Goal: Task Accomplishment & Management: Complete application form

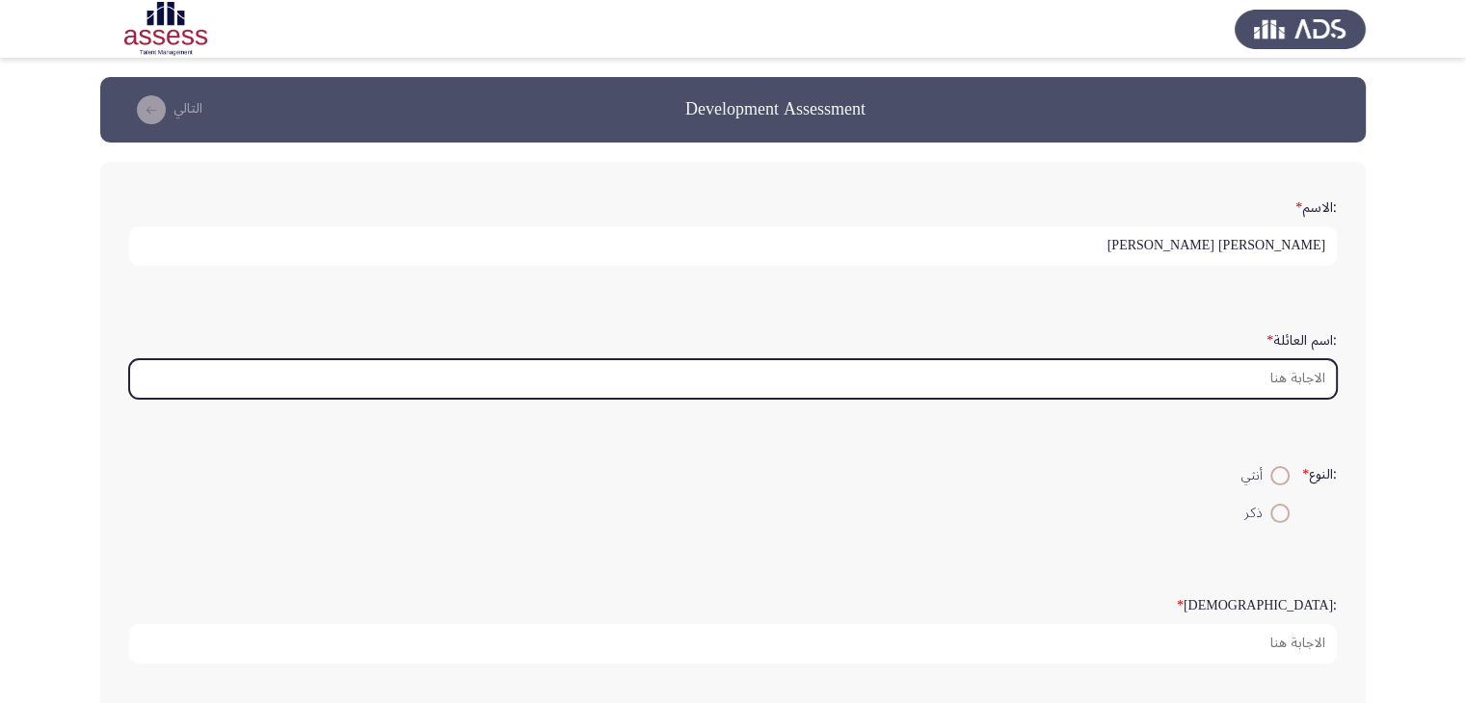
click at [1287, 394] on input ":اسم العائلة *" at bounding box center [733, 379] width 1208 height 40
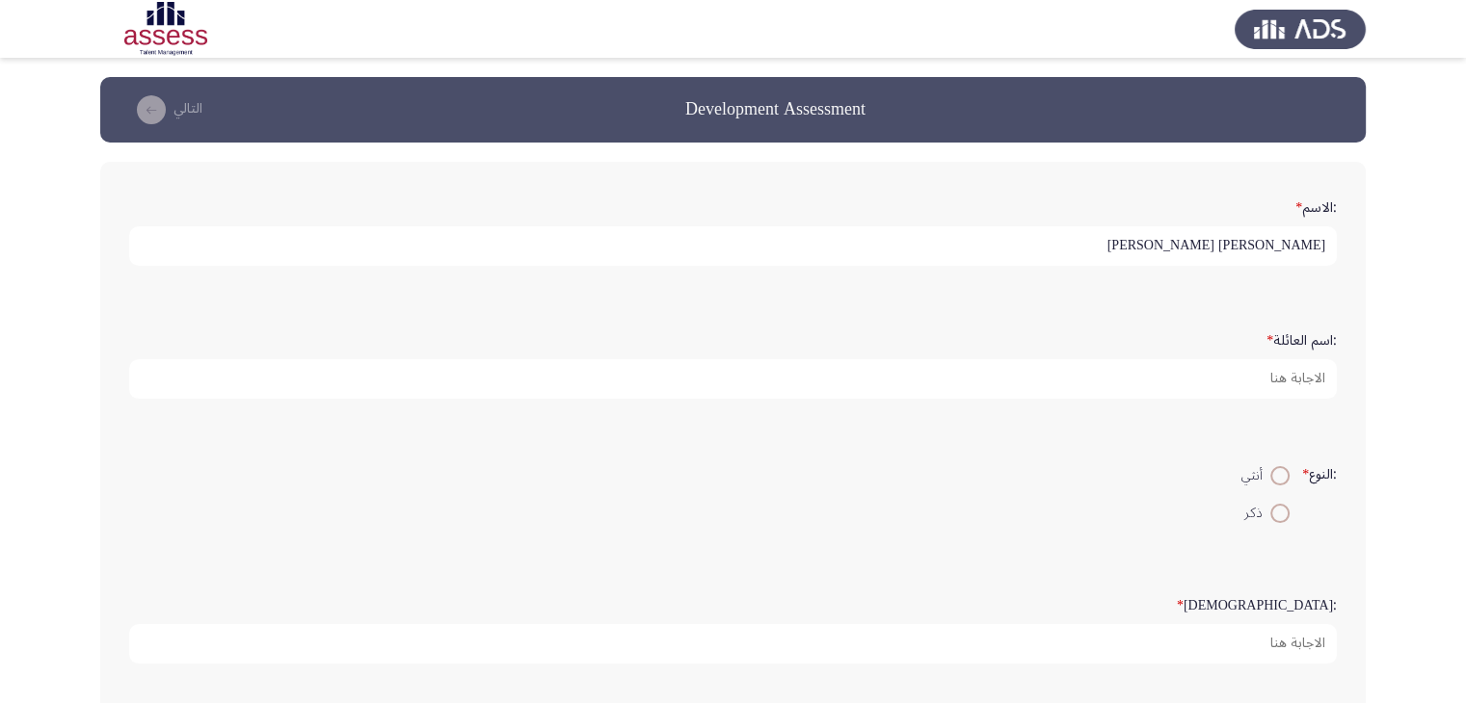
drag, startPoint x: 1222, startPoint y: 244, endPoint x: 1338, endPoint y: 246, distance: 115.7
click at [1338, 246] on div ":الاسم * [PERSON_NAME] [PERSON_NAME]" at bounding box center [732, 228] width 1227 height 94
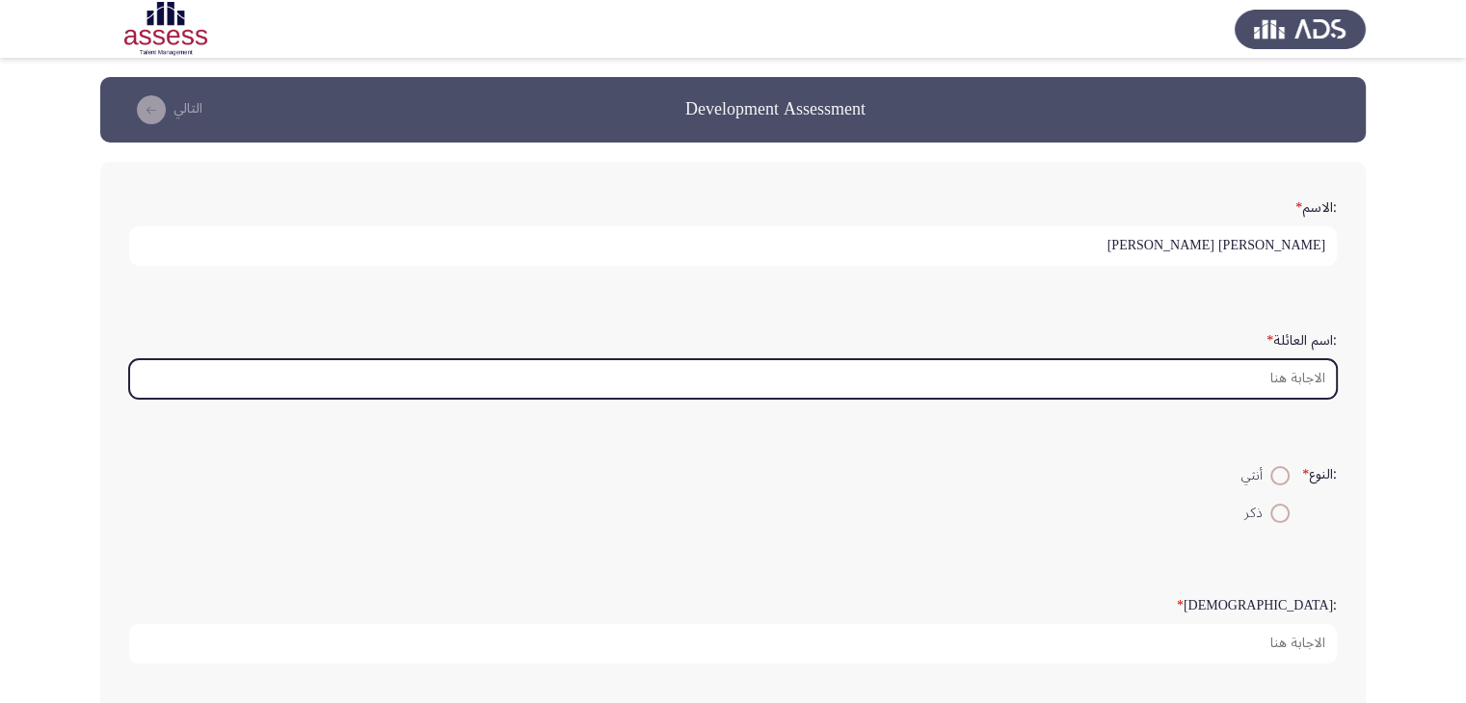
click at [1290, 364] on input ":اسم العائلة *" at bounding box center [733, 379] width 1208 height 40
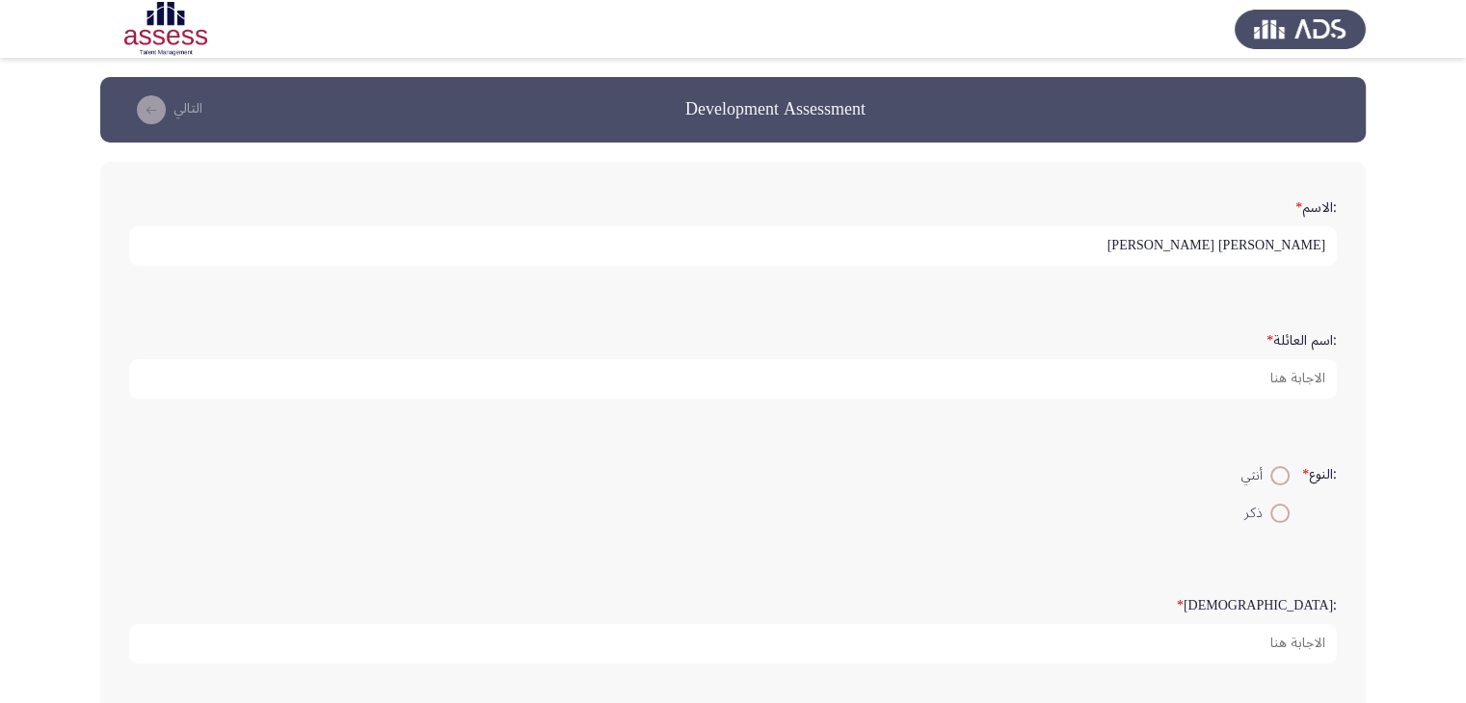
click at [1314, 240] on input "[PERSON_NAME] [PERSON_NAME]" at bounding box center [733, 246] width 1208 height 40
type input "[PERSON_NAME] [PERSON_NAME]"
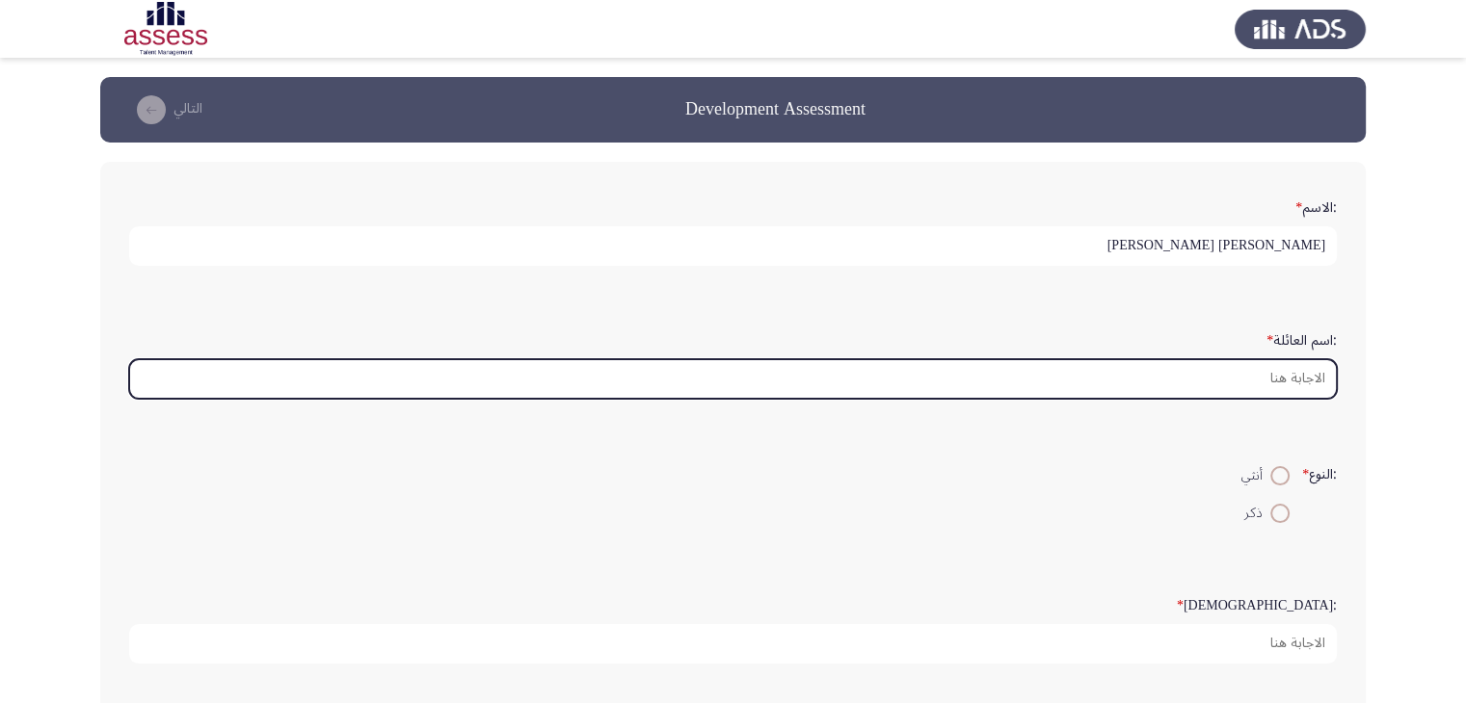
click at [1275, 370] on input ":اسم العائلة *" at bounding box center [733, 379] width 1208 height 40
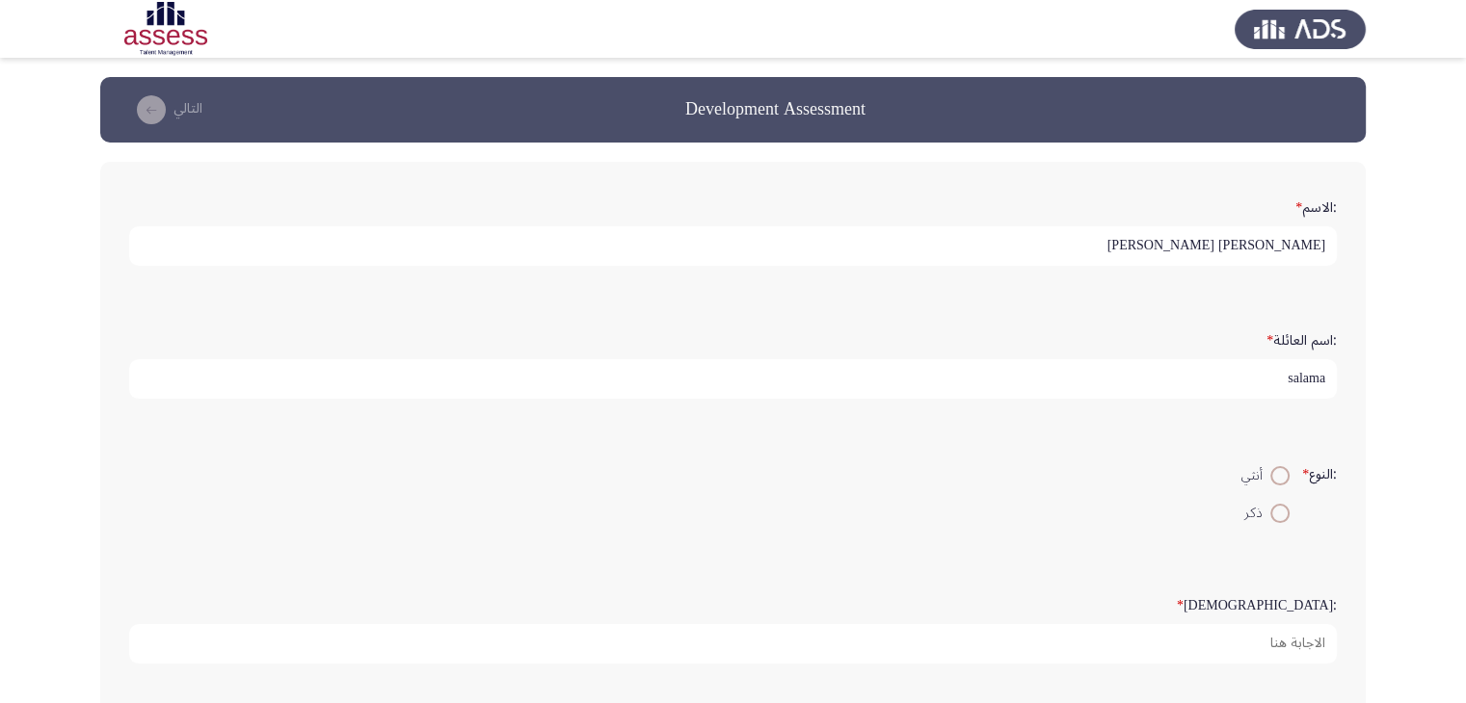
type input "salama"
click at [1279, 518] on span at bounding box center [1279, 513] width 19 height 19
click at [1279, 518] on input "ذكر" at bounding box center [1279, 513] width 19 height 19
radio input "true"
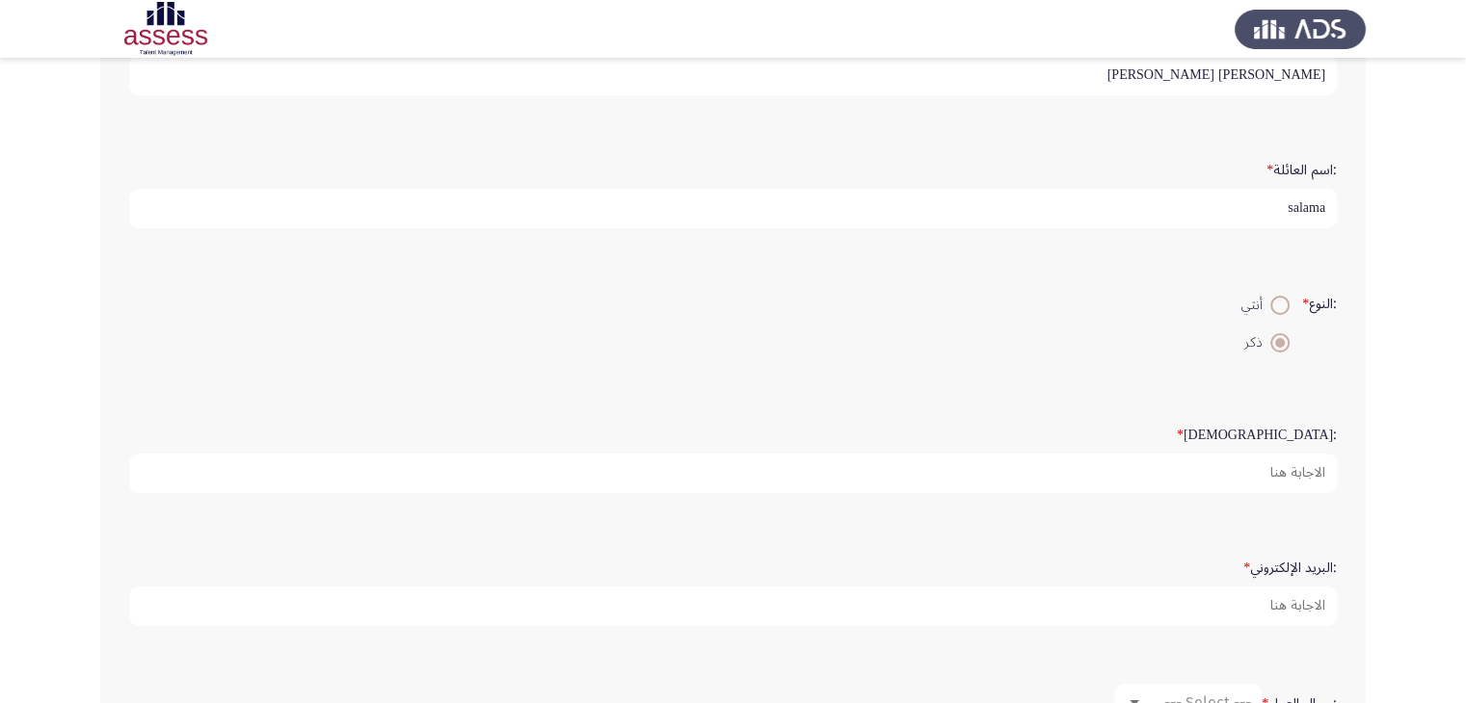
scroll to position [193, 0]
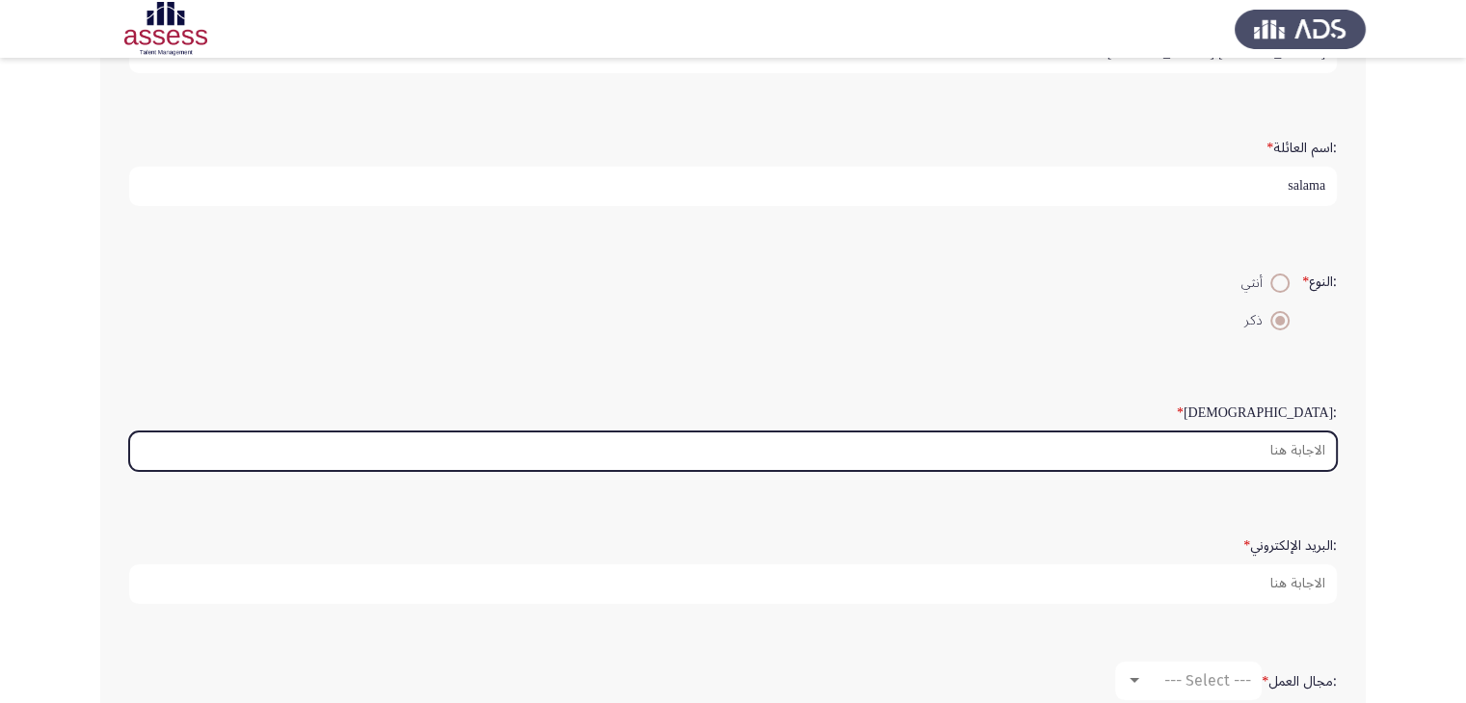
click at [1264, 447] on input ":السن *" at bounding box center [733, 452] width 1208 height 40
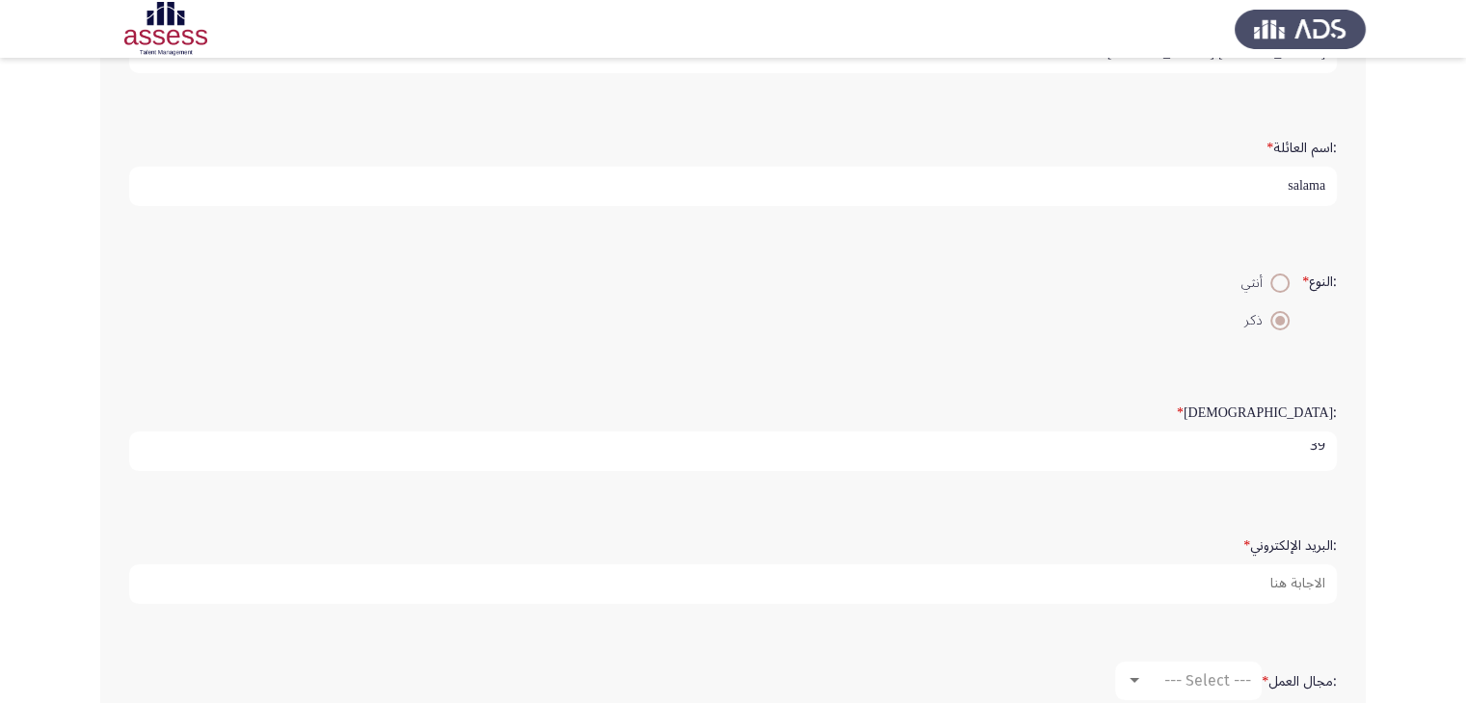
scroll to position [6, 0]
type input "39"
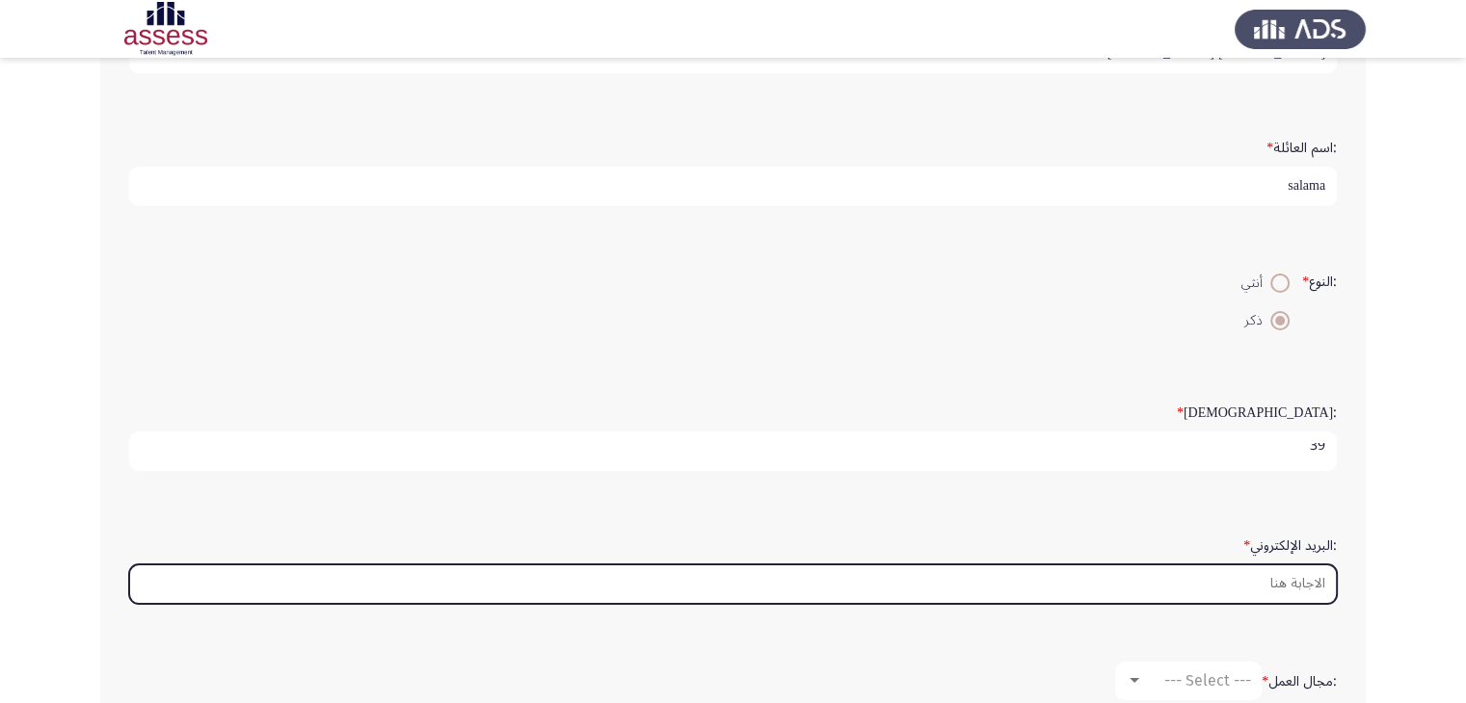
click at [1285, 565] on input ":البريد الإلكتروني *" at bounding box center [733, 585] width 1208 height 40
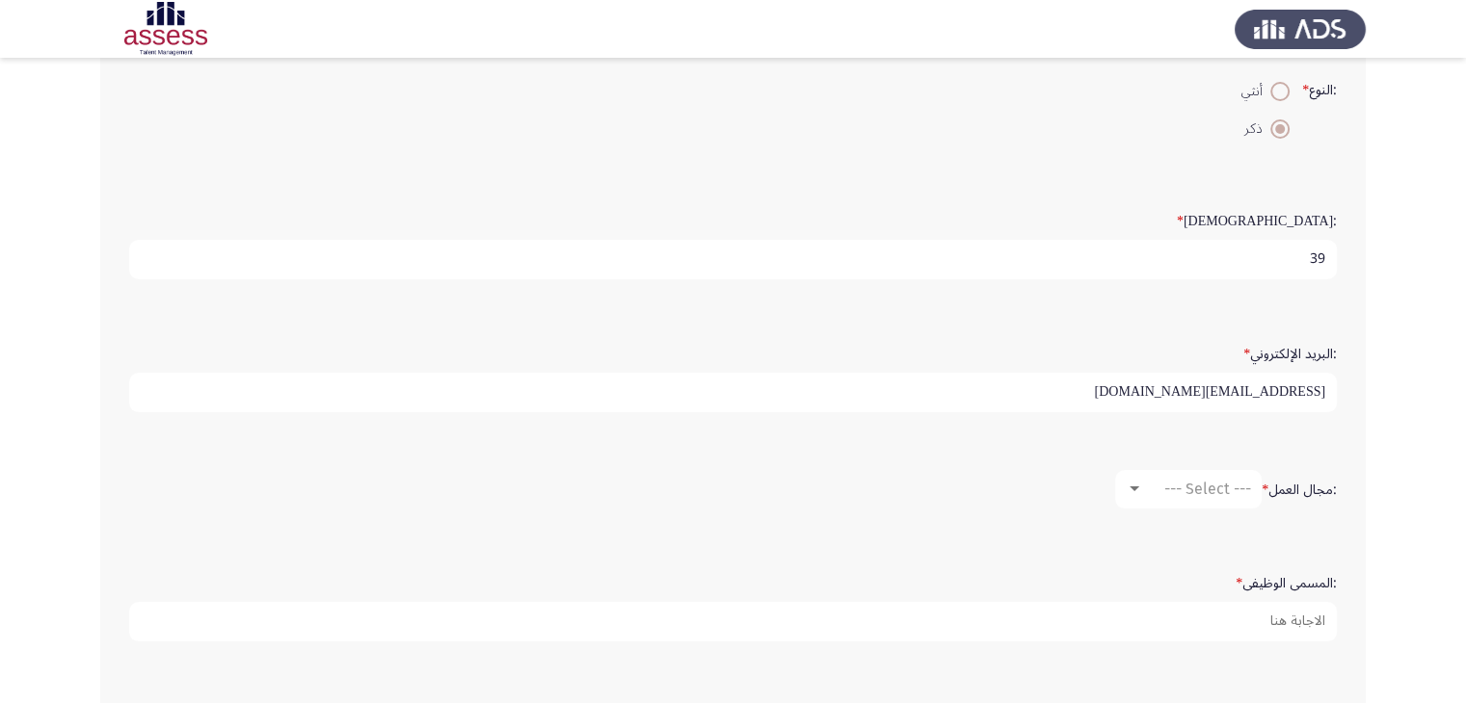
scroll to position [385, 0]
type input "[EMAIL_ADDRESS][DOMAIN_NAME]"
click at [1133, 486] on div at bounding box center [1134, 488] width 10 height 5
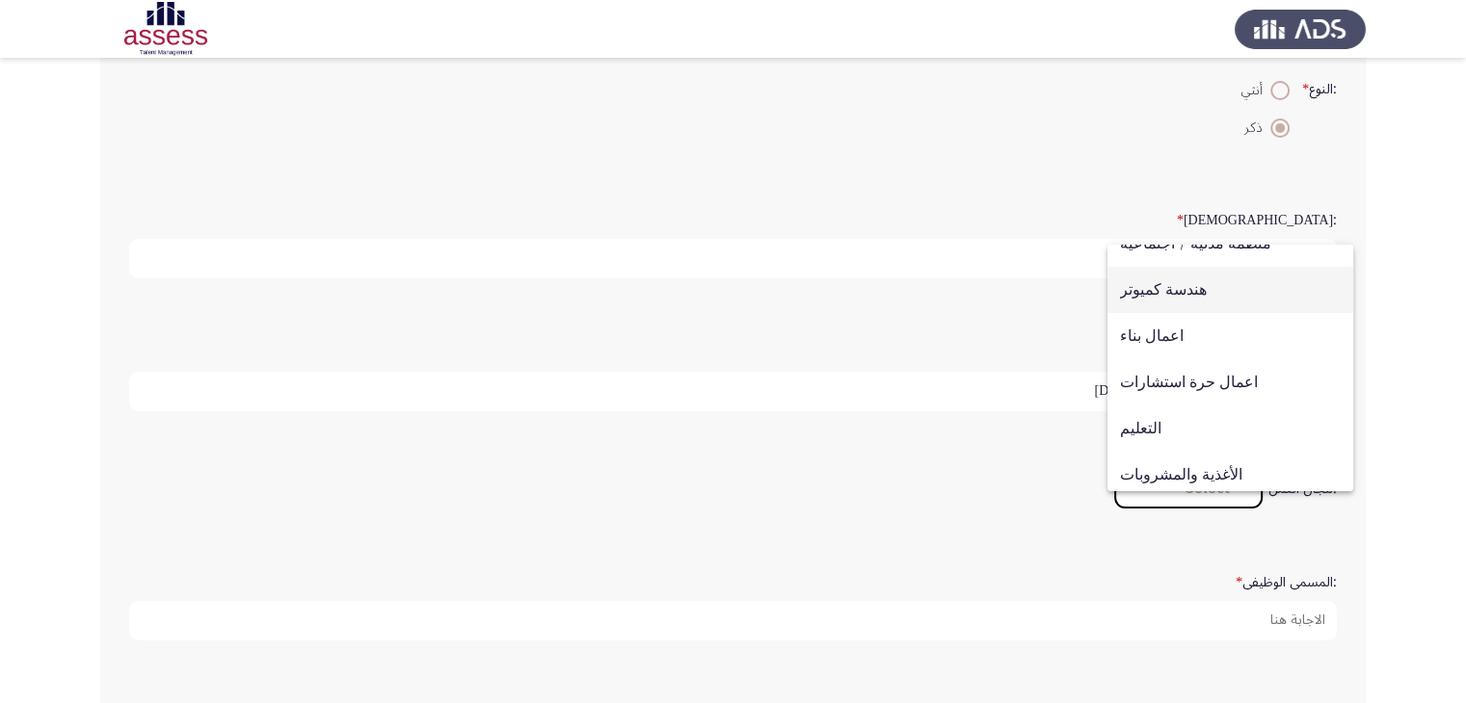
scroll to position [289, 0]
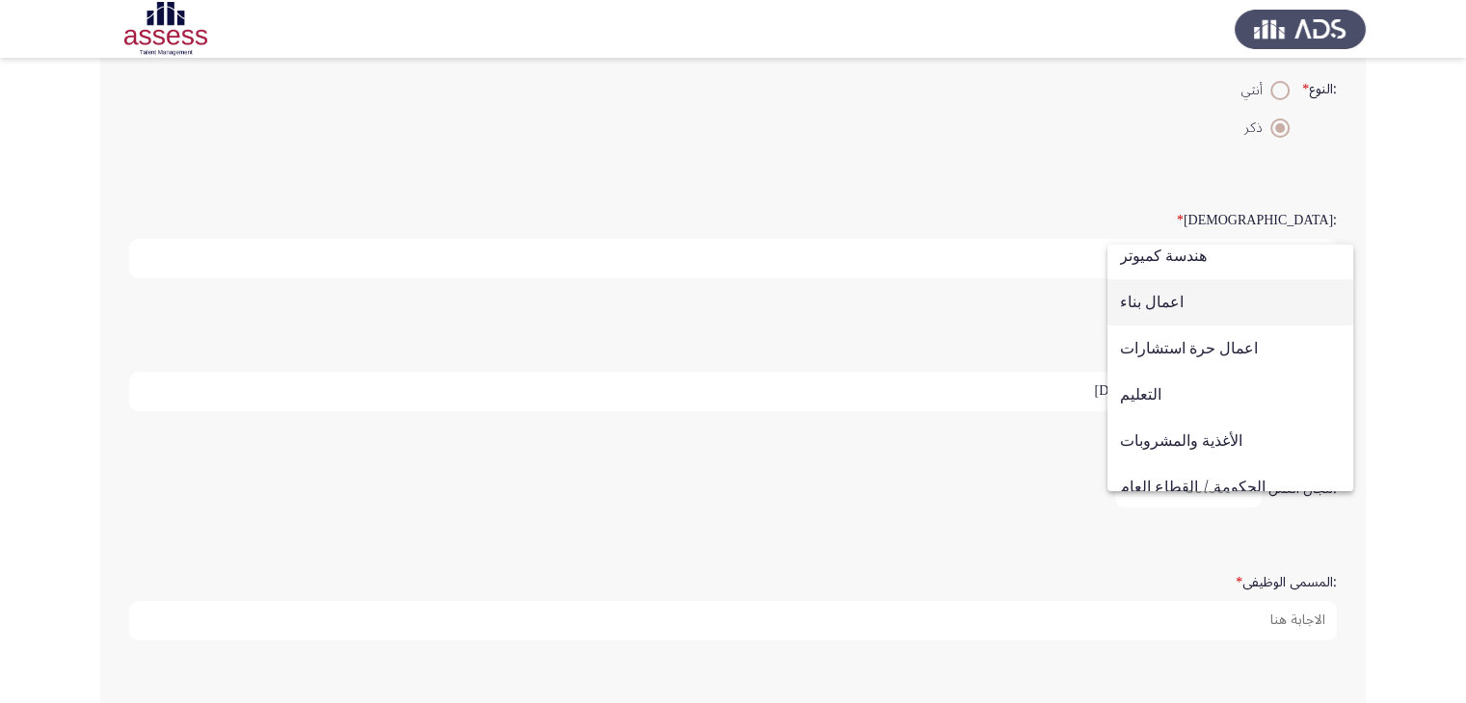
click at [1153, 305] on span "اعمال بناء" at bounding box center [1230, 302] width 221 height 46
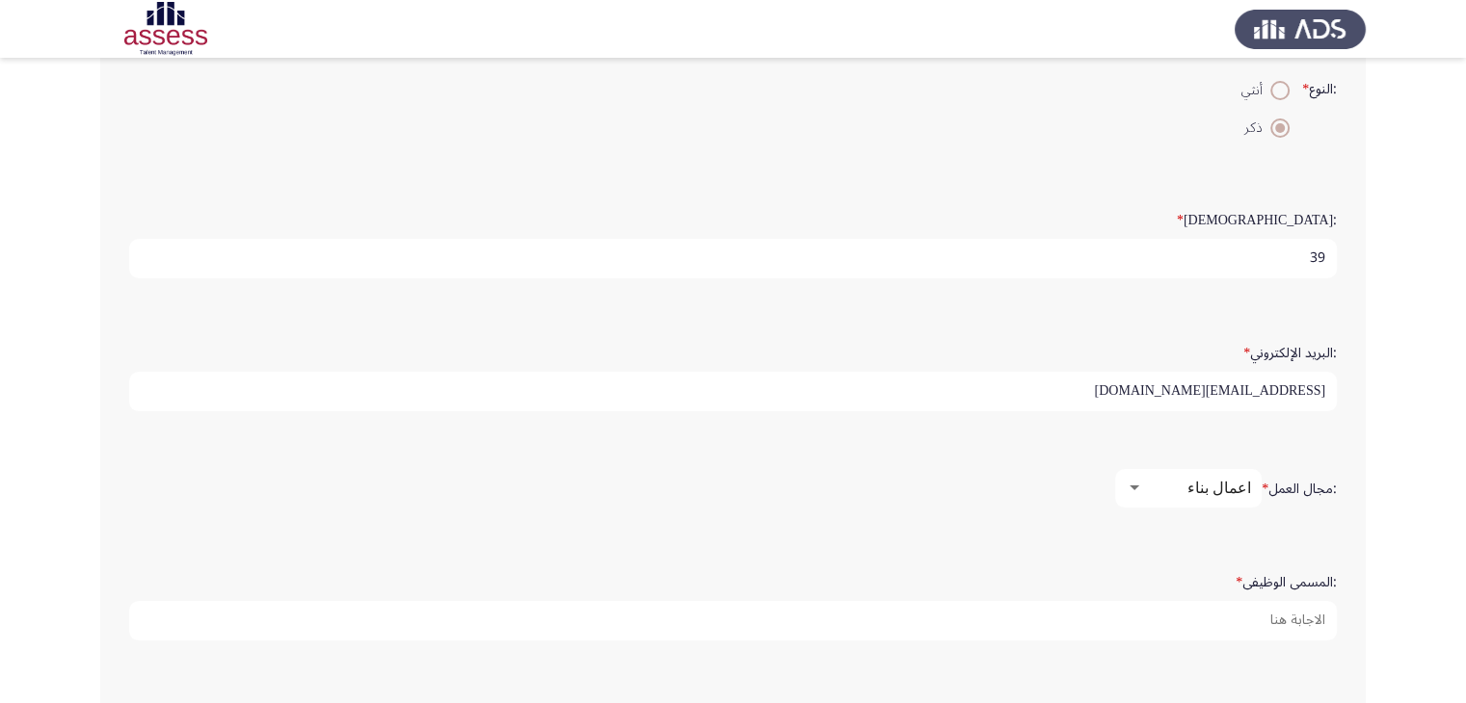
click at [1165, 479] on div "اعمال بناء" at bounding box center [1197, 488] width 108 height 18
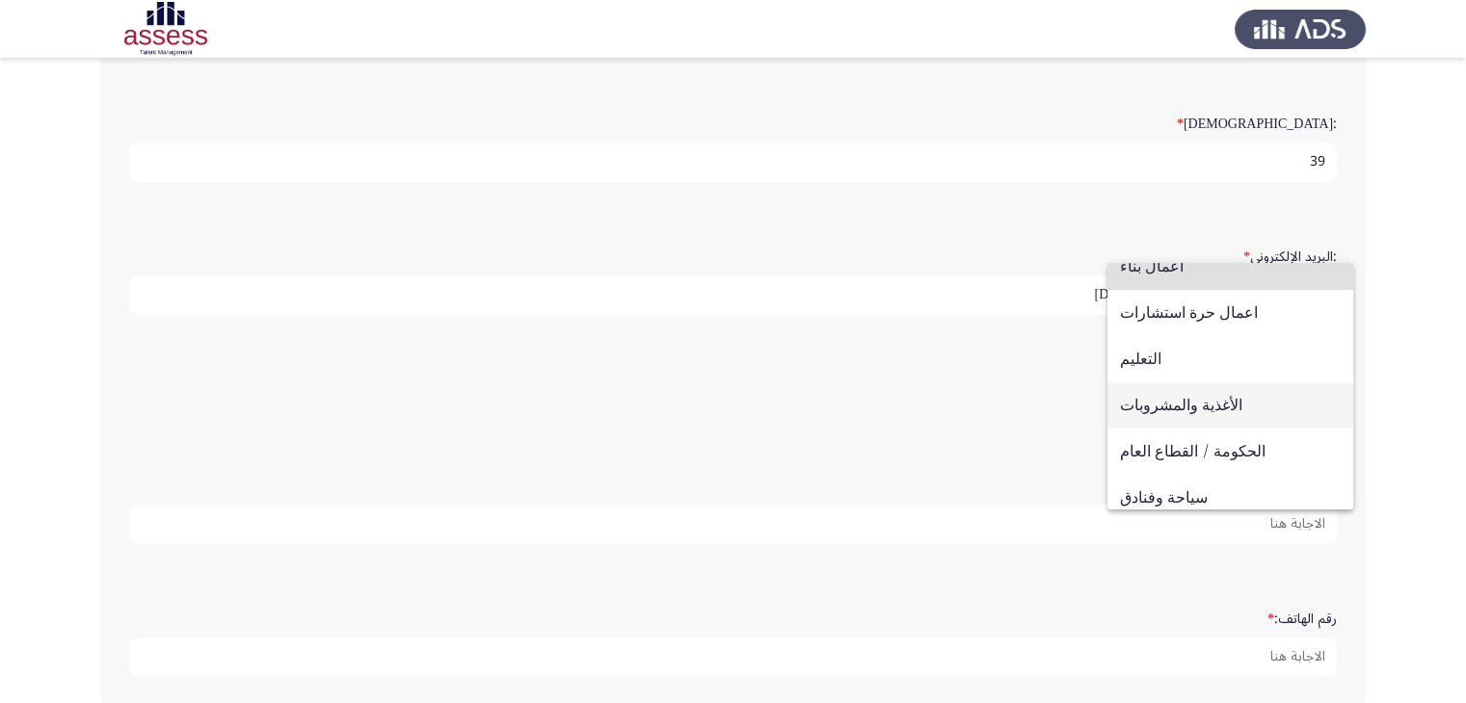
scroll to position [247, 0]
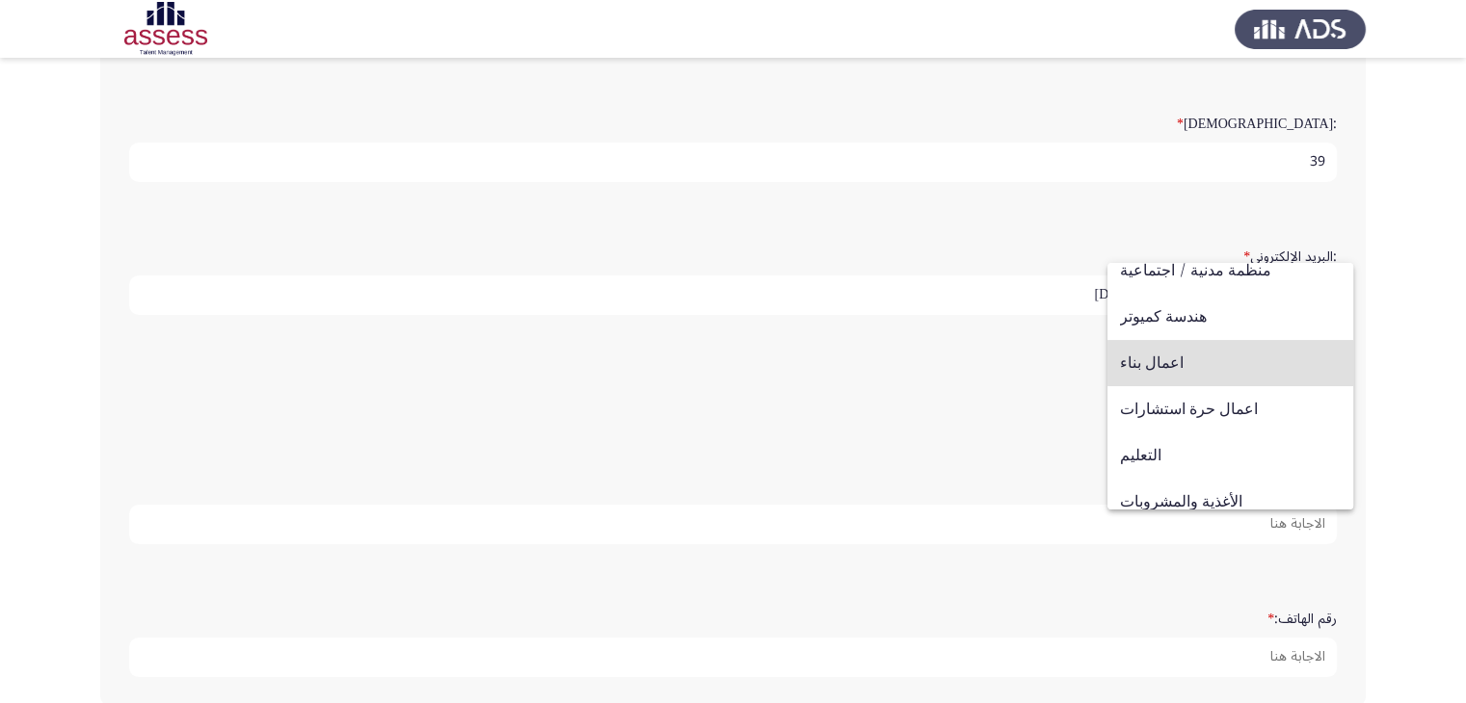
click at [1161, 354] on span "اعمال بناء" at bounding box center [1230, 363] width 221 height 46
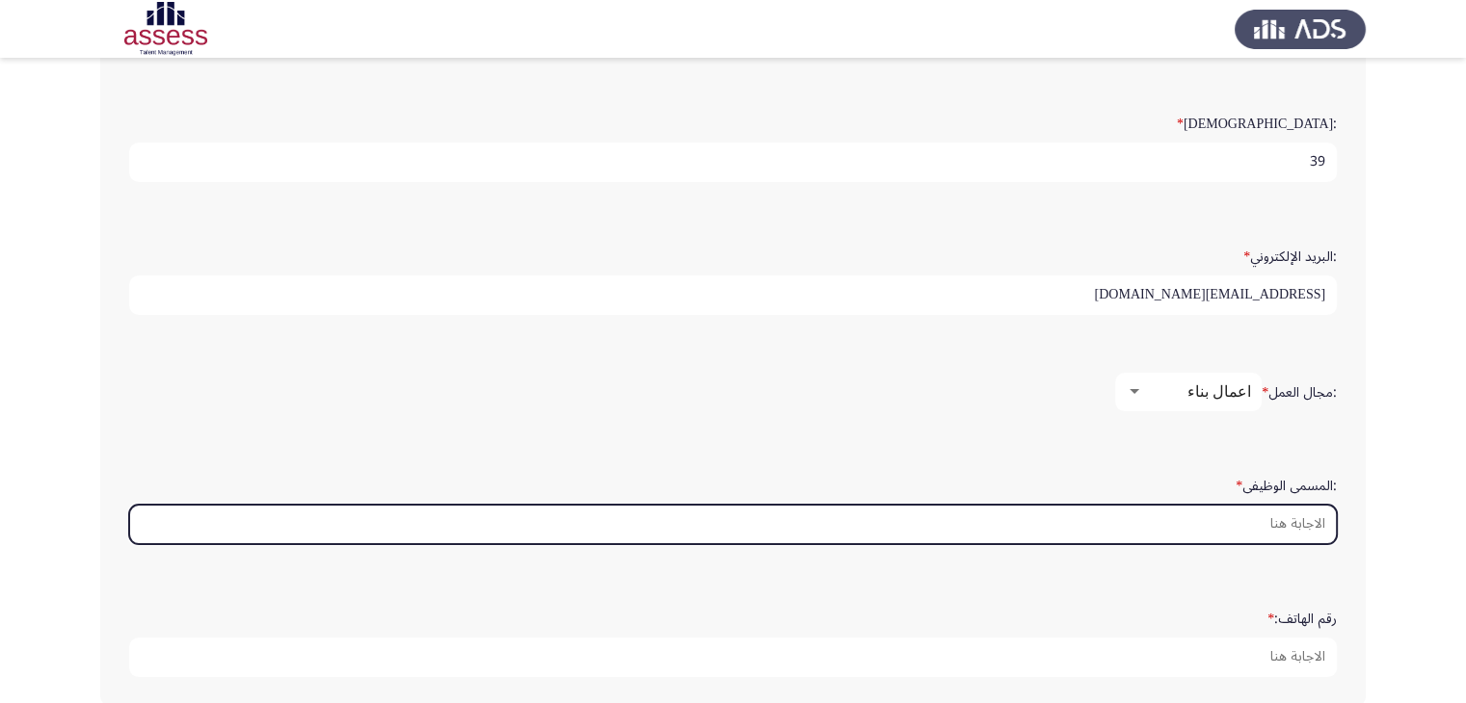
click at [1203, 514] on input ":المسمى الوظيفى *" at bounding box center [733, 525] width 1208 height 40
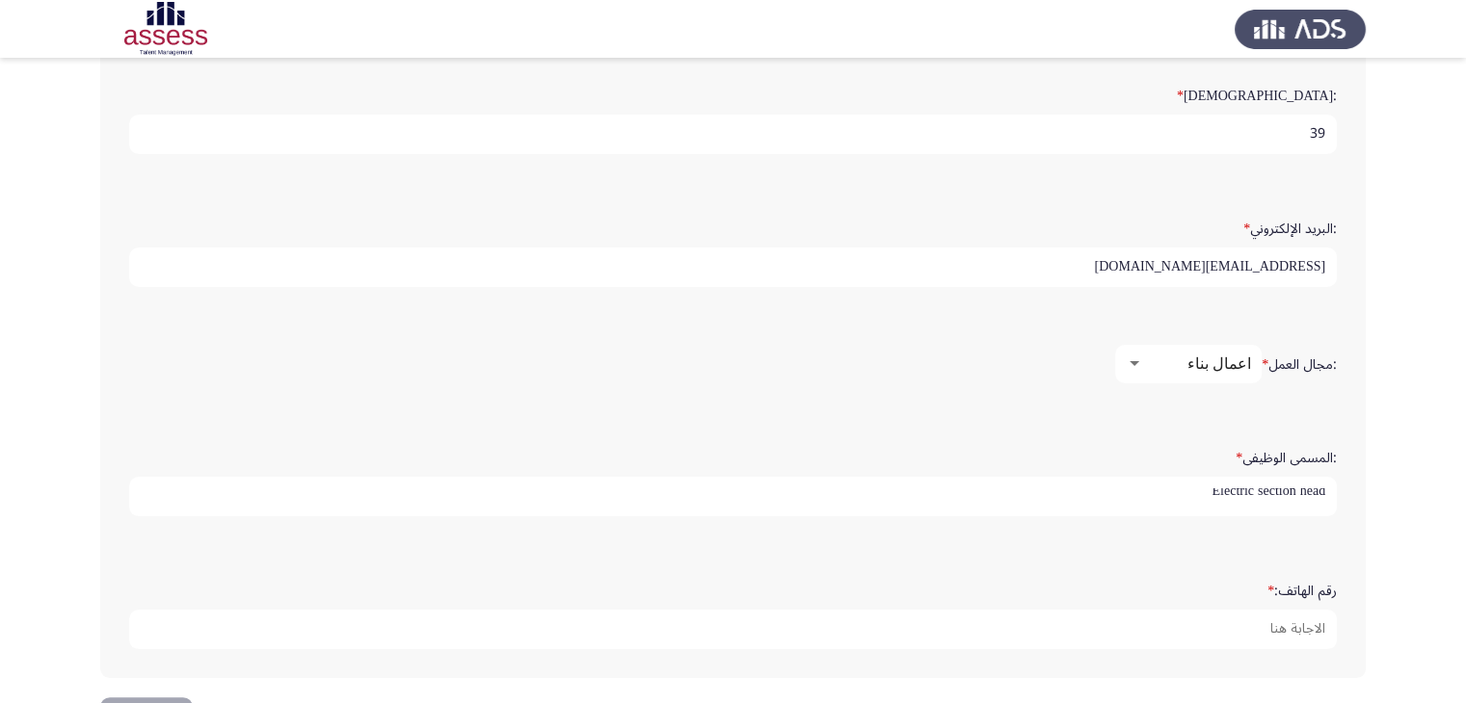
scroll to position [477, 0]
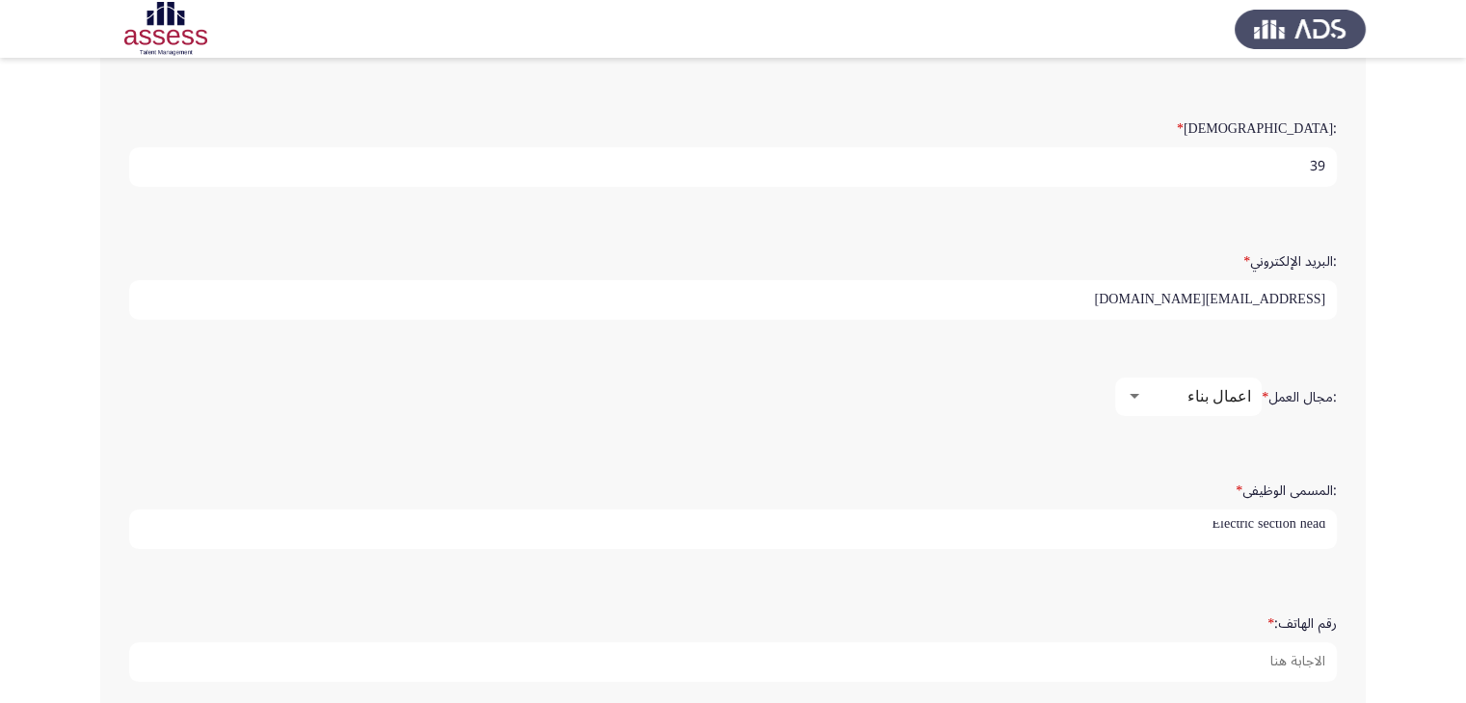
click at [1264, 520] on input "Electric section head" at bounding box center [733, 530] width 1208 height 40
click at [1304, 518] on input "Electric Section head" at bounding box center [733, 530] width 1208 height 40
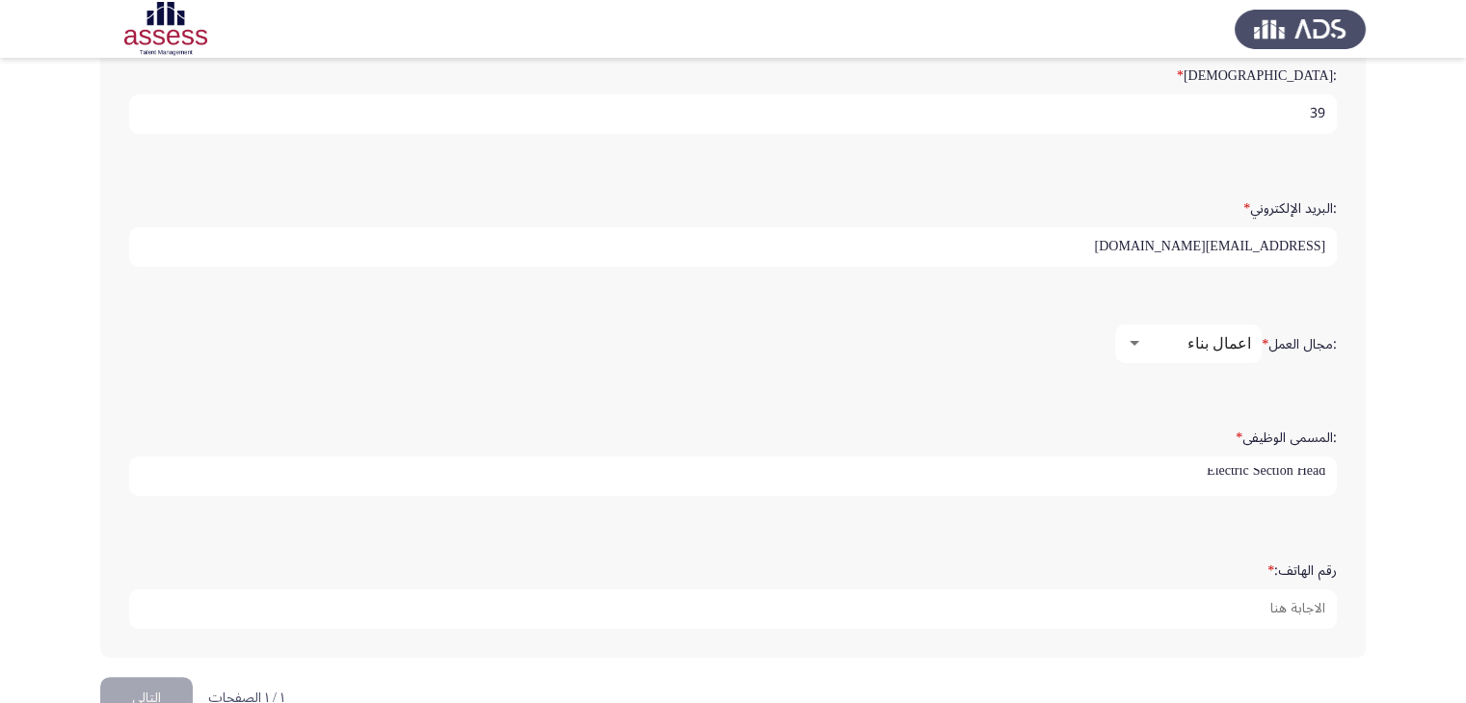
scroll to position [573, 0]
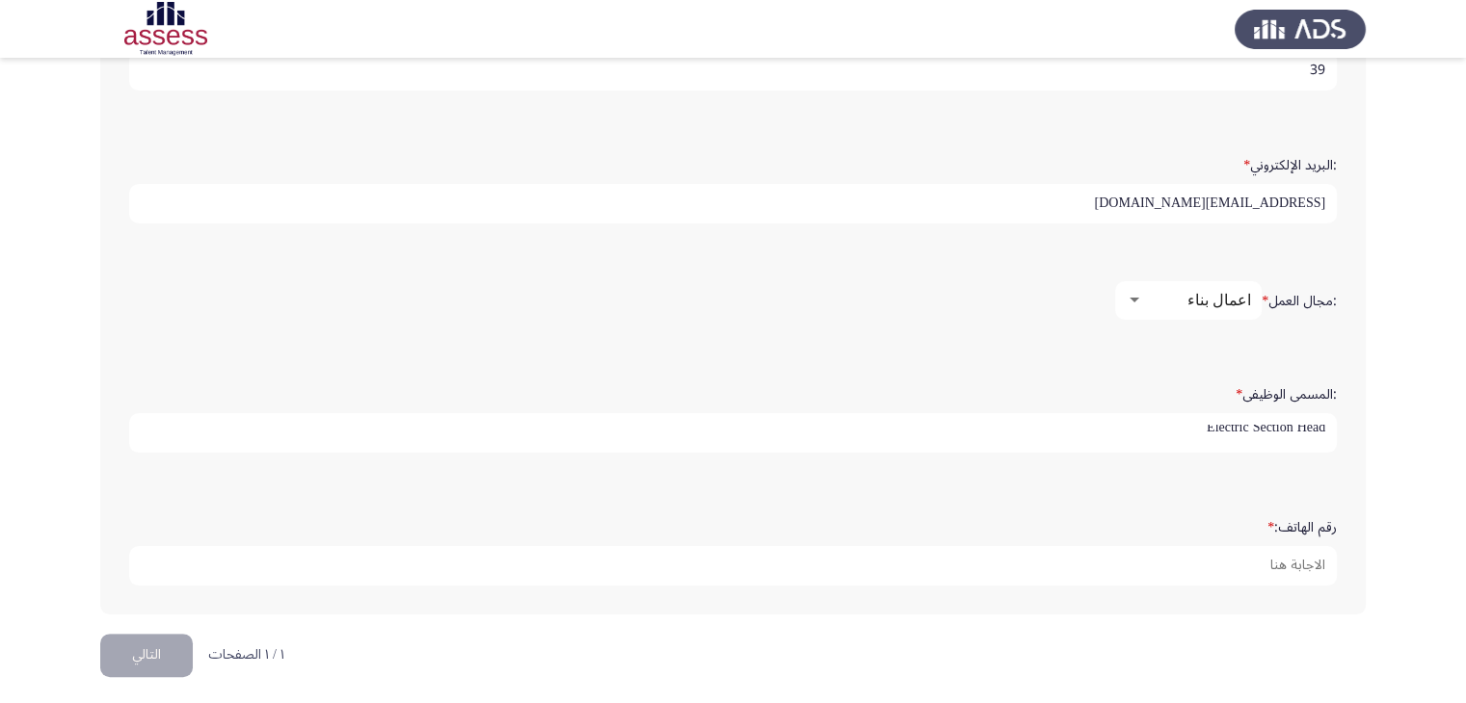
type input "Electric Section Head"
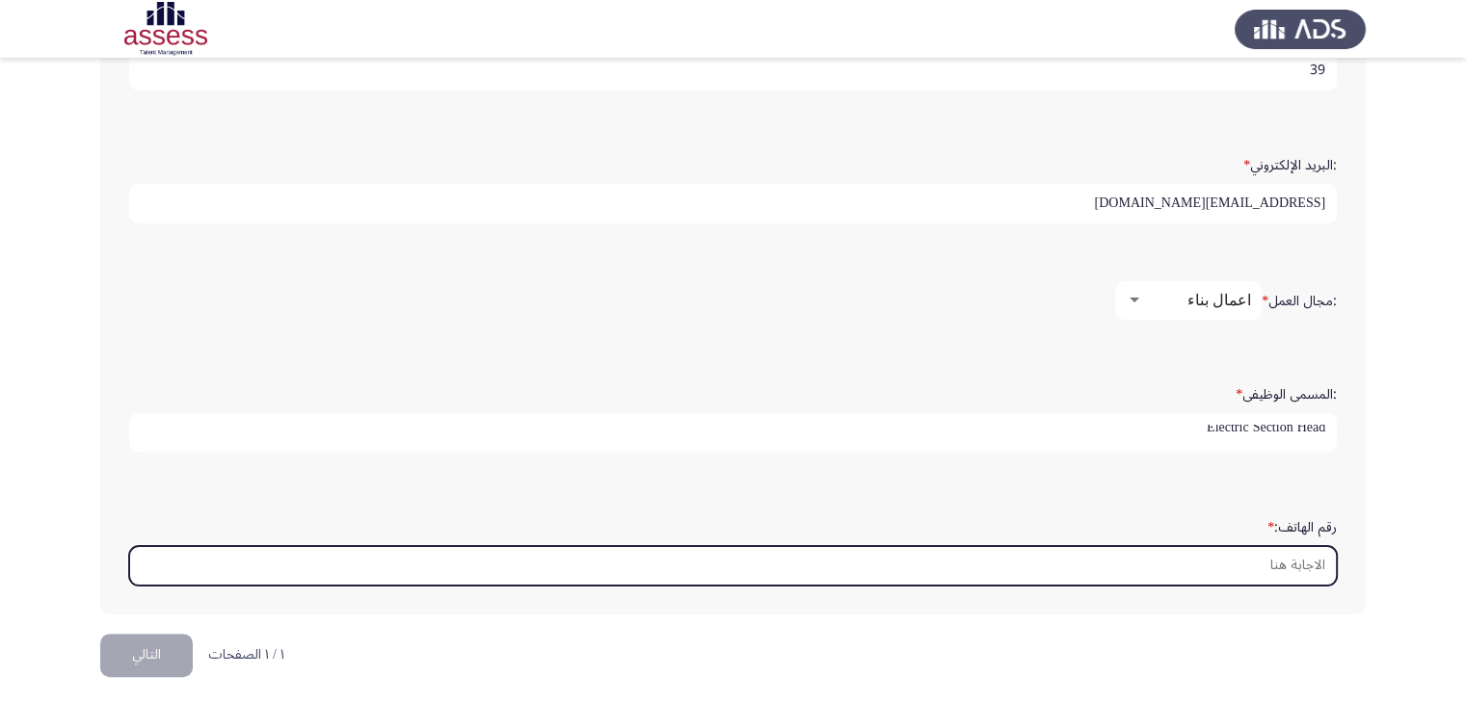
click at [1247, 549] on input "رقم الهاتف: *" at bounding box center [733, 566] width 1208 height 40
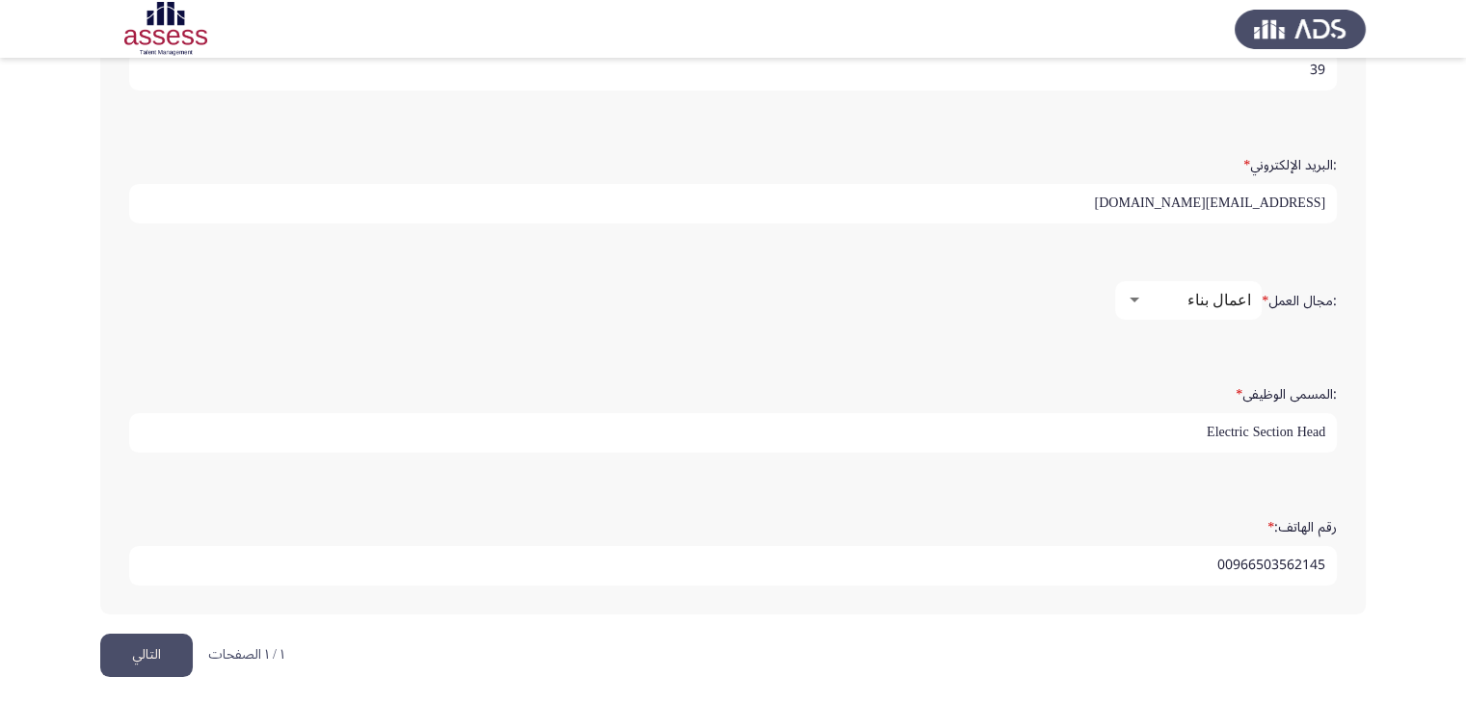
drag, startPoint x: 1233, startPoint y: 550, endPoint x: 1253, endPoint y: 557, distance: 21.3
click at [1234, 550] on input "00966503562145" at bounding box center [733, 566] width 1208 height 40
type input "966503562145"
click at [1228, 560] on input "966503562145" at bounding box center [733, 566] width 1208 height 40
drag, startPoint x: 603, startPoint y: 450, endPoint x: 601, endPoint y: 460, distance: 9.8
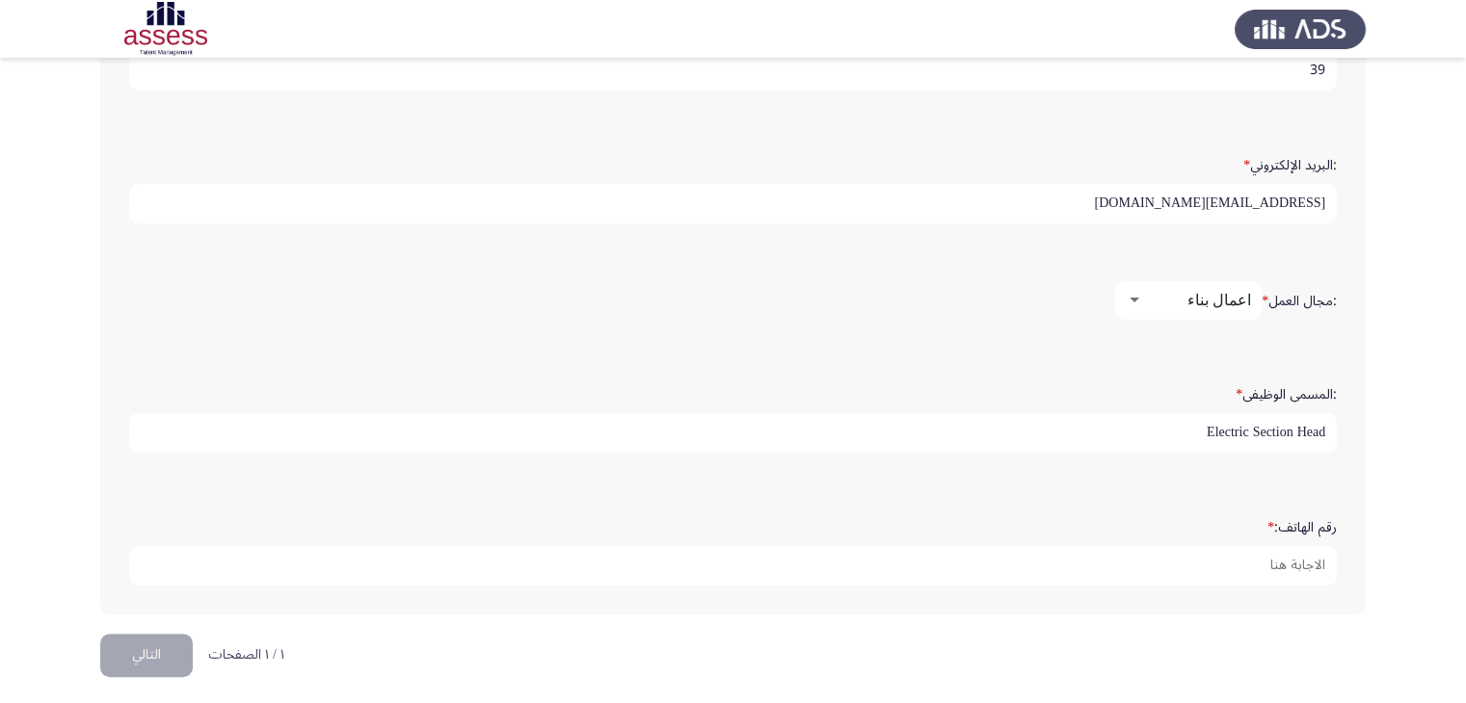
click at [605, 450] on div ":المسمى الوظيفى * Electric Section Head" at bounding box center [732, 415] width 1227 height 94
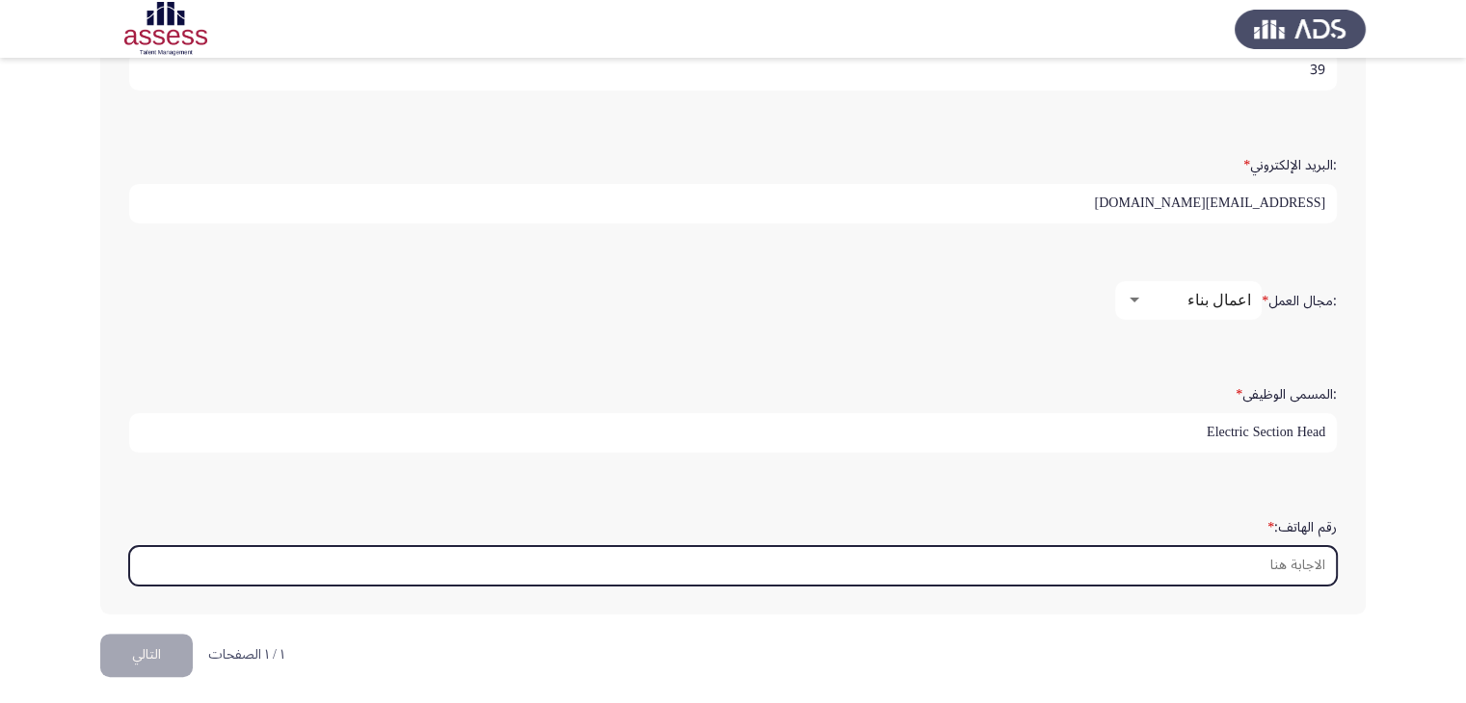
click at [1225, 559] on input "رقم الهاتف: *" at bounding box center [733, 566] width 1208 height 40
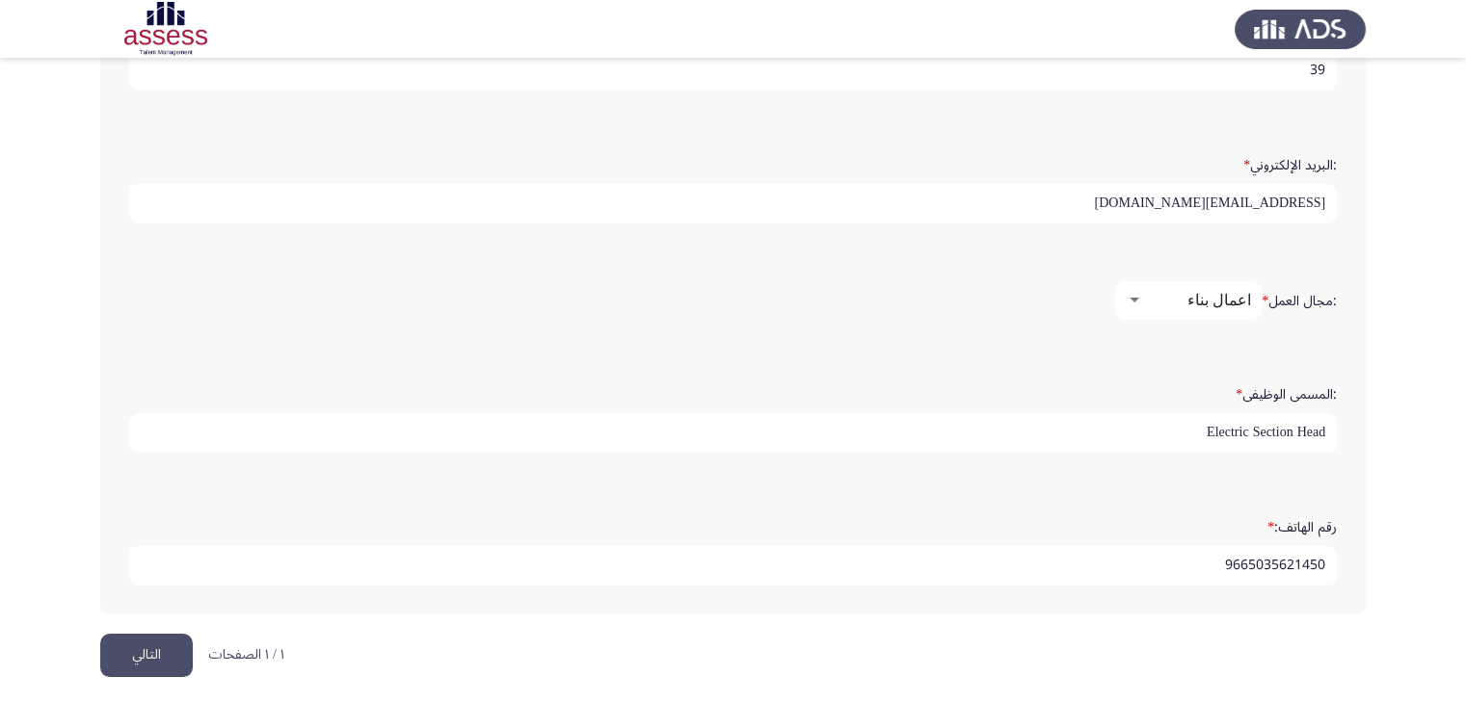
click at [1318, 559] on input "9665035621450" at bounding box center [733, 566] width 1208 height 40
click at [1220, 562] on input "966503562145" at bounding box center [733, 566] width 1208 height 40
click at [1226, 561] on input "966503562145" at bounding box center [733, 566] width 1208 height 40
click at [1323, 555] on input "966503562145" at bounding box center [733, 566] width 1208 height 40
type input "00966503562145"
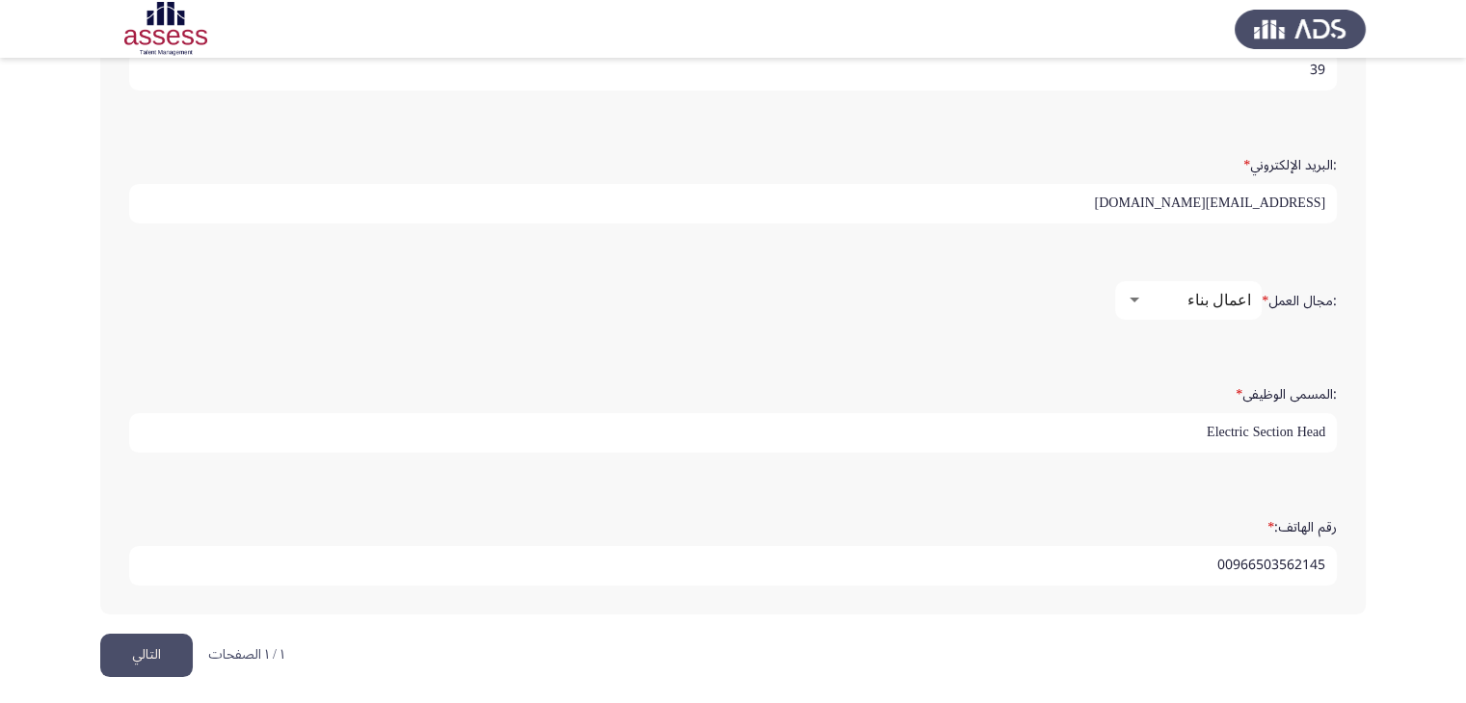
click at [158, 642] on button "التالي" at bounding box center [146, 655] width 93 height 43
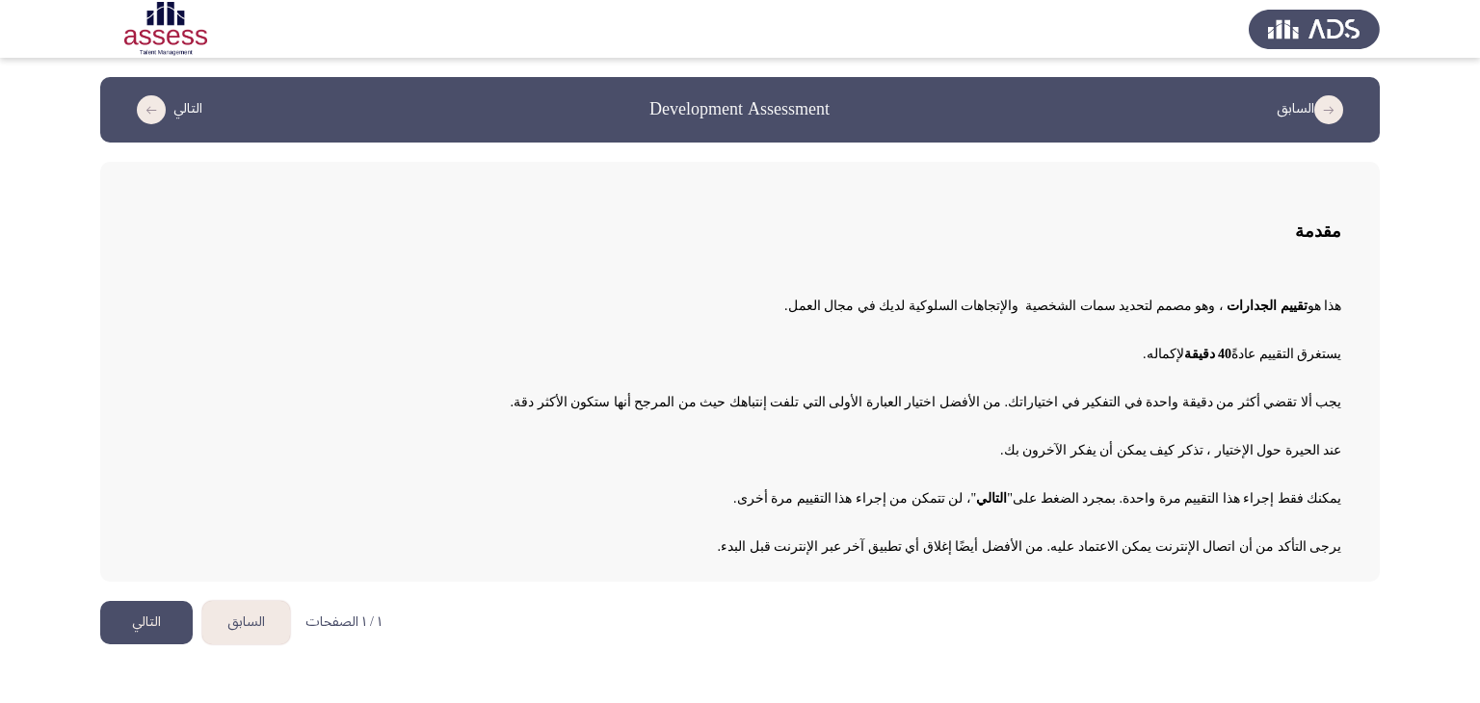
click at [139, 614] on button "التالي" at bounding box center [146, 622] width 93 height 43
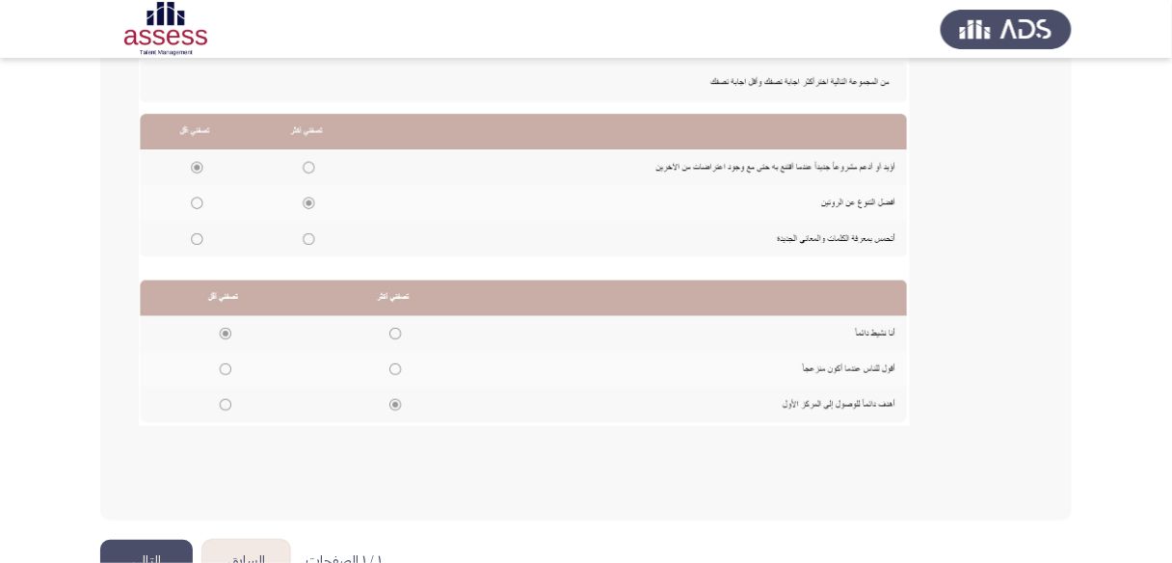
scroll to position [405, 0]
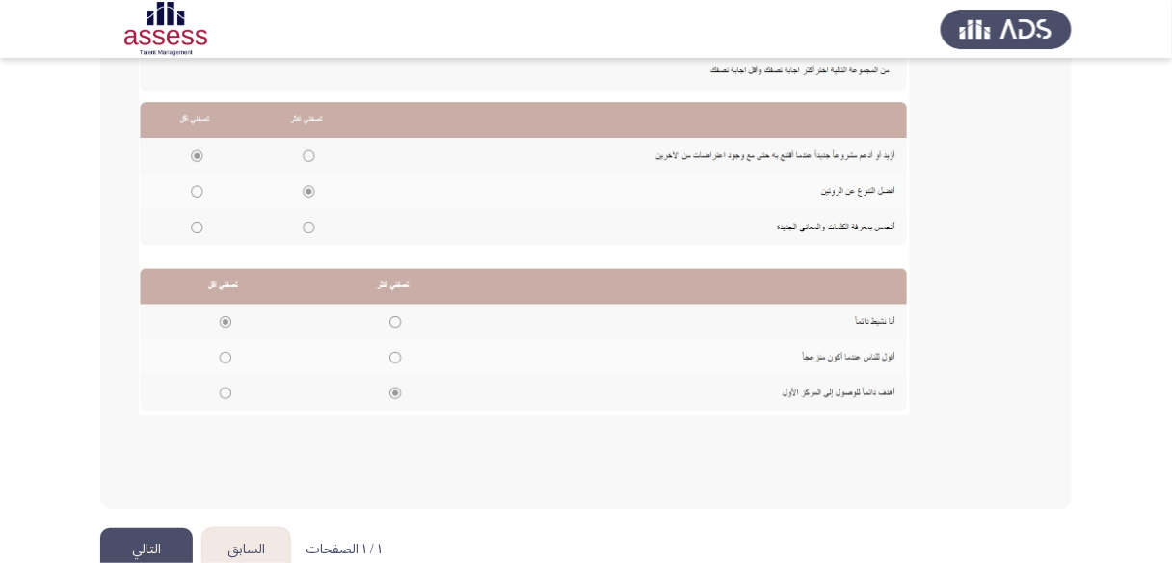
click at [309, 226] on img at bounding box center [524, 230] width 771 height 368
click at [308, 221] on img at bounding box center [524, 230] width 771 height 368
click at [199, 219] on img at bounding box center [524, 230] width 771 height 368
click at [199, 190] on img at bounding box center [524, 230] width 771 height 368
click at [311, 152] on img at bounding box center [524, 230] width 771 height 368
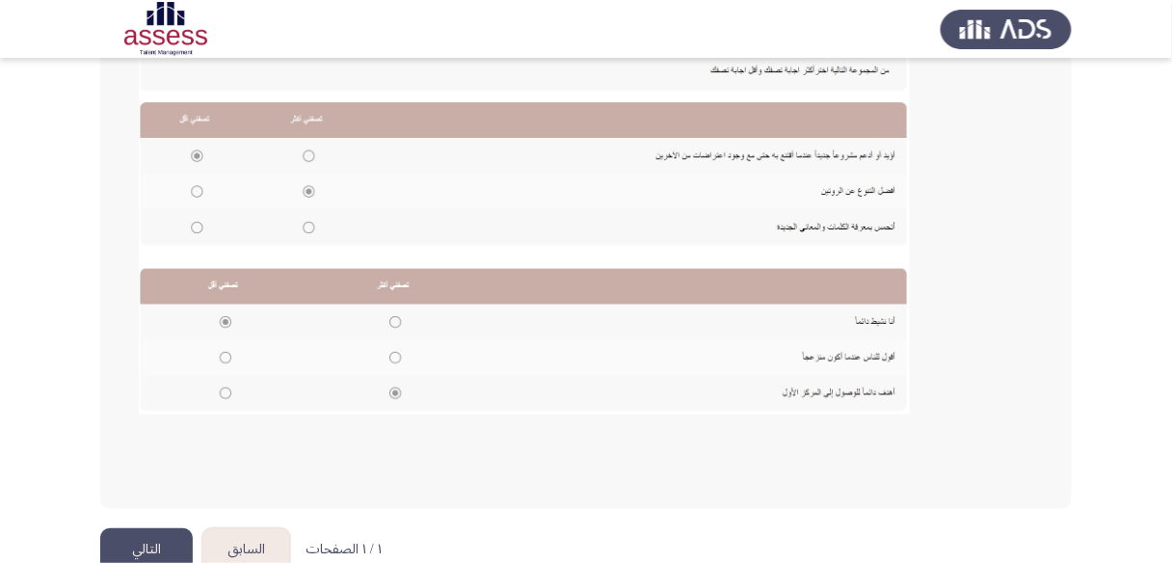
click at [583, 190] on img at bounding box center [524, 230] width 771 height 368
click at [611, 153] on img at bounding box center [524, 230] width 771 height 368
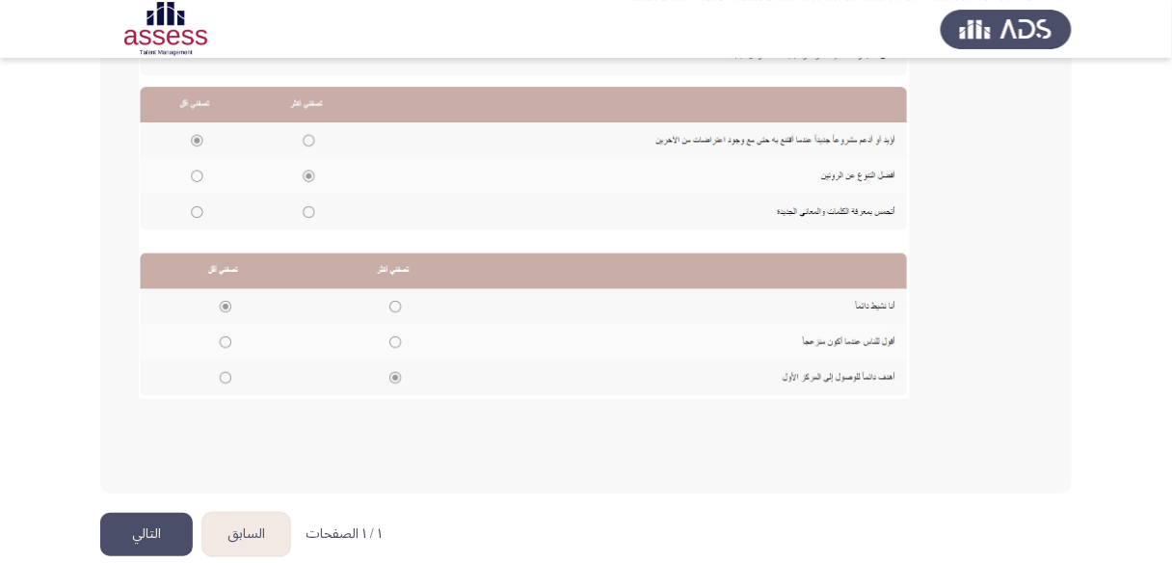
scroll to position [428, 0]
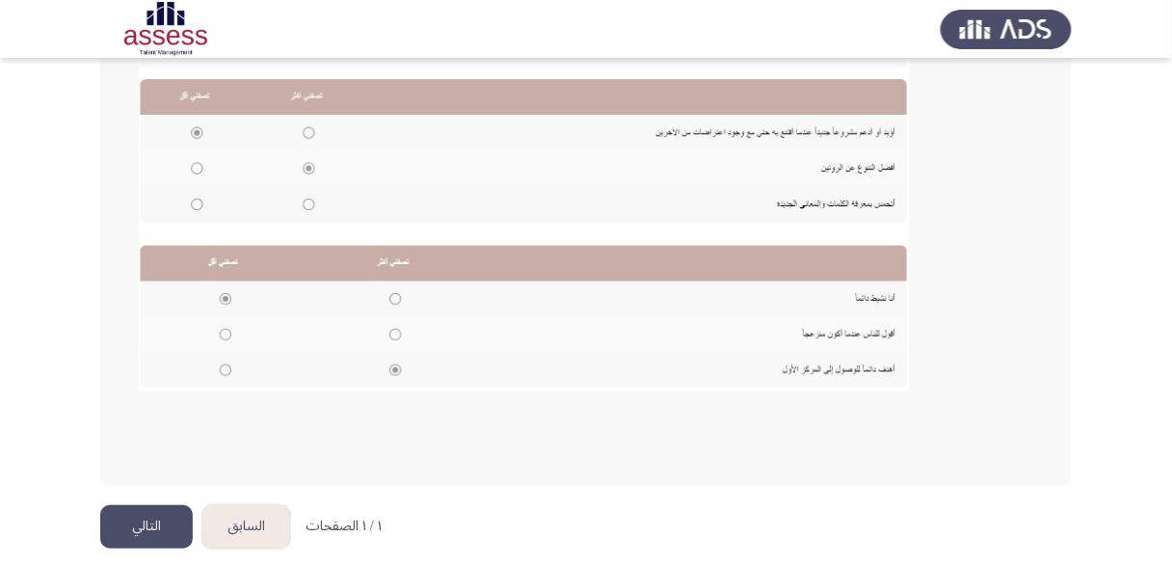
click at [140, 518] on button "التالي" at bounding box center [146, 526] width 93 height 43
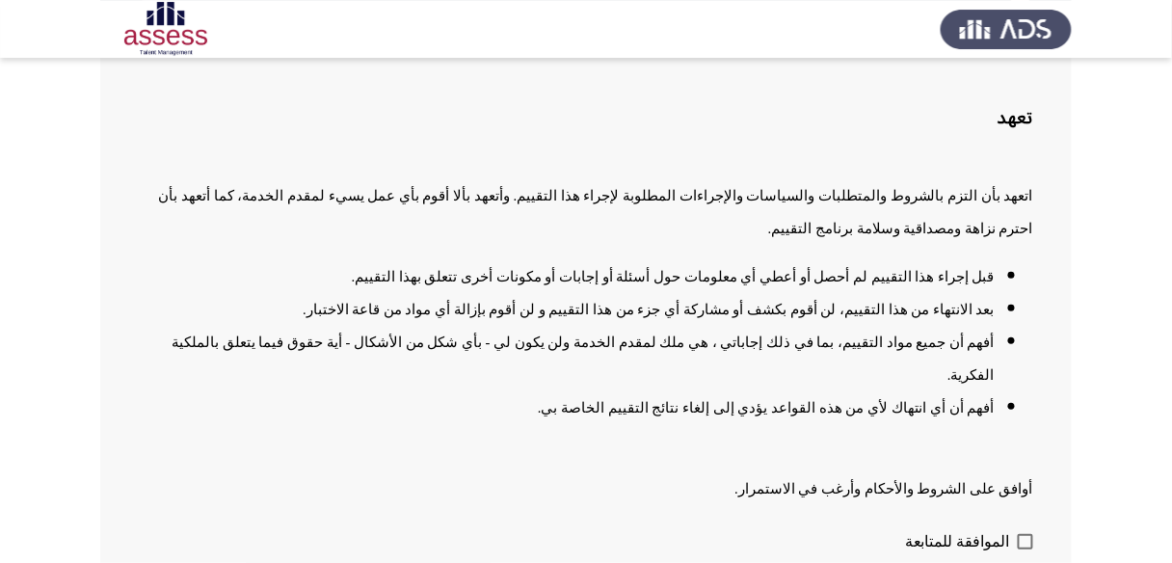
scroll to position [145, 0]
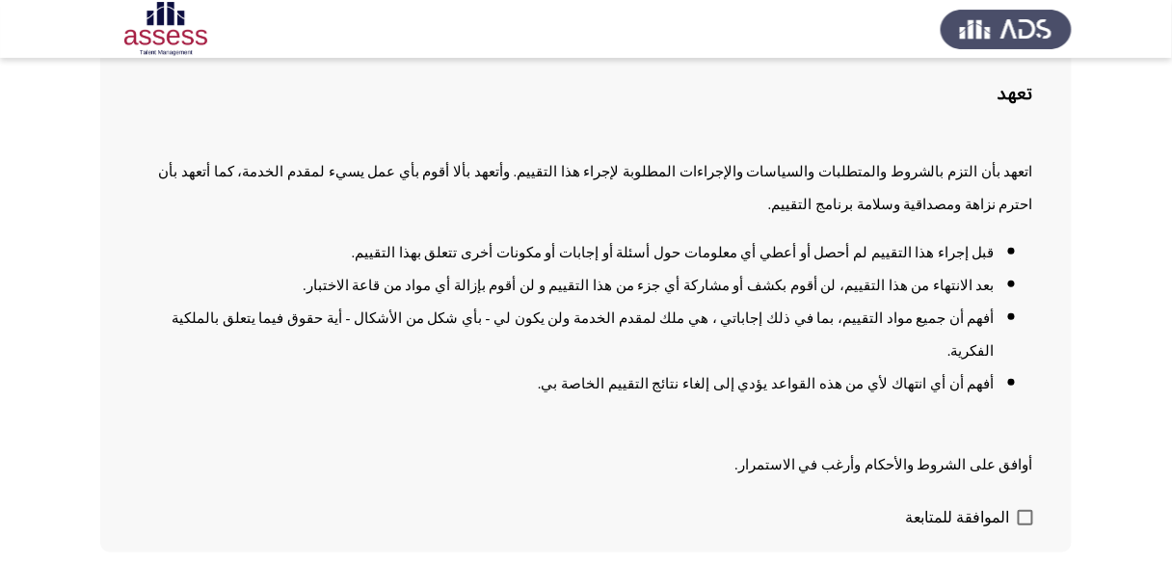
click at [1024, 510] on span at bounding box center [1025, 517] width 15 height 15
click at [1024, 525] on input "الموافقة للمتابعة" at bounding box center [1024, 525] width 1 height 1
checkbox input "true"
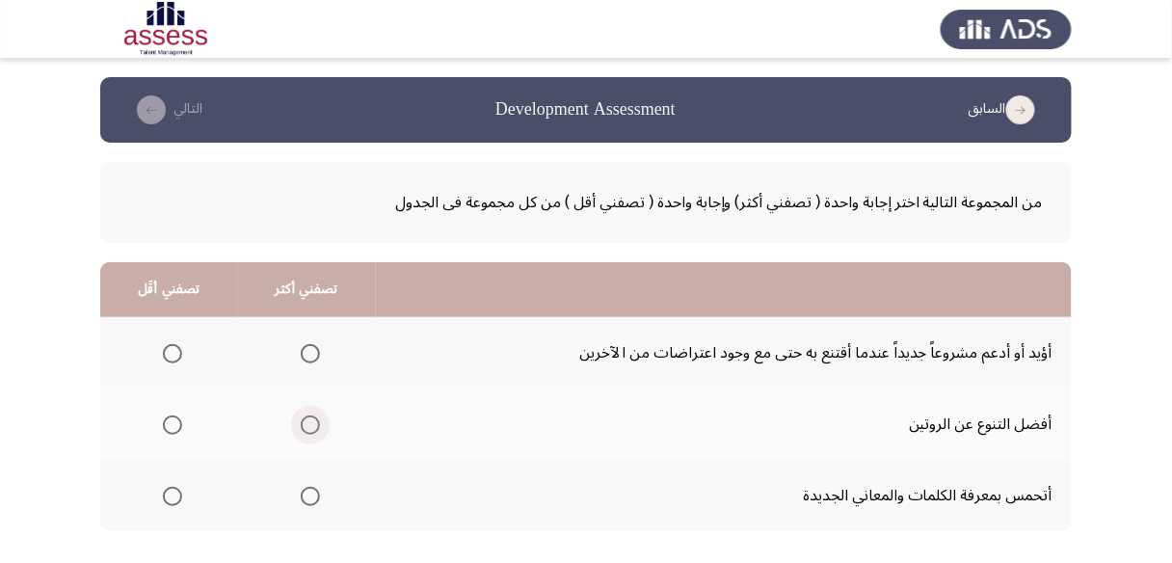
click at [308, 431] on span "Select an option" at bounding box center [310, 424] width 19 height 19
click at [308, 431] on input "Select an option" at bounding box center [310, 424] width 19 height 19
click at [173, 357] on span "Select an option" at bounding box center [172, 353] width 19 height 19
click at [173, 357] on input "Select an option" at bounding box center [172, 353] width 19 height 19
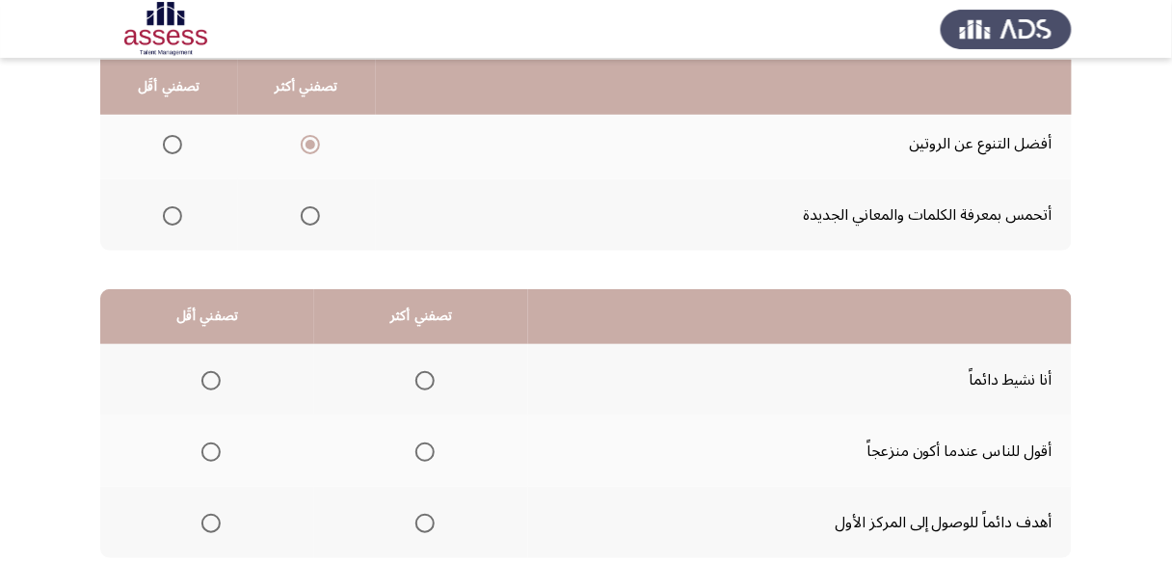
scroll to position [308, 0]
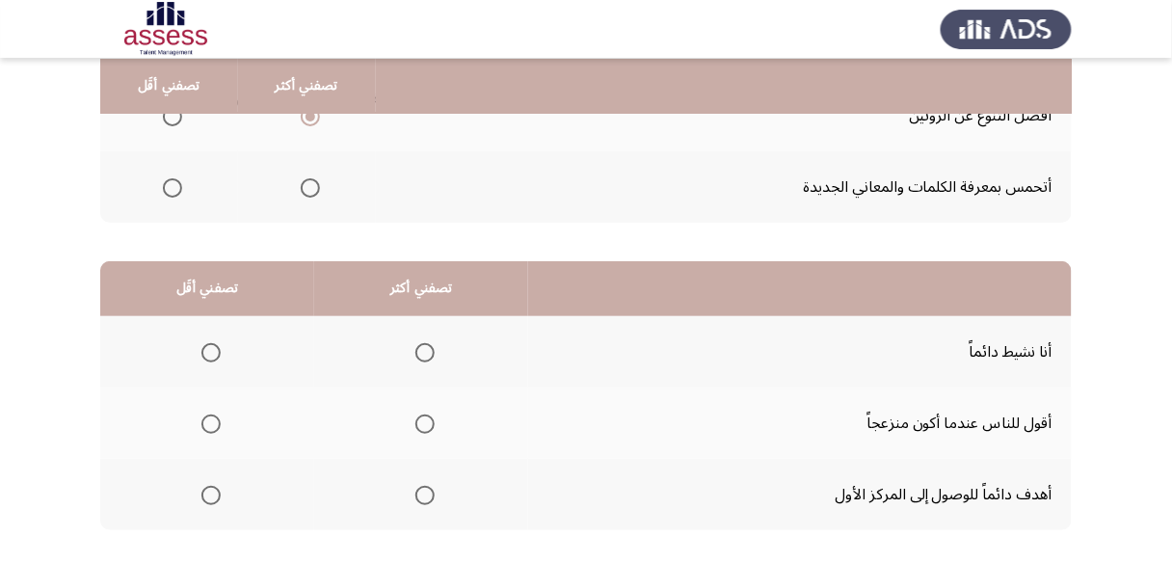
click at [205, 346] on span "Select an option" at bounding box center [210, 352] width 19 height 19
click at [205, 346] on input "Select an option" at bounding box center [210, 352] width 19 height 19
click at [422, 350] on span "Select an option" at bounding box center [424, 352] width 19 height 19
click at [422, 350] on input "Select an option" at bounding box center [424, 352] width 19 height 19
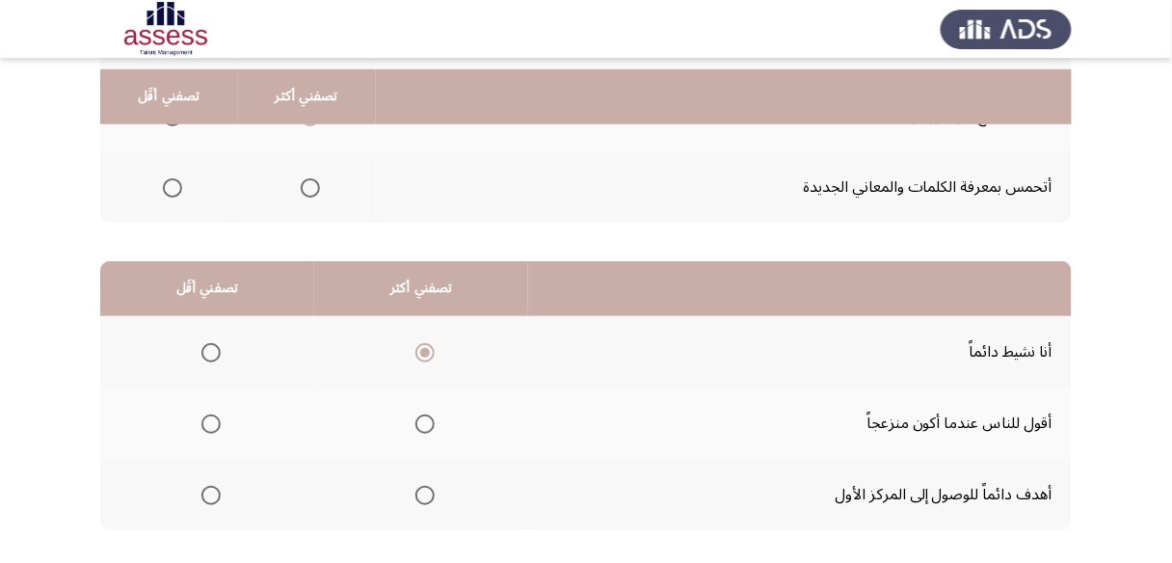
scroll to position [385, 0]
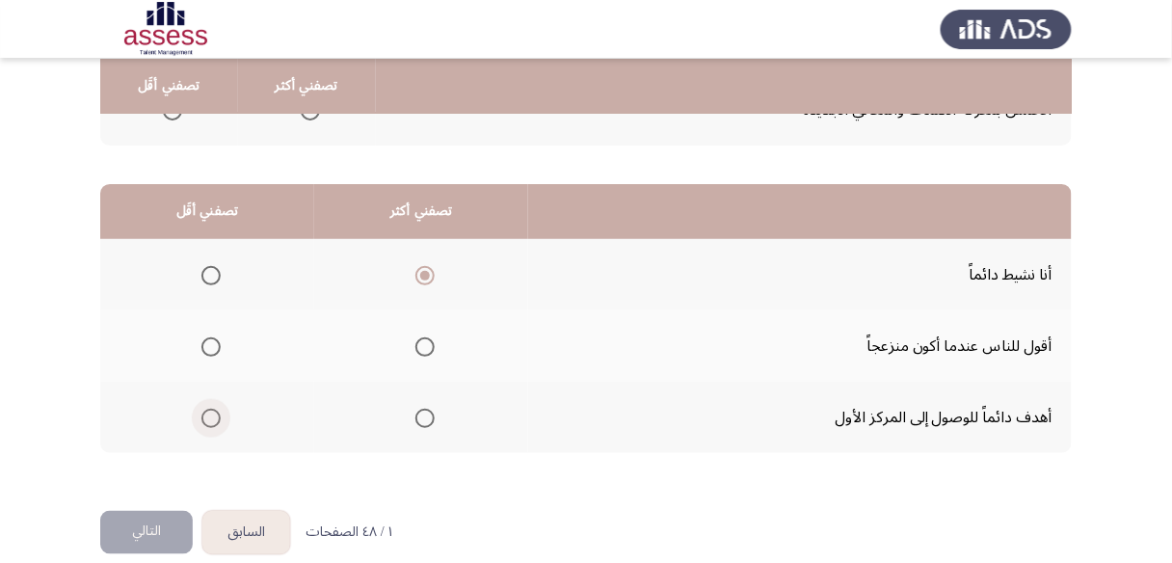
click at [212, 418] on span "Select an option" at bounding box center [210, 418] width 19 height 19
click at [212, 418] on input "Select an option" at bounding box center [210, 418] width 19 height 19
click at [427, 342] on span "Select an option" at bounding box center [424, 346] width 19 height 19
click at [427, 342] on input "Select an option" at bounding box center [424, 346] width 19 height 19
click at [428, 276] on span "Select an option" at bounding box center [424, 275] width 19 height 19
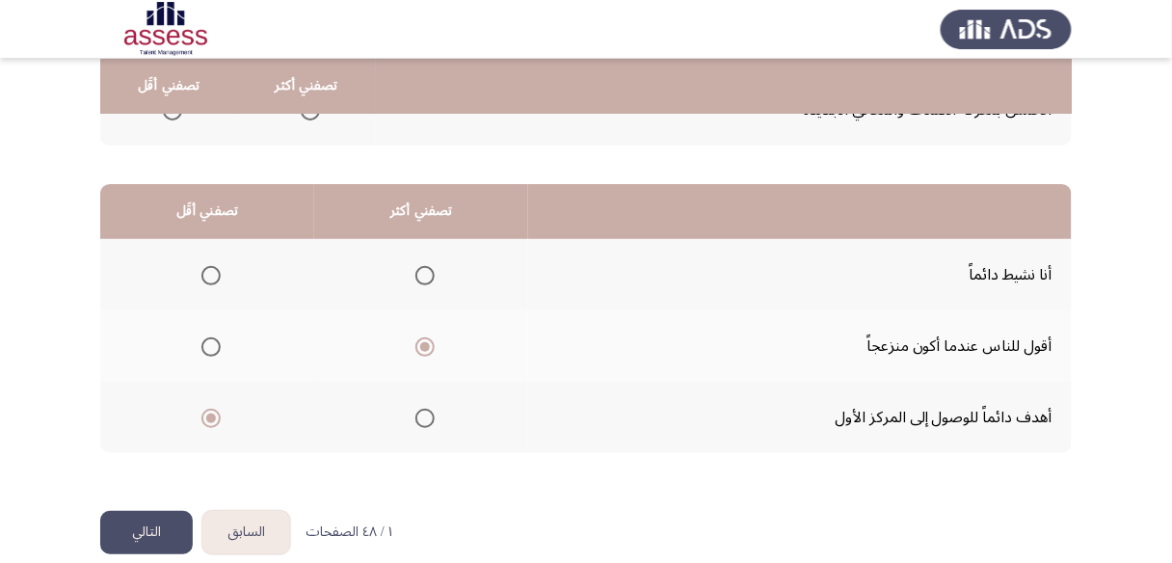
click at [428, 276] on input "Select an option" at bounding box center [424, 275] width 19 height 19
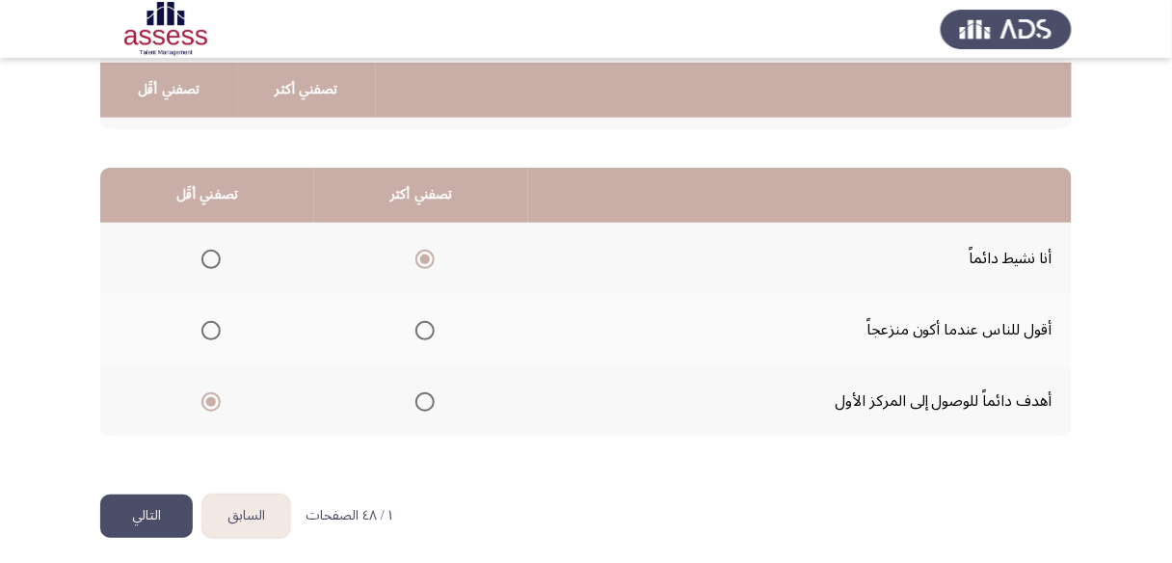
scroll to position [406, 0]
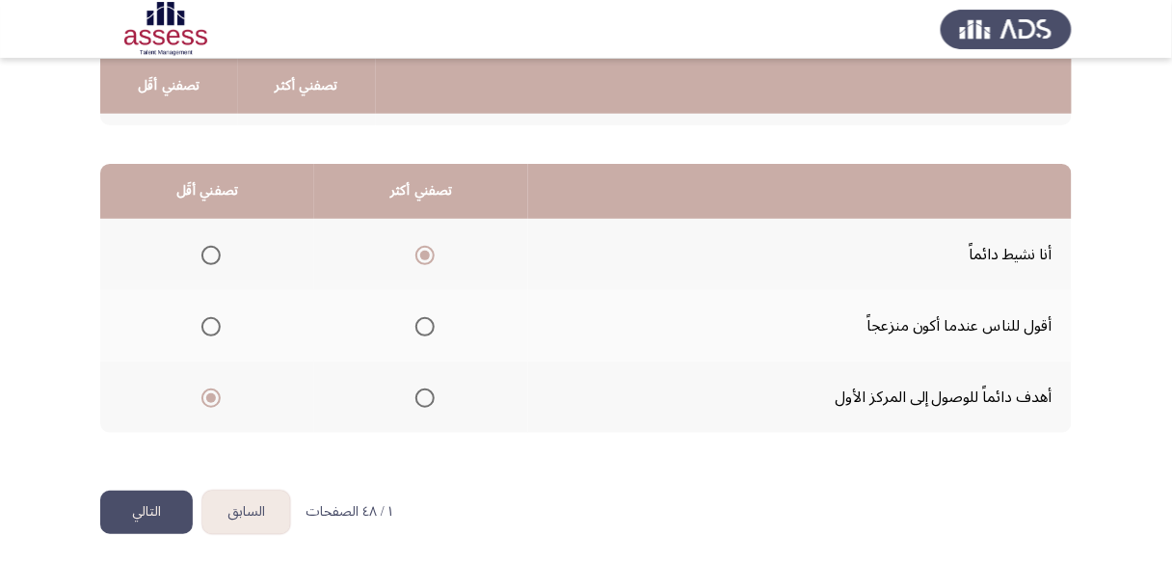
click at [153, 498] on button "التالي" at bounding box center [146, 512] width 93 height 43
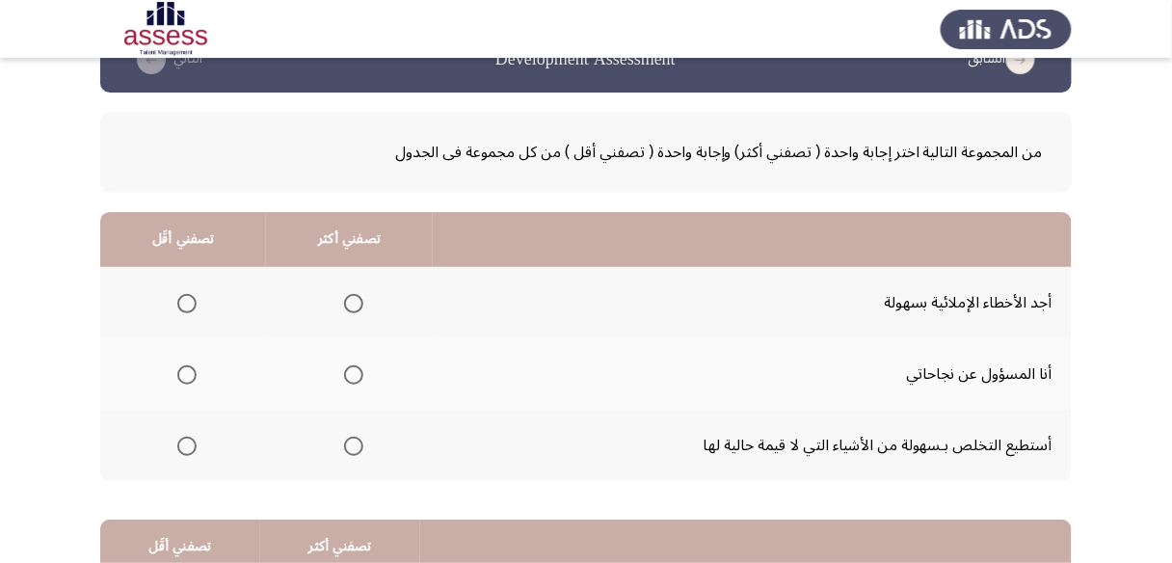
scroll to position [77, 0]
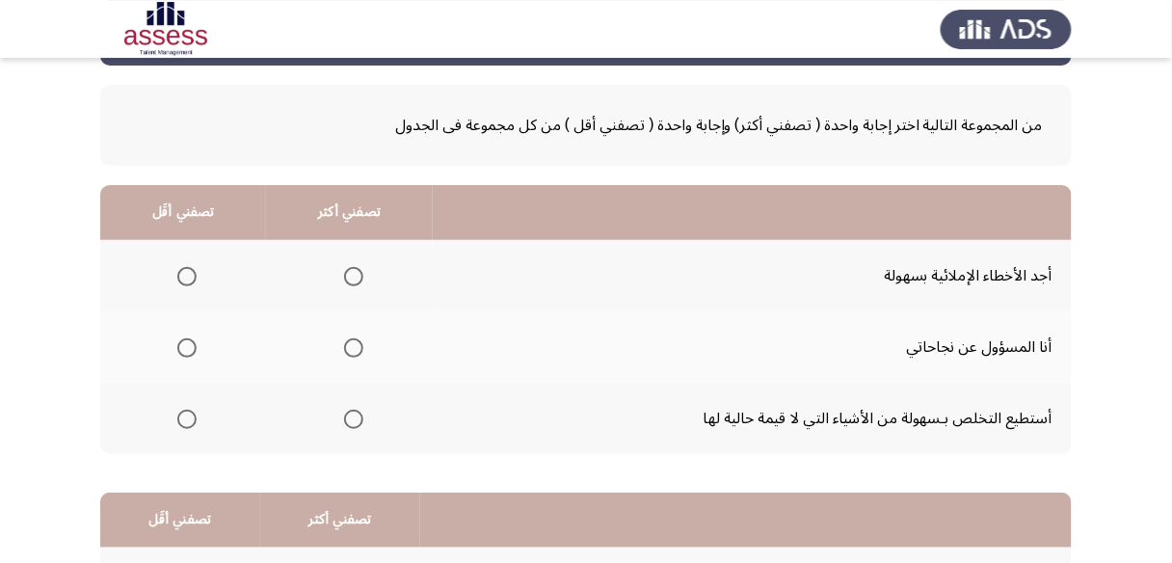
click at [351, 277] on span "Select an option" at bounding box center [353, 276] width 19 height 19
click at [351, 277] on input "Select an option" at bounding box center [353, 276] width 19 height 19
click at [179, 347] on span "Select an option" at bounding box center [186, 347] width 19 height 19
click at [179, 347] on input "Select an option" at bounding box center [186, 347] width 19 height 19
click at [353, 418] on span "Select an option" at bounding box center [353, 419] width 19 height 19
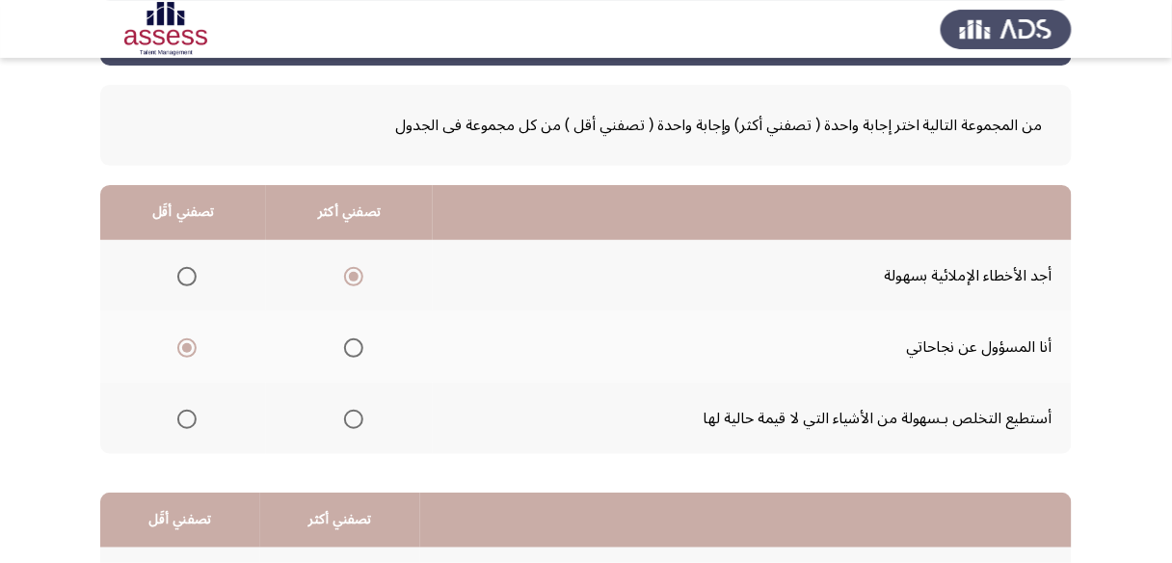
click at [353, 418] on input "Select an option" at bounding box center [353, 419] width 19 height 19
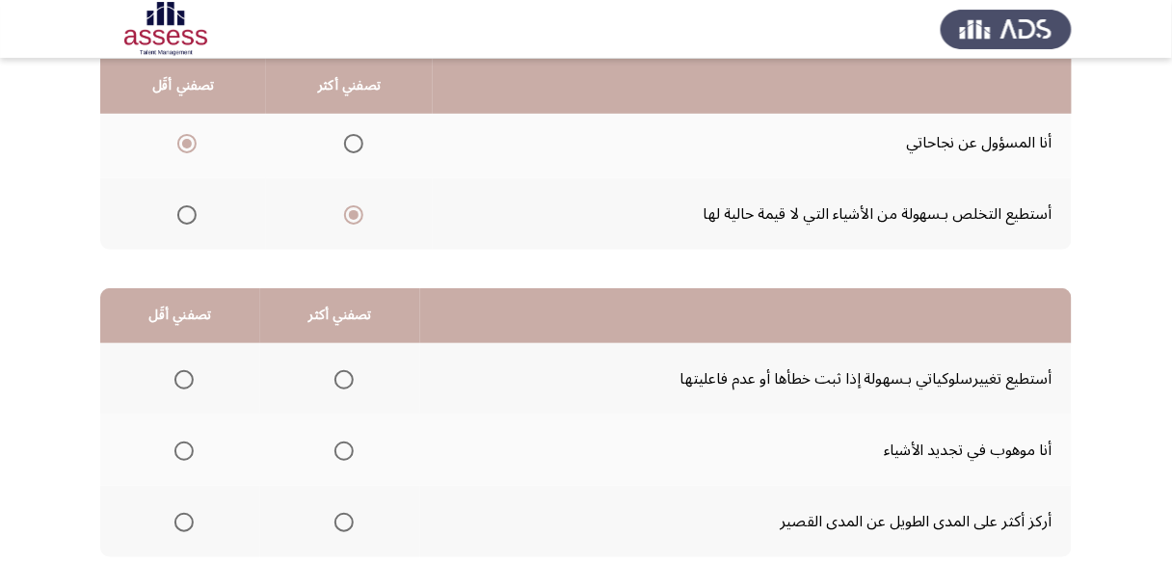
scroll to position [308, 0]
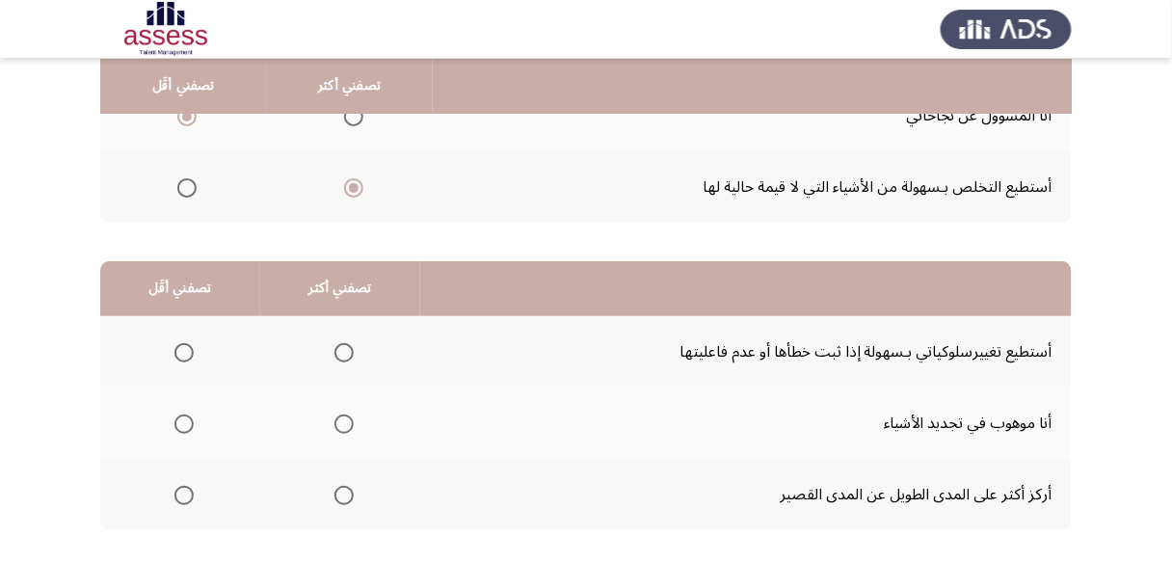
click at [339, 353] on span "Select an option" at bounding box center [343, 352] width 19 height 19
click at [339, 353] on input "Select an option" at bounding box center [343, 352] width 19 height 19
click at [183, 422] on span "Select an option" at bounding box center [183, 423] width 19 height 19
click at [183, 422] on input "Select an option" at bounding box center [183, 423] width 19 height 19
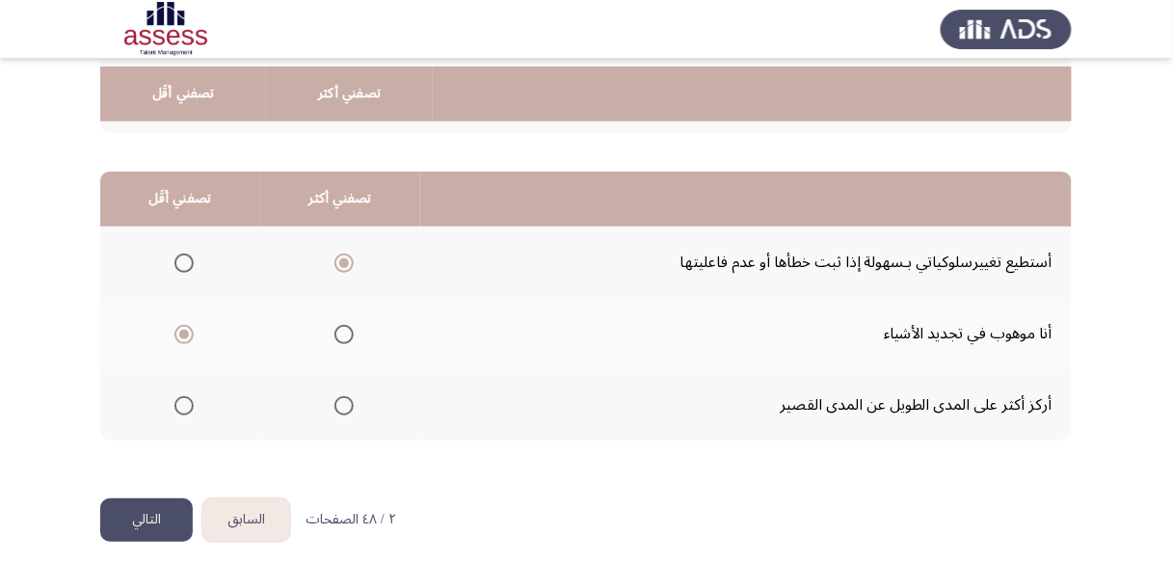
scroll to position [406, 0]
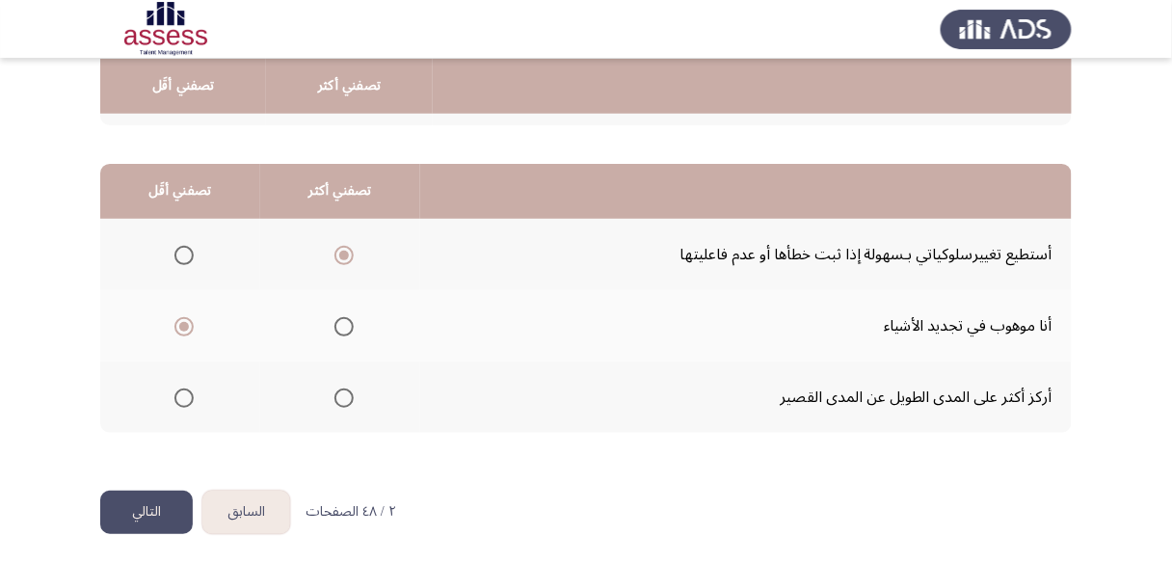
click at [151, 504] on button "التالي" at bounding box center [146, 512] width 93 height 43
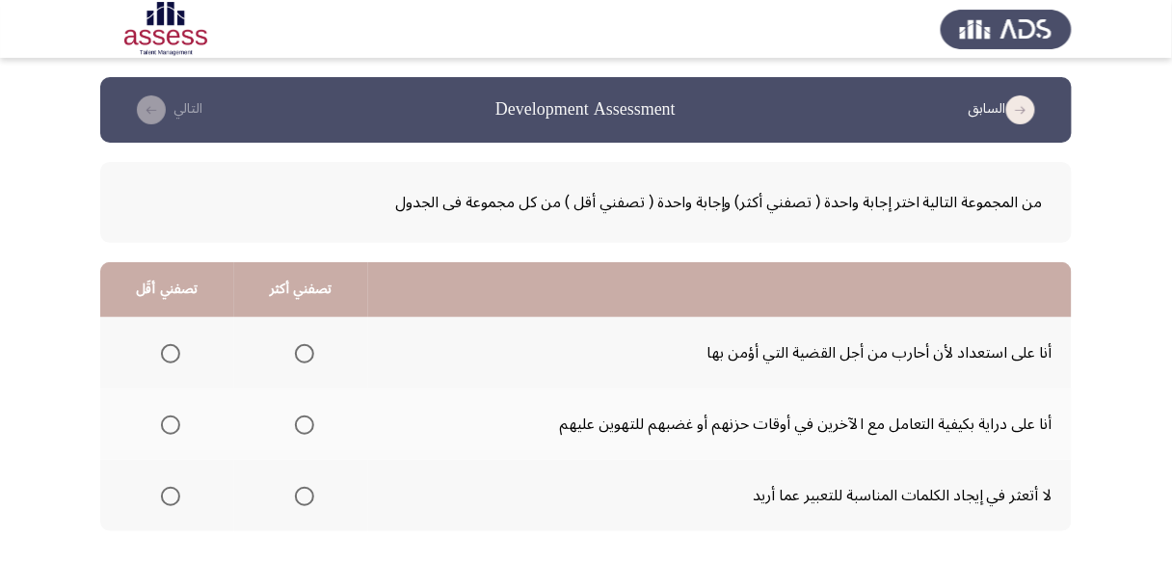
click at [309, 427] on span "Select an option" at bounding box center [304, 424] width 19 height 19
click at [309, 427] on input "Select an option" at bounding box center [304, 424] width 19 height 19
click at [175, 358] on span "Select an option" at bounding box center [170, 353] width 19 height 19
click at [175, 358] on input "Select an option" at bounding box center [170, 353] width 19 height 19
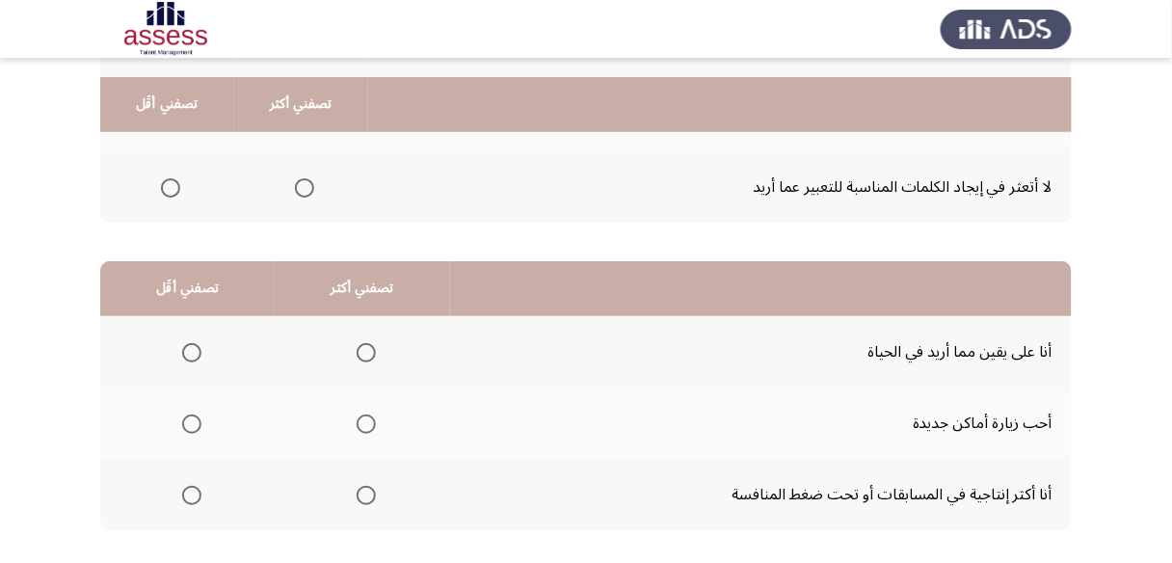
scroll to position [385, 0]
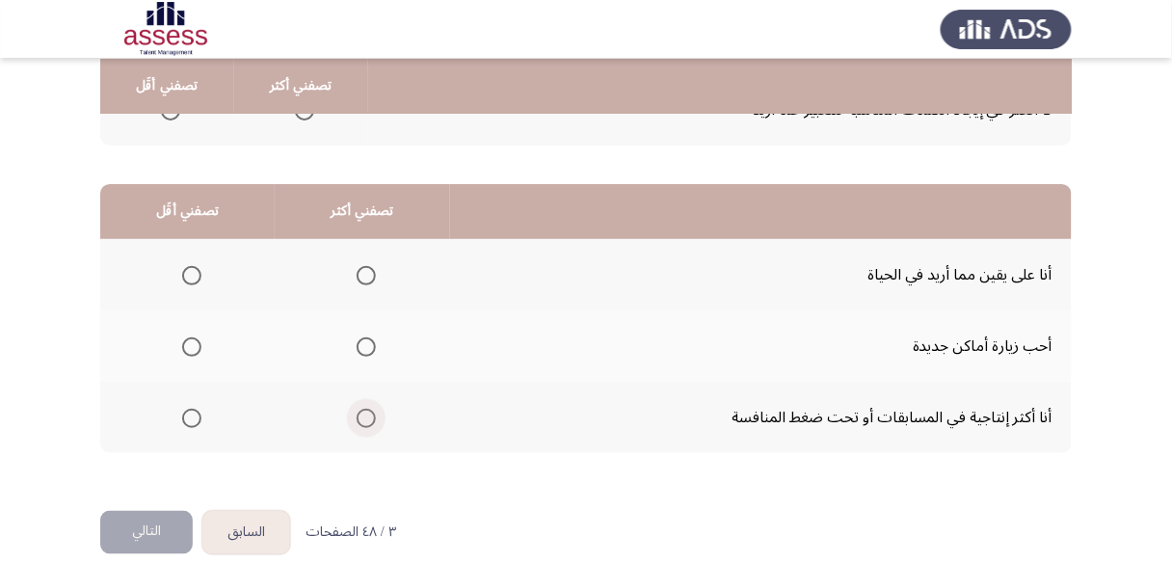
click at [361, 412] on span "Select an option" at bounding box center [366, 418] width 19 height 19
click at [361, 412] on input "Select an option" at bounding box center [366, 418] width 19 height 19
click at [186, 346] on span "Select an option" at bounding box center [191, 346] width 19 height 19
click at [186, 346] on input "Select an option" at bounding box center [191, 346] width 19 height 19
click at [159, 522] on button "التالي" at bounding box center [146, 532] width 93 height 43
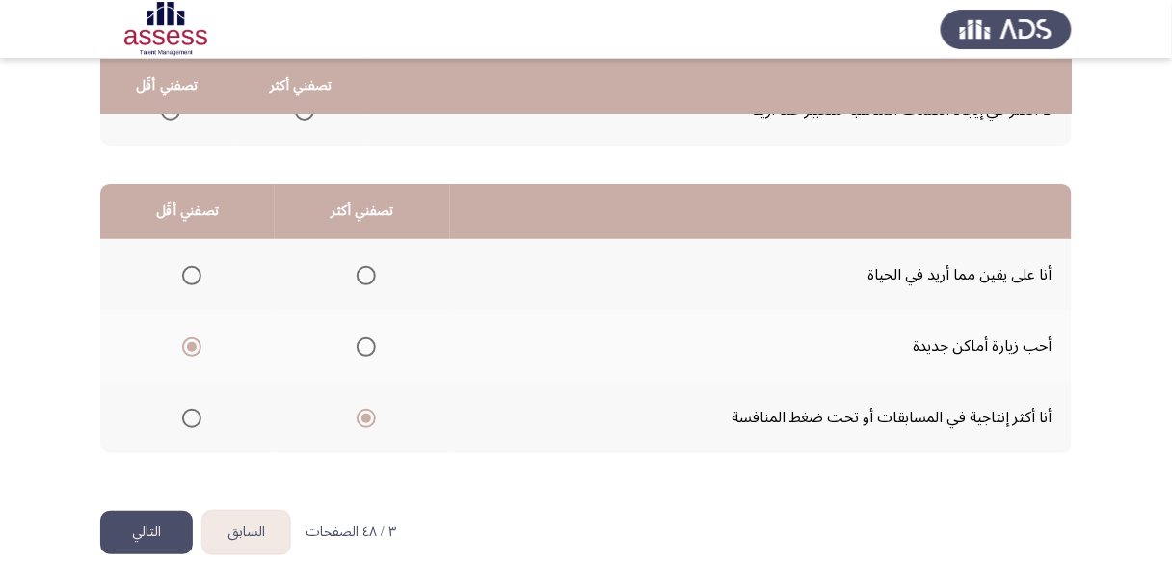
scroll to position [0, 0]
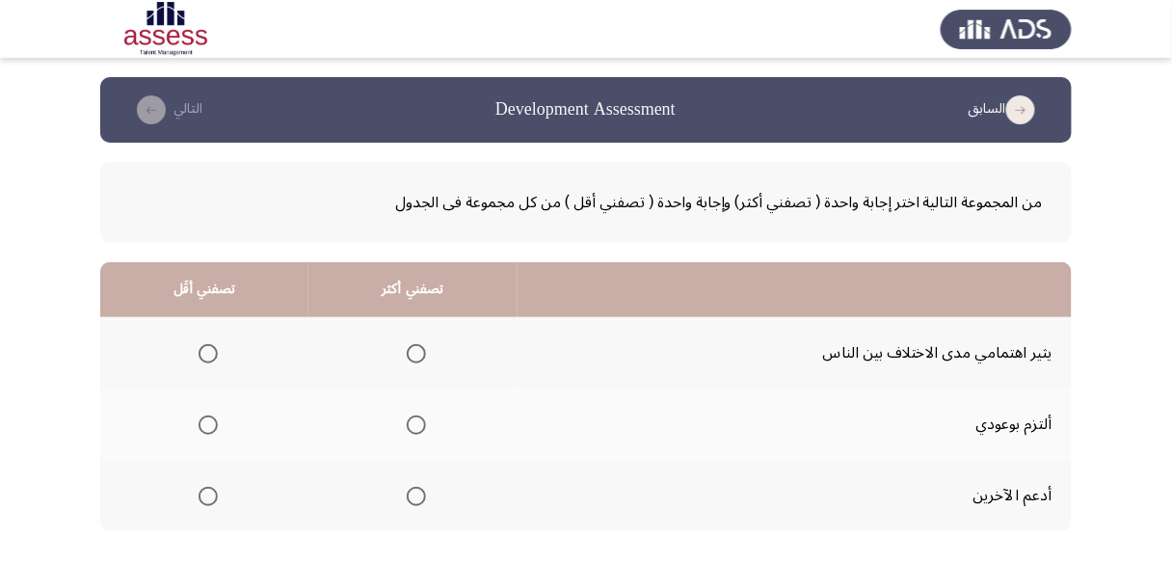
click at [415, 417] on span "Select an option" at bounding box center [416, 424] width 19 height 19
click at [415, 417] on input "Select an option" at bounding box center [416, 424] width 19 height 19
click at [411, 499] on span "Select an option" at bounding box center [416, 496] width 19 height 19
click at [411, 499] on input "Select an option" at bounding box center [416, 496] width 19 height 19
click at [213, 356] on span "Select an option" at bounding box center [208, 353] width 19 height 19
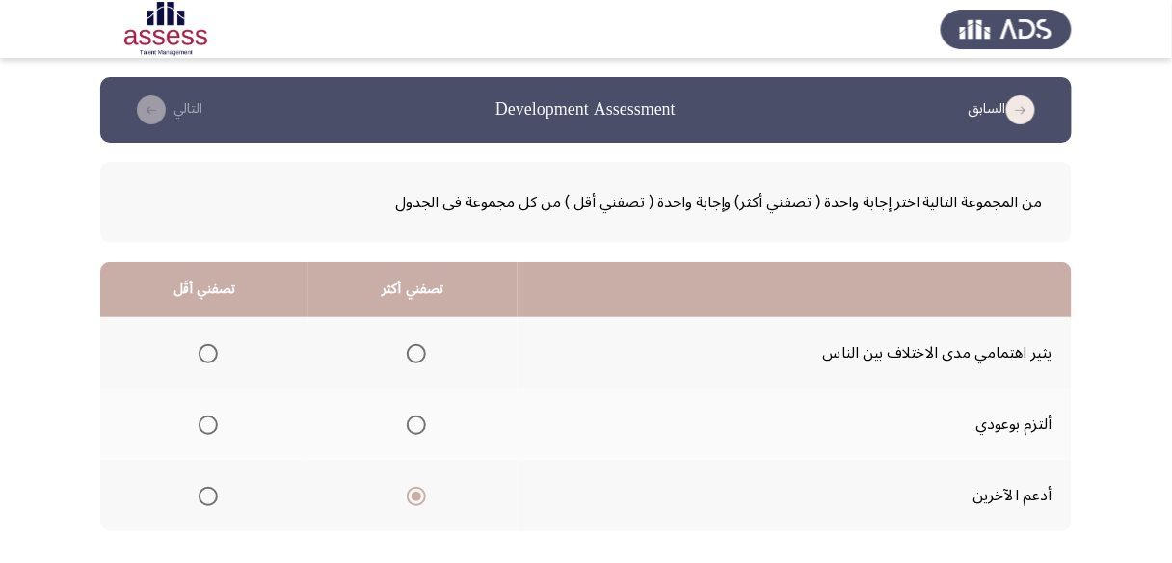
click at [213, 356] on input "Select an option" at bounding box center [208, 353] width 19 height 19
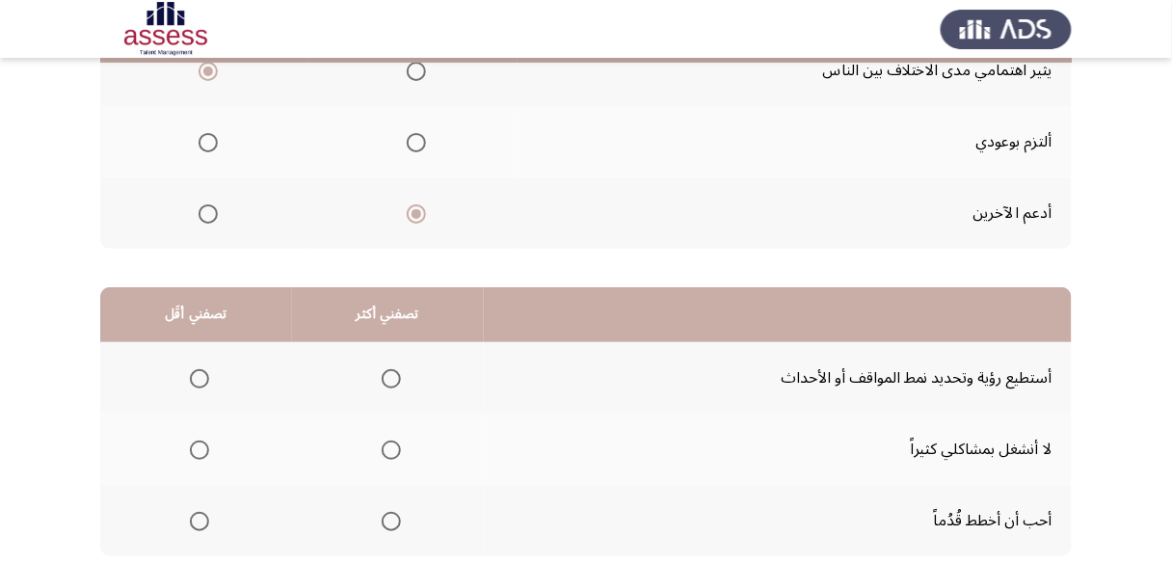
scroll to position [308, 0]
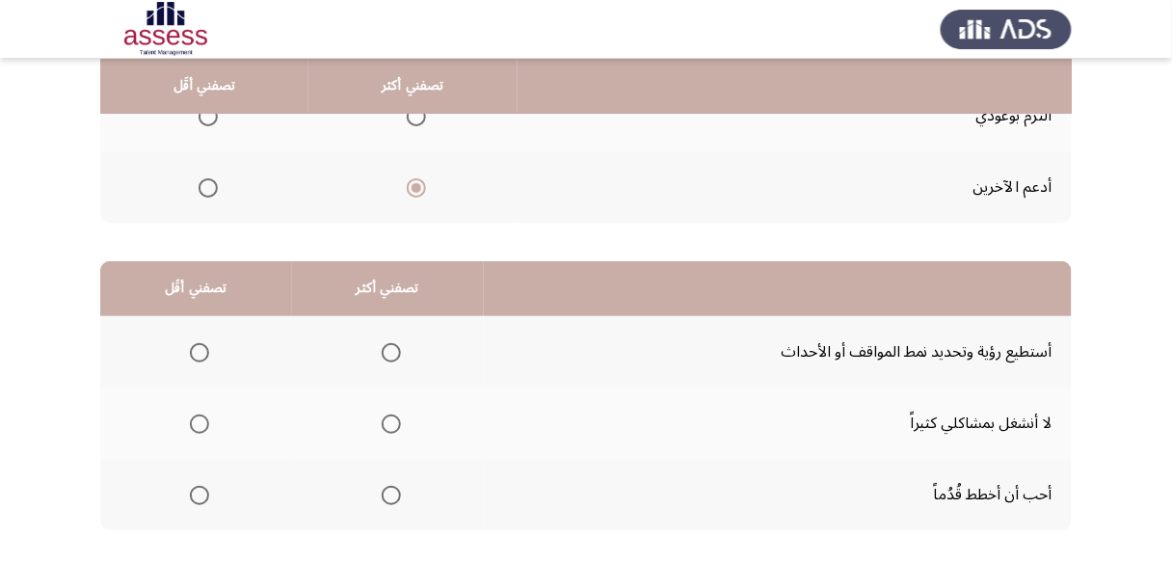
click at [382, 492] on span "Select an option" at bounding box center [391, 495] width 19 height 19
click at [382, 492] on input "Select an option" at bounding box center [391, 495] width 19 height 19
click at [202, 421] on span "Select an option" at bounding box center [199, 423] width 19 height 19
click at [202, 421] on input "Select an option" at bounding box center [199, 423] width 19 height 19
click at [392, 352] on span "Select an option" at bounding box center [391, 352] width 19 height 19
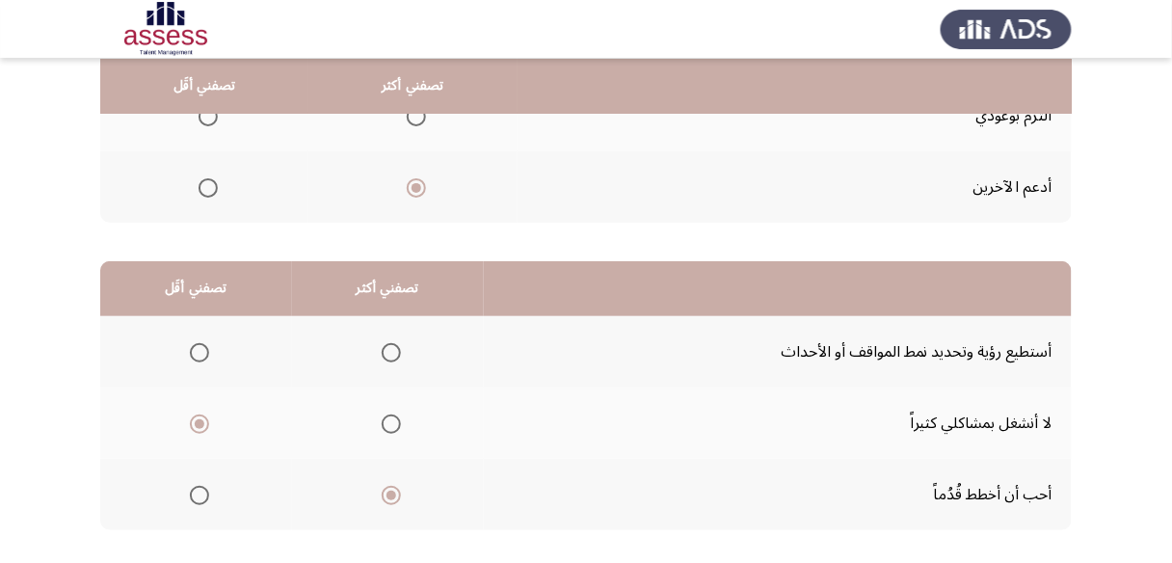
click at [392, 352] on input "Select an option" at bounding box center [391, 352] width 19 height 19
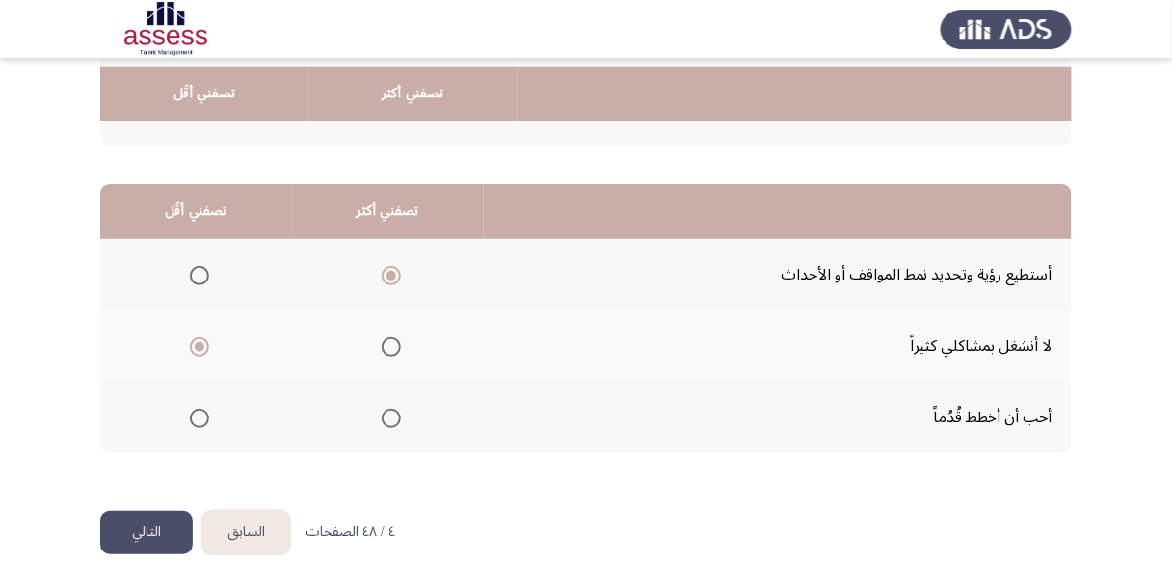
scroll to position [406, 0]
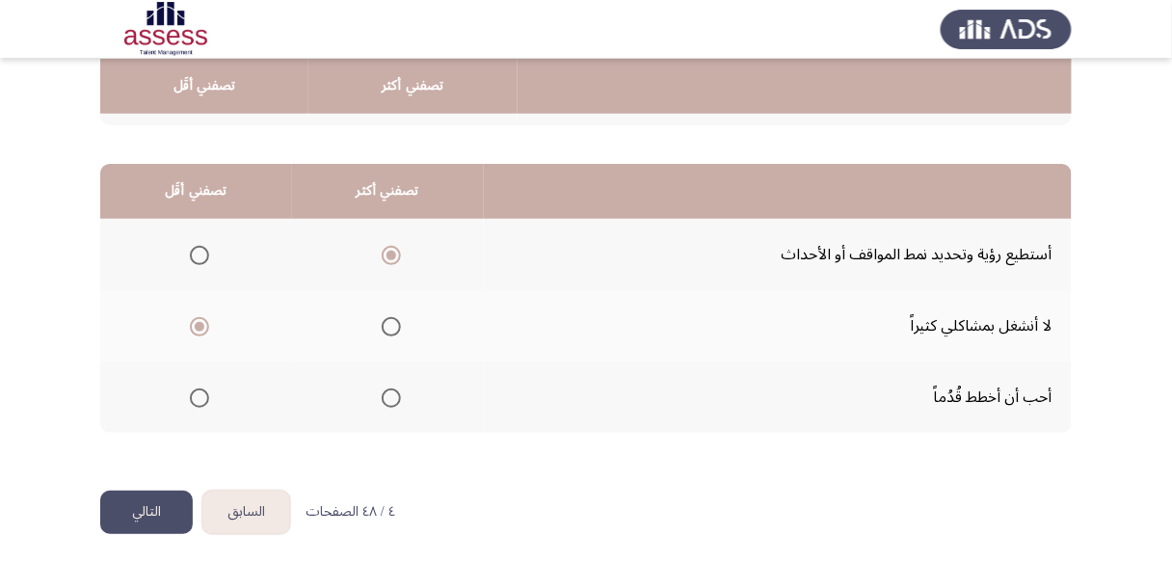
click at [141, 502] on button "التالي" at bounding box center [146, 512] width 93 height 43
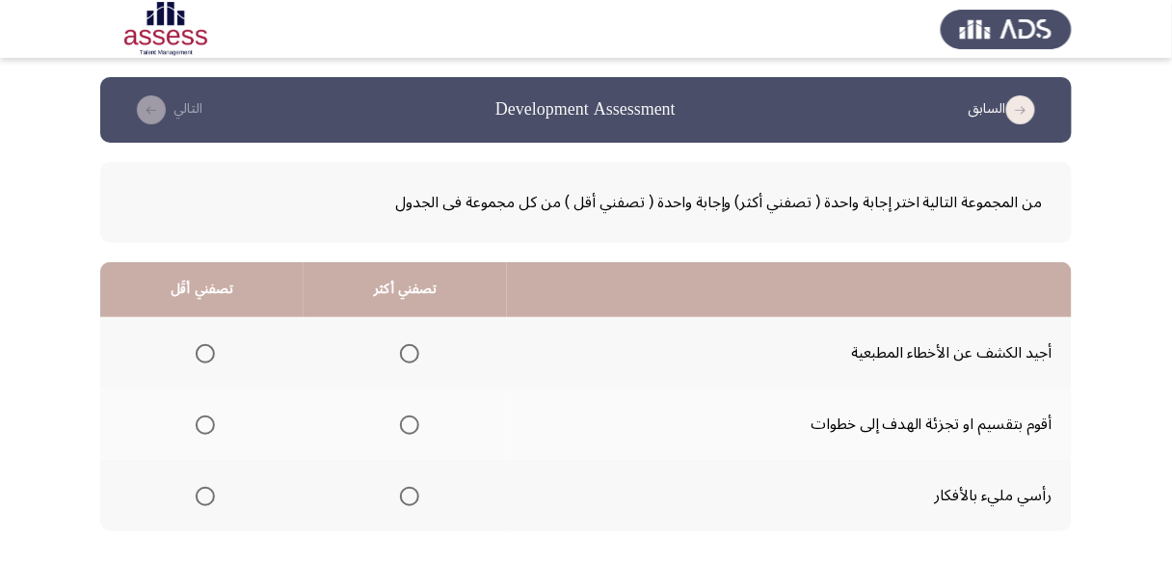
click at [209, 355] on span "Select an option" at bounding box center [205, 353] width 19 height 19
click at [209, 355] on input "Select an option" at bounding box center [205, 353] width 19 height 19
click at [410, 427] on span "Select an option" at bounding box center [409, 424] width 19 height 19
click at [410, 427] on input "Select an option" at bounding box center [409, 424] width 19 height 19
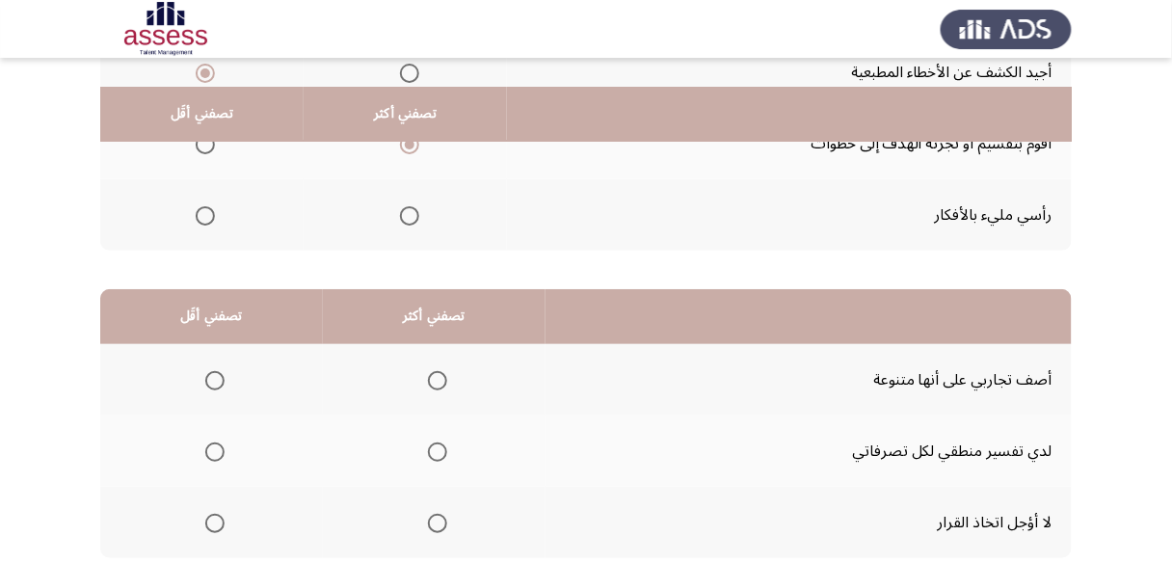
scroll to position [308, 0]
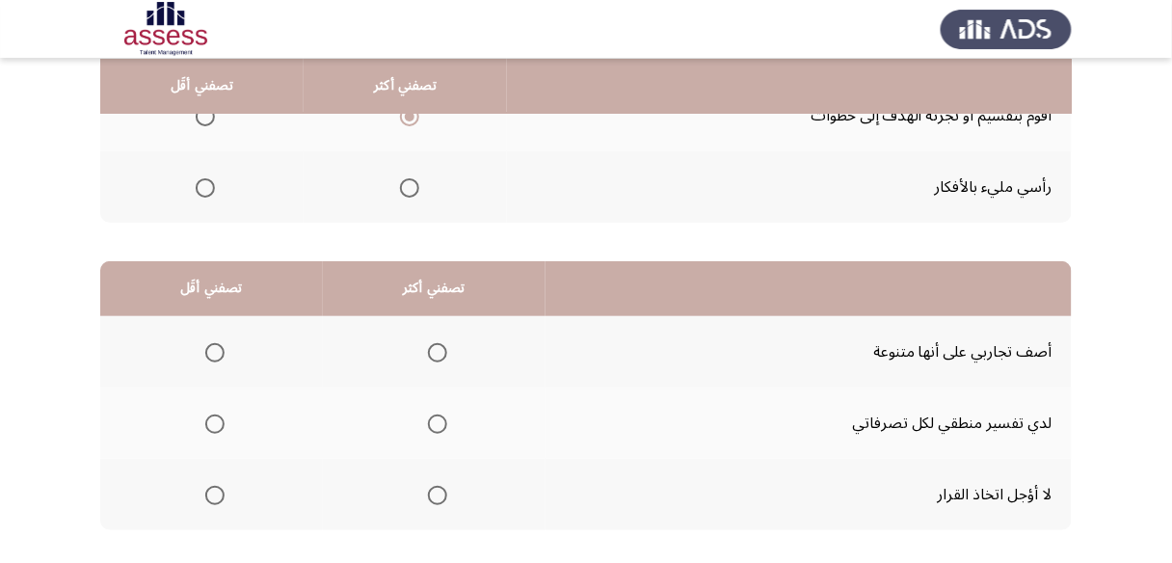
click at [435, 490] on span "Select an option" at bounding box center [437, 495] width 19 height 19
click at [435, 490] on input "Select an option" at bounding box center [437, 495] width 19 height 19
click at [217, 422] on span "Select an option" at bounding box center [214, 423] width 19 height 19
click at [217, 422] on input "Select an option" at bounding box center [214, 423] width 19 height 19
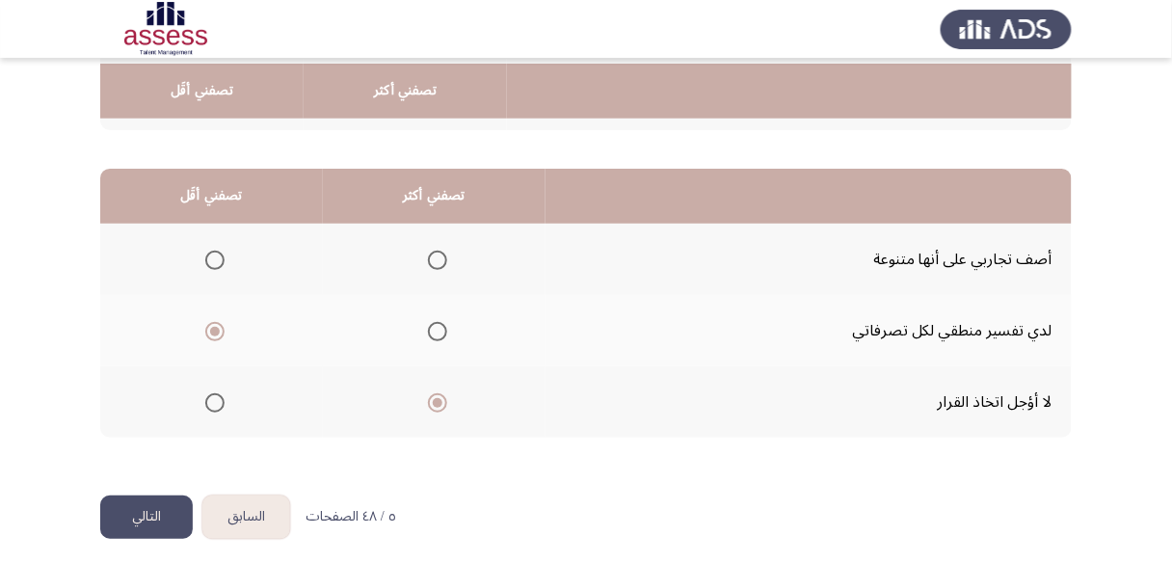
scroll to position [406, 0]
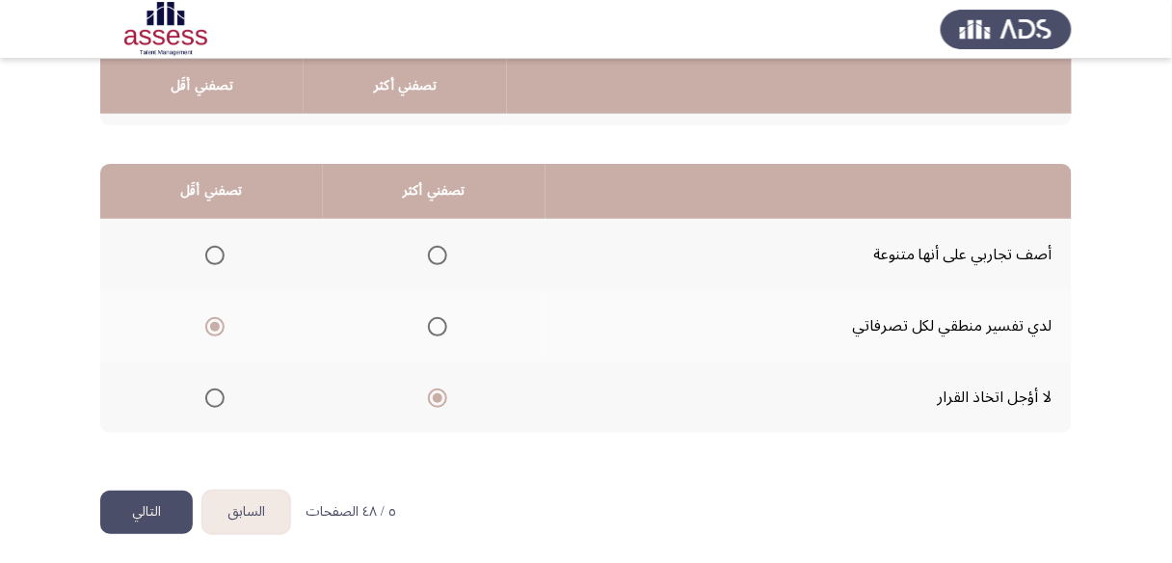
click at [132, 506] on button "التالي" at bounding box center [146, 512] width 93 height 43
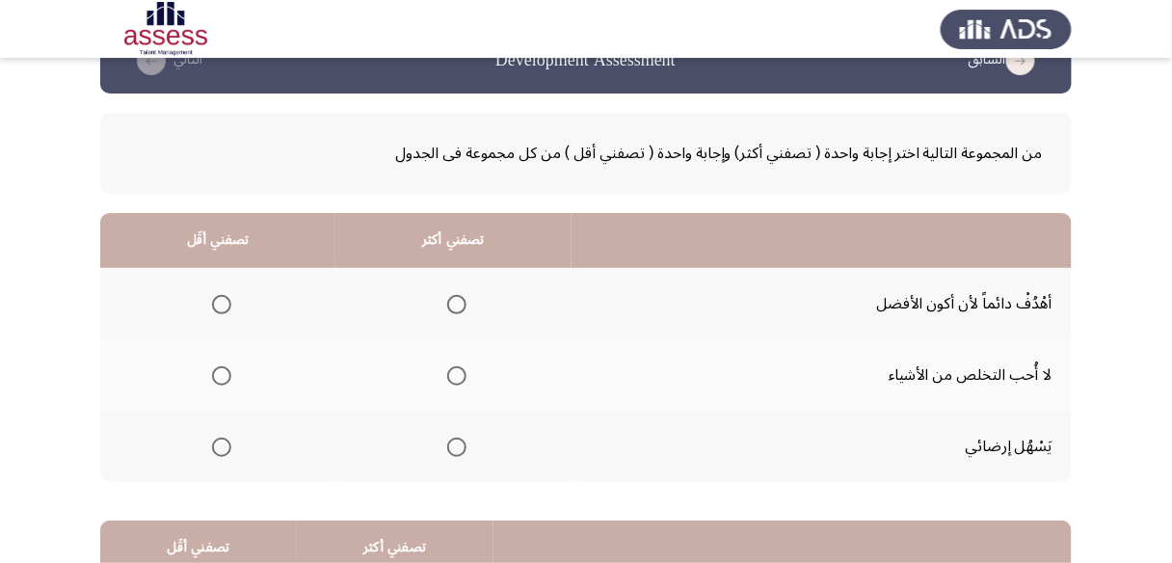
scroll to position [77, 0]
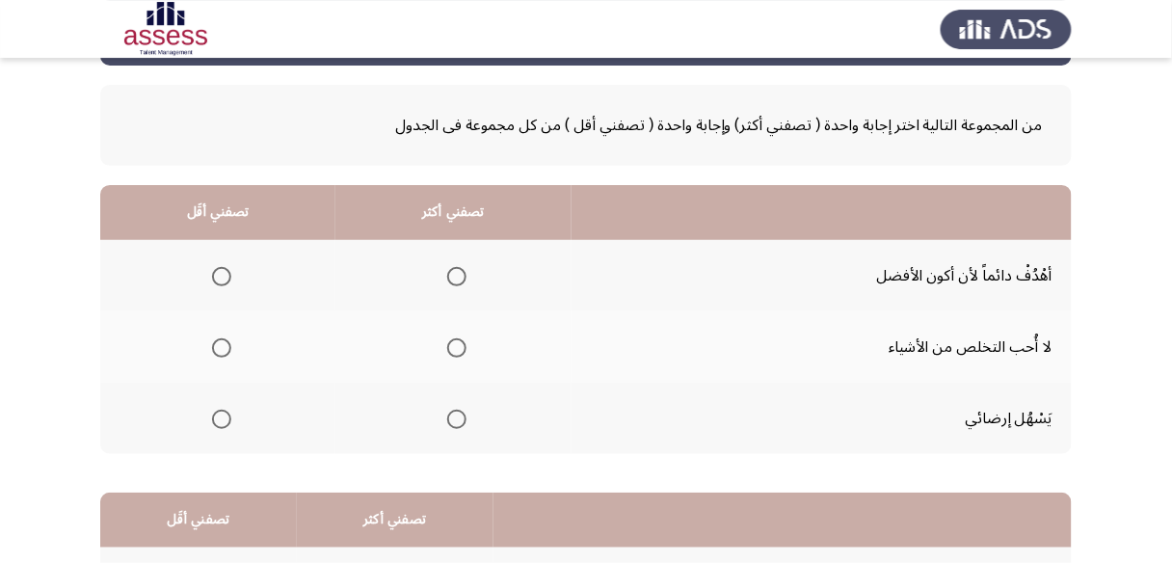
click at [452, 346] on span "Select an option" at bounding box center [456, 347] width 19 height 19
click at [452, 346] on input "Select an option" at bounding box center [456, 347] width 19 height 19
click at [220, 419] on span "Select an option" at bounding box center [221, 419] width 19 height 19
click at [220, 419] on input "Select an option" at bounding box center [221, 419] width 19 height 19
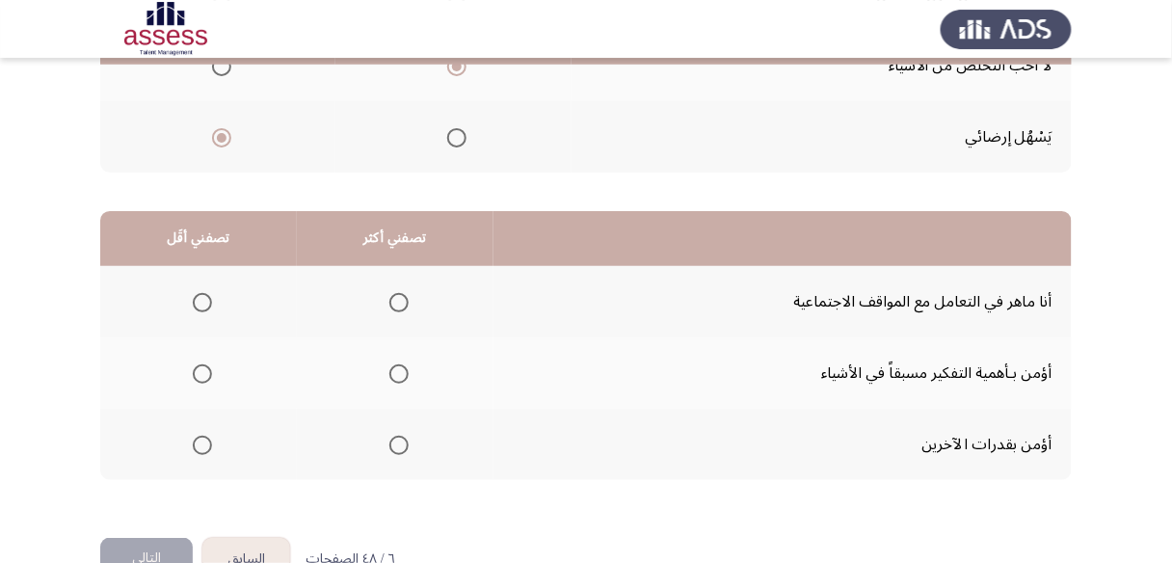
scroll to position [385, 0]
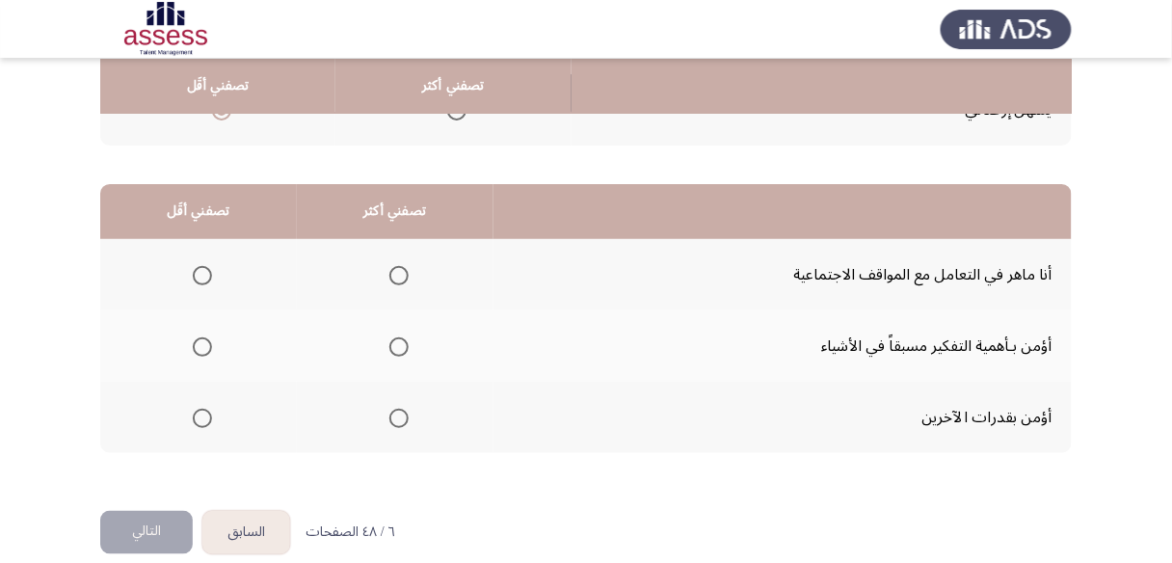
click at [400, 411] on span "Select an option" at bounding box center [398, 418] width 19 height 19
click at [400, 411] on input "Select an option" at bounding box center [398, 418] width 19 height 19
click at [203, 343] on span "Select an option" at bounding box center [202, 346] width 19 height 19
click at [203, 343] on input "Select an option" at bounding box center [202, 346] width 19 height 19
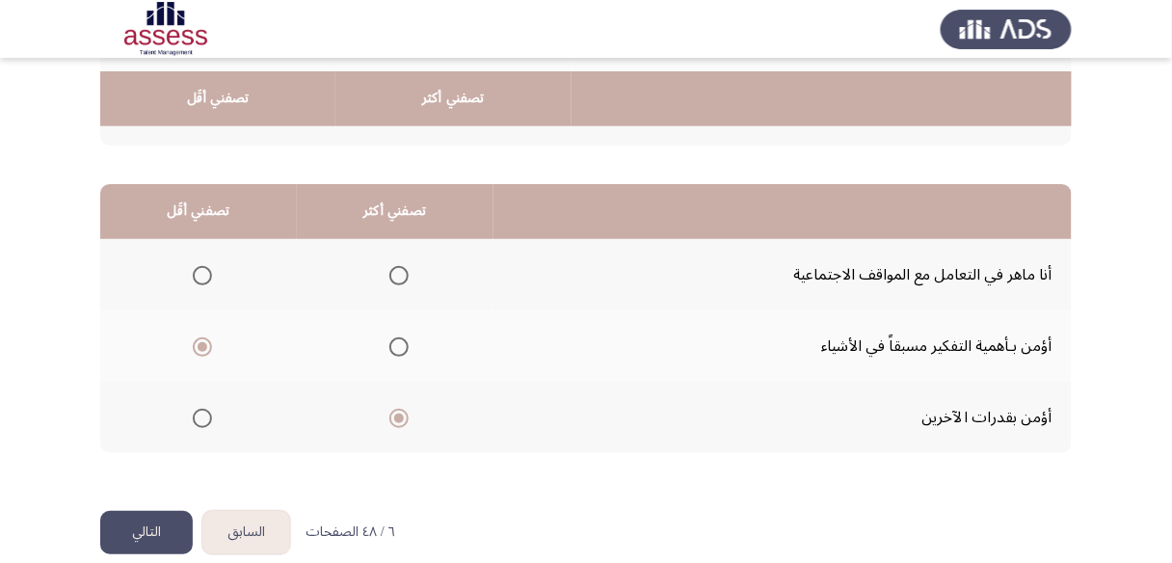
scroll to position [406, 0]
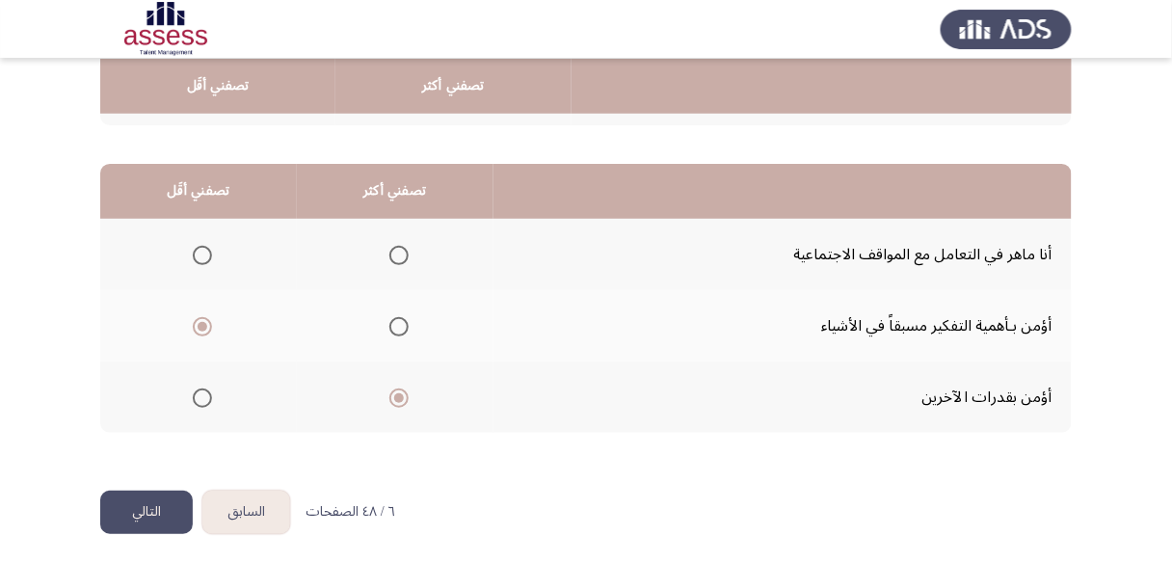
click at [164, 502] on button "التالي" at bounding box center [146, 512] width 93 height 43
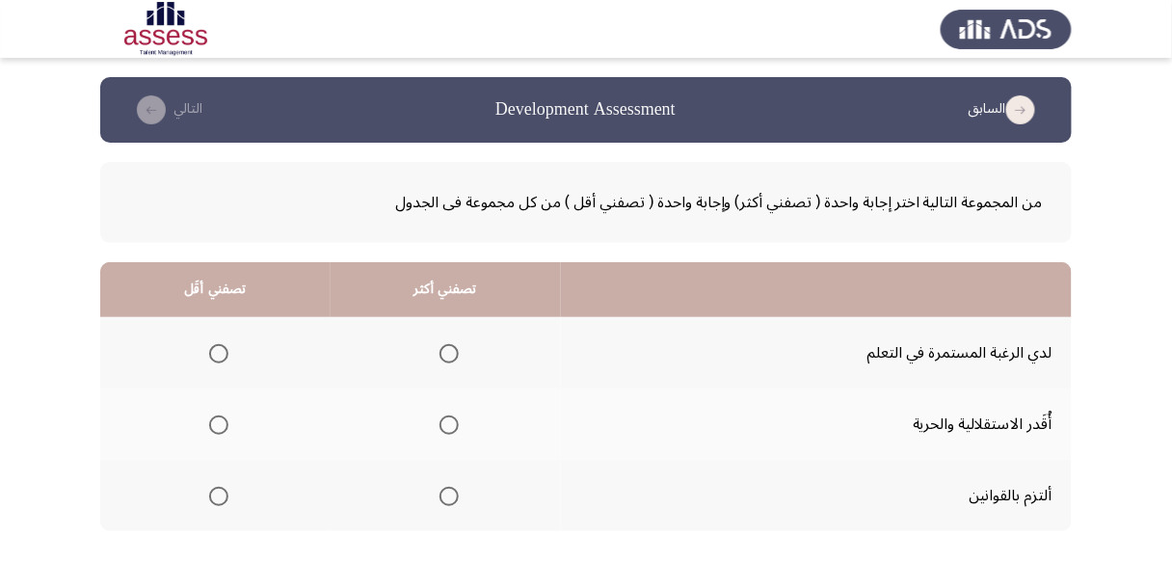
click at [450, 351] on span "Select an option" at bounding box center [448, 353] width 19 height 19
click at [450, 351] on input "Select an option" at bounding box center [448, 353] width 19 height 19
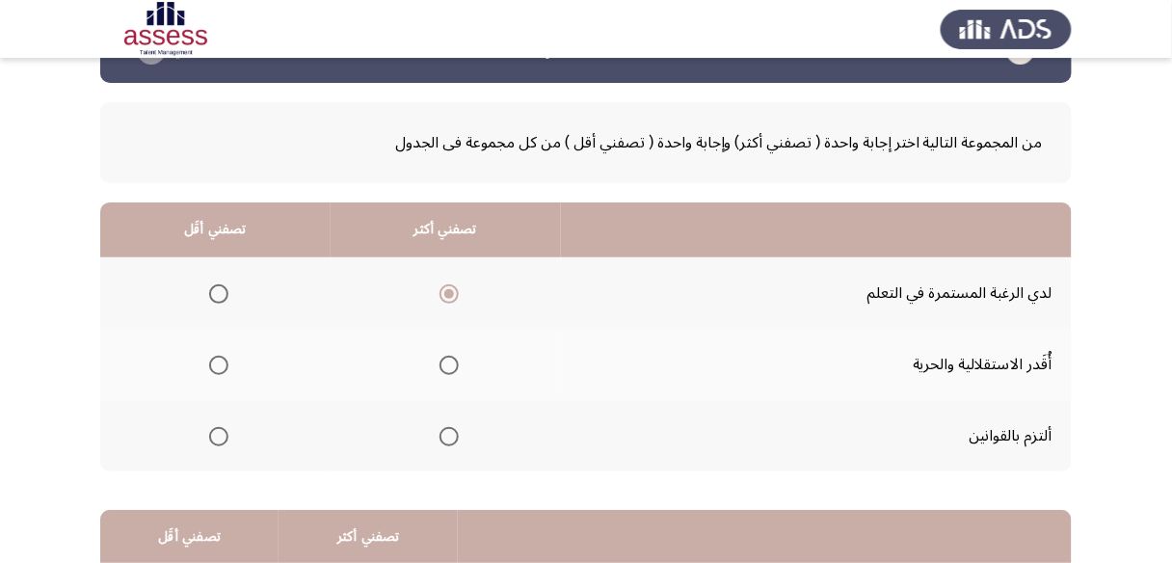
scroll to position [77, 0]
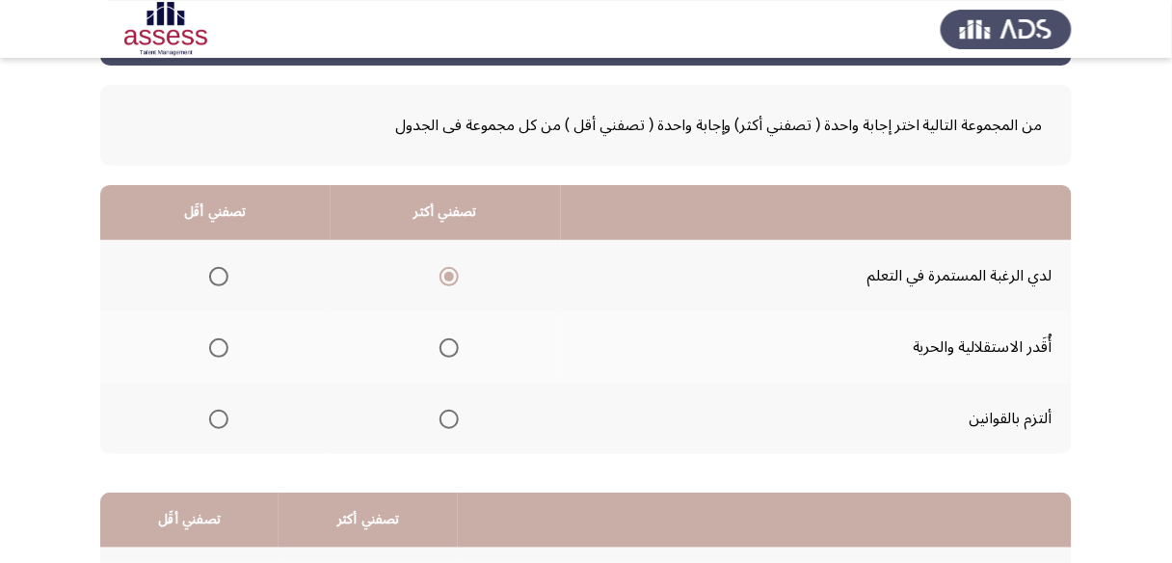
click at [220, 344] on span "Select an option" at bounding box center [218, 347] width 19 height 19
click at [220, 344] on input "Select an option" at bounding box center [218, 347] width 19 height 19
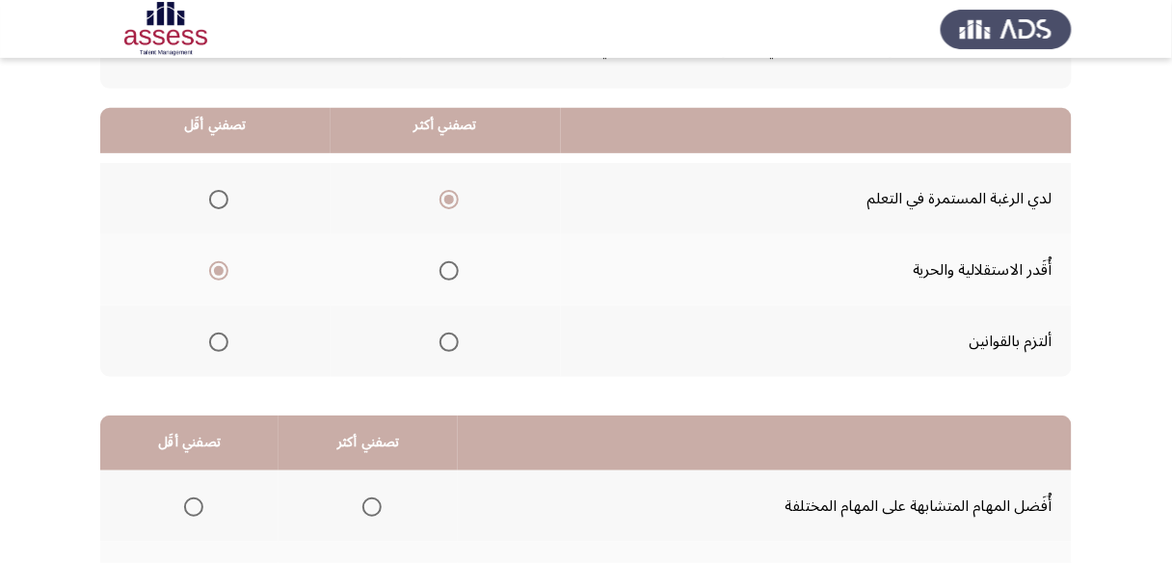
scroll to position [231, 0]
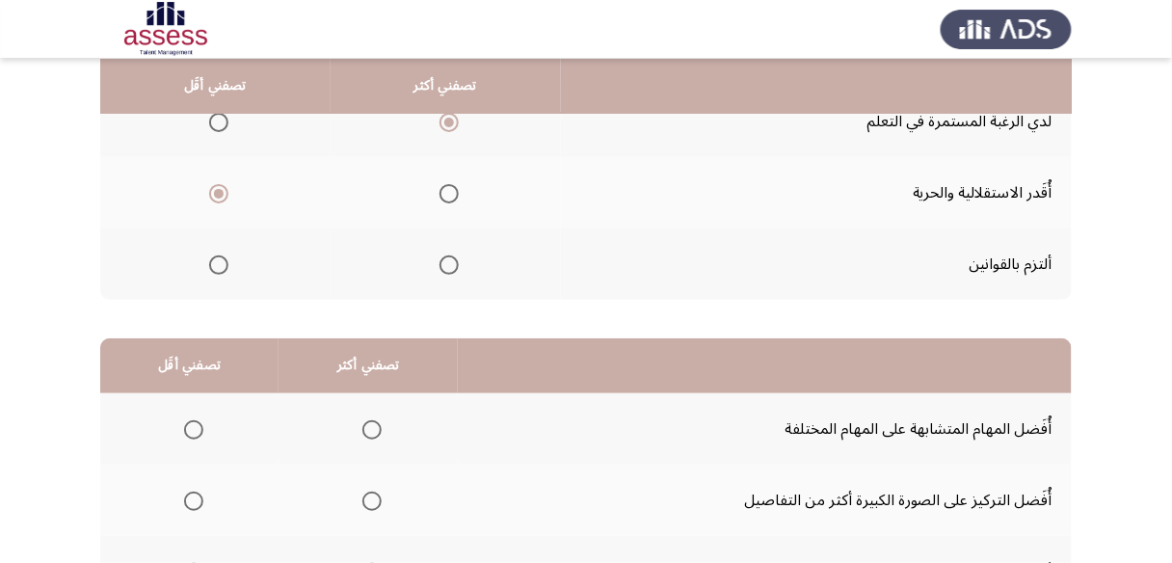
click at [445, 267] on span "Select an option" at bounding box center [448, 264] width 19 height 19
click at [445, 267] on input "Select an option" at bounding box center [448, 264] width 19 height 19
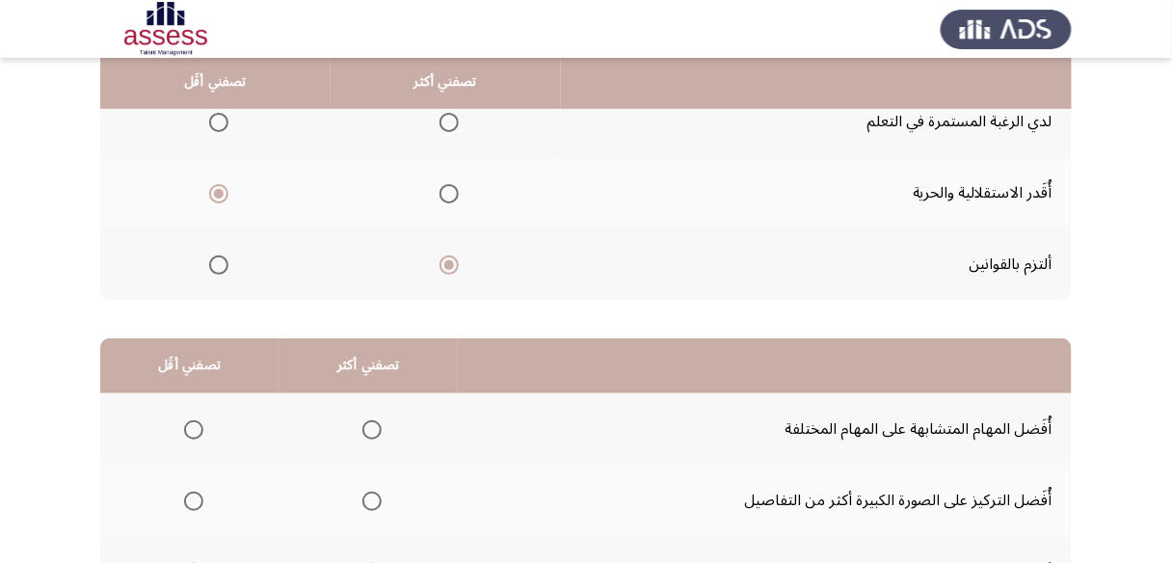
scroll to position [154, 0]
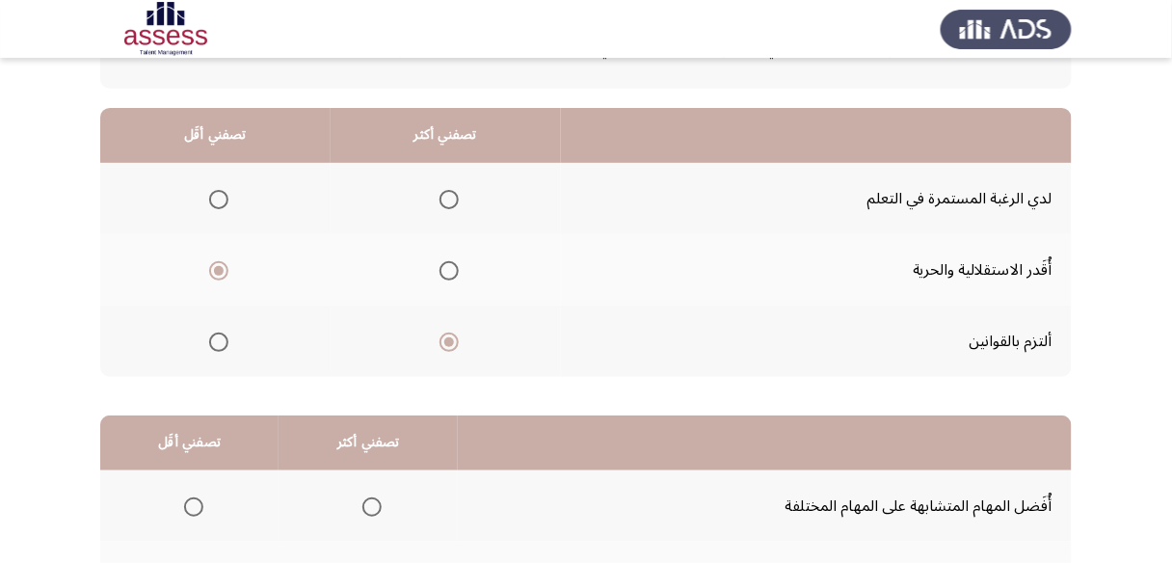
click at [446, 202] on span "Select an option" at bounding box center [448, 199] width 19 height 19
click at [446, 202] on input "Select an option" at bounding box center [448, 199] width 19 height 19
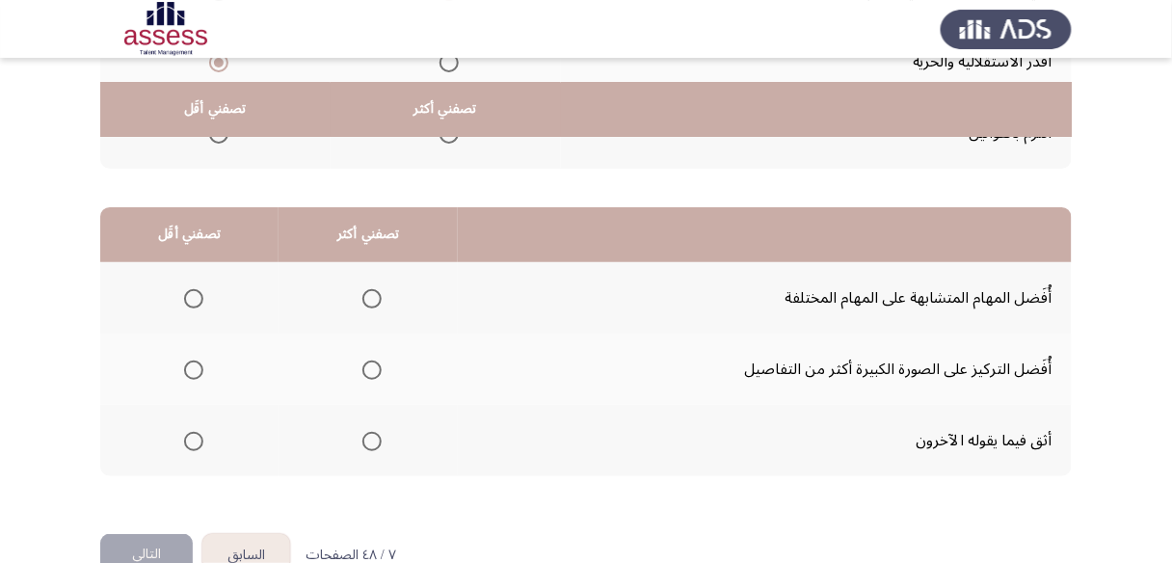
scroll to position [385, 0]
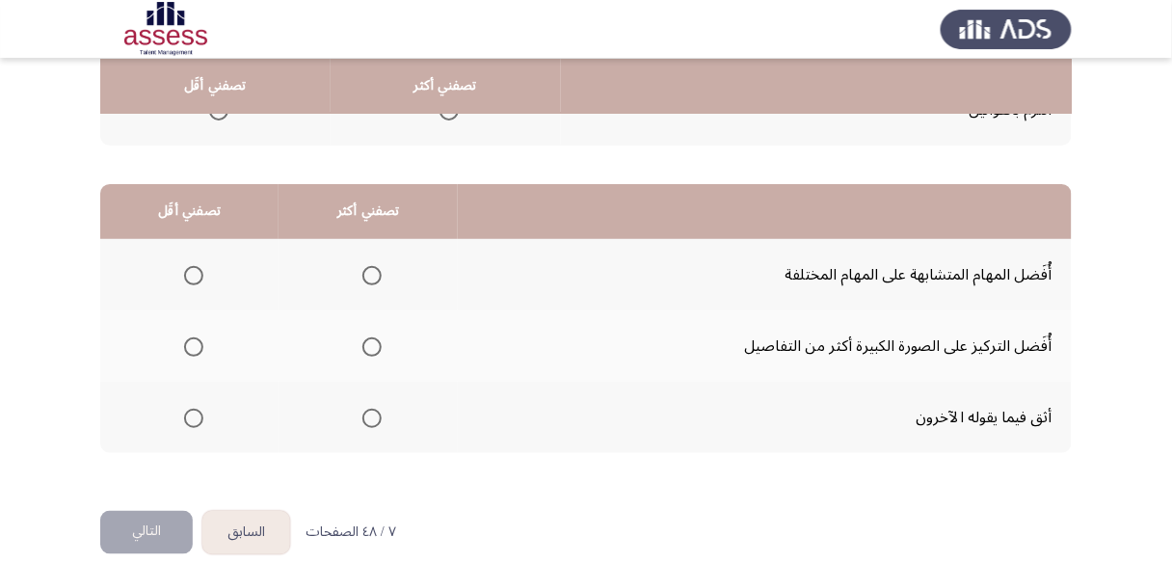
click at [372, 346] on span "Select an option" at bounding box center [371, 346] width 19 height 19
click at [372, 346] on input "Select an option" at bounding box center [371, 346] width 19 height 19
click at [199, 274] on span "Select an option" at bounding box center [193, 275] width 19 height 19
click at [199, 274] on input "Select an option" at bounding box center [193, 275] width 19 height 19
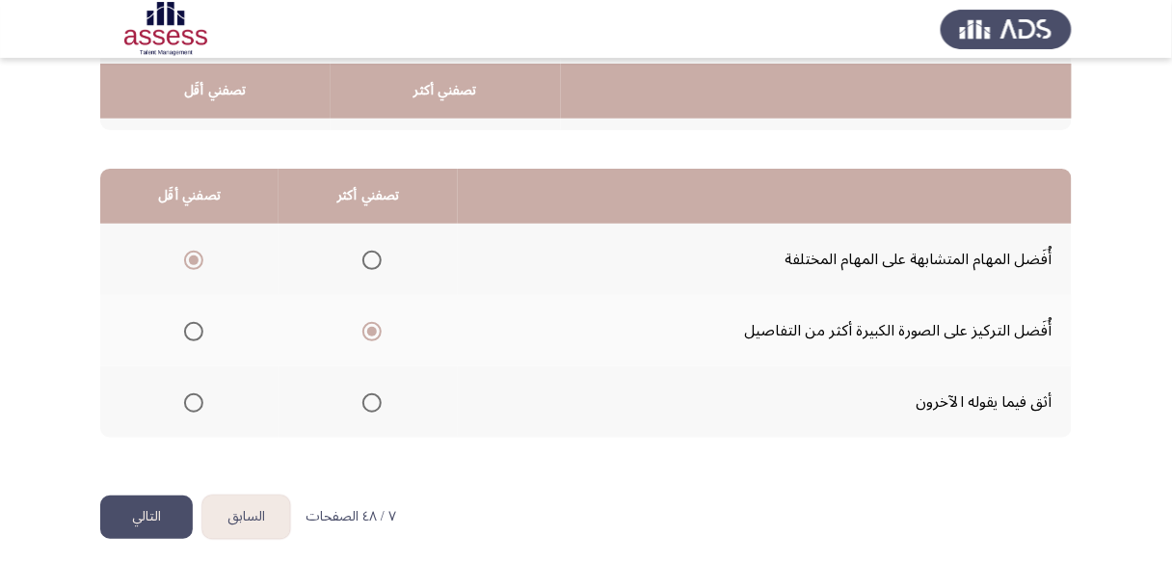
scroll to position [406, 0]
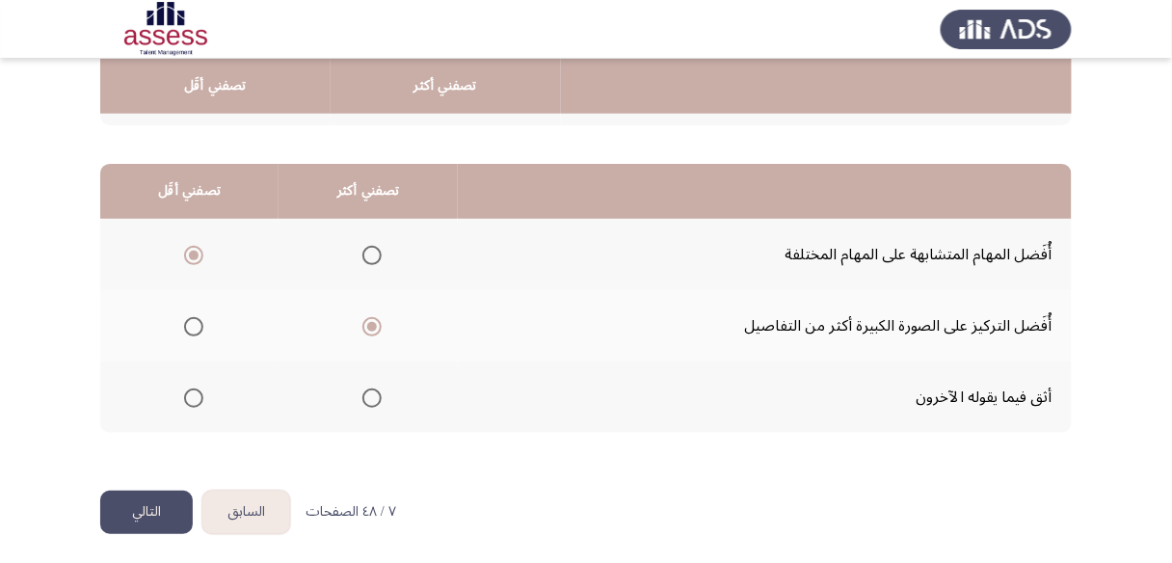
click at [164, 501] on button "التالي" at bounding box center [146, 512] width 93 height 43
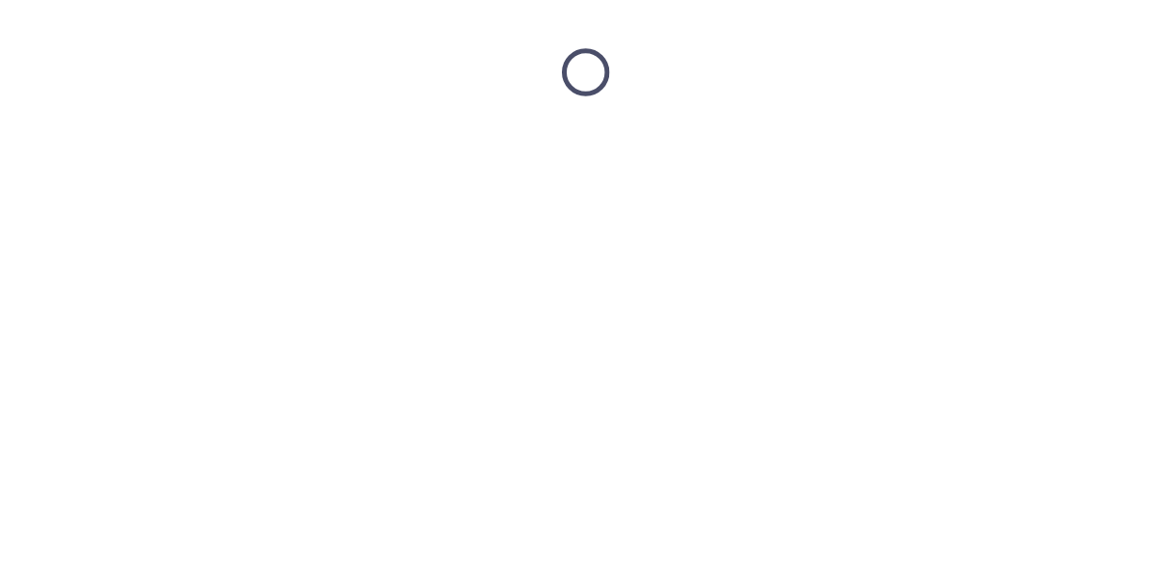
scroll to position [0, 0]
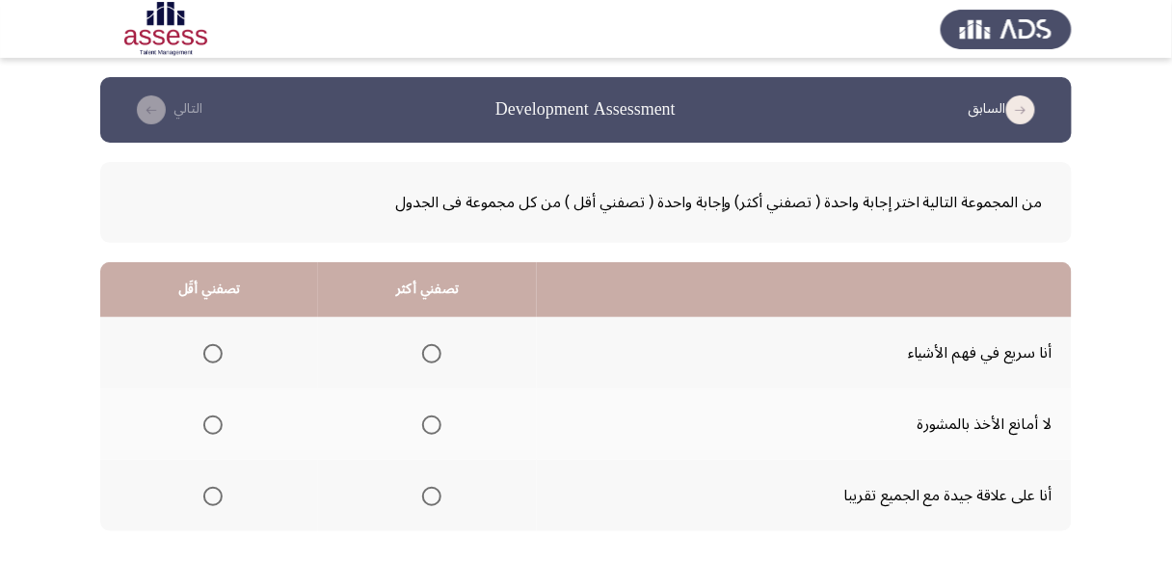
click at [428, 424] on span "Select an option" at bounding box center [431, 424] width 19 height 19
click at [428, 424] on input "Select an option" at bounding box center [431, 424] width 19 height 19
click at [205, 354] on span "Select an option" at bounding box center [212, 353] width 19 height 19
click at [205, 354] on input "Select an option" at bounding box center [212, 353] width 19 height 19
click at [213, 491] on span "Select an option" at bounding box center [212, 496] width 19 height 19
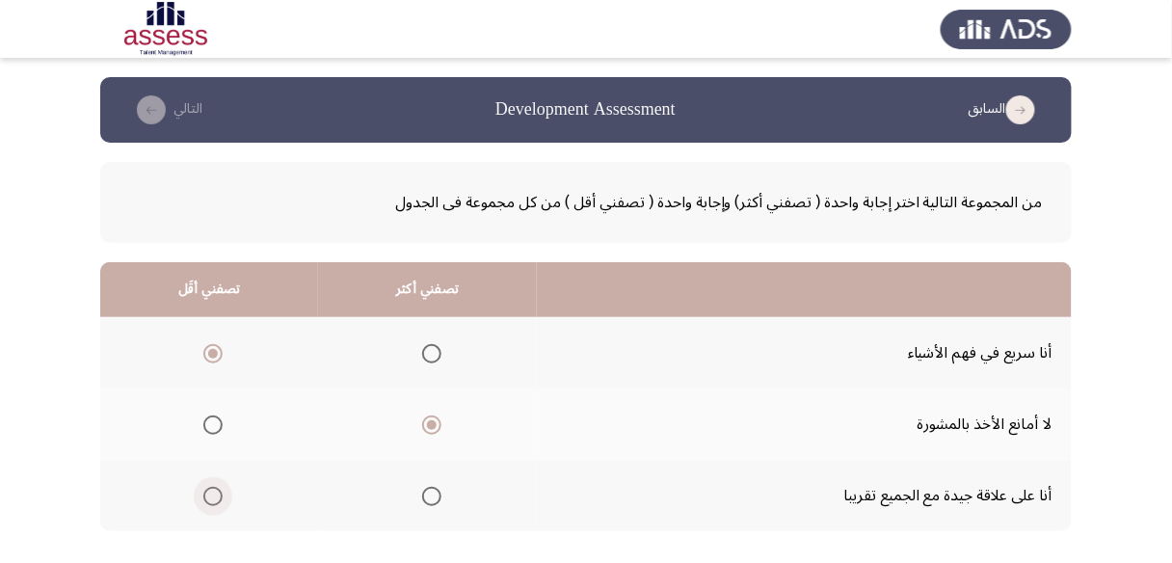
click at [213, 491] on input "Select an option" at bounding box center [212, 496] width 19 height 19
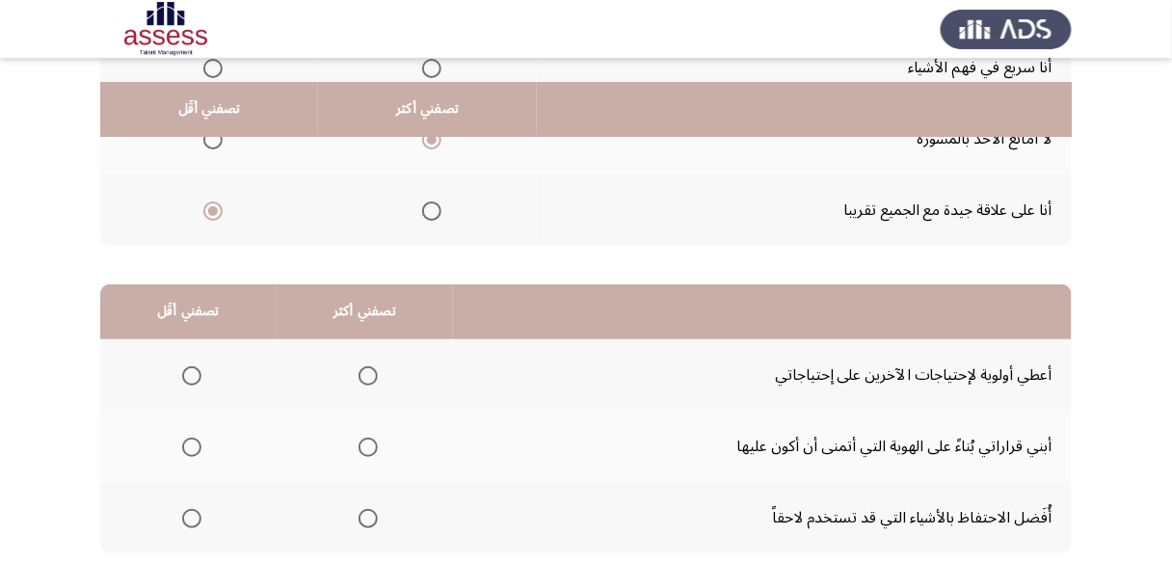
scroll to position [308, 0]
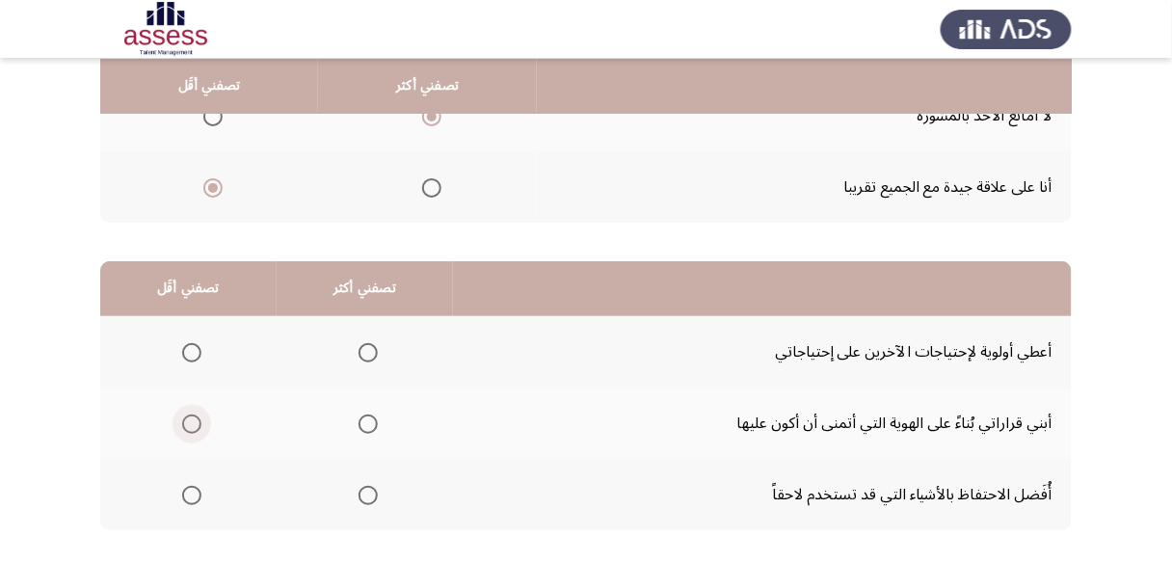
click at [192, 416] on span "Select an option" at bounding box center [191, 423] width 19 height 19
click at [192, 416] on input "Select an option" at bounding box center [191, 423] width 19 height 19
click at [370, 350] on span "Select an option" at bounding box center [367, 352] width 19 height 19
click at [370, 350] on input "Select an option" at bounding box center [367, 352] width 19 height 19
click at [365, 498] on span "Select an option" at bounding box center [367, 495] width 19 height 19
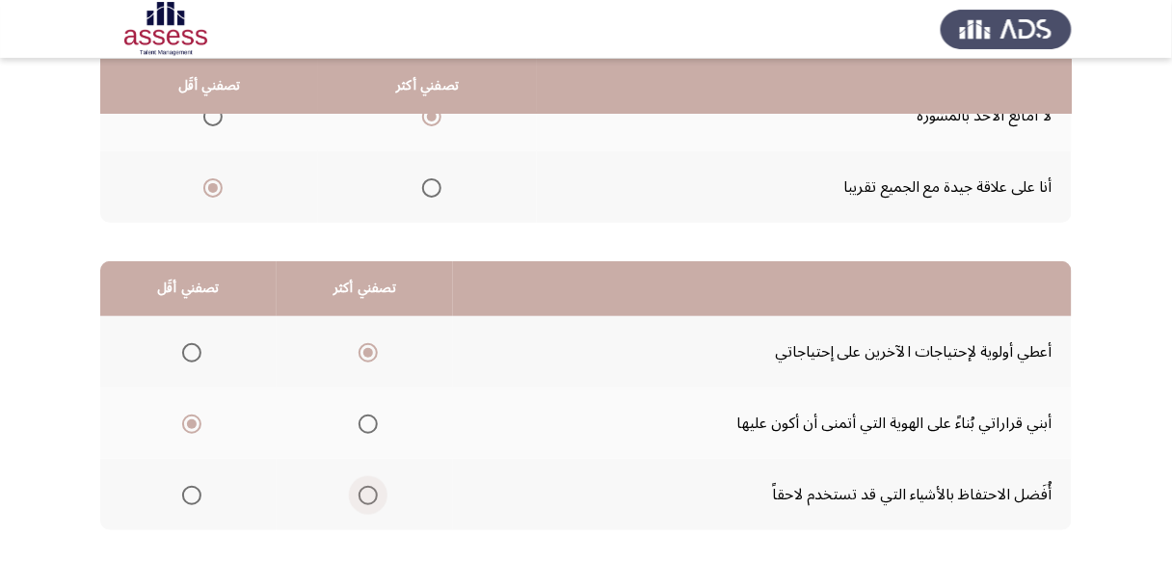
click at [365, 498] on input "Select an option" at bounding box center [367, 495] width 19 height 19
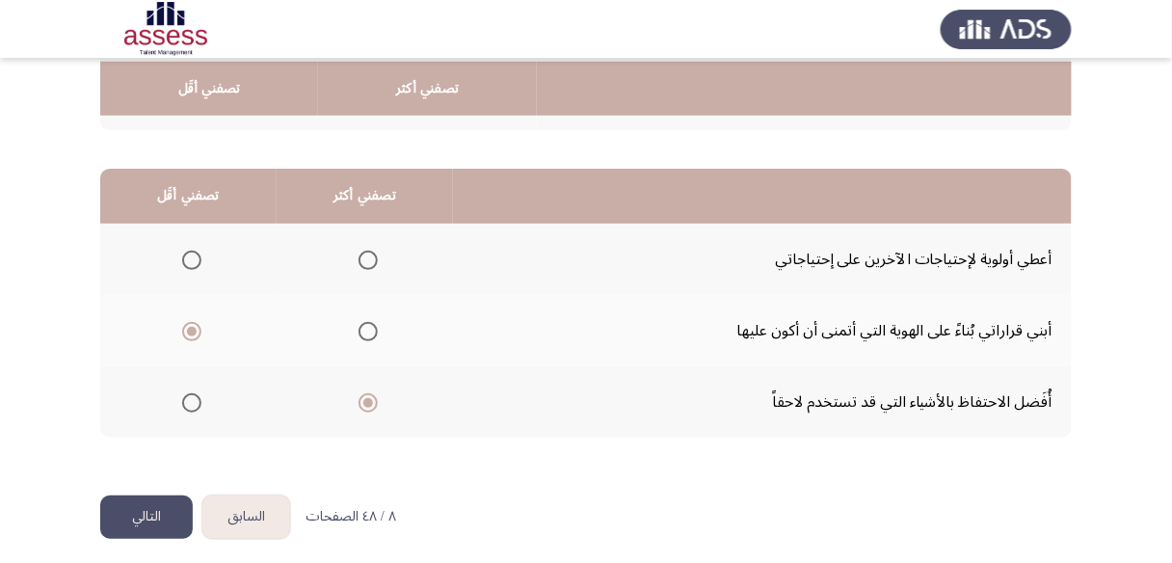
scroll to position [406, 0]
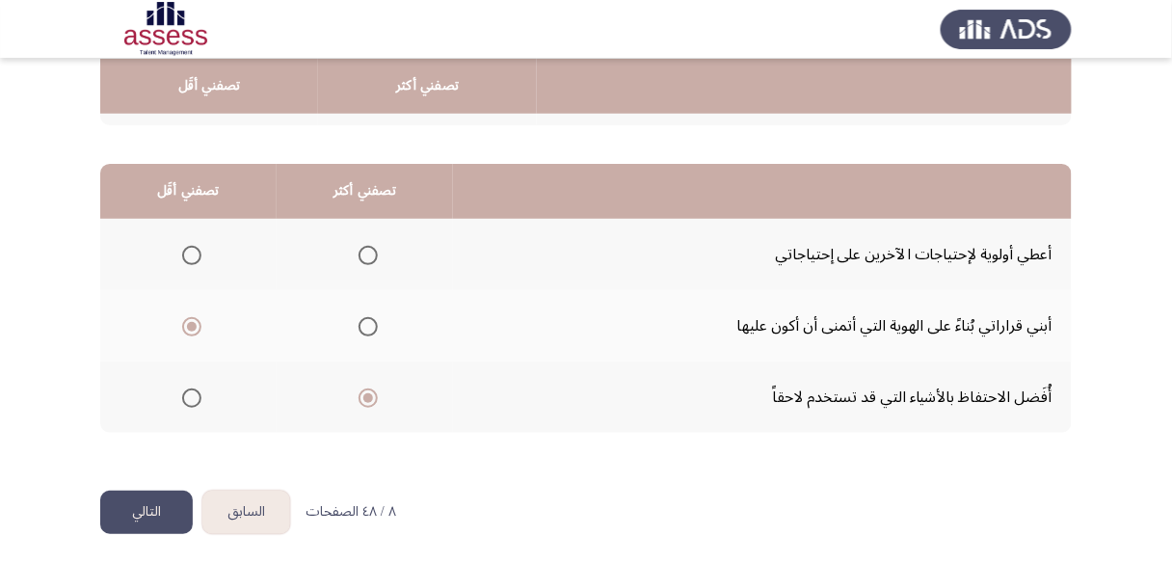
click at [168, 504] on button "التالي" at bounding box center [146, 512] width 93 height 43
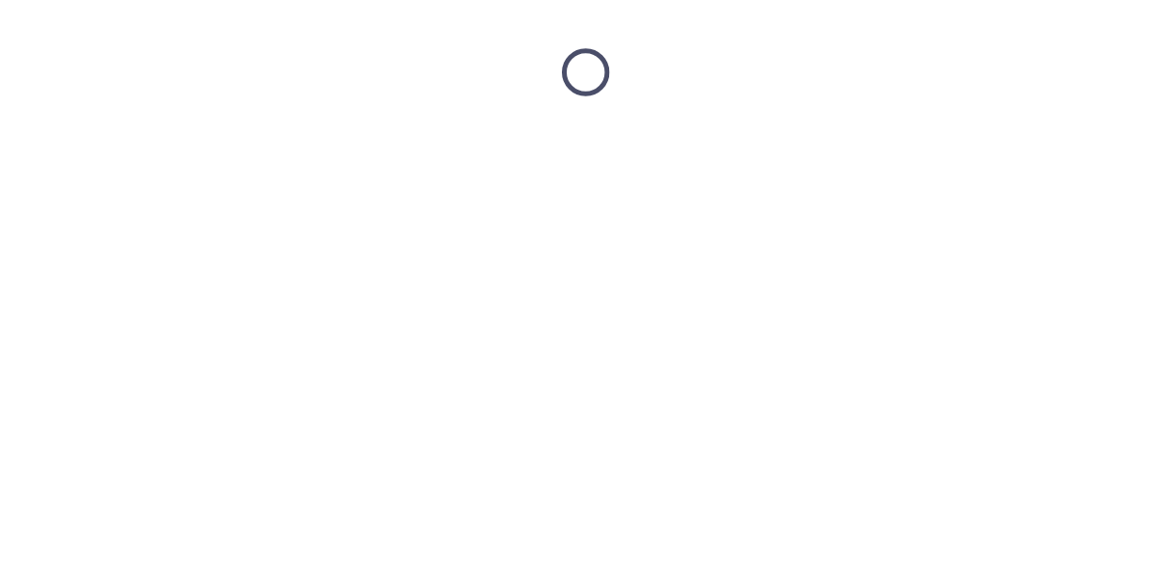
scroll to position [0, 0]
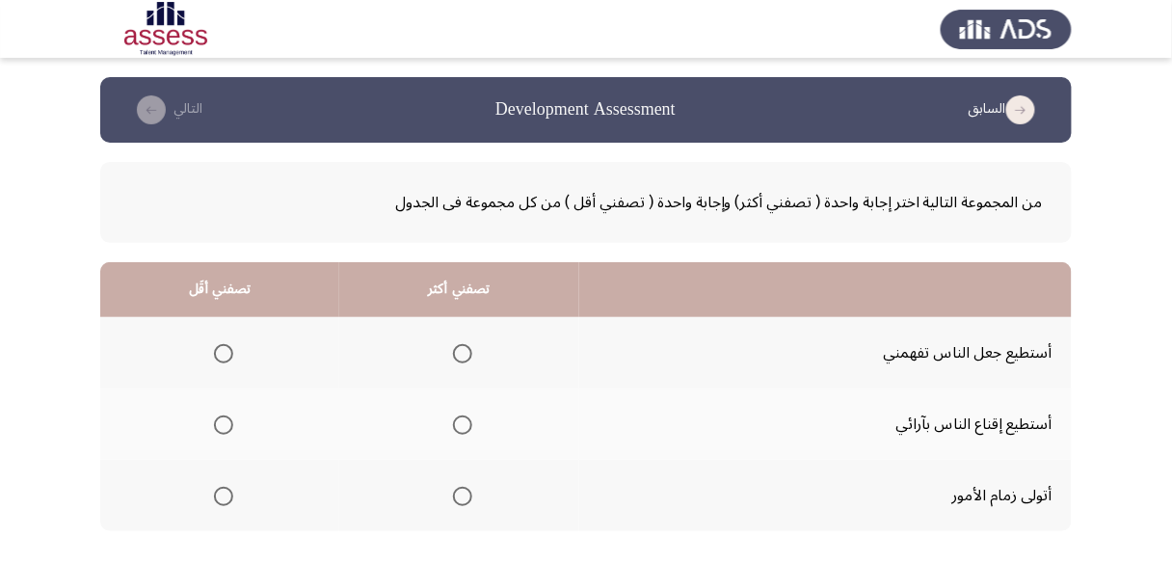
click at [219, 495] on span "Select an option" at bounding box center [223, 496] width 19 height 19
click at [219, 495] on input "Select an option" at bounding box center [223, 496] width 19 height 19
click at [459, 492] on span "Select an option" at bounding box center [462, 496] width 19 height 19
click at [459, 492] on input "Select an option" at bounding box center [462, 496] width 19 height 19
click at [234, 348] on th at bounding box center [219, 352] width 239 height 71
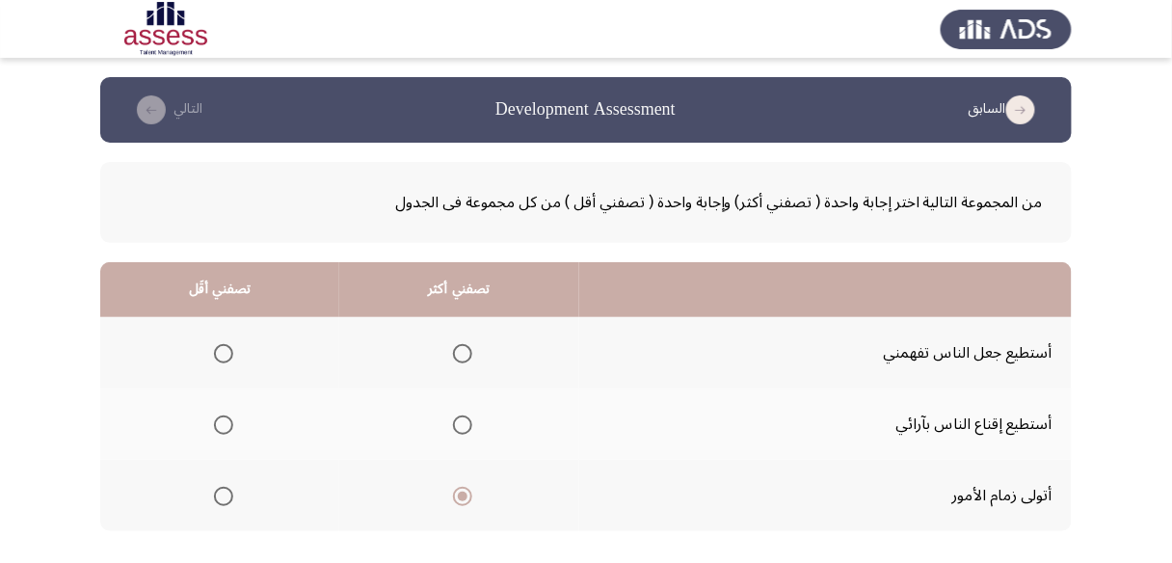
click at [229, 358] on span "Select an option" at bounding box center [223, 353] width 19 height 19
click at [229, 358] on input "Select an option" at bounding box center [223, 353] width 19 height 19
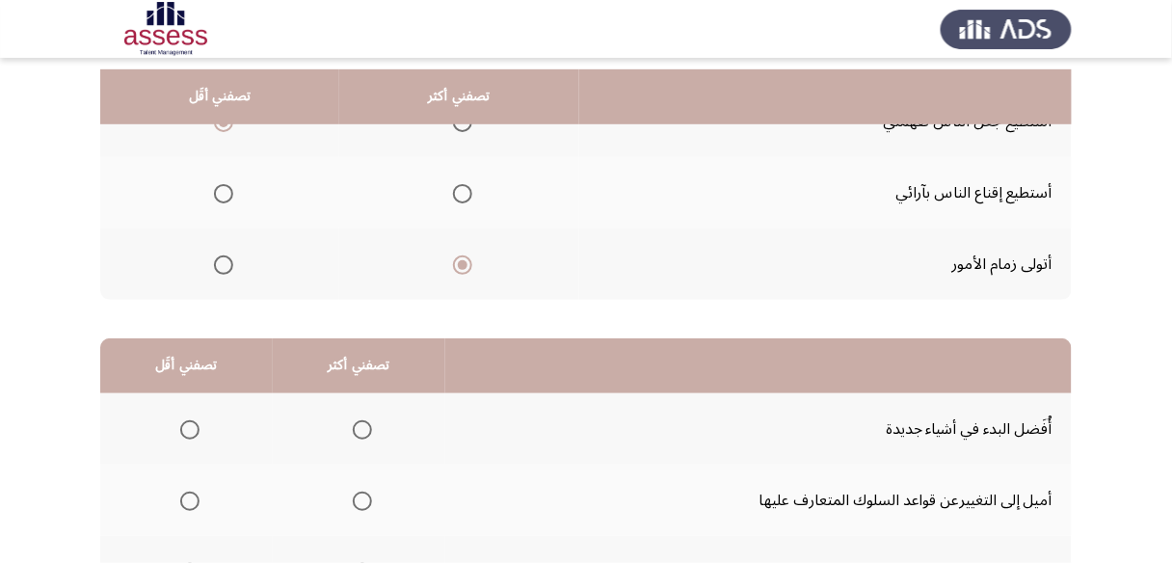
scroll to position [308, 0]
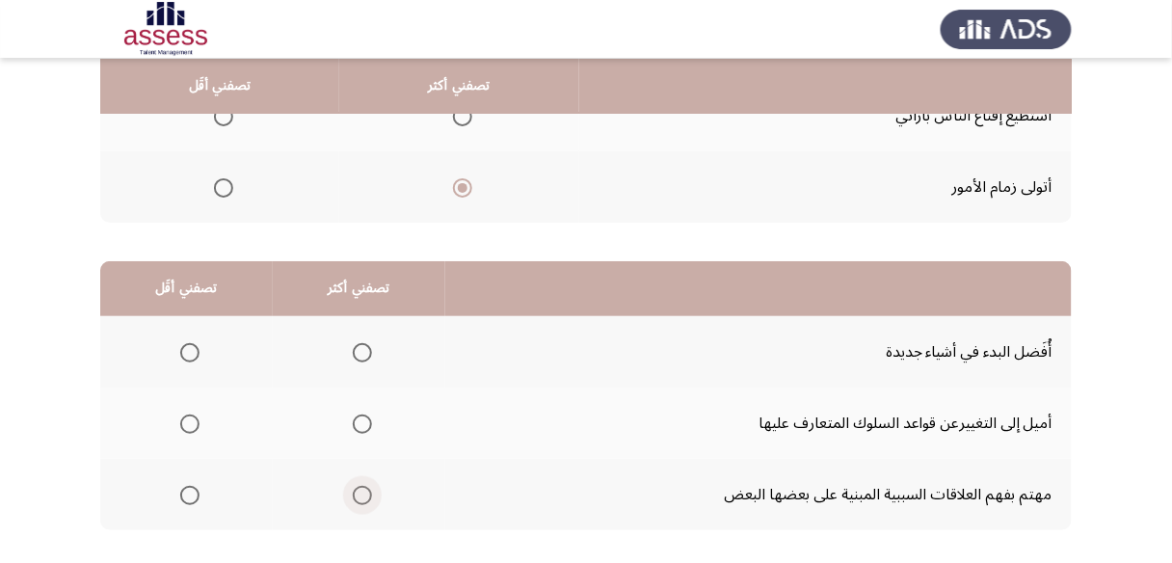
click at [358, 497] on span "Select an option" at bounding box center [362, 495] width 19 height 19
click at [358, 497] on input "Select an option" at bounding box center [362, 495] width 19 height 19
click at [184, 415] on span "Select an option" at bounding box center [189, 423] width 19 height 19
click at [184, 415] on input "Select an option" at bounding box center [189, 423] width 19 height 19
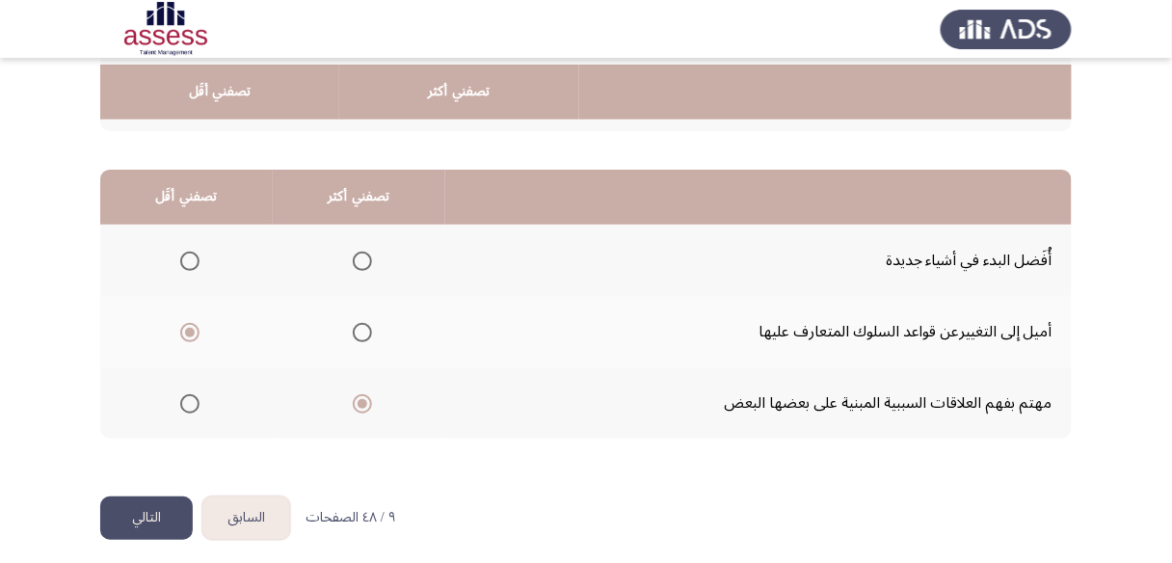
scroll to position [406, 0]
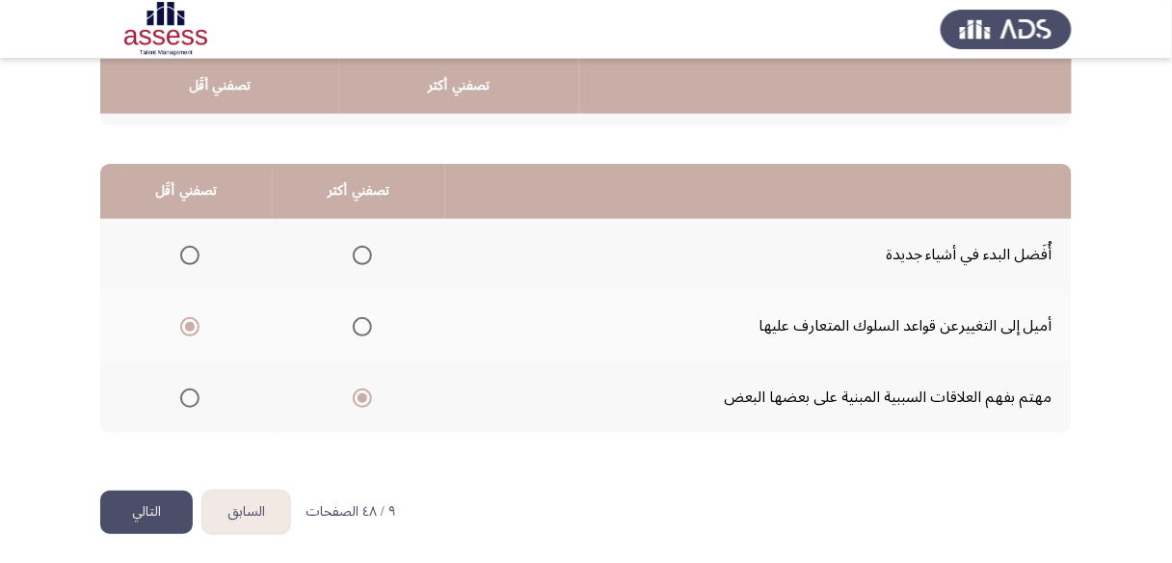
click at [148, 511] on button "التالي" at bounding box center [146, 512] width 93 height 43
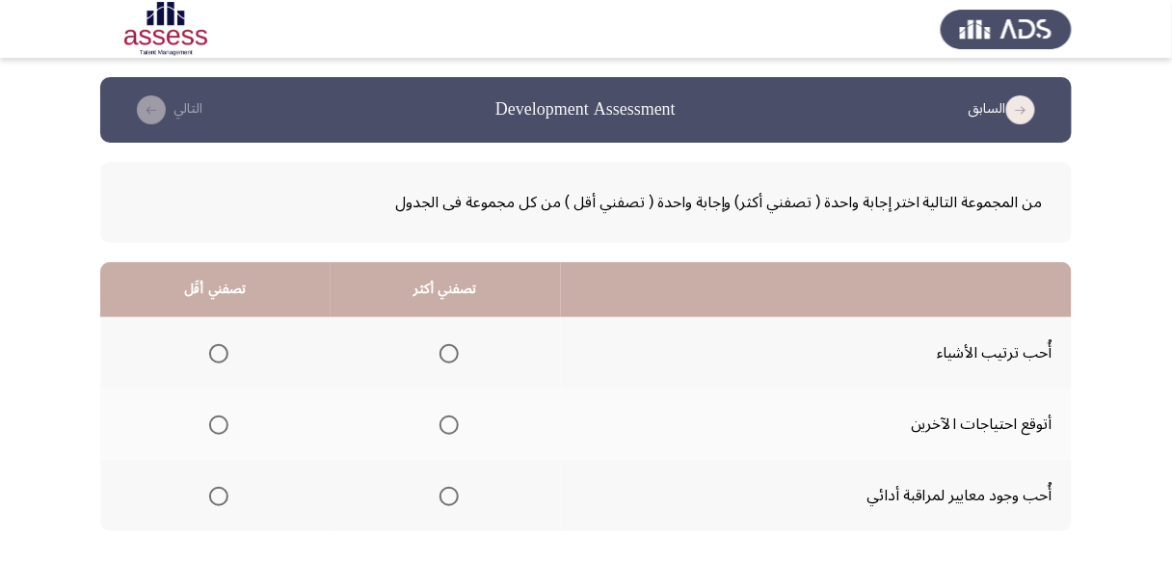
scroll to position [77, 0]
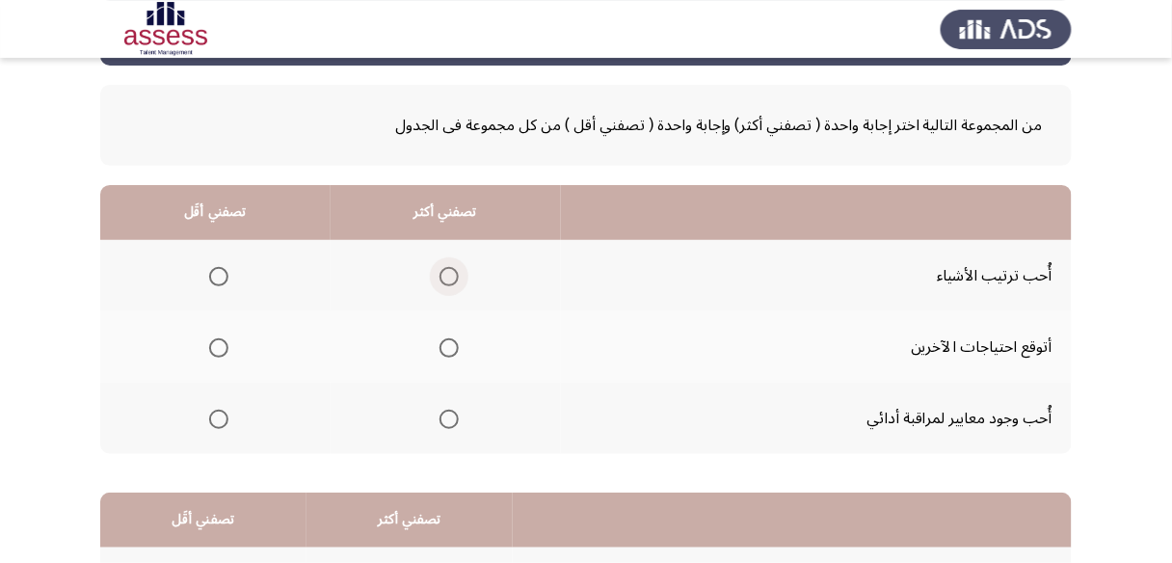
click at [452, 280] on span "Select an option" at bounding box center [448, 276] width 19 height 19
click at [452, 280] on input "Select an option" at bounding box center [448, 276] width 19 height 19
click at [215, 410] on span "Select an option" at bounding box center [218, 419] width 19 height 19
click at [215, 410] on input "Select an option" at bounding box center [218, 419] width 19 height 19
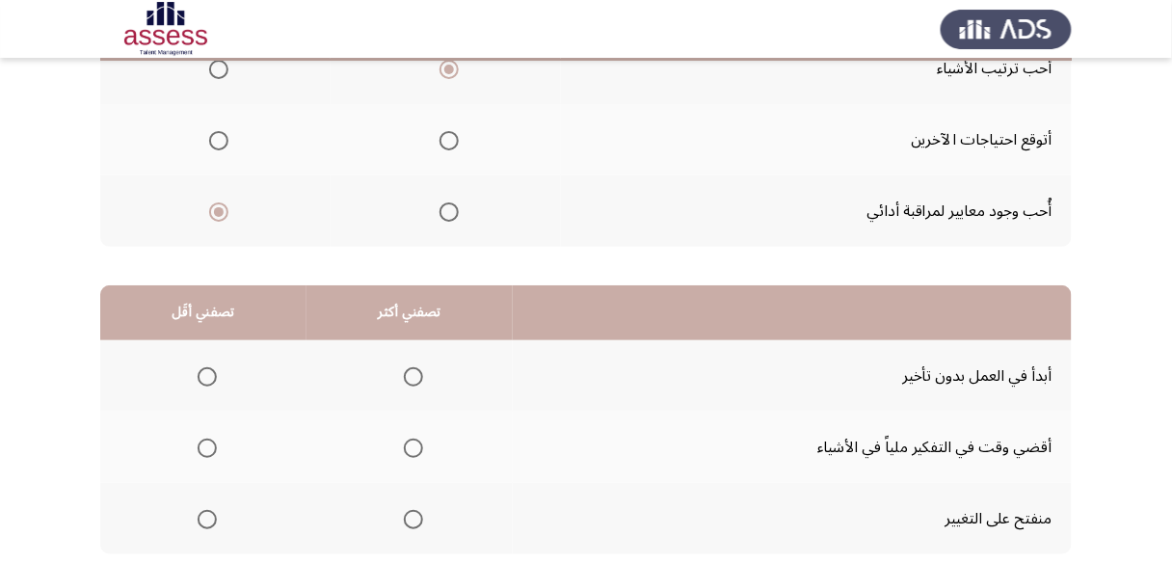
scroll to position [308, 0]
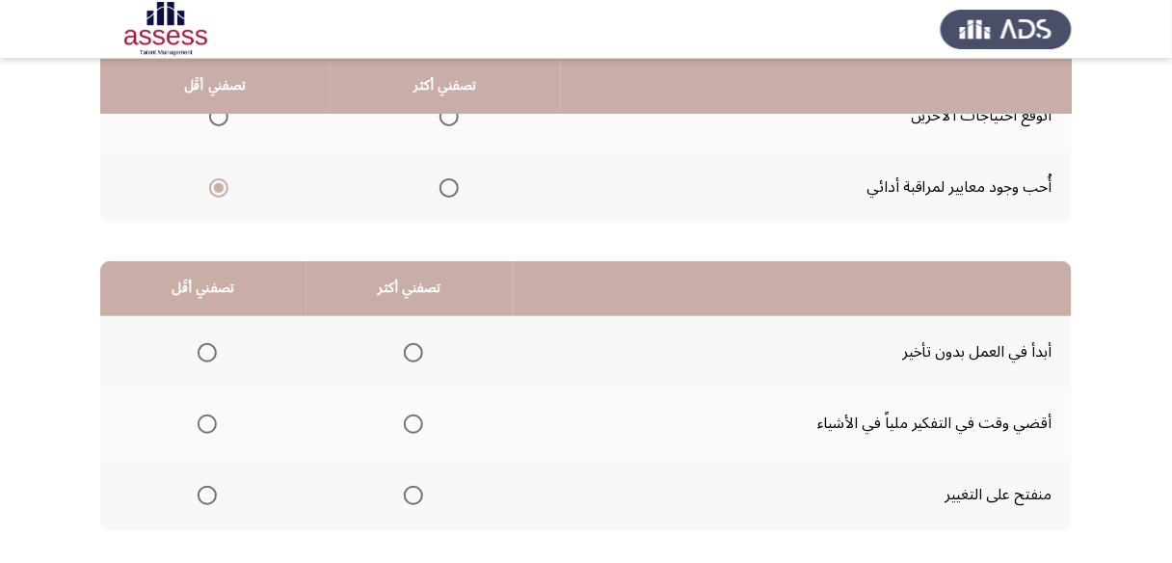
click at [407, 492] on span "Select an option" at bounding box center [413, 495] width 19 height 19
click at [407, 492] on input "Select an option" at bounding box center [413, 495] width 19 height 19
click at [204, 421] on span "Select an option" at bounding box center [207, 423] width 19 height 19
click at [204, 421] on input "Select an option" at bounding box center [207, 423] width 19 height 19
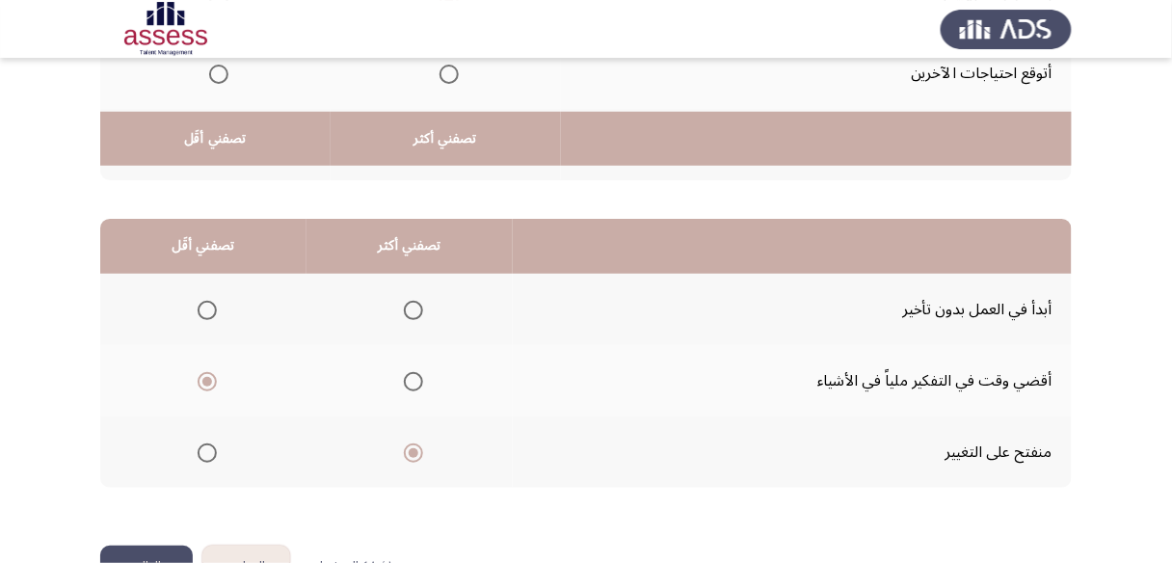
scroll to position [406, 0]
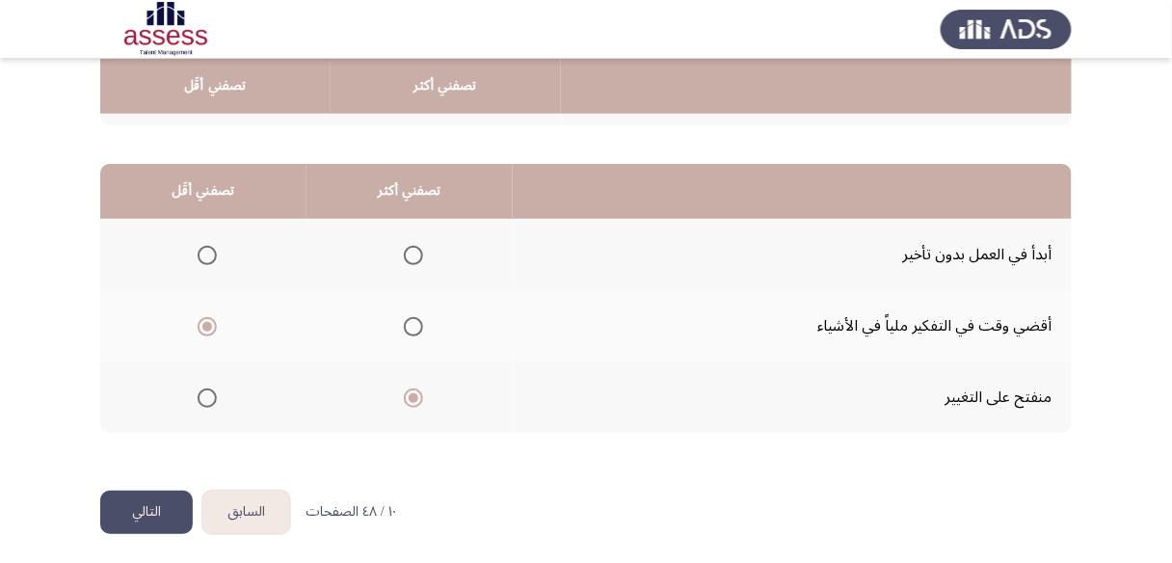
click at [154, 504] on button "التالي" at bounding box center [146, 512] width 93 height 43
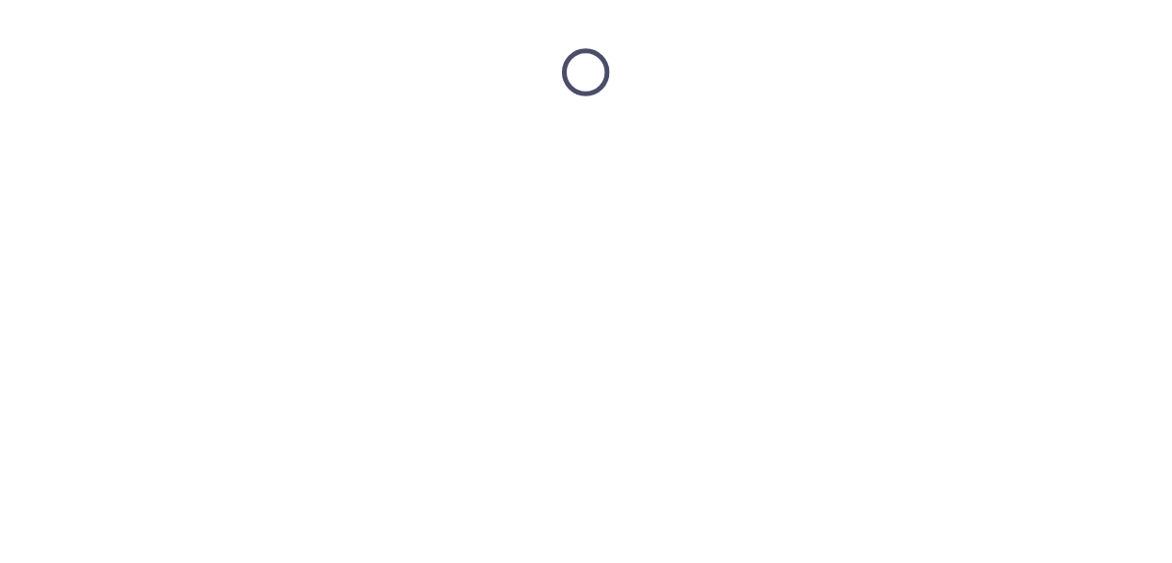
scroll to position [0, 0]
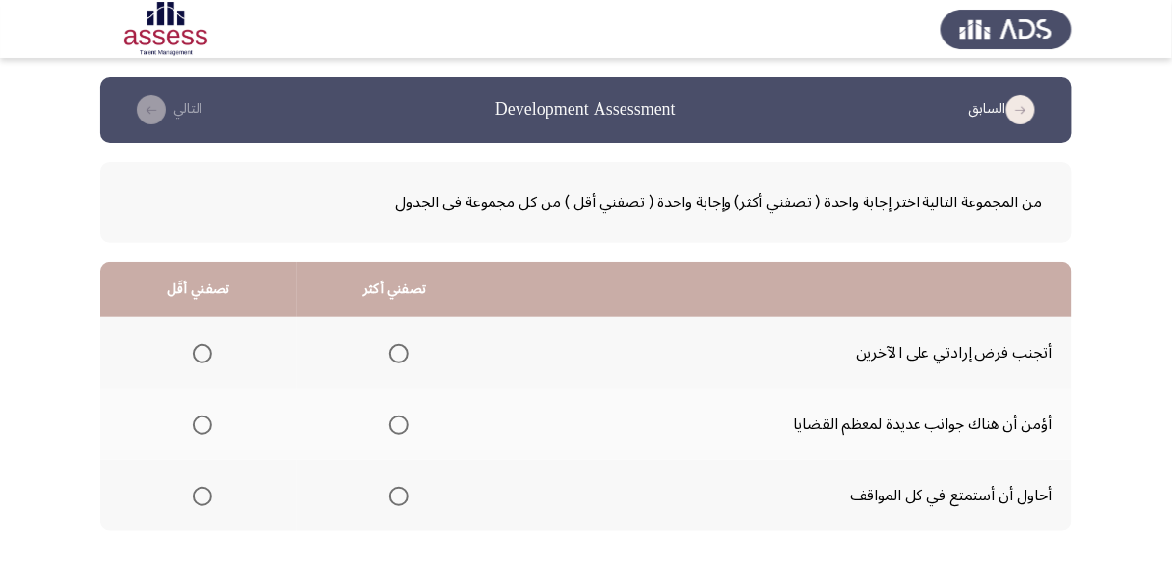
click at [393, 421] on span "Select an option" at bounding box center [398, 424] width 19 height 19
click at [393, 421] on input "Select an option" at bounding box center [398, 424] width 19 height 19
click at [199, 358] on span "Select an option" at bounding box center [202, 353] width 19 height 19
click at [199, 358] on input "Select an option" at bounding box center [202, 353] width 19 height 19
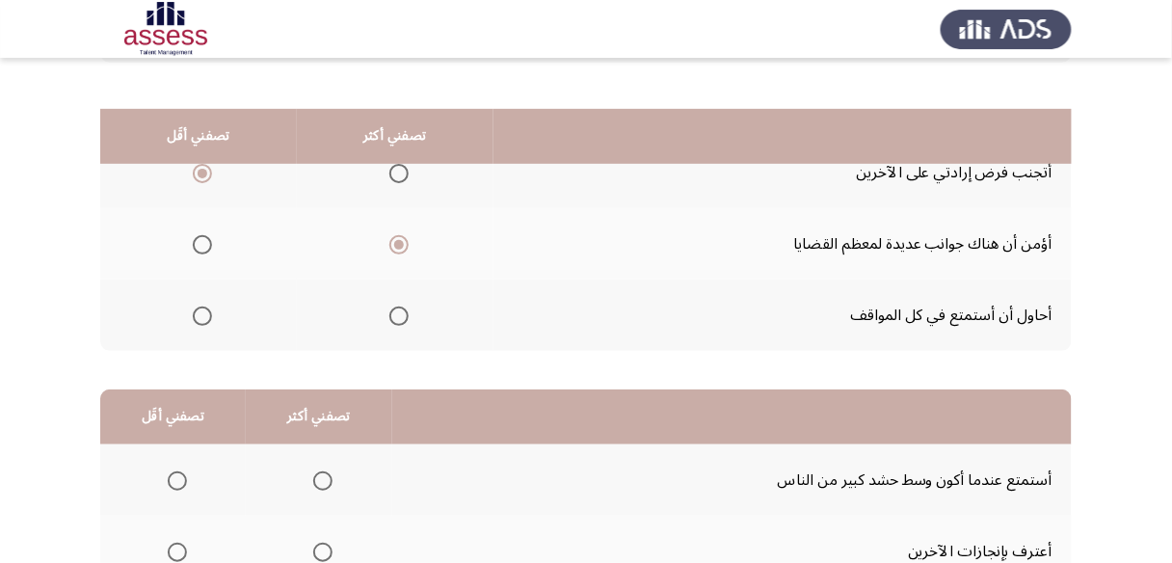
scroll to position [154, 0]
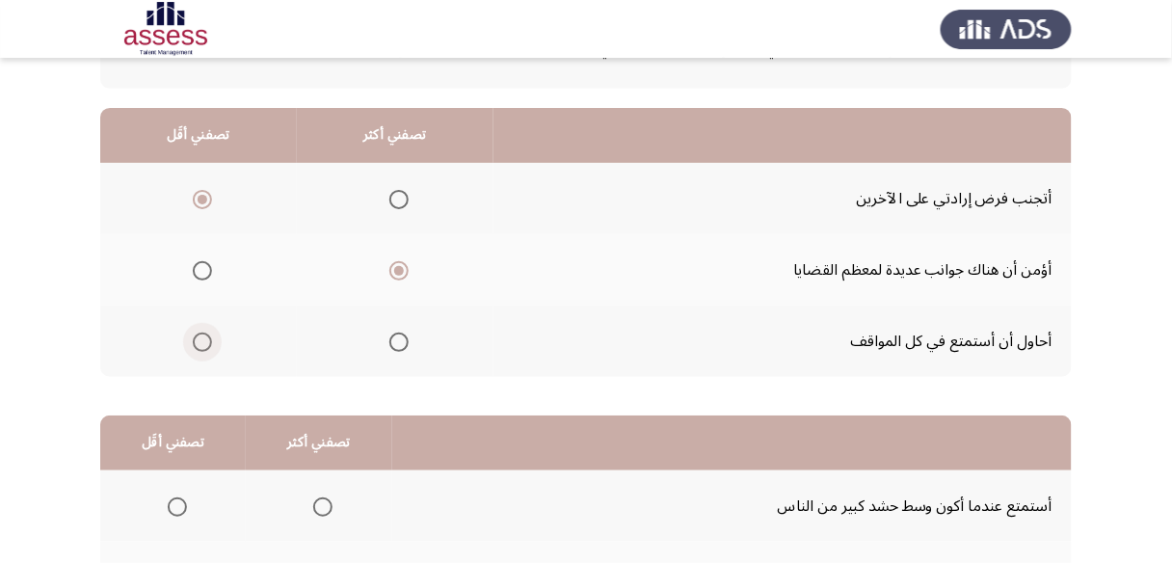
click at [203, 339] on span "Select an option" at bounding box center [202, 341] width 19 height 19
click at [203, 339] on input "Select an option" at bounding box center [202, 341] width 19 height 19
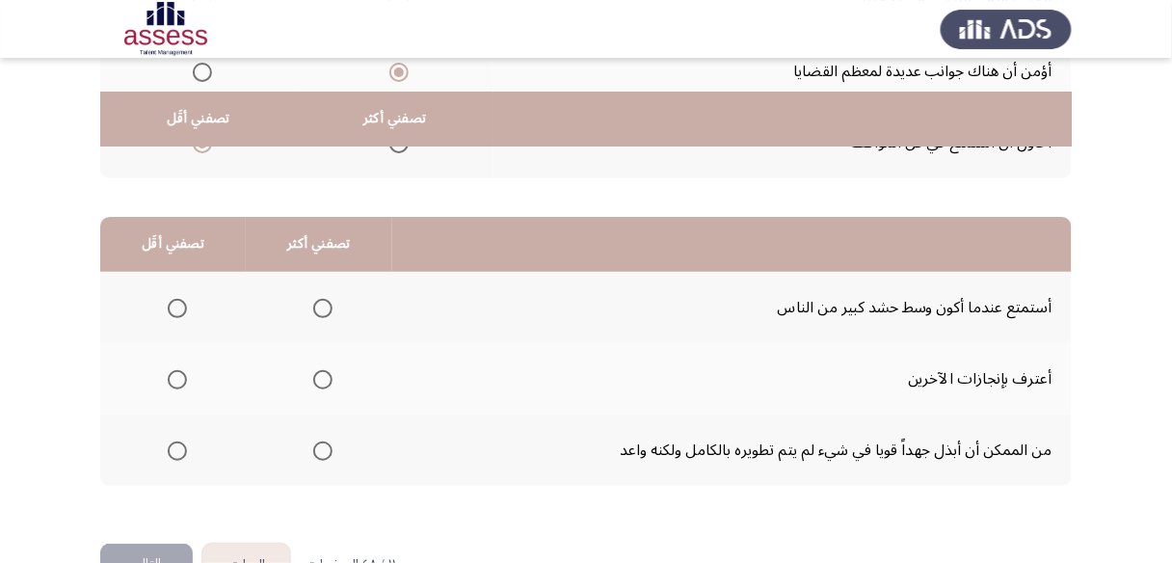
scroll to position [385, 0]
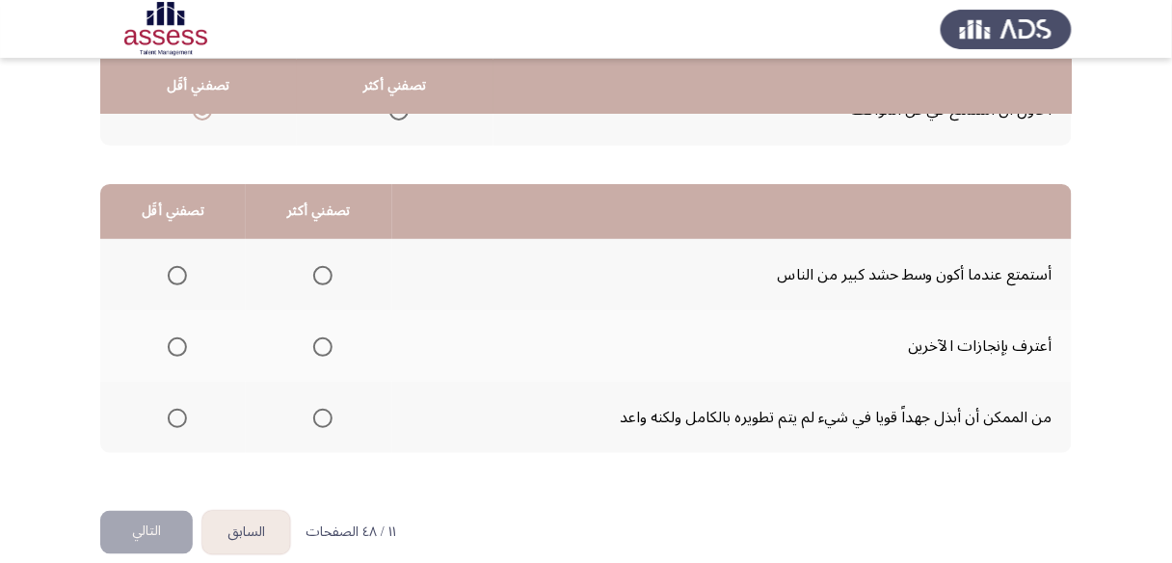
click at [320, 418] on span "Select an option" at bounding box center [322, 418] width 19 height 19
click at [320, 418] on input "Select an option" at bounding box center [322, 418] width 19 height 19
click at [174, 276] on span "Select an option" at bounding box center [177, 275] width 19 height 19
click at [174, 276] on input "Select an option" at bounding box center [177, 275] width 19 height 19
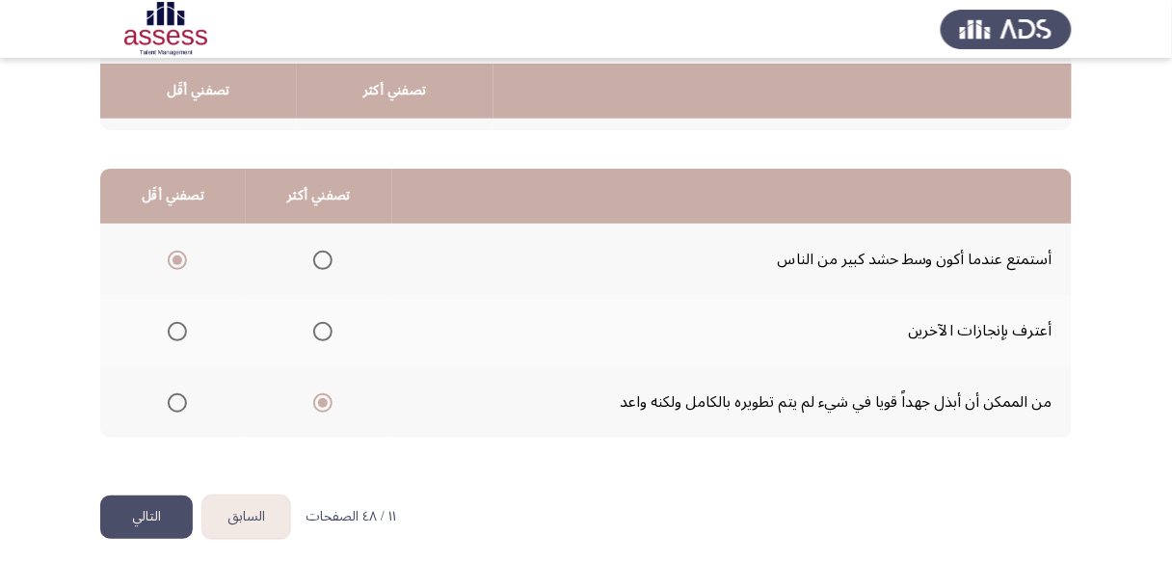
scroll to position [406, 0]
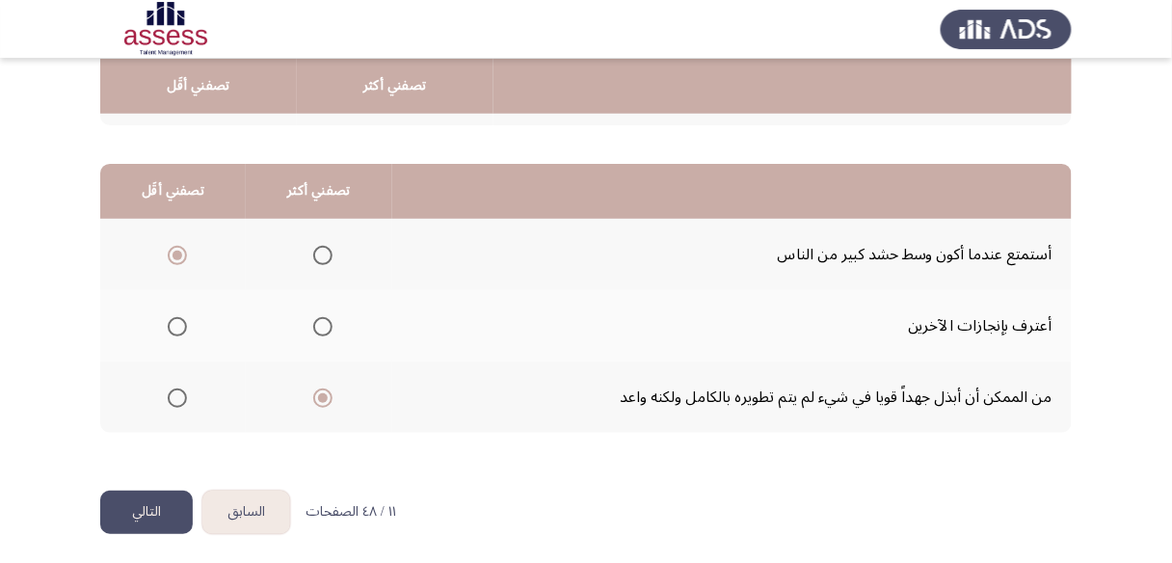
click at [328, 328] on span "Select an option" at bounding box center [322, 326] width 19 height 19
click at [328, 328] on input "Select an option" at bounding box center [322, 326] width 19 height 19
click at [150, 502] on button "التالي" at bounding box center [146, 512] width 93 height 43
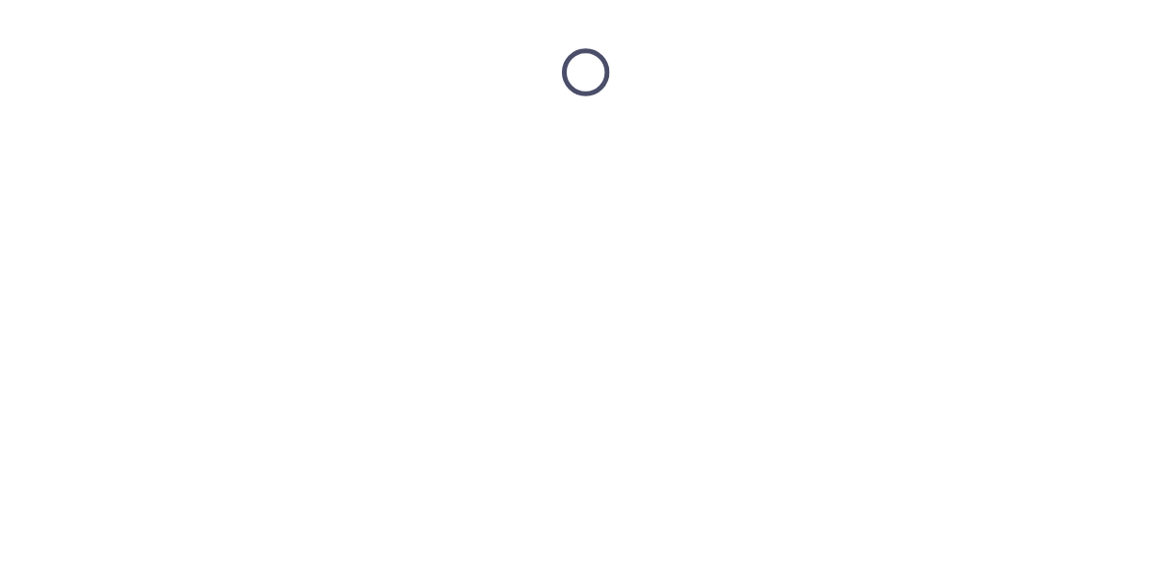
scroll to position [0, 0]
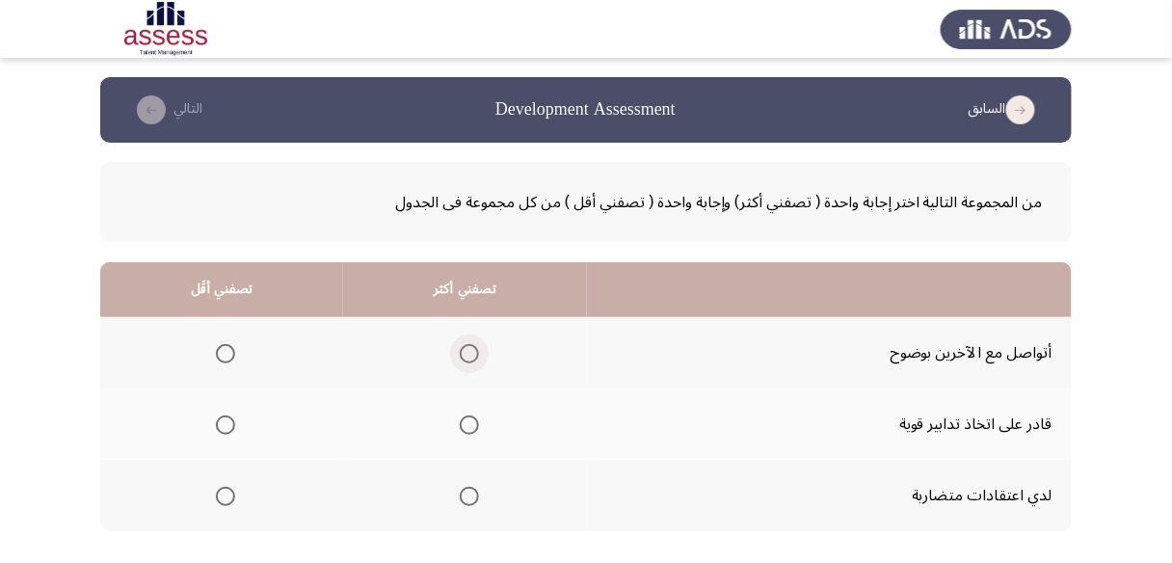
click at [471, 357] on span "Select an option" at bounding box center [469, 353] width 19 height 19
click at [471, 357] on input "Select an option" at bounding box center [469, 353] width 19 height 19
click at [223, 497] on span "Select an option" at bounding box center [225, 496] width 19 height 19
click at [223, 497] on input "Select an option" at bounding box center [225, 496] width 19 height 19
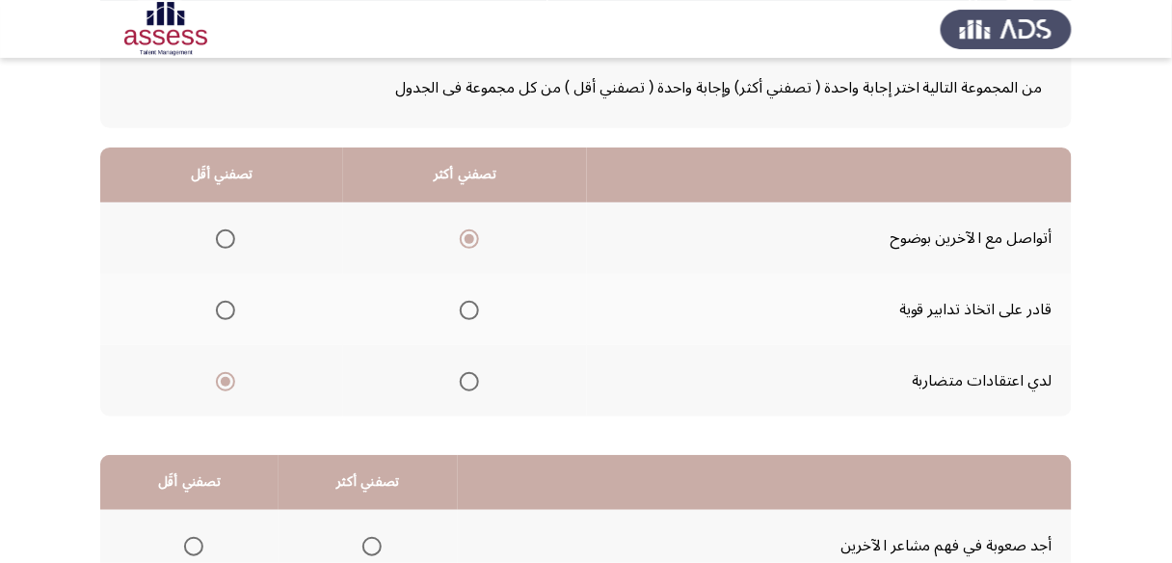
scroll to position [154, 0]
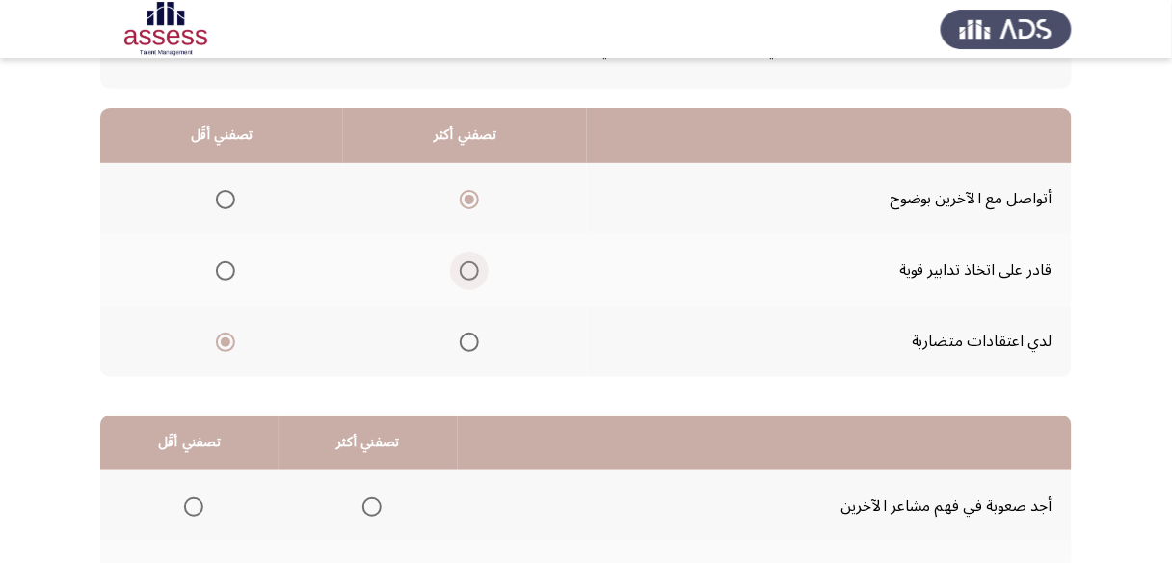
click at [469, 271] on span "Select an option" at bounding box center [469, 270] width 19 height 19
click at [469, 271] on input "Select an option" at bounding box center [469, 270] width 19 height 19
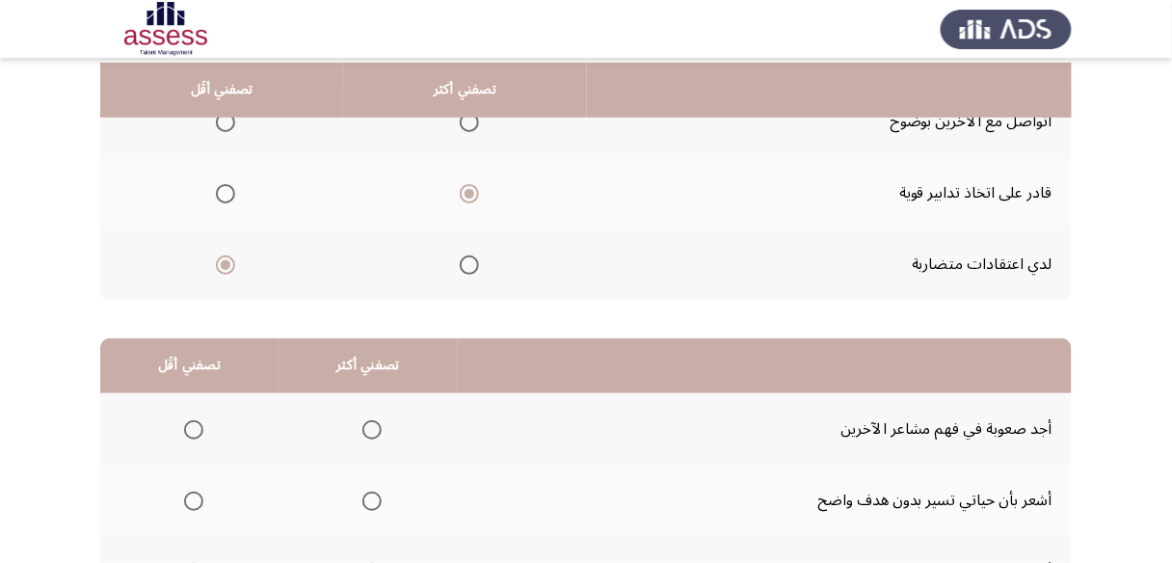
scroll to position [308, 0]
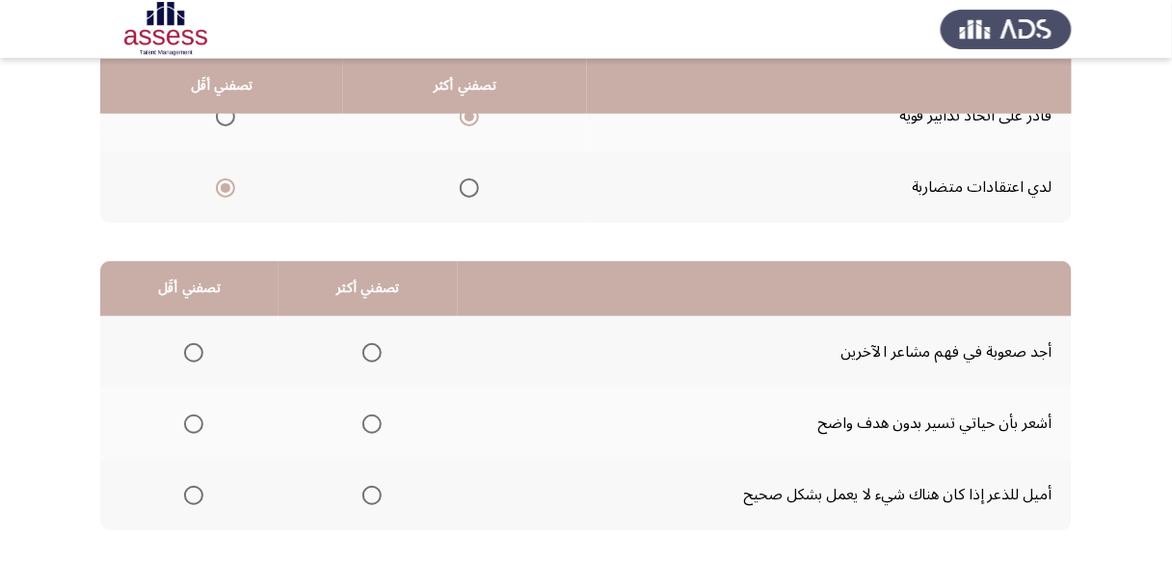
click at [195, 421] on span "Select an option" at bounding box center [193, 423] width 19 height 19
click at [195, 421] on input "Select an option" at bounding box center [193, 423] width 19 height 19
click at [366, 346] on span "Select an option" at bounding box center [371, 352] width 19 height 19
click at [366, 346] on input "Select an option" at bounding box center [371, 352] width 19 height 19
click at [190, 497] on span "Select an option" at bounding box center [193, 495] width 19 height 19
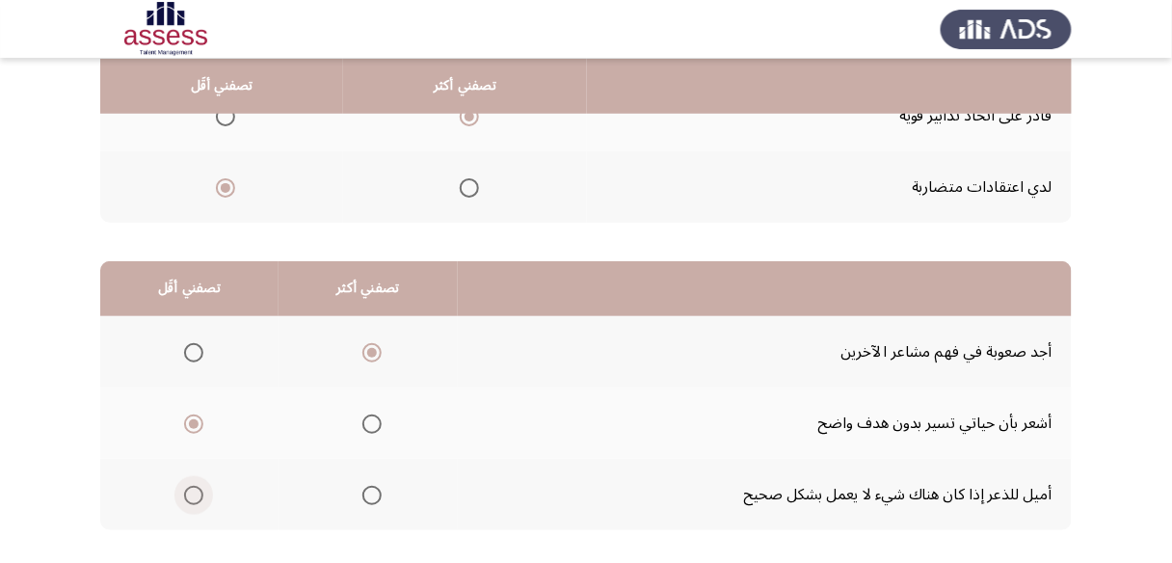
click at [190, 497] on input "Select an option" at bounding box center [193, 495] width 19 height 19
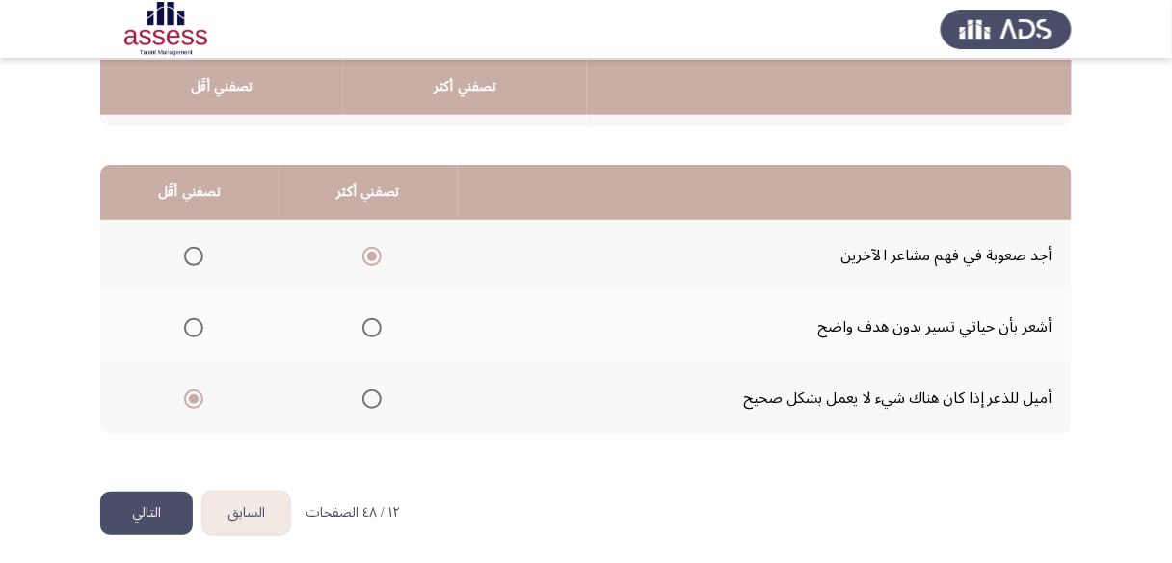
scroll to position [406, 0]
click at [163, 506] on button "التالي" at bounding box center [146, 512] width 93 height 43
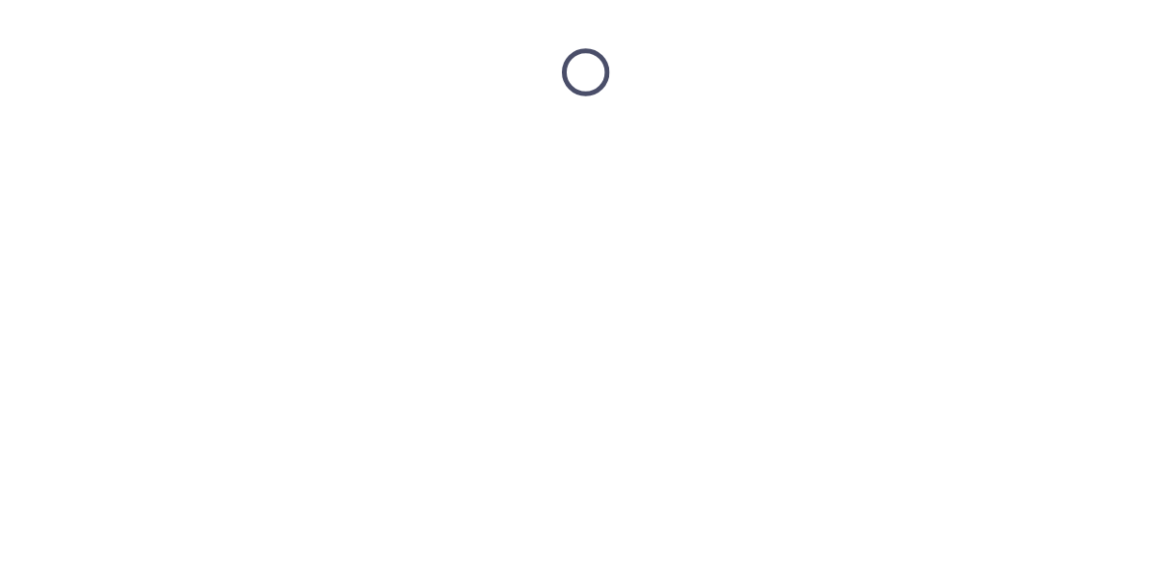
scroll to position [0, 0]
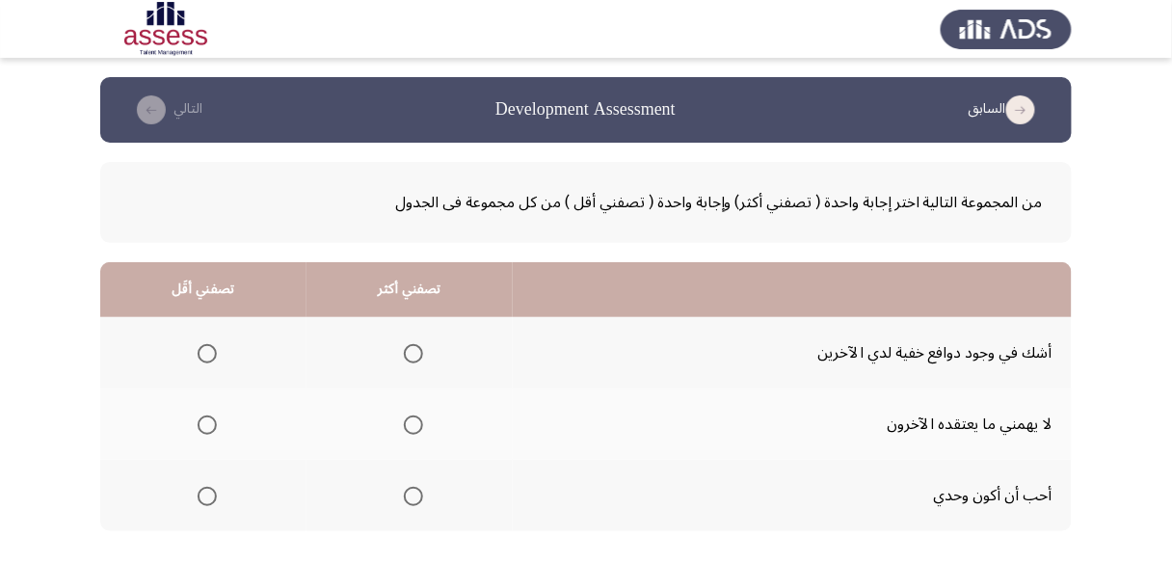
click at [214, 355] on span "Select an option" at bounding box center [207, 353] width 19 height 19
click at [214, 355] on input "Select an option" at bounding box center [207, 353] width 19 height 19
click at [411, 491] on span "Select an option" at bounding box center [413, 496] width 19 height 19
click at [411, 491] on input "Select an option" at bounding box center [413, 496] width 19 height 19
click at [411, 426] on span "Select an option" at bounding box center [413, 424] width 19 height 19
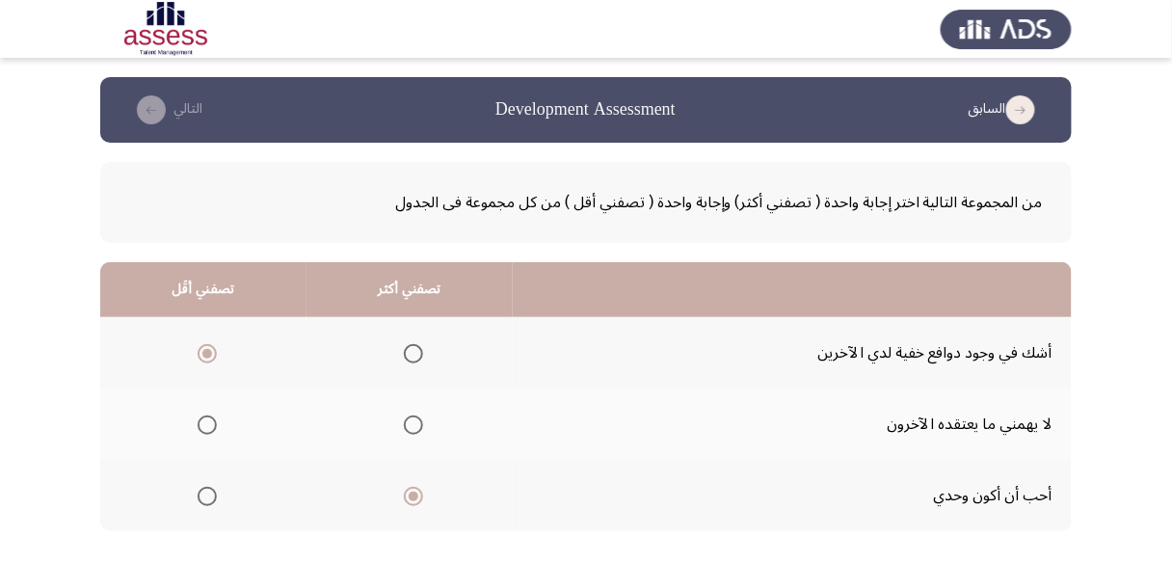
click at [411, 426] on input "Select an option" at bounding box center [413, 424] width 19 height 19
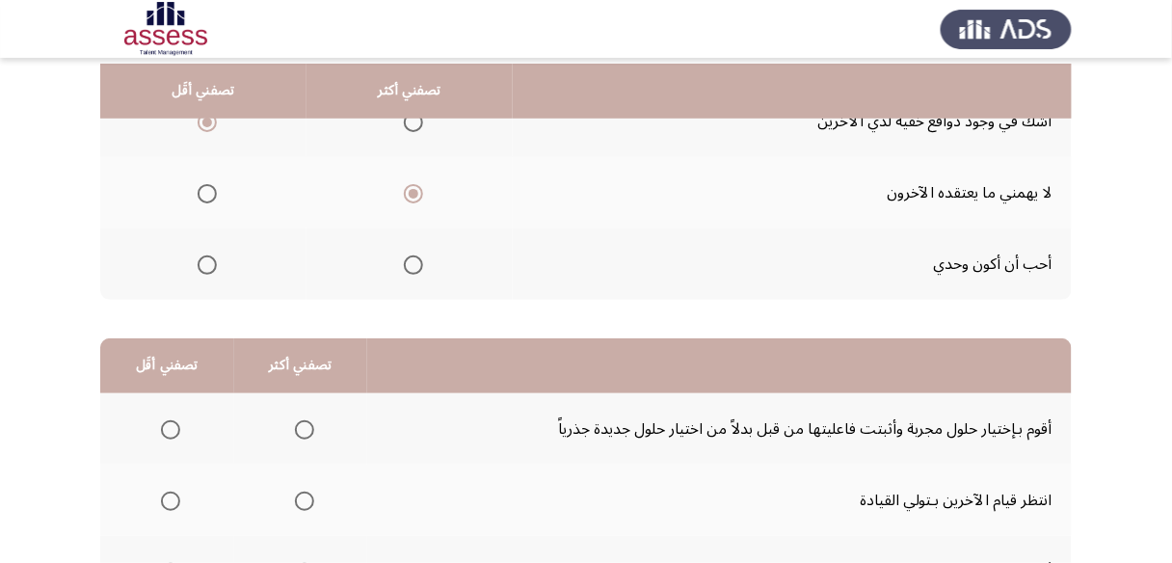
scroll to position [308, 0]
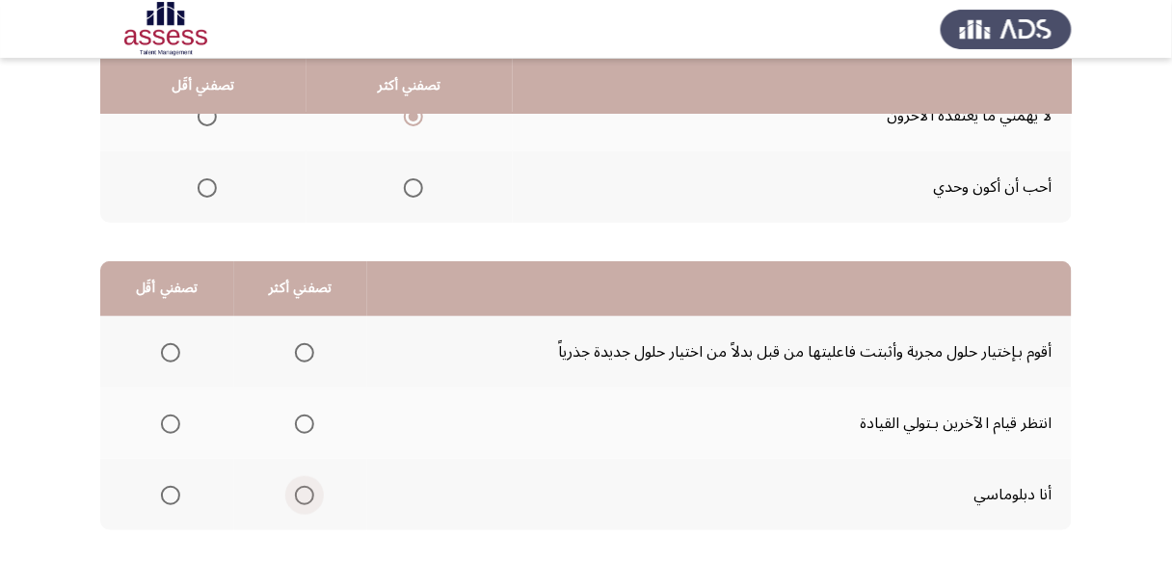
click at [300, 493] on span "Select an option" at bounding box center [304, 495] width 19 height 19
click at [300, 493] on input "Select an option" at bounding box center [304, 495] width 19 height 19
click at [176, 414] on span "Select an option" at bounding box center [170, 423] width 19 height 19
click at [176, 414] on input "Select an option" at bounding box center [170, 423] width 19 height 19
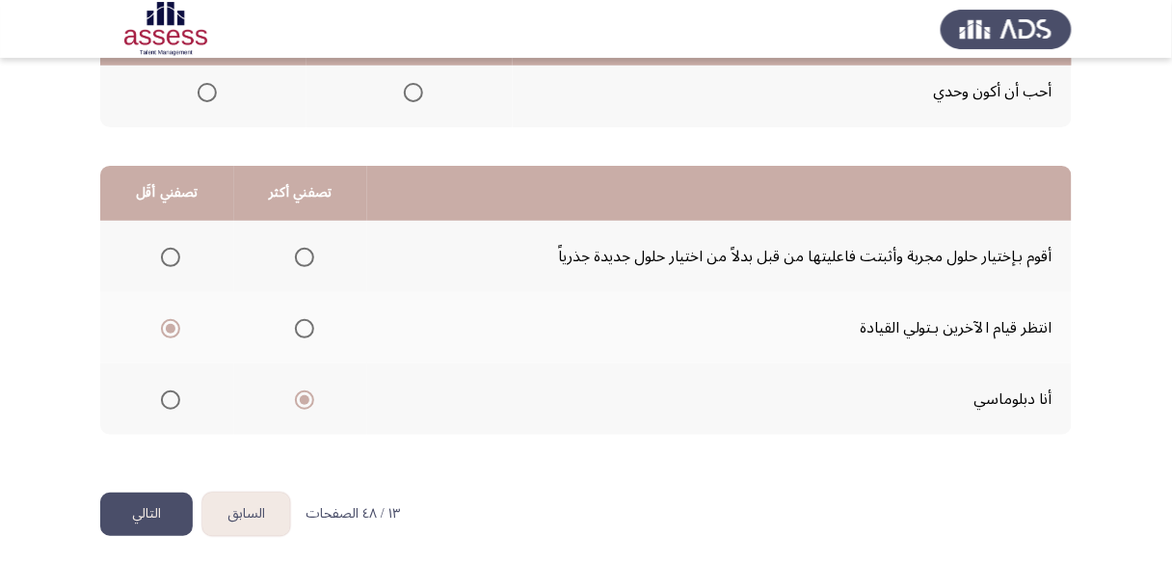
scroll to position [406, 0]
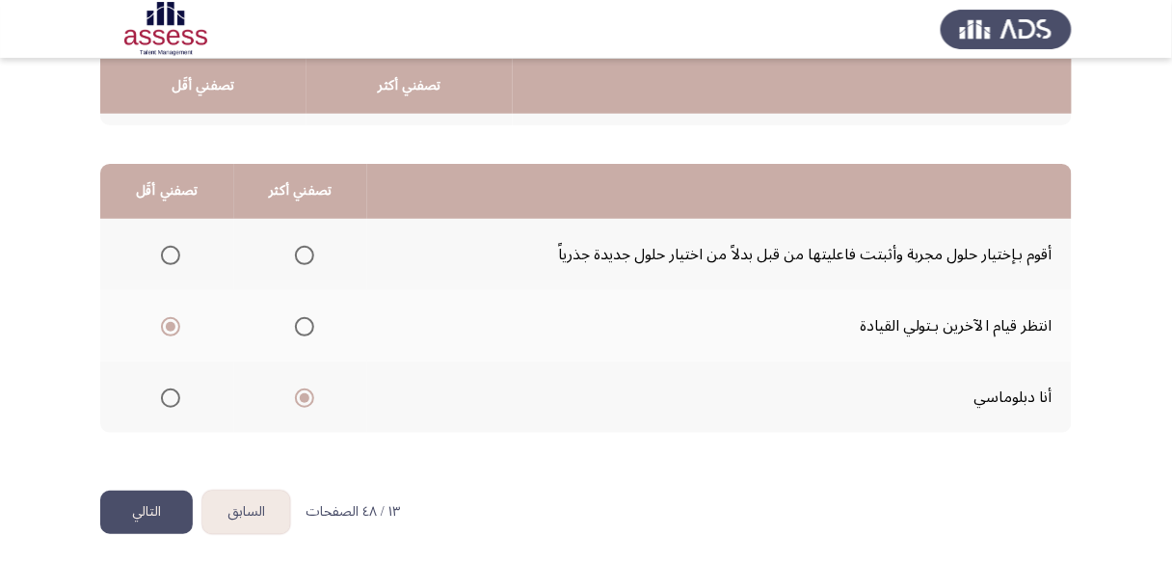
click at [140, 505] on button "التالي" at bounding box center [146, 512] width 93 height 43
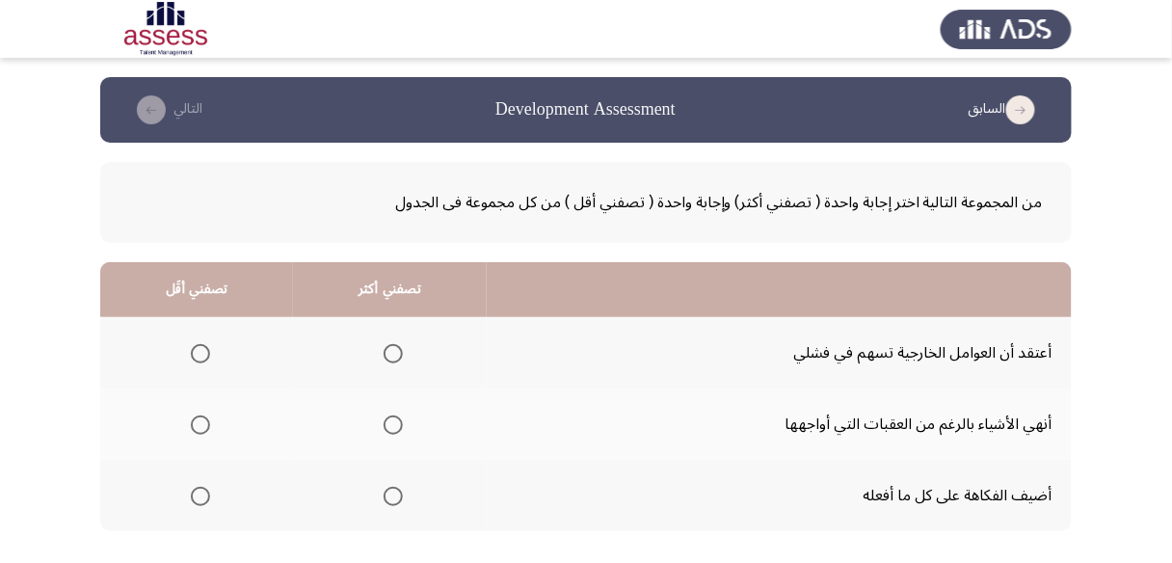
click at [397, 427] on span "Select an option" at bounding box center [393, 424] width 19 height 19
click at [397, 427] on input "Select an option" at bounding box center [393, 424] width 19 height 19
click at [201, 348] on span "Select an option" at bounding box center [200, 353] width 19 height 19
click at [201, 348] on input "Select an option" at bounding box center [200, 353] width 19 height 19
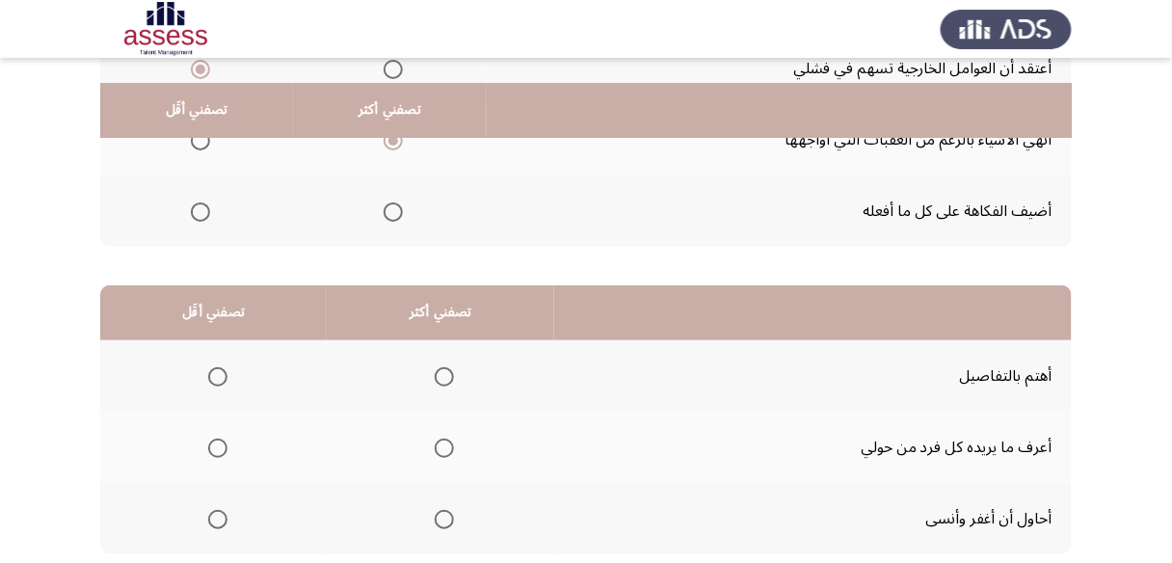
scroll to position [308, 0]
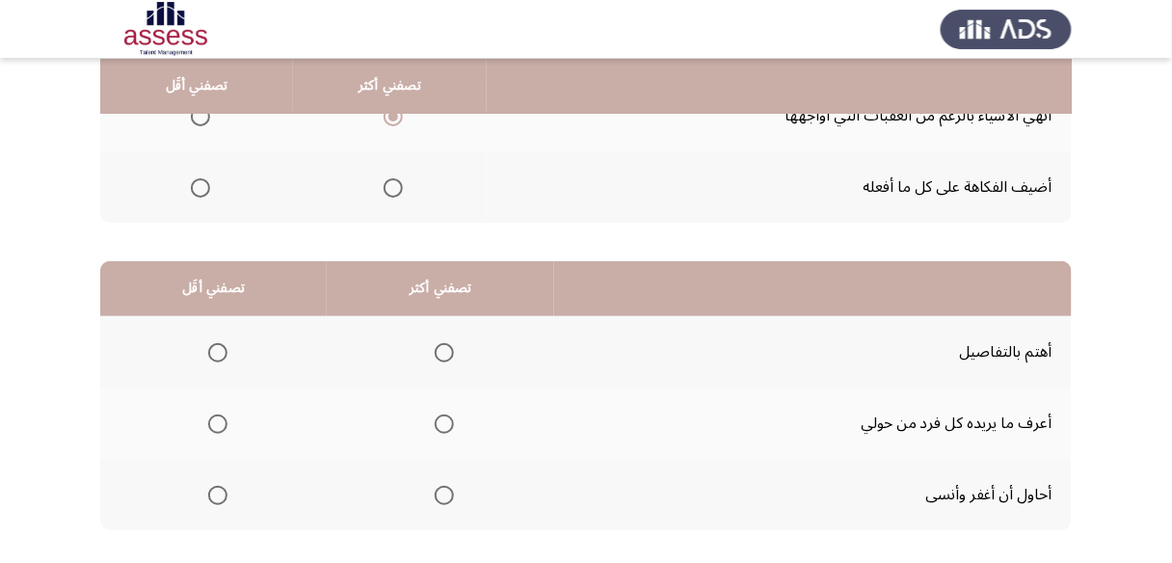
click at [435, 351] on span "Select an option" at bounding box center [444, 352] width 19 height 19
click at [435, 351] on input "Select an option" at bounding box center [444, 352] width 19 height 19
click at [223, 416] on span "Select an option" at bounding box center [217, 423] width 19 height 19
click at [223, 416] on input "Select an option" at bounding box center [217, 423] width 19 height 19
click at [443, 416] on span "Select an option" at bounding box center [444, 423] width 19 height 19
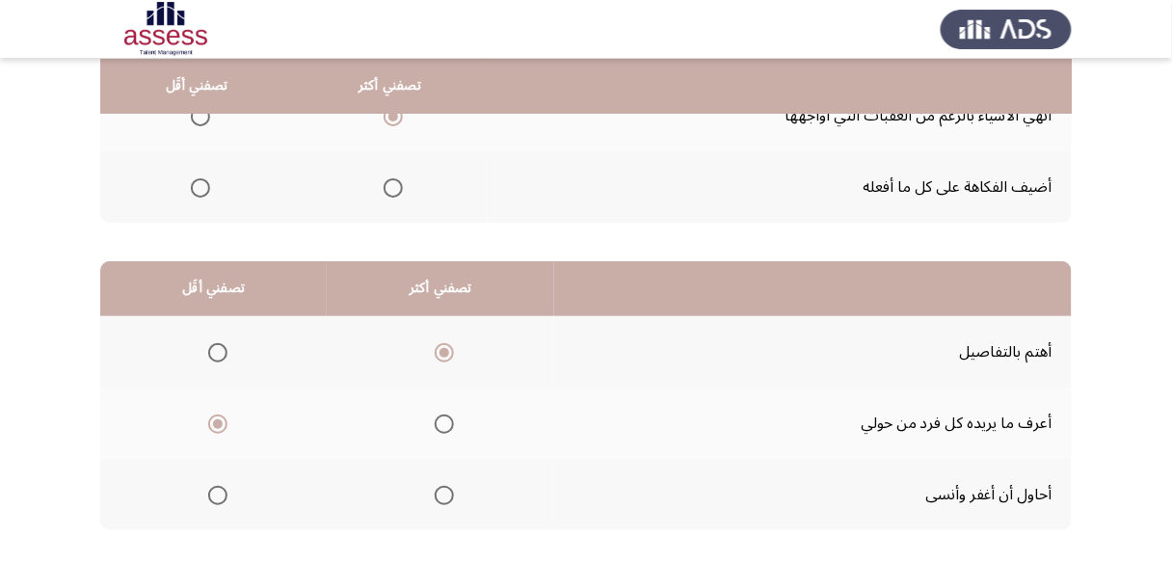
click at [443, 416] on input "Select an option" at bounding box center [444, 423] width 19 height 19
click at [224, 487] on span "Select an option" at bounding box center [217, 495] width 19 height 19
click at [224, 487] on input "Select an option" at bounding box center [217, 495] width 19 height 19
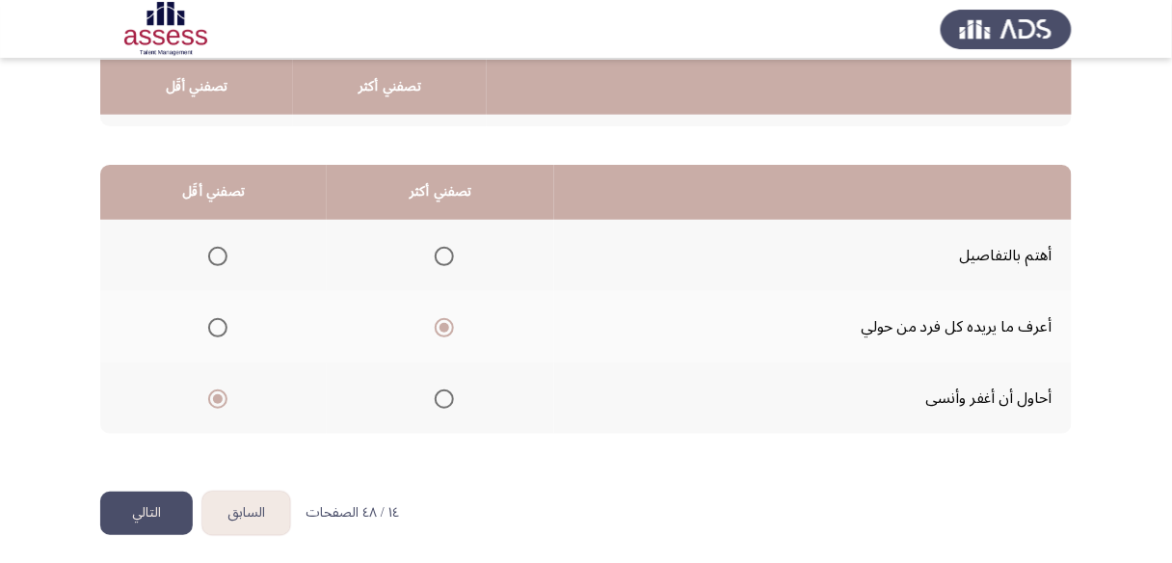
scroll to position [406, 0]
click at [151, 501] on button "التالي" at bounding box center [146, 512] width 93 height 43
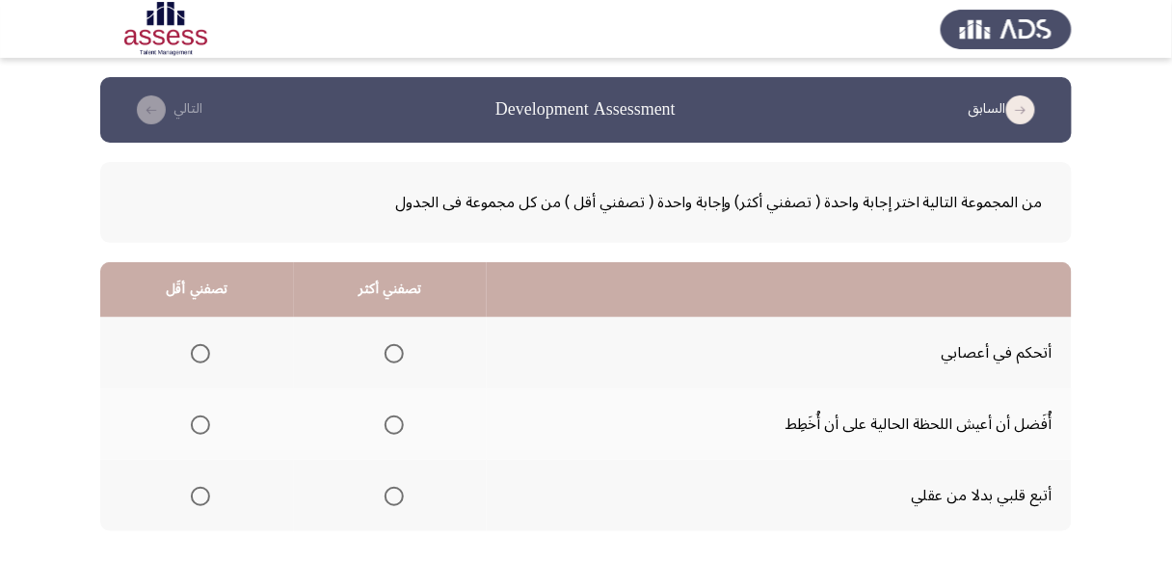
click at [387, 350] on span "Select an option" at bounding box center [394, 353] width 19 height 19
click at [387, 350] on input "Select an option" at bounding box center [394, 353] width 19 height 19
click at [203, 487] on span "Select an option" at bounding box center [200, 496] width 19 height 19
click at [203, 487] on input "Select an option" at bounding box center [200, 496] width 19 height 19
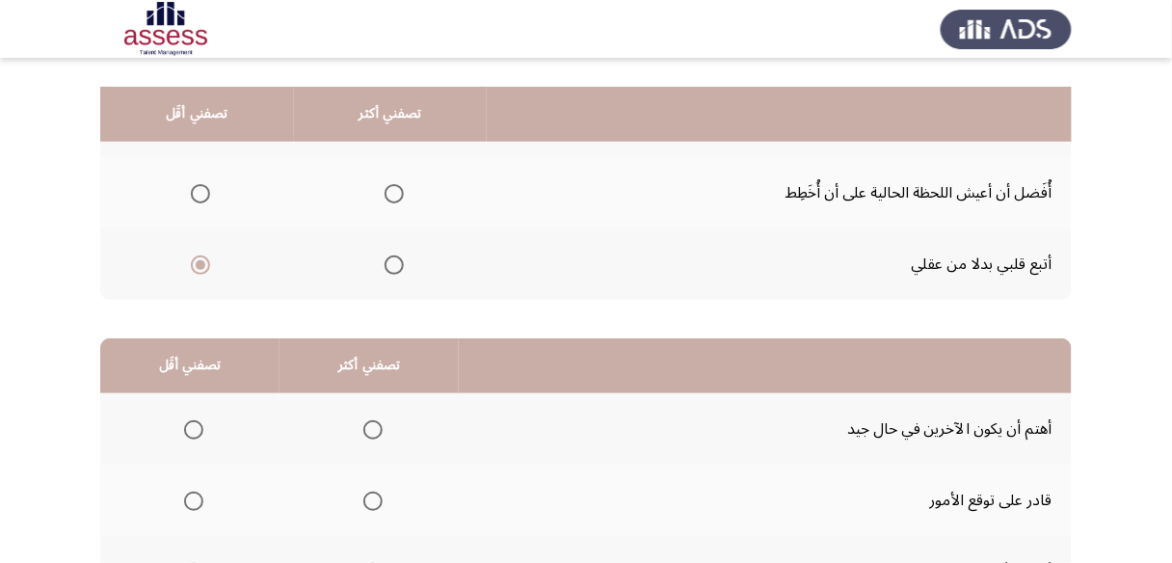
scroll to position [308, 0]
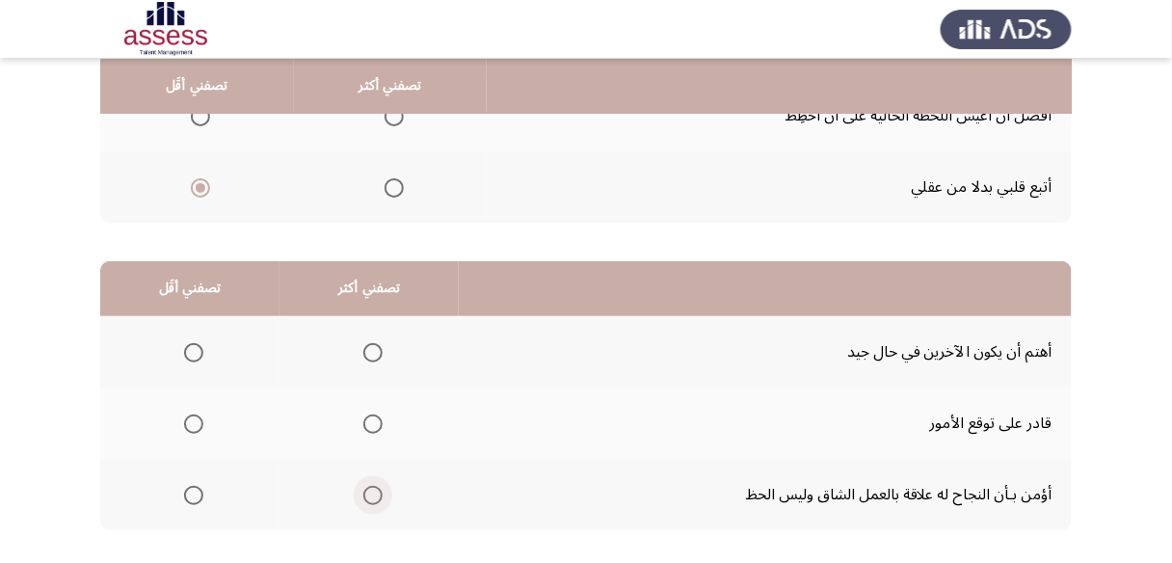
click at [364, 495] on span "Select an option" at bounding box center [372, 495] width 19 height 19
click at [364, 495] on input "Select an option" at bounding box center [372, 495] width 19 height 19
click at [186, 420] on span "Select an option" at bounding box center [193, 423] width 19 height 19
click at [186, 420] on input "Select an option" at bounding box center [193, 423] width 19 height 19
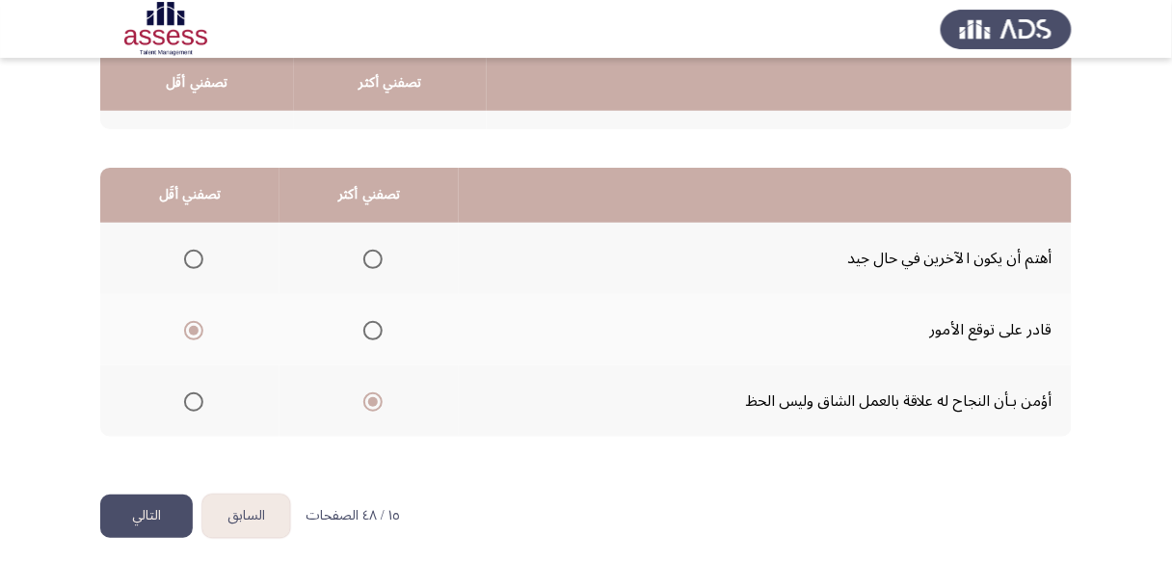
scroll to position [406, 0]
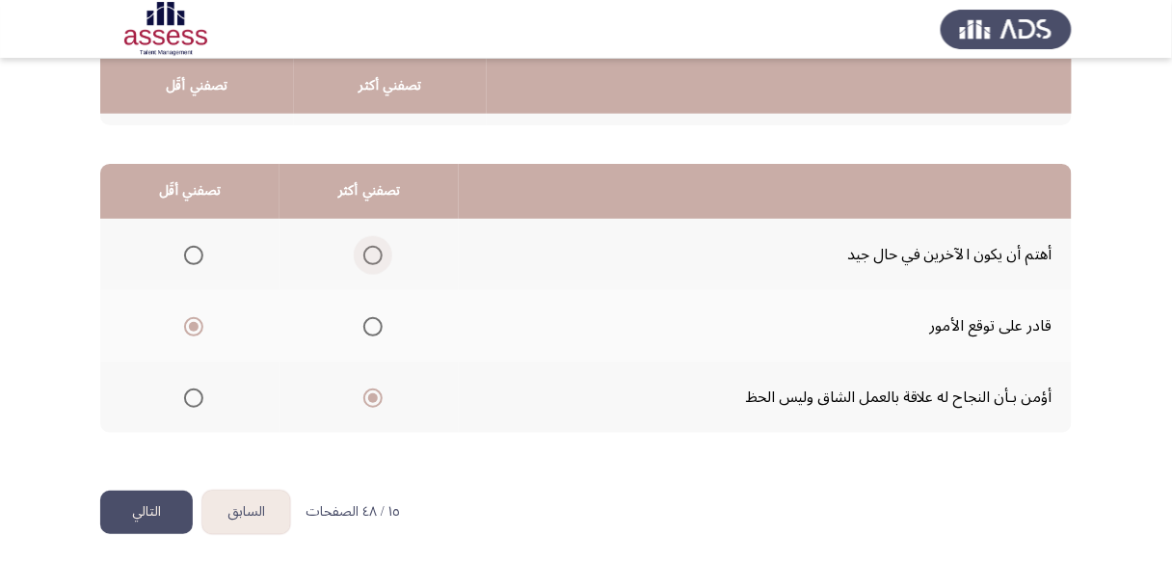
click at [368, 254] on span "Select an option" at bounding box center [372, 255] width 19 height 19
click at [368, 254] on input "Select an option" at bounding box center [372, 255] width 19 height 19
click at [195, 394] on span "Select an option" at bounding box center [193, 397] width 19 height 19
click at [195, 394] on input "Select an option" at bounding box center [193, 397] width 19 height 19
click at [193, 327] on span "Select an option" at bounding box center [193, 326] width 19 height 19
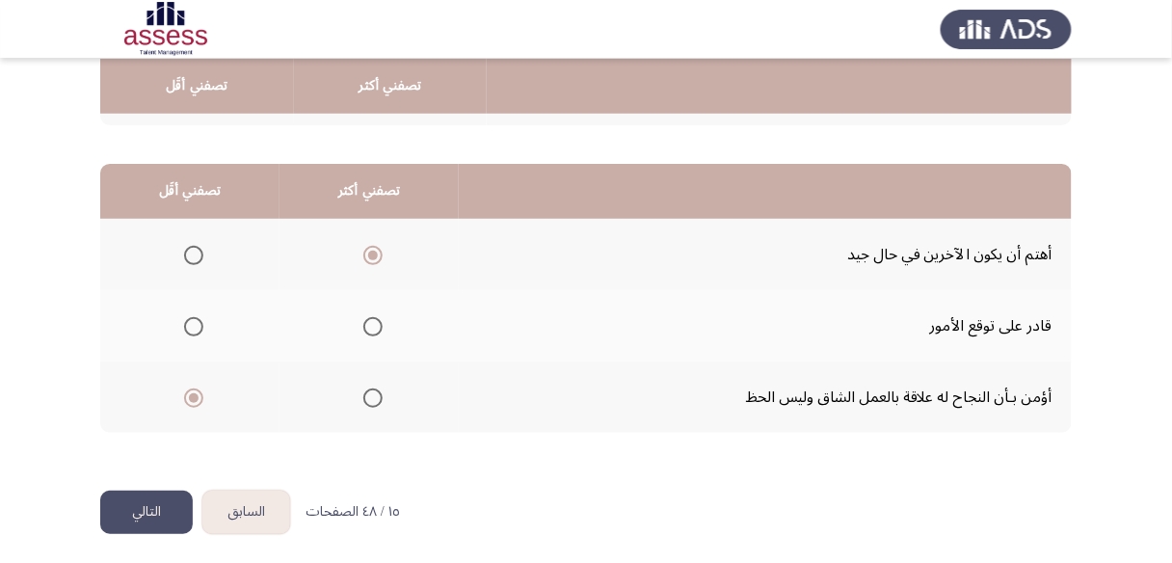
click at [193, 327] on input "Select an option" at bounding box center [193, 326] width 19 height 19
click at [162, 508] on button "التالي" at bounding box center [146, 512] width 93 height 43
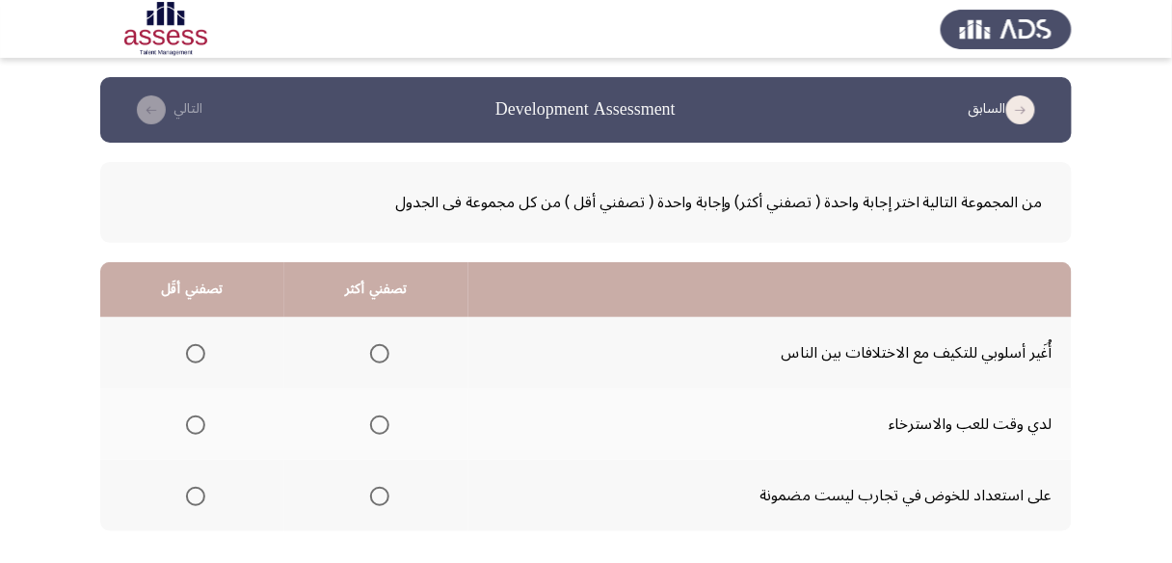
click at [380, 348] on span "Select an option" at bounding box center [379, 353] width 19 height 19
click at [380, 348] on input "Select an option" at bounding box center [379, 353] width 19 height 19
click at [193, 487] on span "Select an option" at bounding box center [195, 496] width 19 height 19
click at [193, 487] on input "Select an option" at bounding box center [195, 496] width 19 height 19
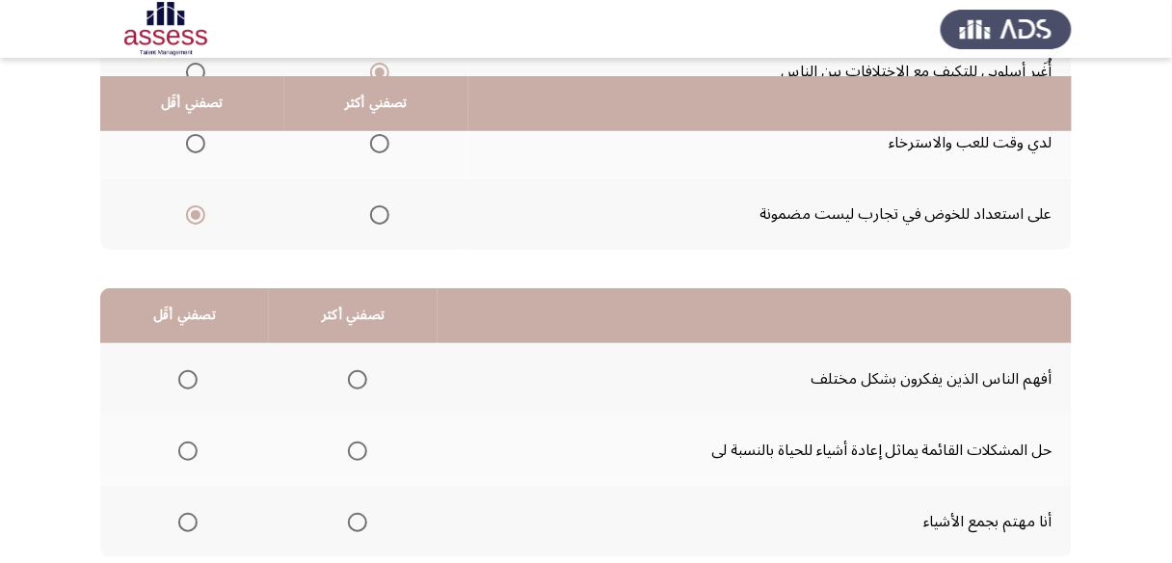
scroll to position [308, 0]
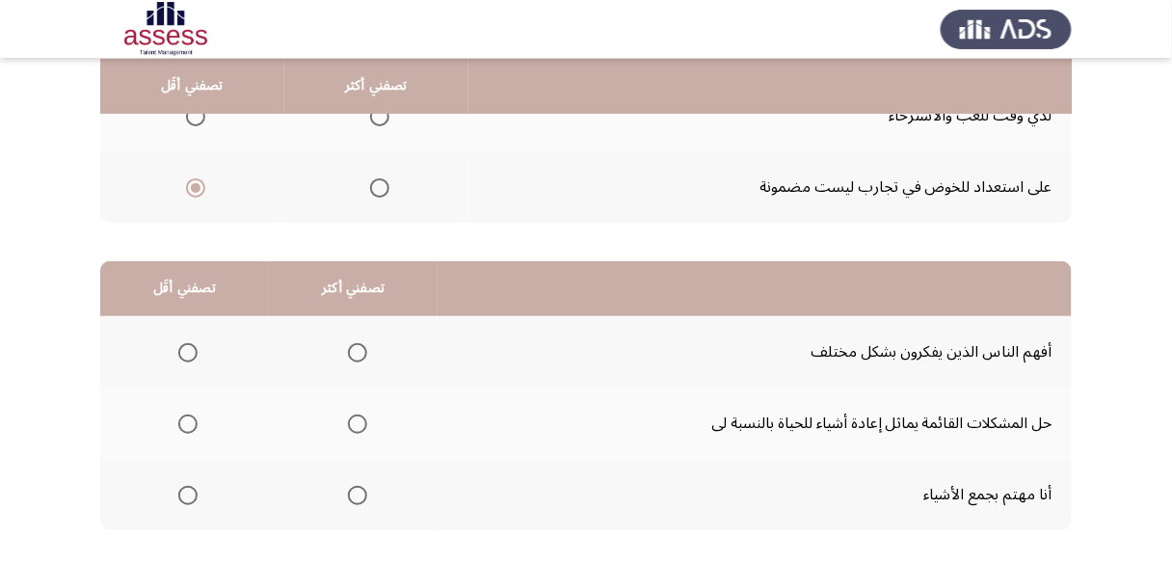
click at [349, 353] on span "Select an option" at bounding box center [357, 352] width 19 height 19
click at [349, 353] on input "Select an option" at bounding box center [357, 352] width 19 height 19
click at [189, 488] on span "Select an option" at bounding box center [187, 495] width 19 height 19
click at [189, 488] on input "Select an option" at bounding box center [187, 495] width 19 height 19
click at [188, 428] on span "Select an option" at bounding box center [187, 423] width 19 height 19
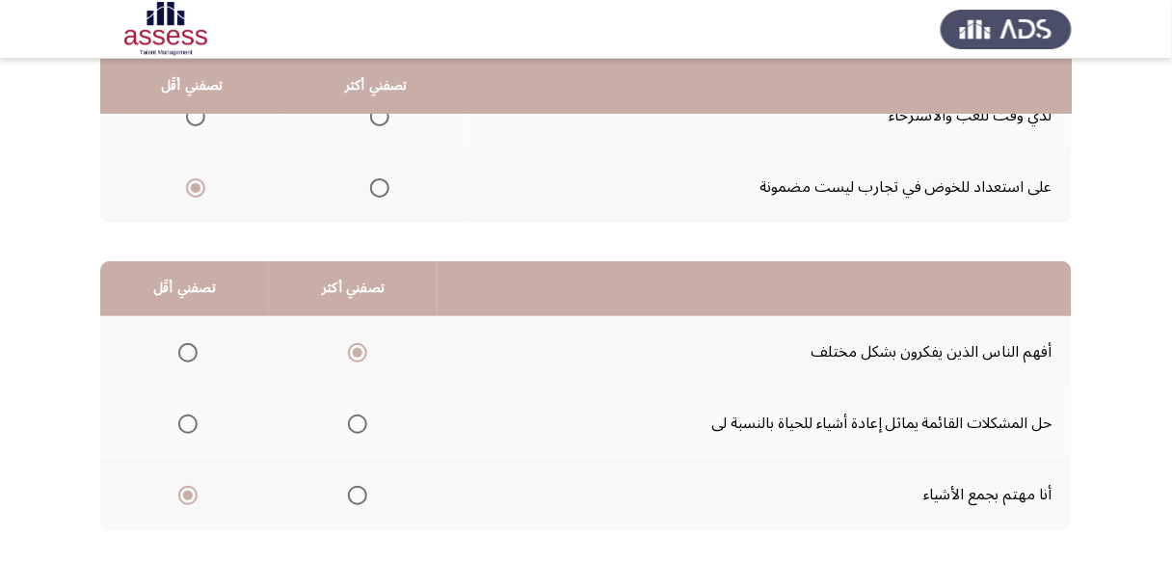
click at [188, 428] on input "Select an option" at bounding box center [187, 423] width 19 height 19
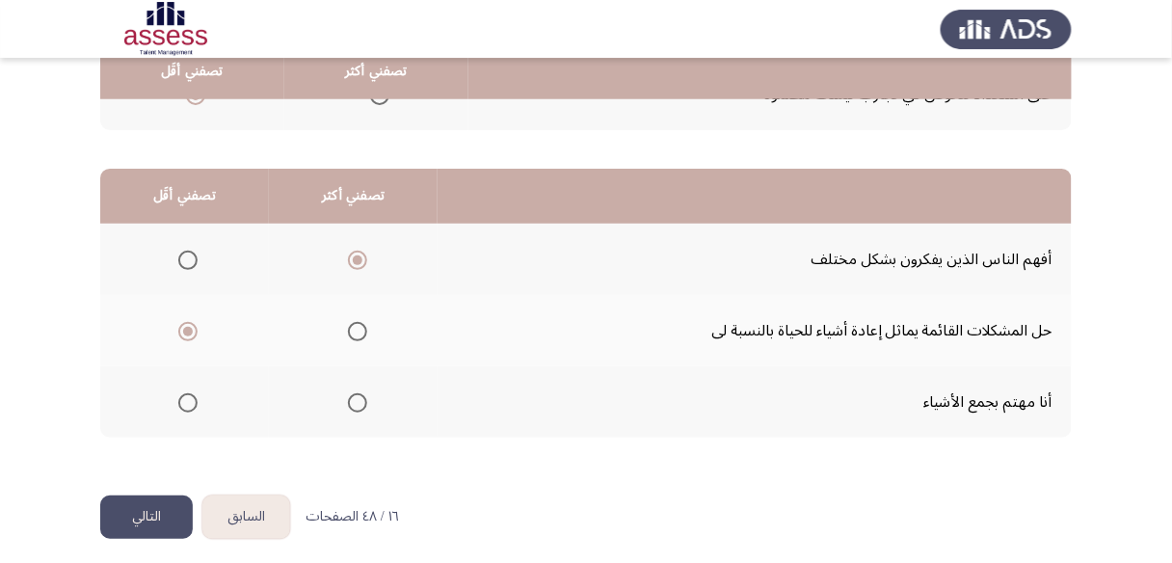
scroll to position [406, 0]
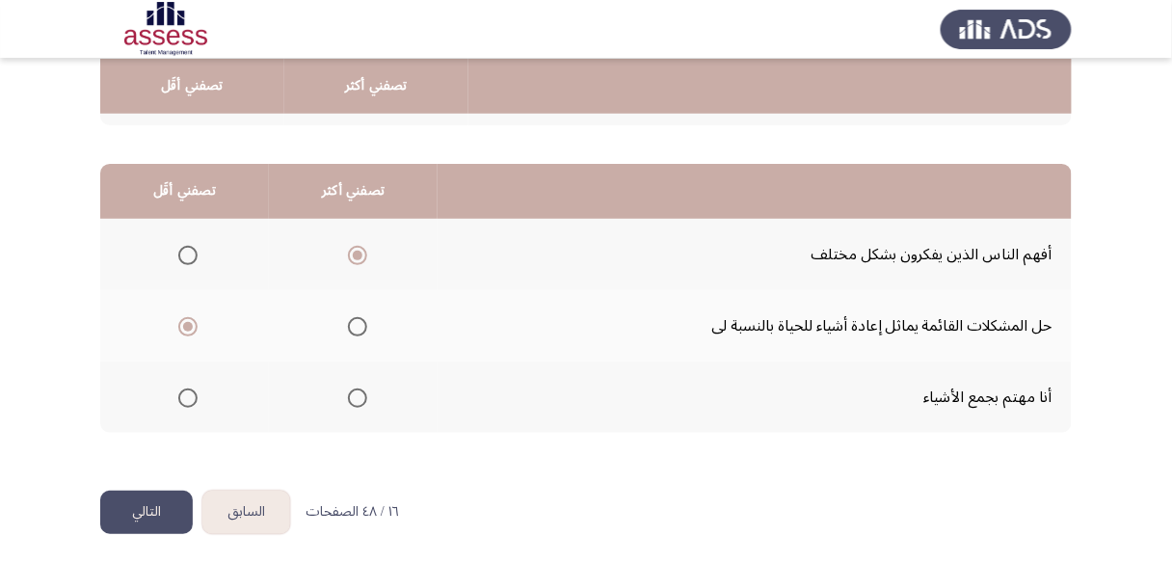
click at [152, 498] on button "التالي" at bounding box center [146, 512] width 93 height 43
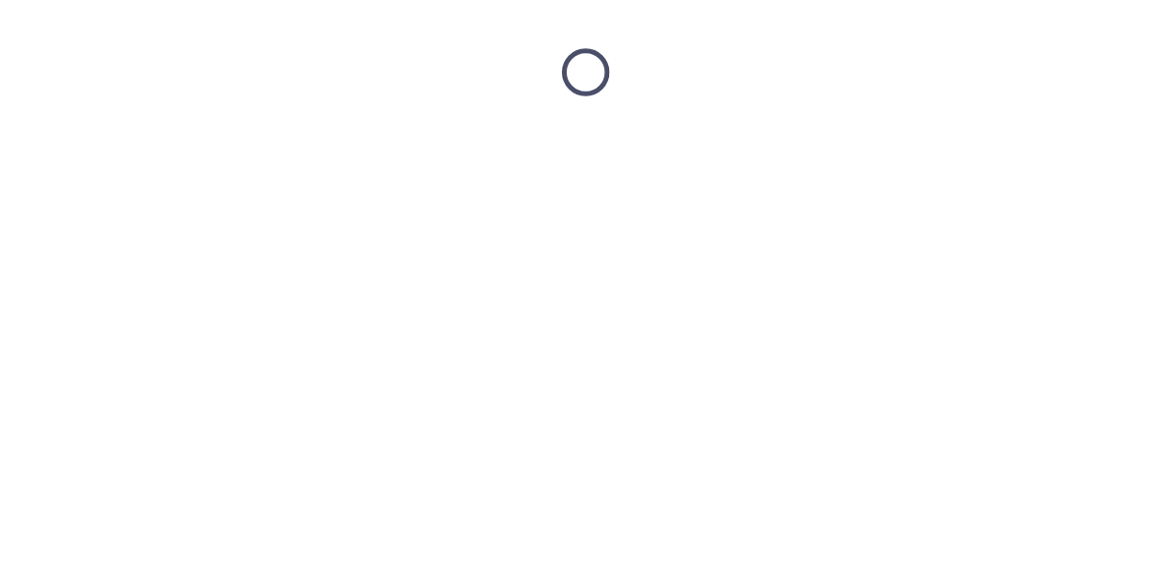
scroll to position [0, 0]
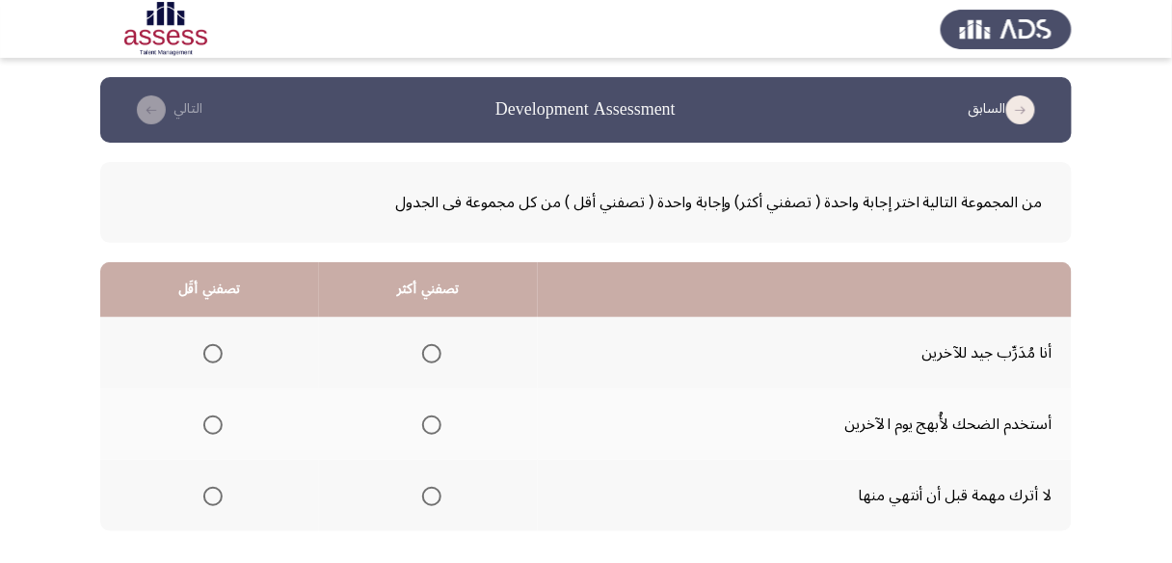
click at [427, 350] on span "Select an option" at bounding box center [431, 353] width 19 height 19
click at [427, 350] on input "Select an option" at bounding box center [431, 353] width 19 height 19
click at [210, 424] on span "Select an option" at bounding box center [212, 424] width 19 height 19
click at [210, 424] on input "Select an option" at bounding box center [212, 424] width 19 height 19
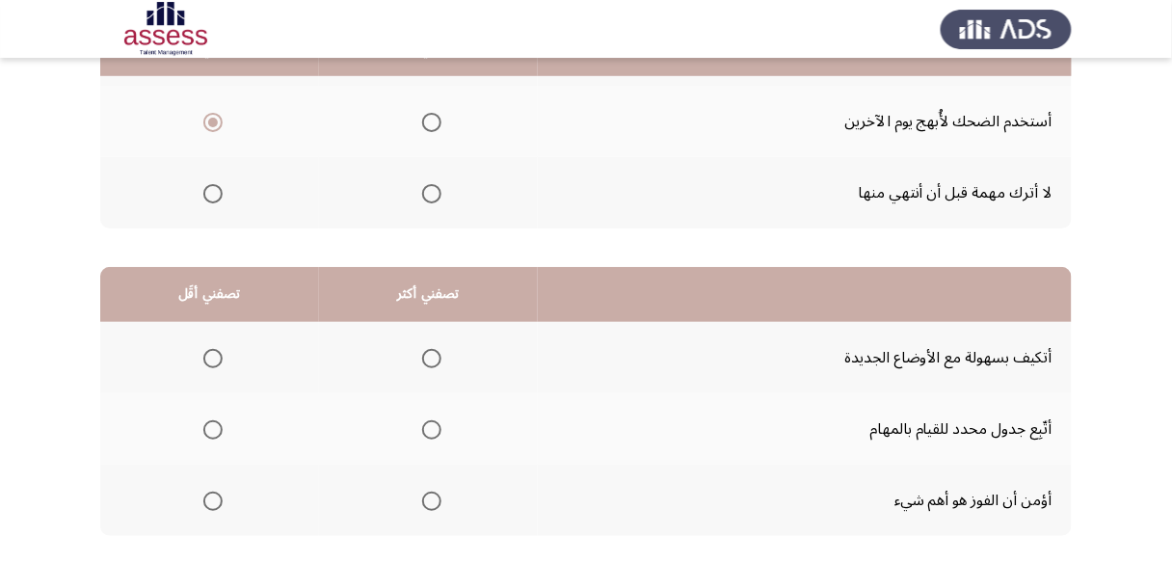
scroll to position [308, 0]
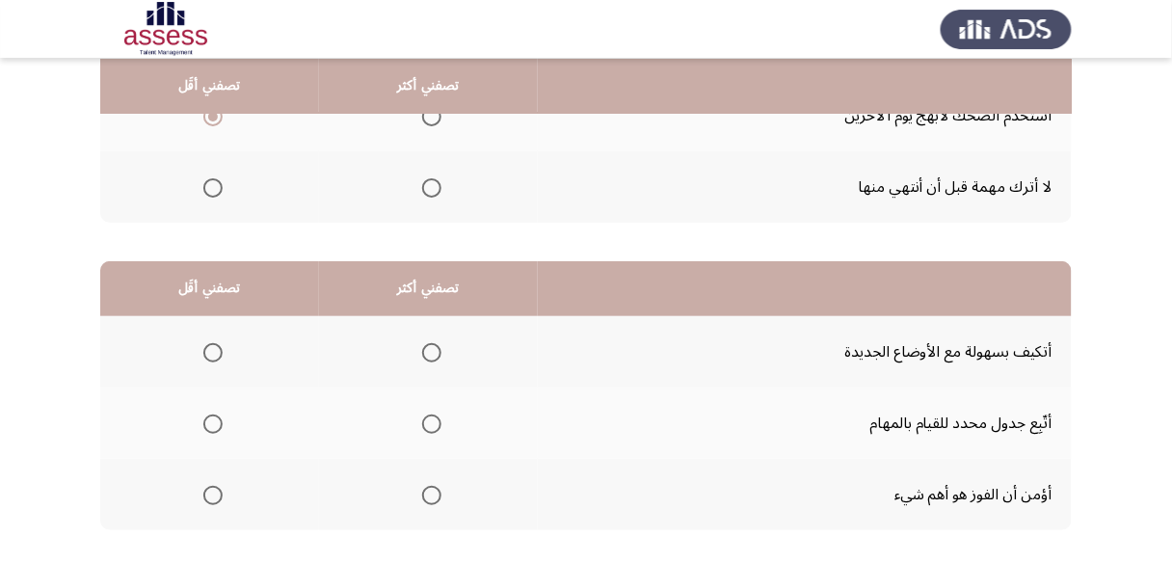
click at [438, 355] on span "Select an option" at bounding box center [431, 352] width 19 height 19
click at [438, 355] on input "Select an option" at bounding box center [431, 352] width 19 height 19
click at [210, 421] on span "Select an option" at bounding box center [212, 423] width 19 height 19
click at [210, 421] on input "Select an option" at bounding box center [212, 423] width 19 height 19
click at [212, 491] on span "Select an option" at bounding box center [212, 495] width 19 height 19
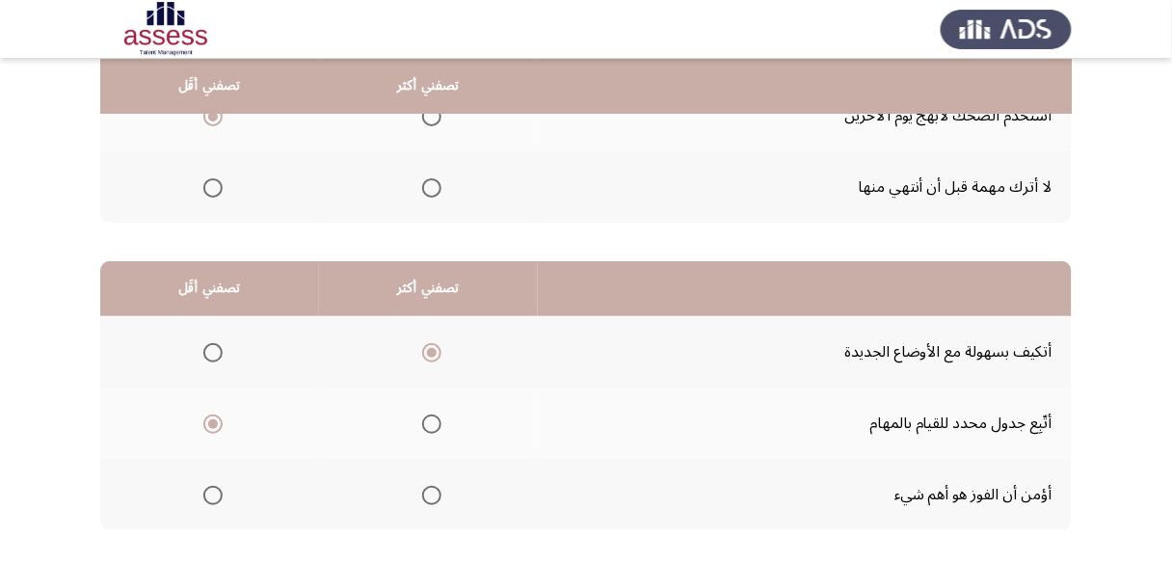
click at [212, 491] on input "Select an option" at bounding box center [212, 495] width 19 height 19
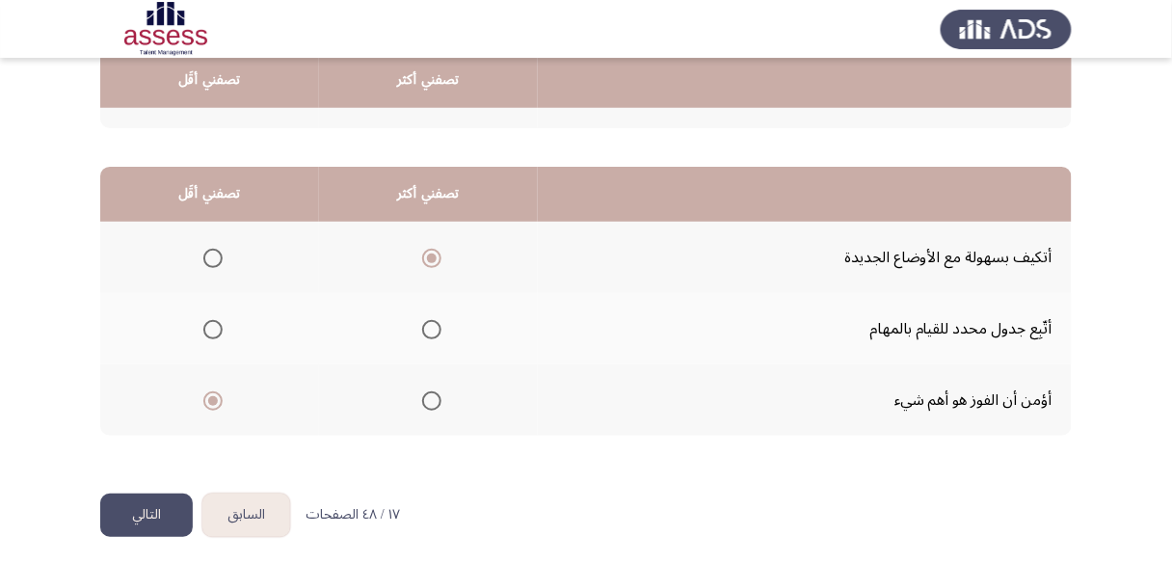
scroll to position [406, 0]
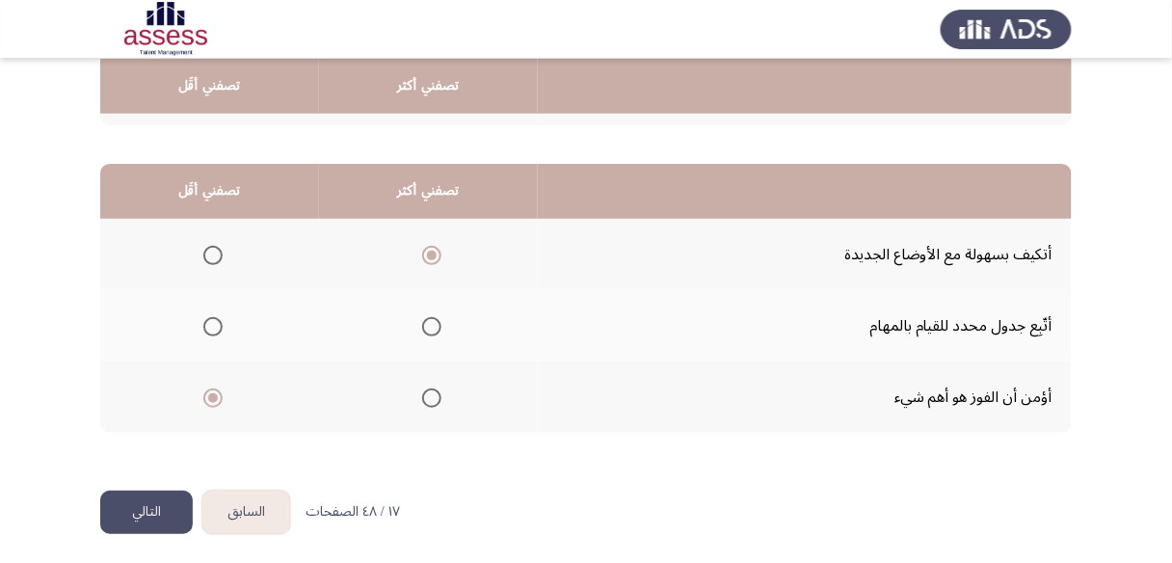
click at [139, 510] on button "التالي" at bounding box center [146, 512] width 93 height 43
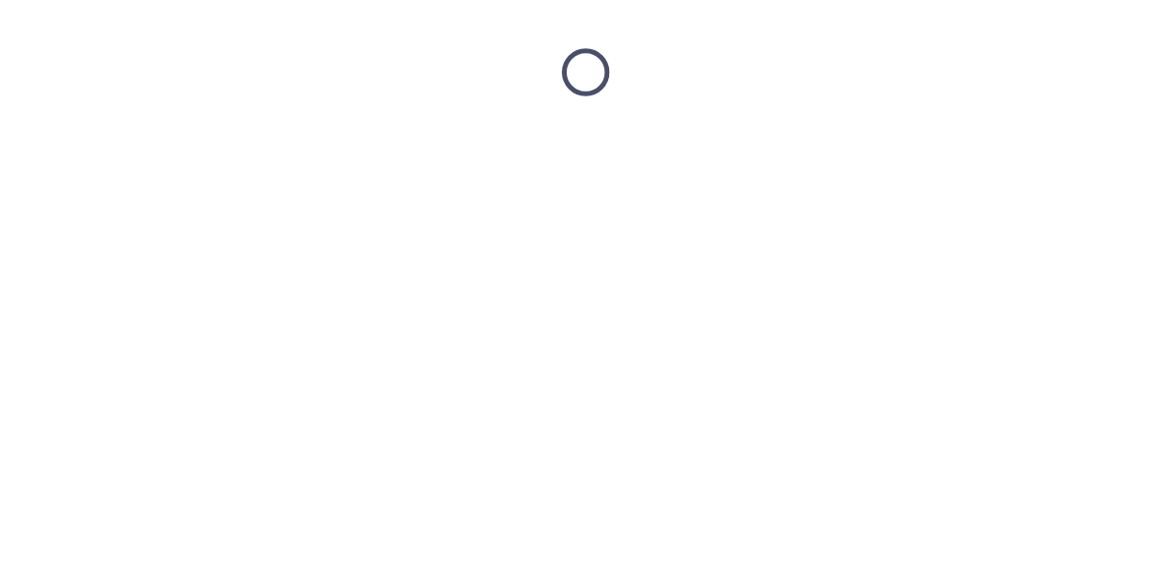
scroll to position [0, 0]
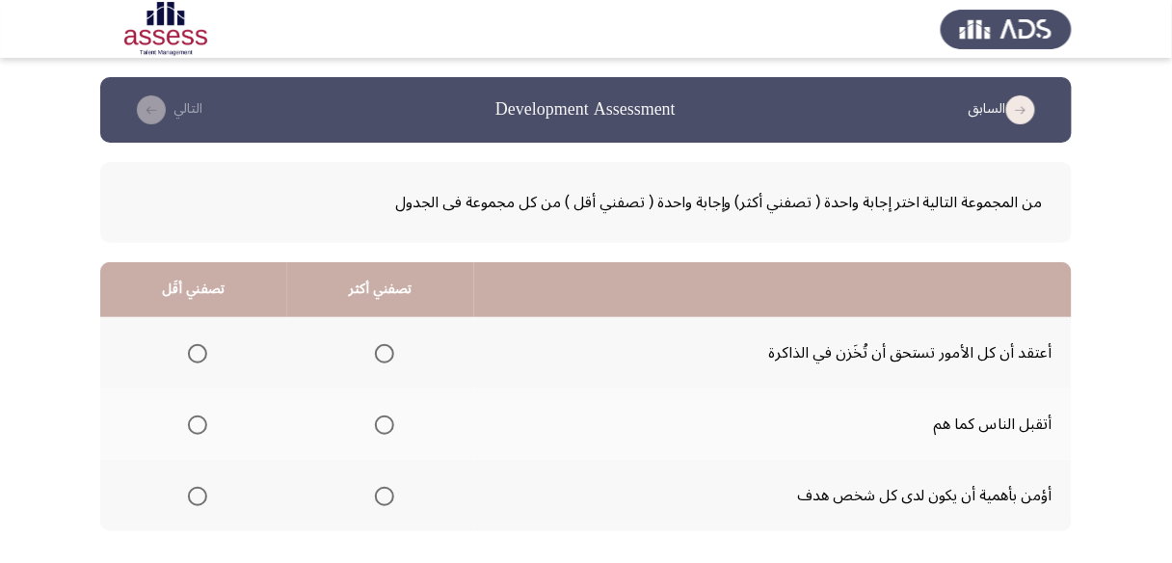
click at [195, 355] on span "Select an option" at bounding box center [197, 353] width 19 height 19
click at [195, 355] on input "Select an option" at bounding box center [197, 353] width 19 height 19
click at [382, 491] on span "Select an option" at bounding box center [384, 496] width 19 height 19
click at [382, 491] on input "Select an option" at bounding box center [384, 496] width 19 height 19
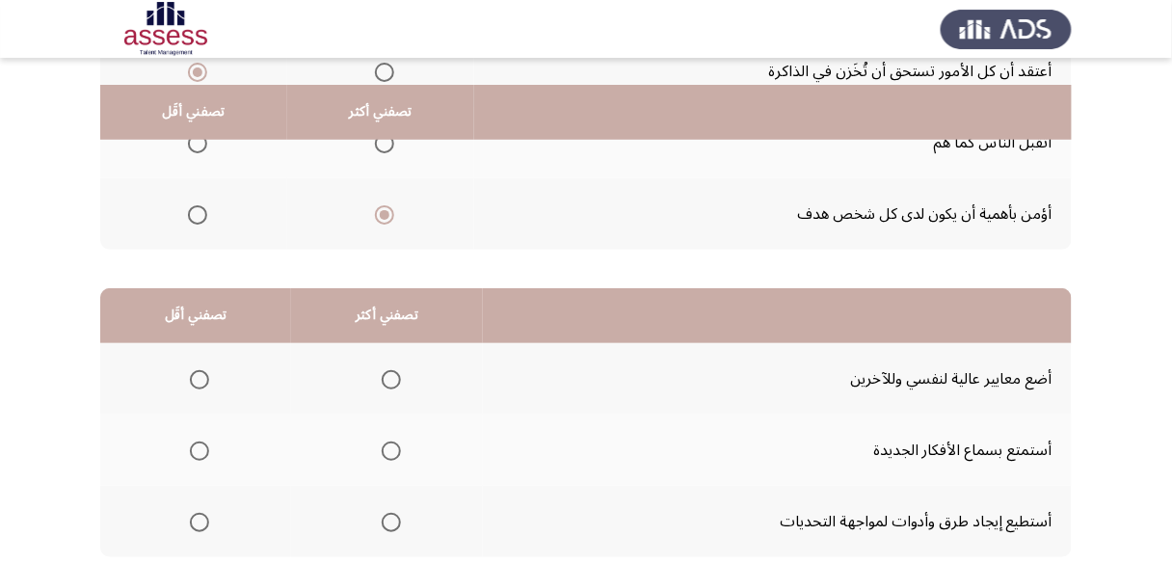
scroll to position [308, 0]
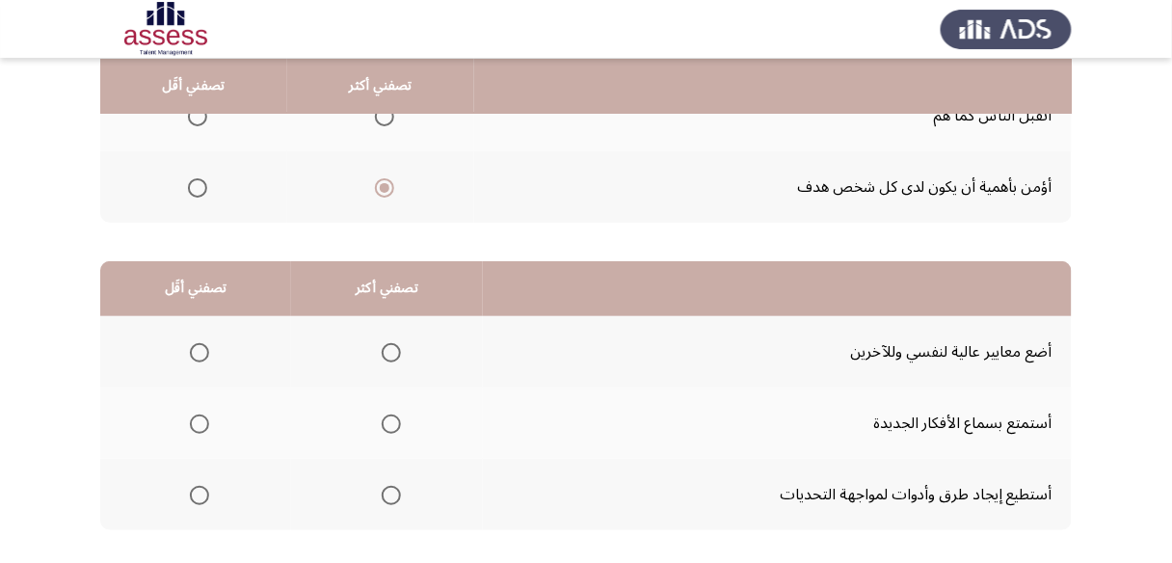
click at [388, 486] on span "Select an option" at bounding box center [391, 495] width 19 height 19
click at [388, 486] on input "Select an option" at bounding box center [391, 495] width 19 height 19
click at [212, 353] on th at bounding box center [195, 351] width 191 height 71
click at [199, 350] on span "Select an option" at bounding box center [199, 352] width 19 height 19
click at [199, 350] on input "Select an option" at bounding box center [199, 352] width 19 height 19
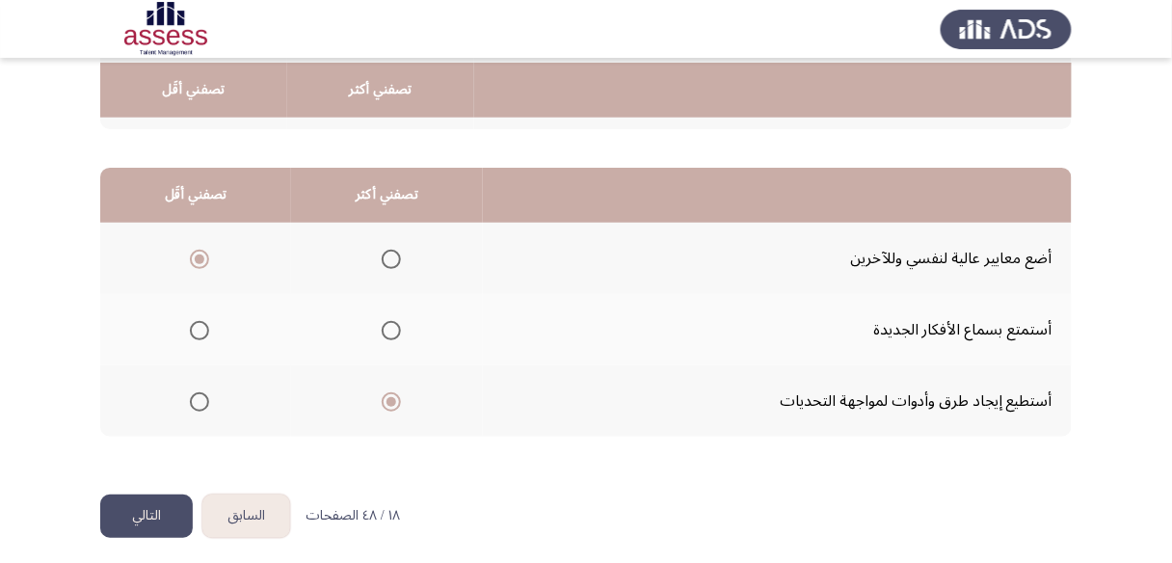
scroll to position [406, 0]
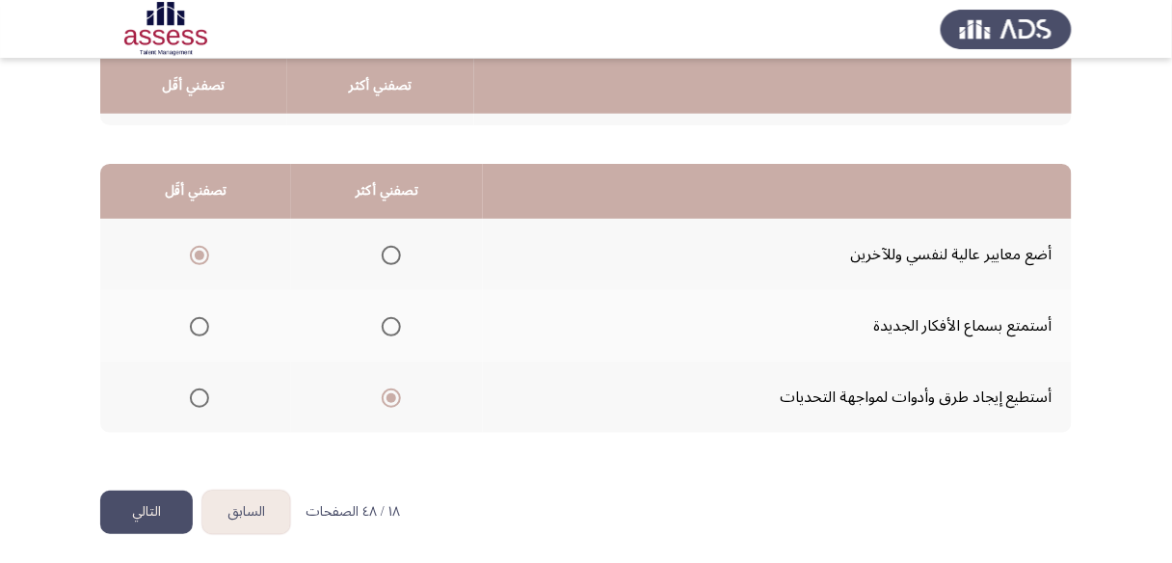
click at [154, 498] on button "التالي" at bounding box center [146, 512] width 93 height 43
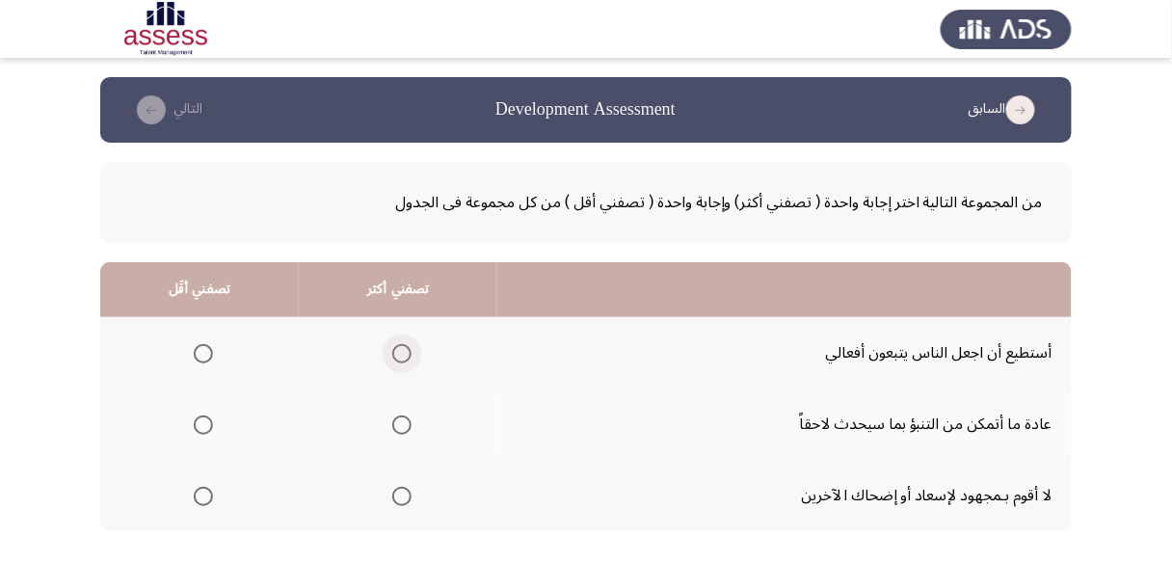
click at [404, 356] on span "Select an option" at bounding box center [401, 353] width 19 height 19
click at [404, 356] on input "Select an option" at bounding box center [401, 353] width 19 height 19
click at [200, 495] on span "Select an option" at bounding box center [203, 496] width 19 height 19
click at [200, 495] on input "Select an option" at bounding box center [203, 496] width 19 height 19
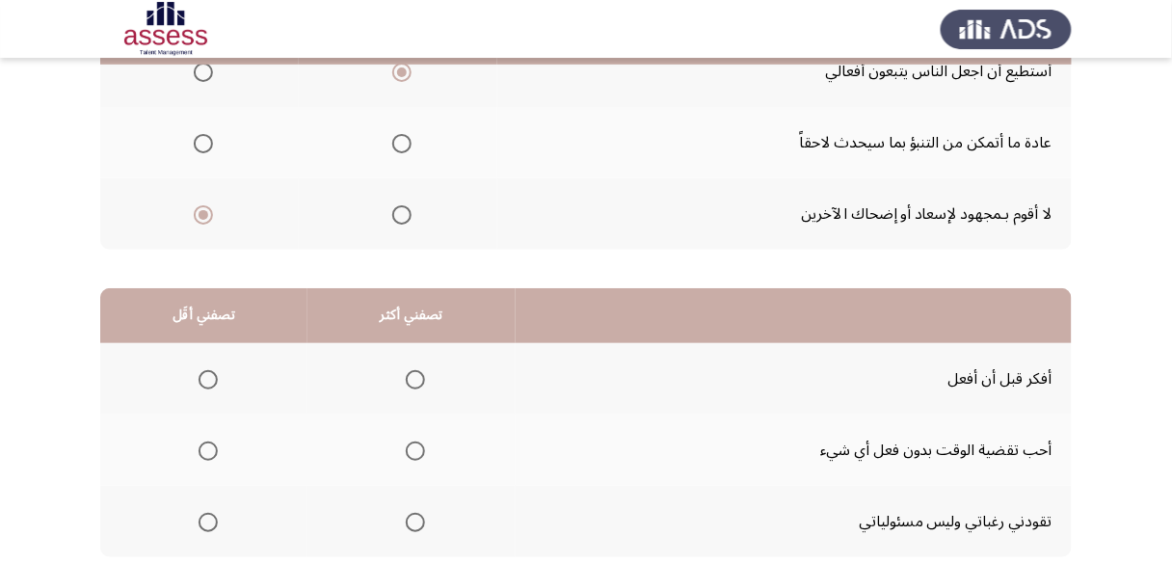
scroll to position [308, 0]
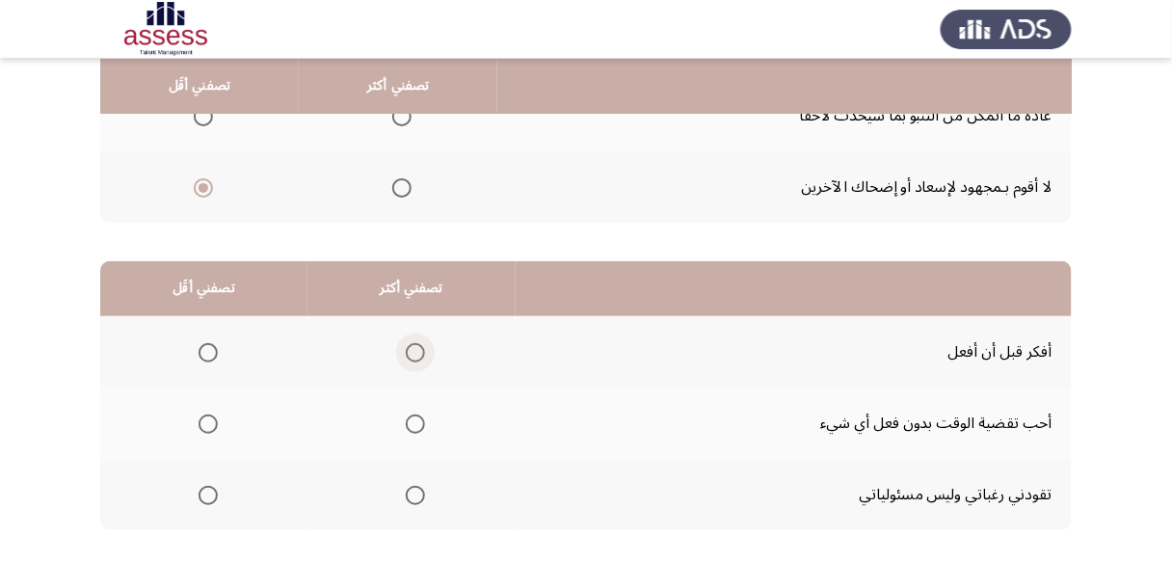
click at [406, 350] on span "Select an option" at bounding box center [415, 352] width 19 height 19
click at [406, 350] on input "Select an option" at bounding box center [415, 352] width 19 height 19
click at [200, 424] on span "Select an option" at bounding box center [208, 423] width 19 height 19
click at [200, 424] on input "Select an option" at bounding box center [208, 423] width 19 height 19
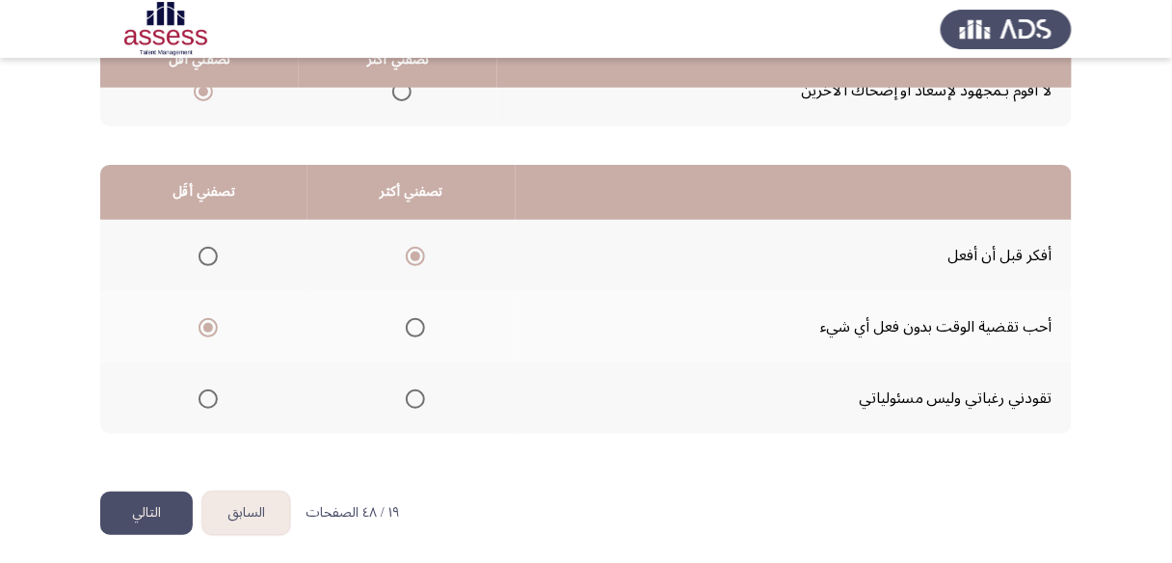
scroll to position [406, 0]
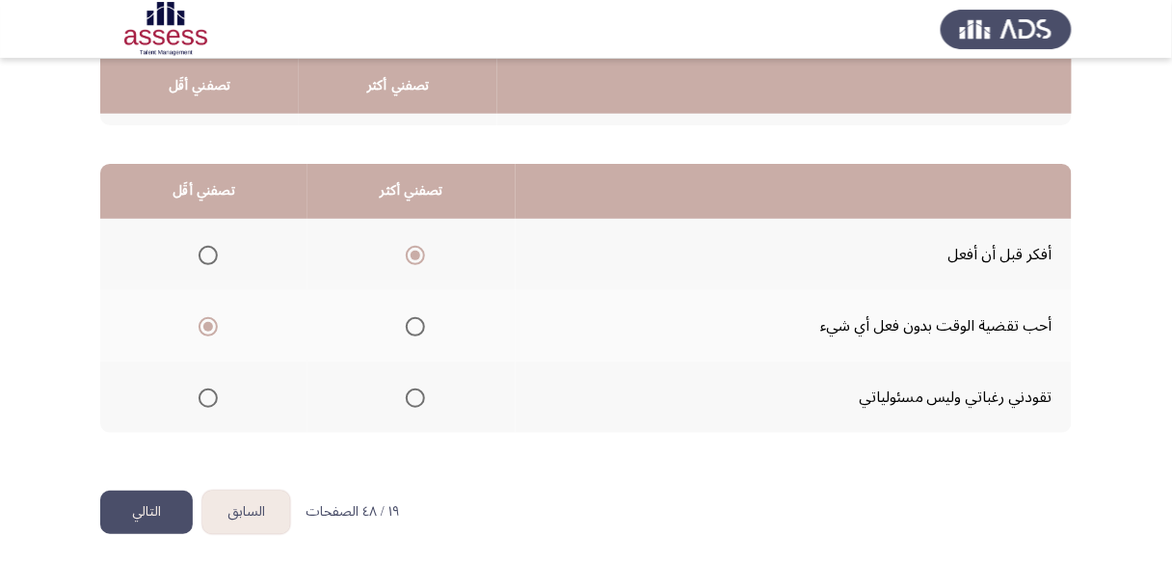
click at [147, 497] on button "التالي" at bounding box center [146, 512] width 93 height 43
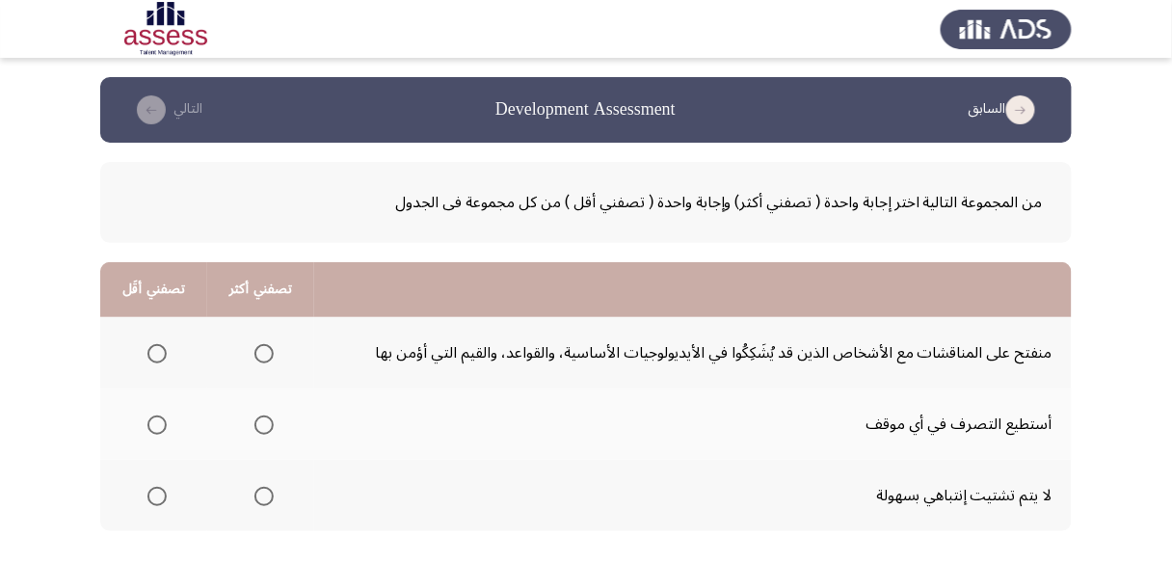
click at [257, 491] on span "Select an option" at bounding box center [263, 496] width 19 height 19
click at [257, 491] on input "Select an option" at bounding box center [263, 496] width 19 height 19
click at [150, 419] on span "Select an option" at bounding box center [156, 424] width 19 height 19
click at [150, 419] on input "Select an option" at bounding box center [156, 424] width 19 height 19
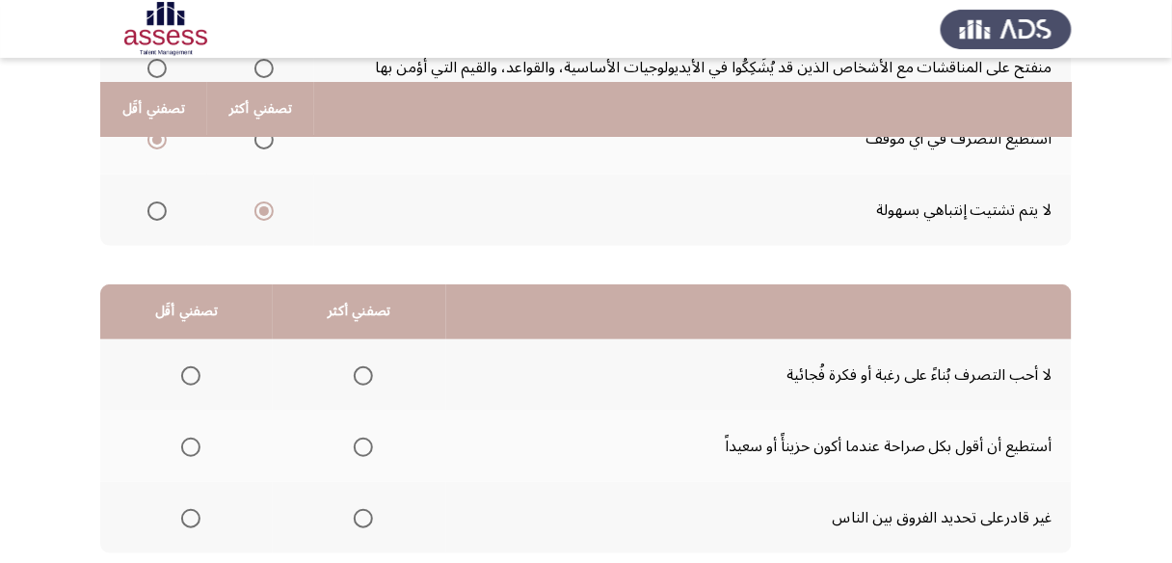
scroll to position [308, 0]
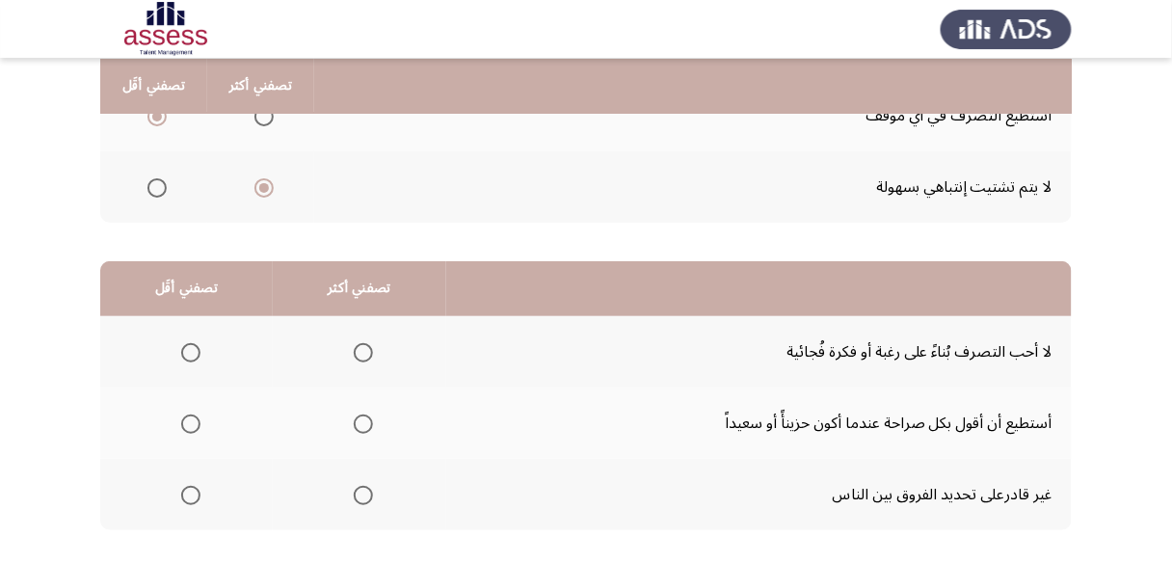
click at [364, 427] on span "Select an option" at bounding box center [363, 423] width 19 height 19
click at [364, 427] on input "Select an option" at bounding box center [363, 423] width 19 height 19
click at [185, 498] on span "Select an option" at bounding box center [190, 495] width 19 height 19
click at [185, 498] on input "Select an option" at bounding box center [190, 495] width 19 height 19
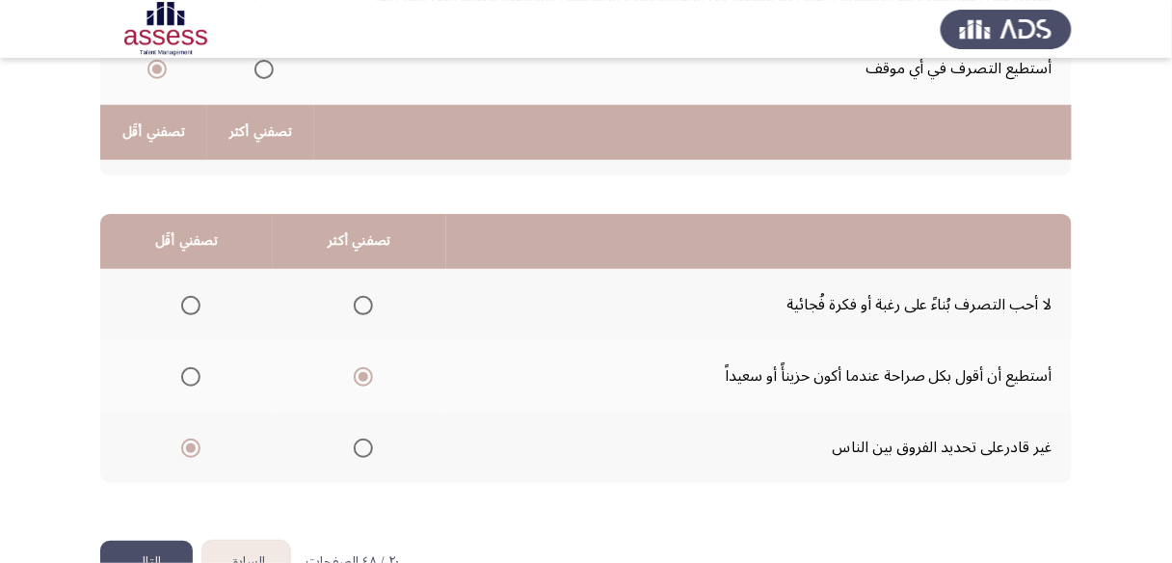
scroll to position [406, 0]
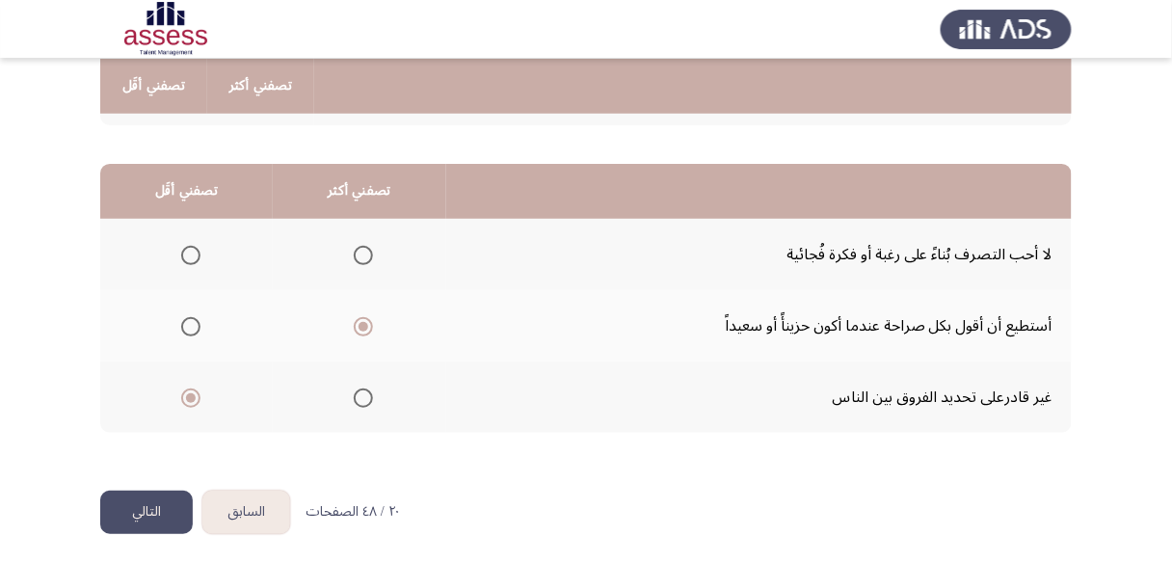
click at [152, 504] on button "التالي" at bounding box center [146, 512] width 93 height 43
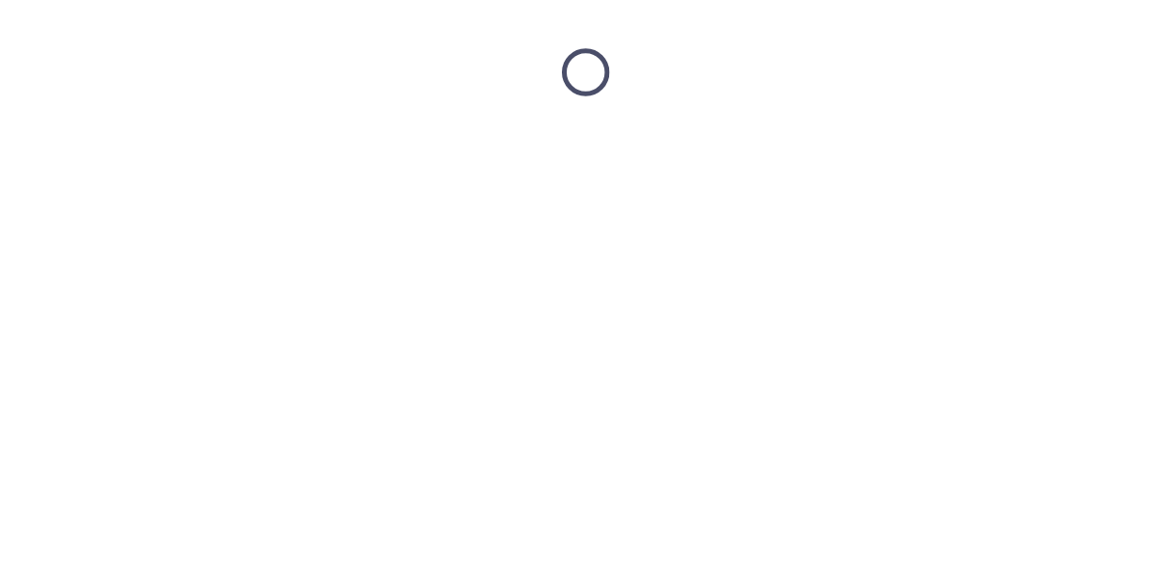
scroll to position [0, 0]
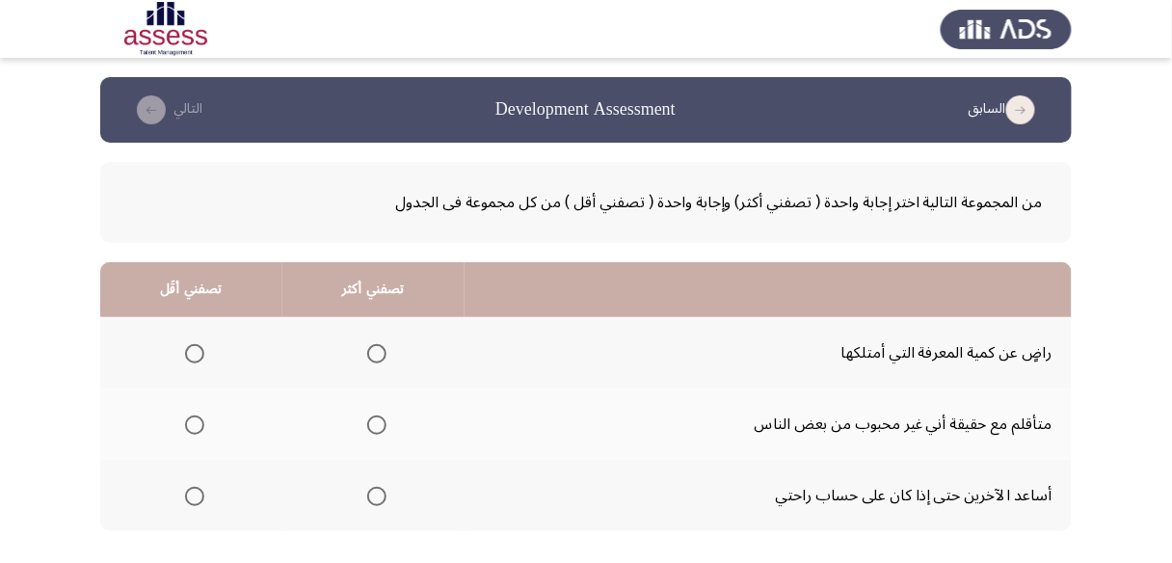
click at [186, 421] on span "Select an option" at bounding box center [194, 424] width 19 height 19
click at [186, 421] on input "Select an option" at bounding box center [194, 424] width 19 height 19
click at [375, 491] on span "Select an option" at bounding box center [376, 496] width 19 height 19
click at [375, 491] on input "Select an option" at bounding box center [376, 496] width 19 height 19
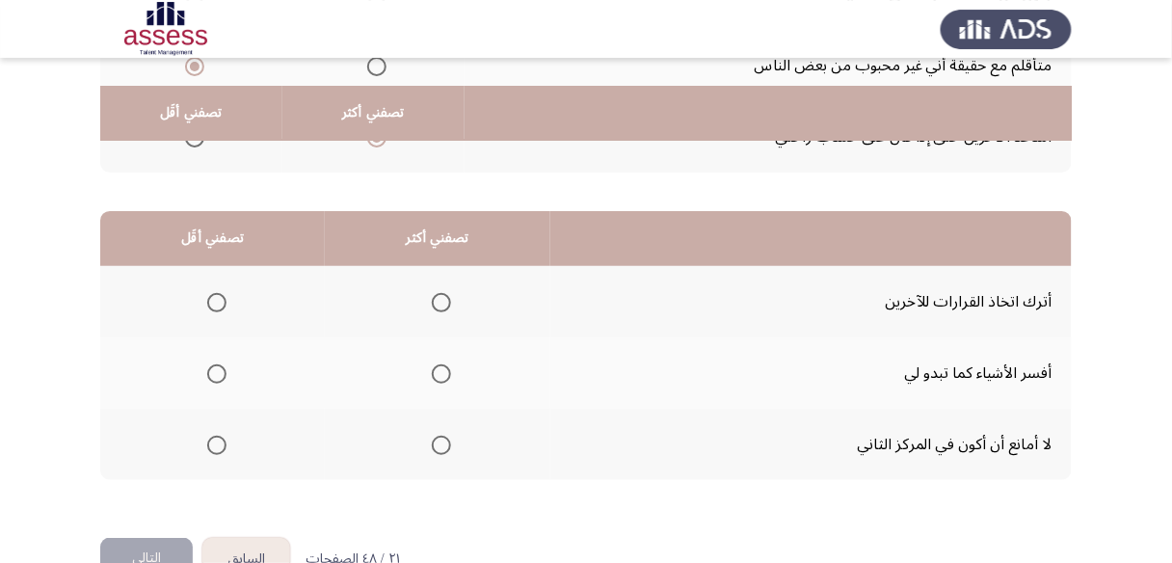
scroll to position [385, 0]
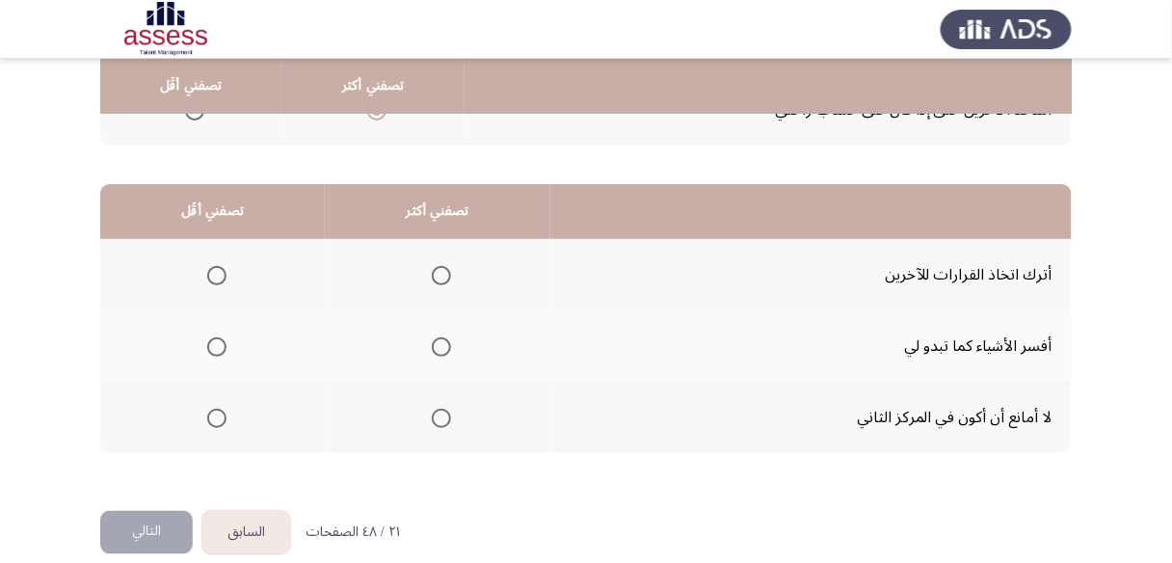
click at [441, 420] on span "Select an option" at bounding box center [441, 418] width 19 height 19
click at [441, 420] on input "Select an option" at bounding box center [441, 418] width 19 height 19
click at [219, 274] on span "Select an option" at bounding box center [216, 275] width 19 height 19
click at [219, 274] on input "Select an option" at bounding box center [216, 275] width 19 height 19
click at [443, 339] on span "Select an option" at bounding box center [441, 346] width 19 height 19
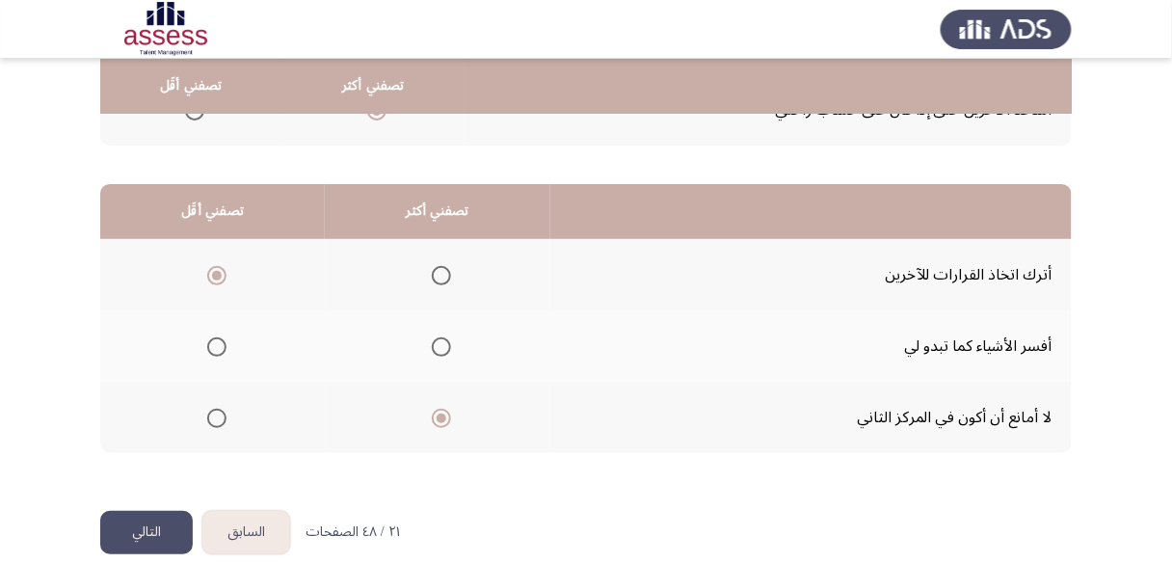
click at [443, 339] on input "Select an option" at bounding box center [441, 346] width 19 height 19
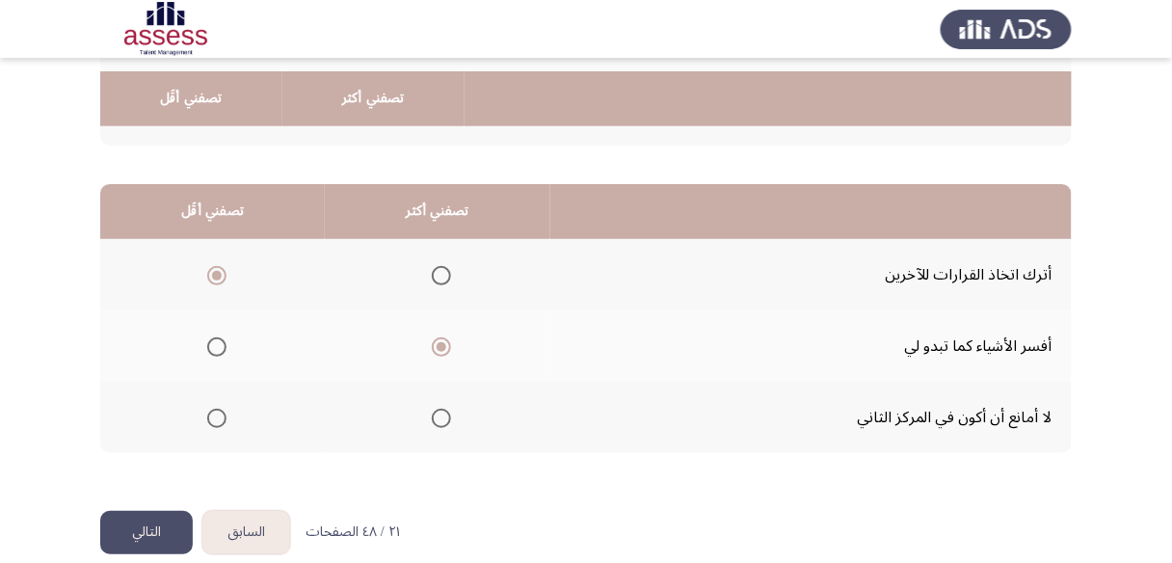
scroll to position [406, 0]
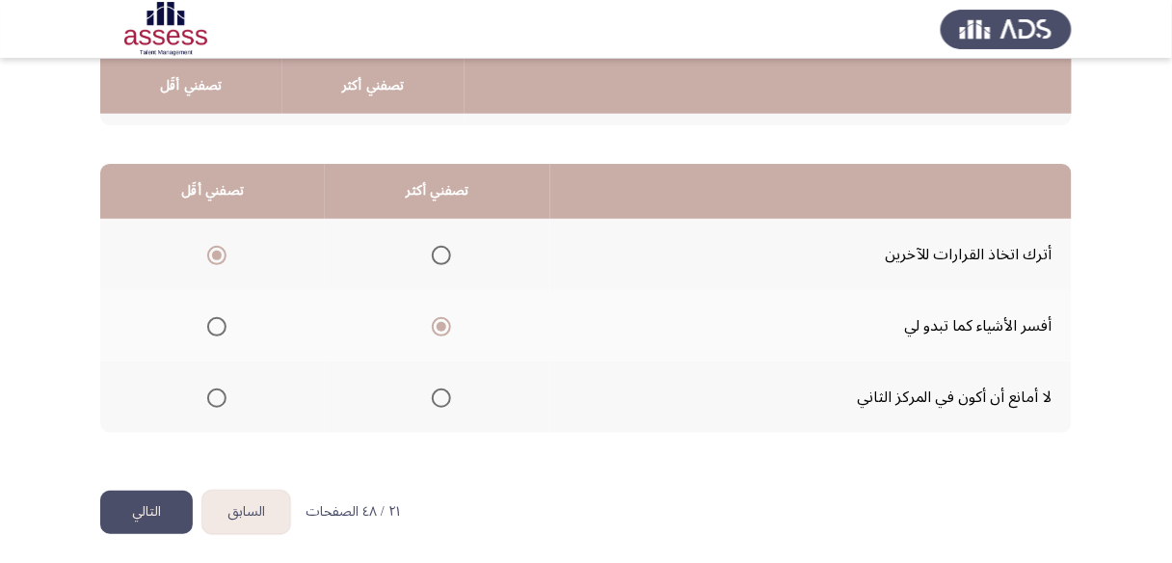
click at [155, 495] on button "التالي" at bounding box center [146, 512] width 93 height 43
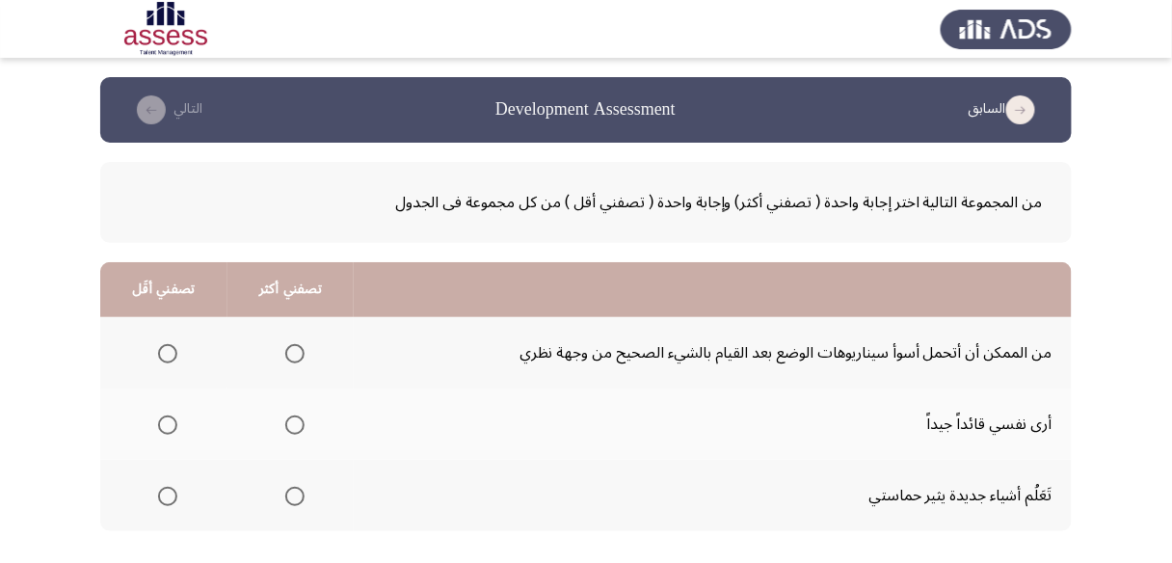
click at [285, 494] on span "Select an option" at bounding box center [294, 496] width 19 height 19
click at [285, 494] on input "Select an option" at bounding box center [294, 496] width 19 height 19
click at [174, 421] on span "Select an option" at bounding box center [167, 424] width 19 height 19
click at [174, 421] on input "Select an option" at bounding box center [167, 424] width 19 height 19
click at [291, 350] on span "Select an option" at bounding box center [294, 353] width 19 height 19
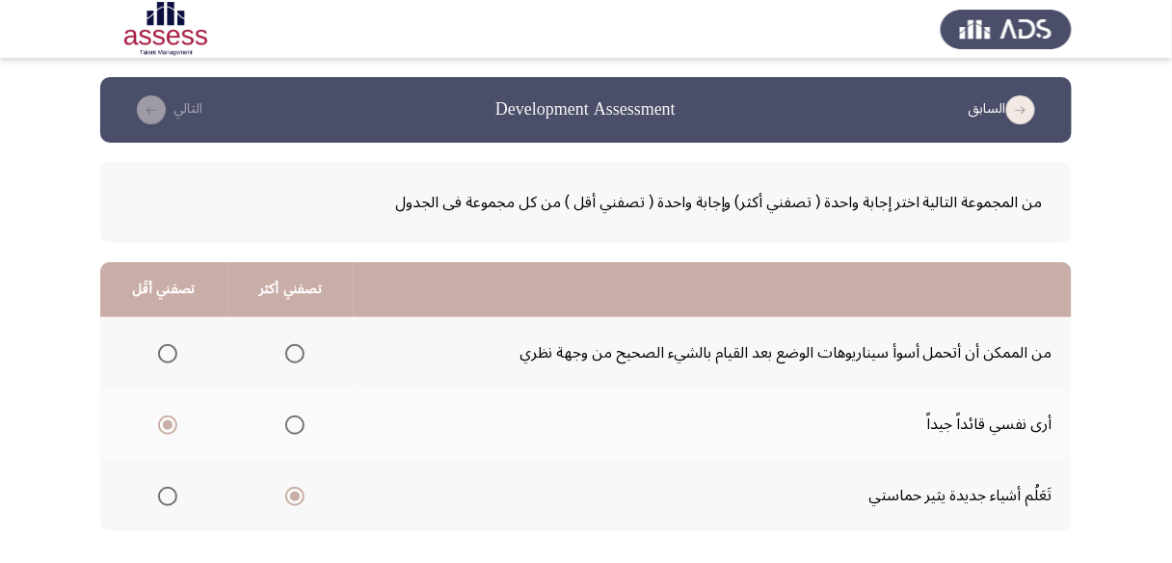
click at [291, 350] on input "Select an option" at bounding box center [294, 353] width 19 height 19
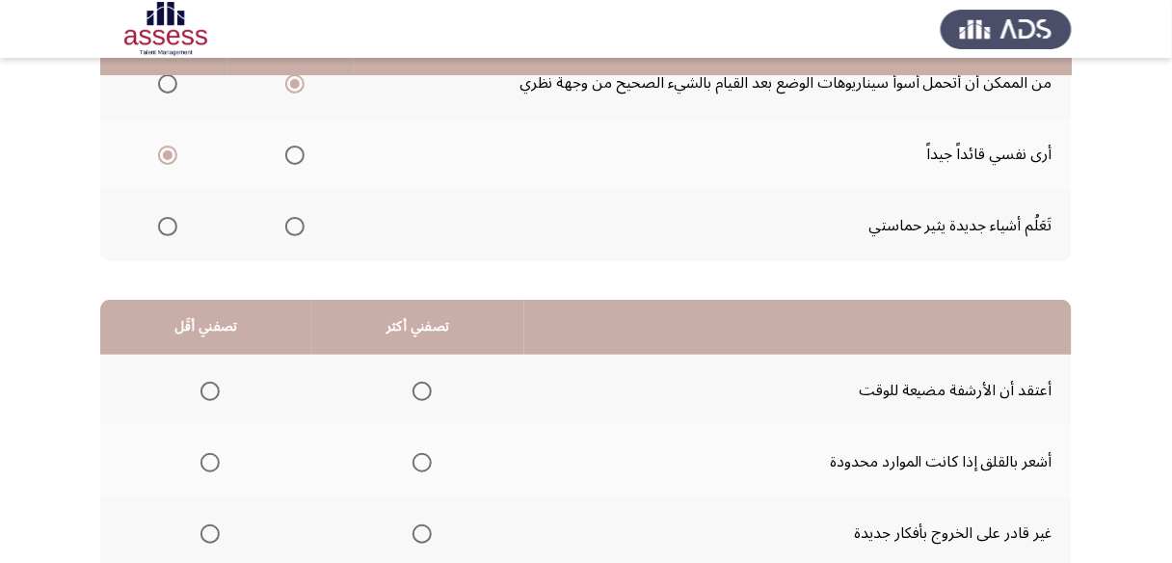
scroll to position [231, 0]
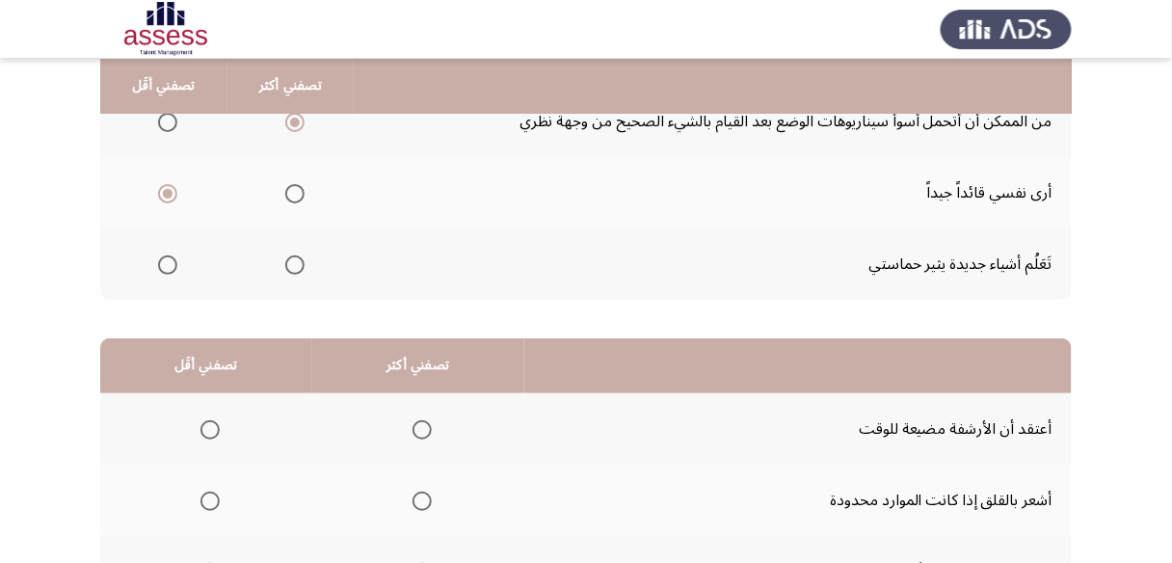
click at [175, 269] on span "Select an option" at bounding box center [167, 264] width 19 height 19
click at [175, 269] on input "Select an option" at bounding box center [167, 264] width 19 height 19
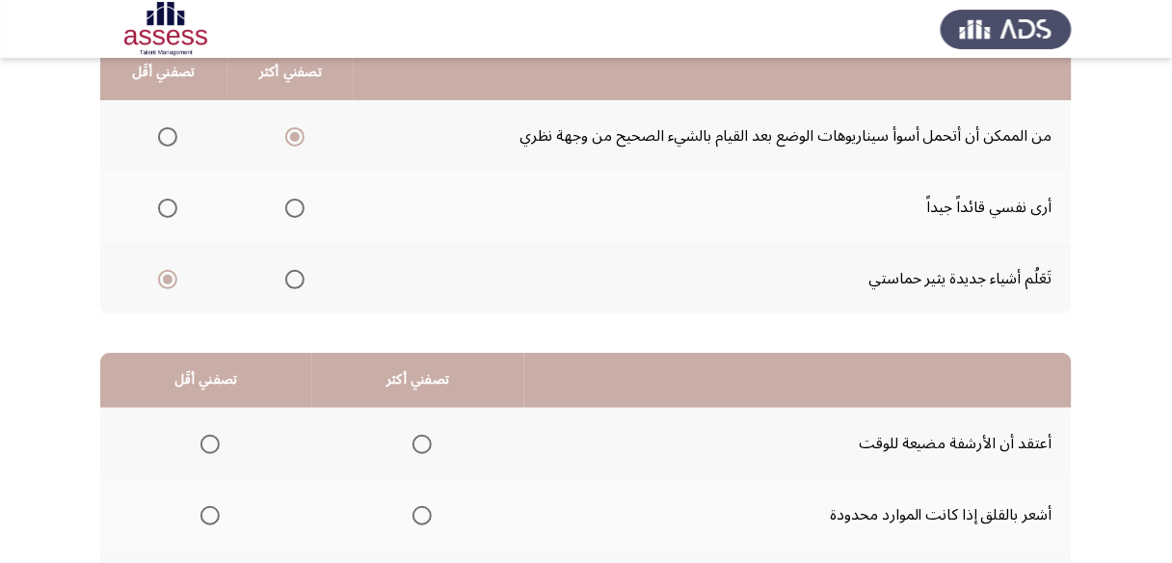
scroll to position [154, 0]
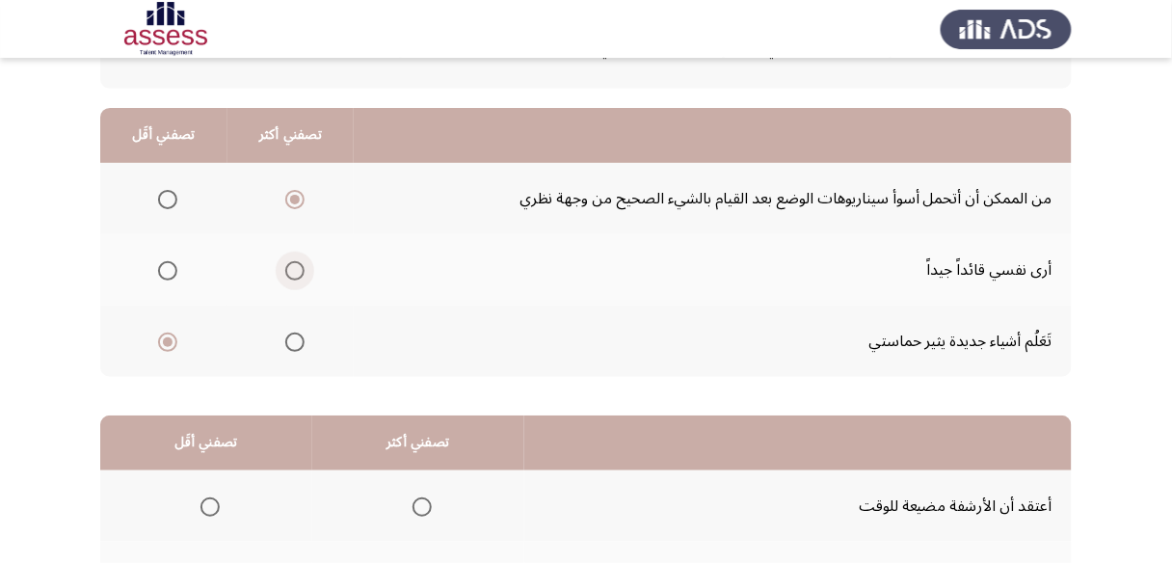
click at [294, 269] on span "Select an option" at bounding box center [294, 270] width 19 height 19
click at [294, 269] on input "Select an option" at bounding box center [294, 270] width 19 height 19
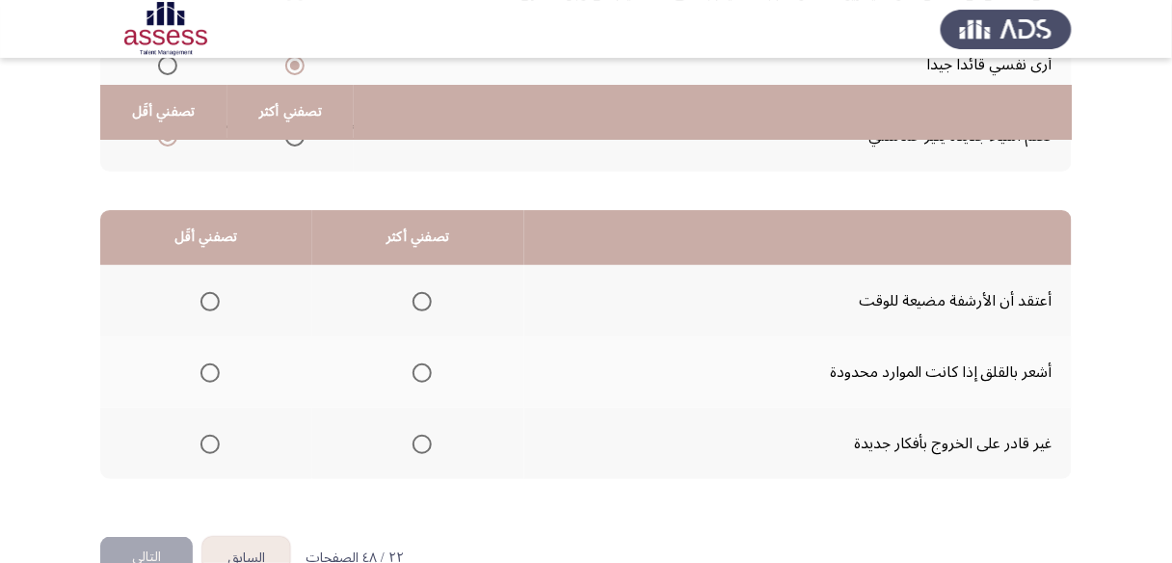
scroll to position [385, 0]
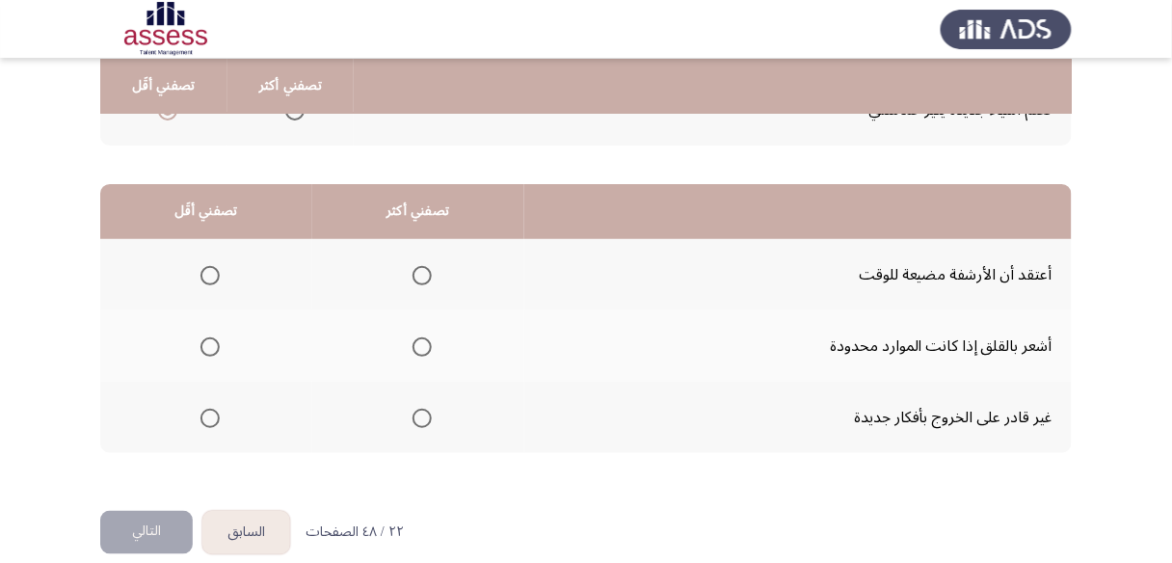
click at [199, 411] on label "Select an option" at bounding box center [206, 418] width 27 height 19
click at [200, 411] on input "Select an option" at bounding box center [209, 418] width 19 height 19
click at [412, 340] on span "Select an option" at bounding box center [421, 346] width 19 height 19
click at [412, 340] on input "Select an option" at bounding box center [421, 346] width 19 height 19
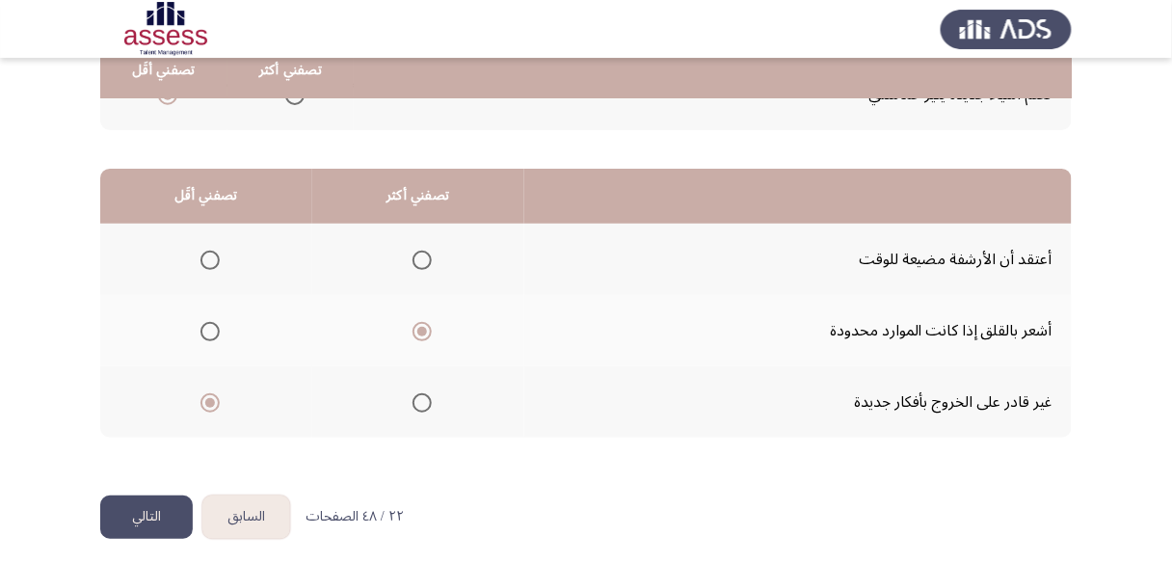
scroll to position [406, 0]
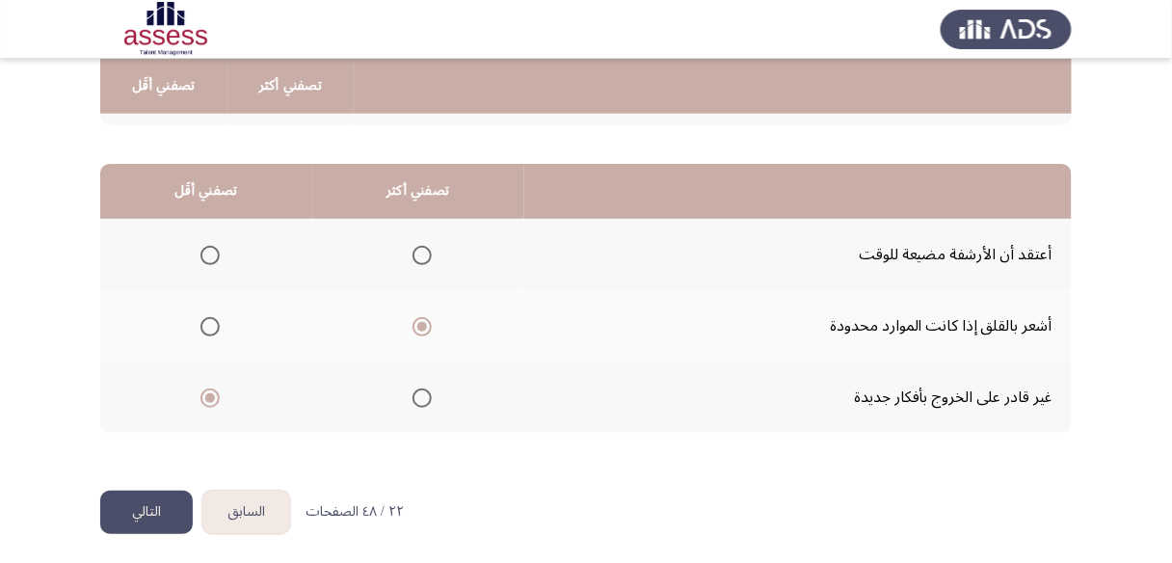
click at [154, 497] on button "التالي" at bounding box center [146, 512] width 93 height 43
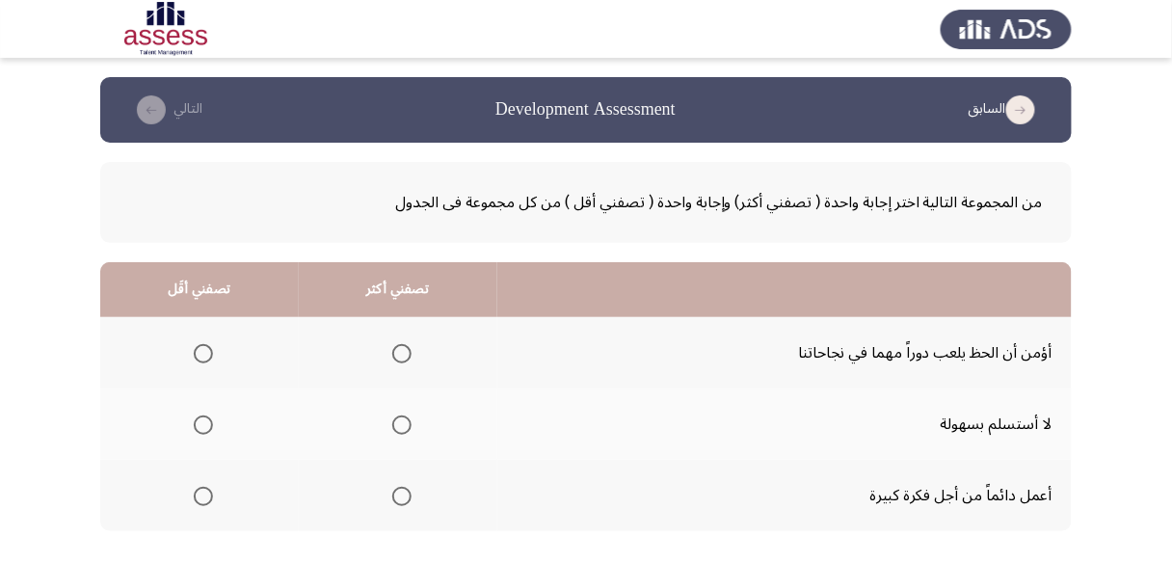
click at [406, 422] on span "Select an option" at bounding box center [401, 424] width 19 height 19
click at [406, 422] on input "Select an option" at bounding box center [401, 424] width 19 height 19
click at [200, 500] on span "Select an option" at bounding box center [203, 496] width 19 height 19
click at [200, 500] on input "Select an option" at bounding box center [203, 496] width 19 height 19
click at [199, 354] on span "Select an option" at bounding box center [203, 353] width 19 height 19
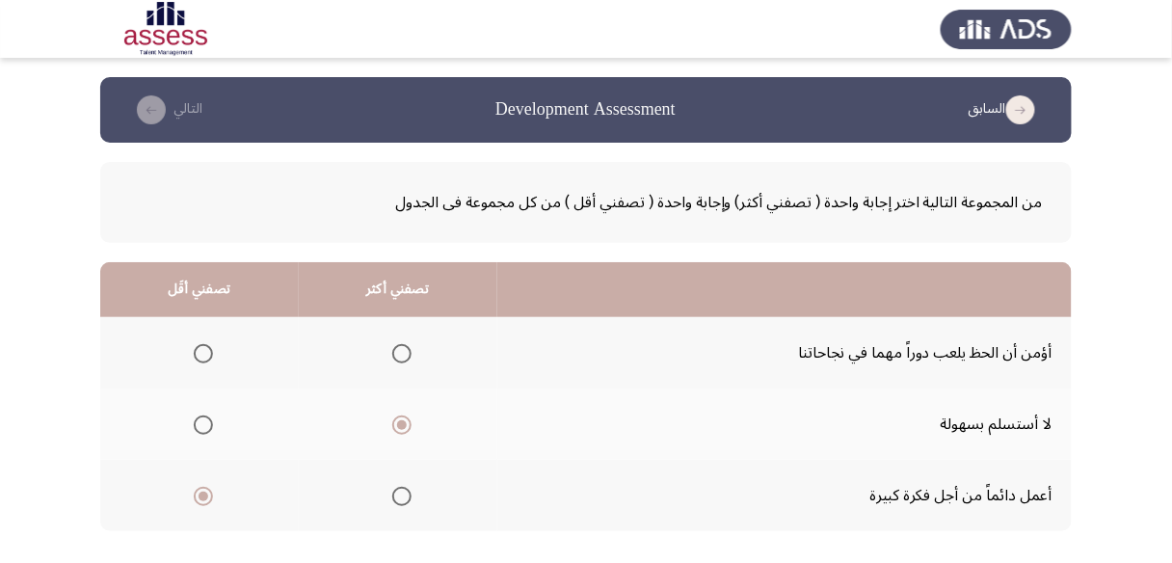
click at [199, 354] on input "Select an option" at bounding box center [203, 353] width 19 height 19
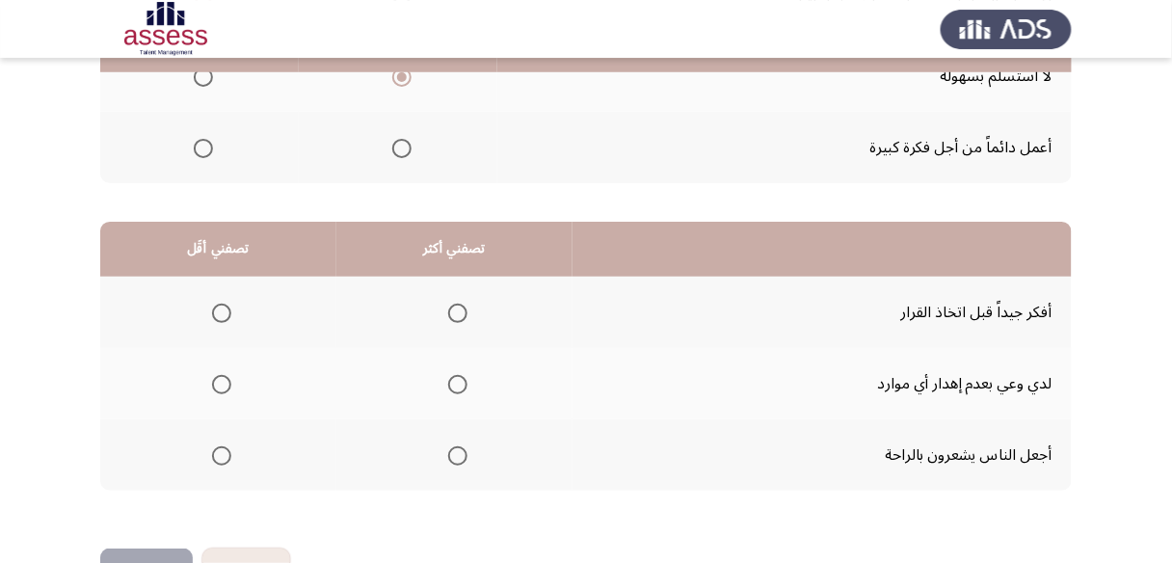
scroll to position [385, 0]
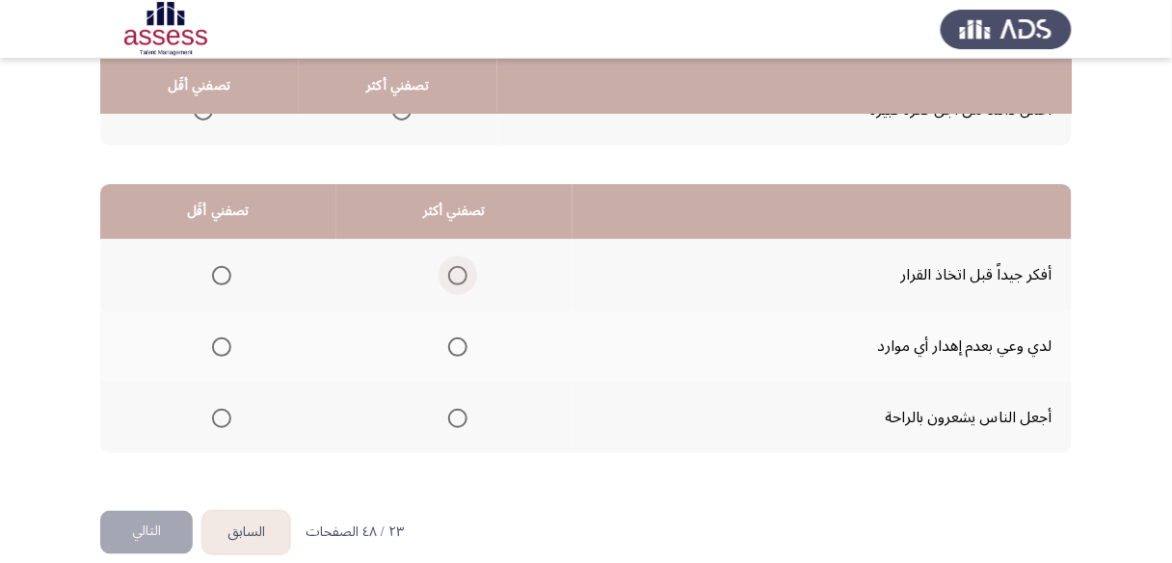
click at [449, 275] on span "Select an option" at bounding box center [457, 275] width 19 height 19
click at [449, 275] on input "Select an option" at bounding box center [457, 275] width 19 height 19
click at [448, 341] on span "Select an option" at bounding box center [457, 346] width 19 height 19
click at [448, 341] on input "Select an option" at bounding box center [457, 346] width 19 height 19
click at [219, 414] on span "Select an option" at bounding box center [221, 418] width 19 height 19
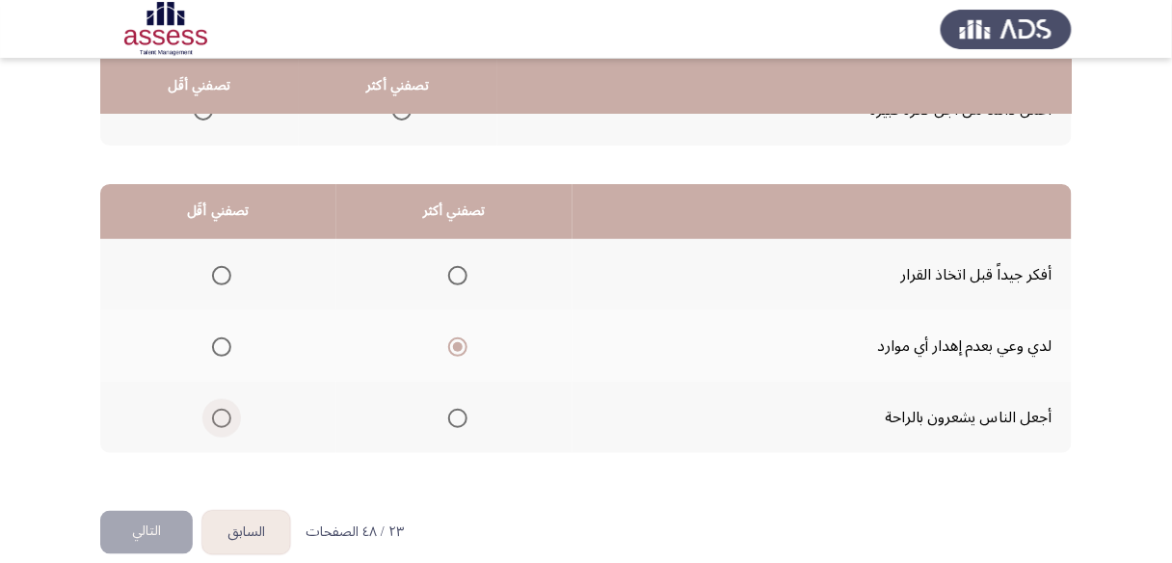
click at [219, 414] on input "Select an option" at bounding box center [221, 418] width 19 height 19
click at [167, 522] on button "التالي" at bounding box center [146, 532] width 93 height 43
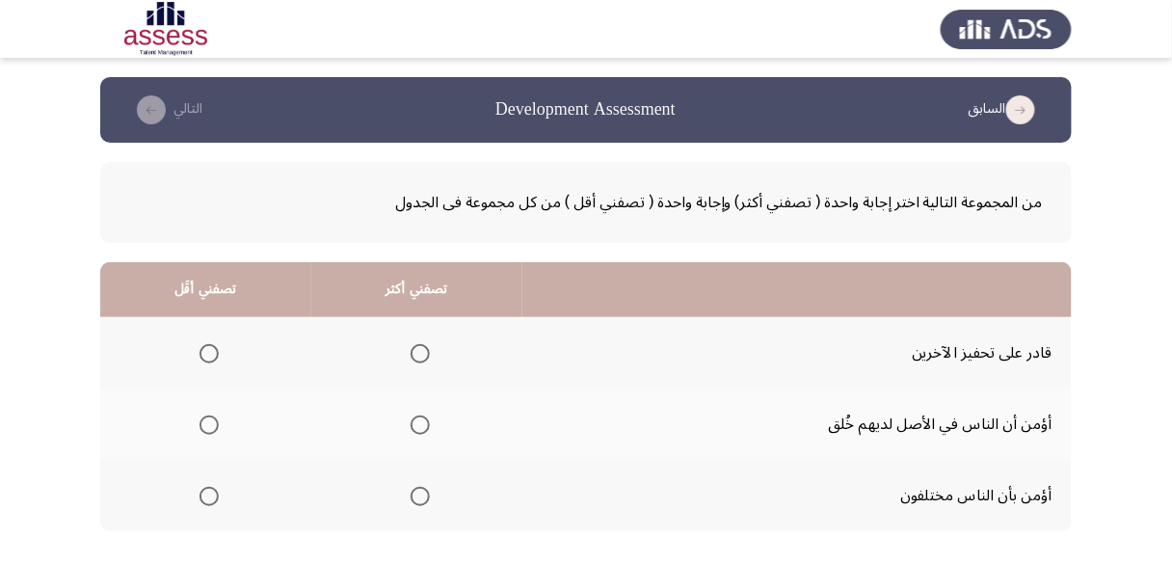
click at [212, 421] on span "Select an option" at bounding box center [208, 424] width 19 height 19
click at [212, 421] on input "Select an option" at bounding box center [208, 424] width 19 height 19
click at [428, 348] on span "Select an option" at bounding box center [420, 353] width 19 height 19
click at [428, 348] on input "Select an option" at bounding box center [420, 353] width 19 height 19
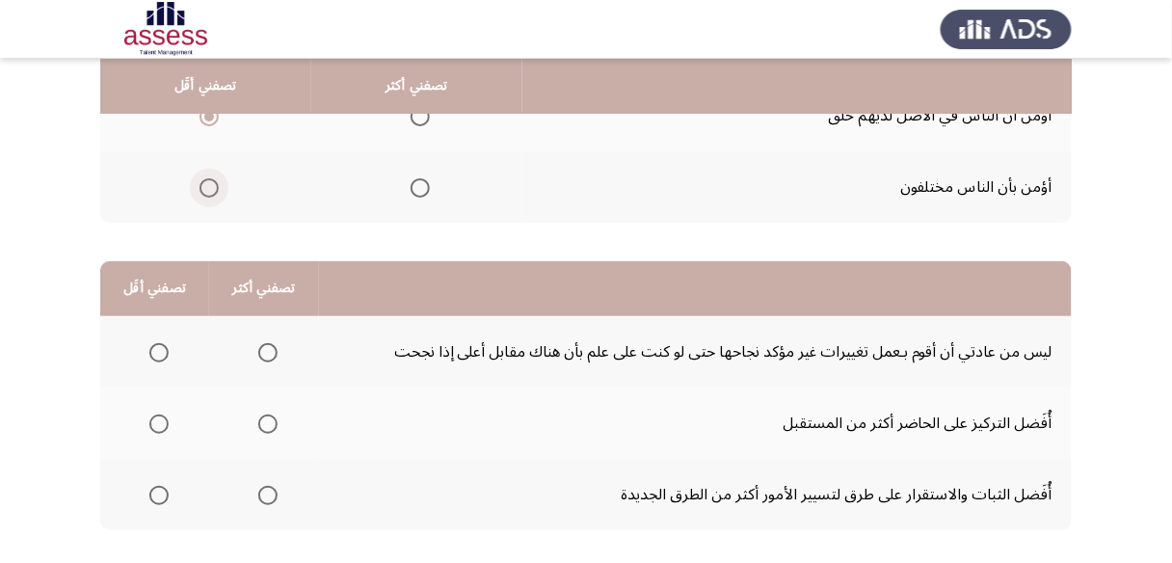
click at [217, 189] on span "Select an option" at bounding box center [208, 187] width 19 height 19
click at [217, 189] on input "Select an option" at bounding box center [208, 187] width 19 height 19
click at [164, 420] on span "Select an option" at bounding box center [158, 423] width 19 height 19
click at [164, 420] on input "Select an option" at bounding box center [158, 423] width 19 height 19
click at [157, 346] on span "Select an option" at bounding box center [158, 352] width 19 height 19
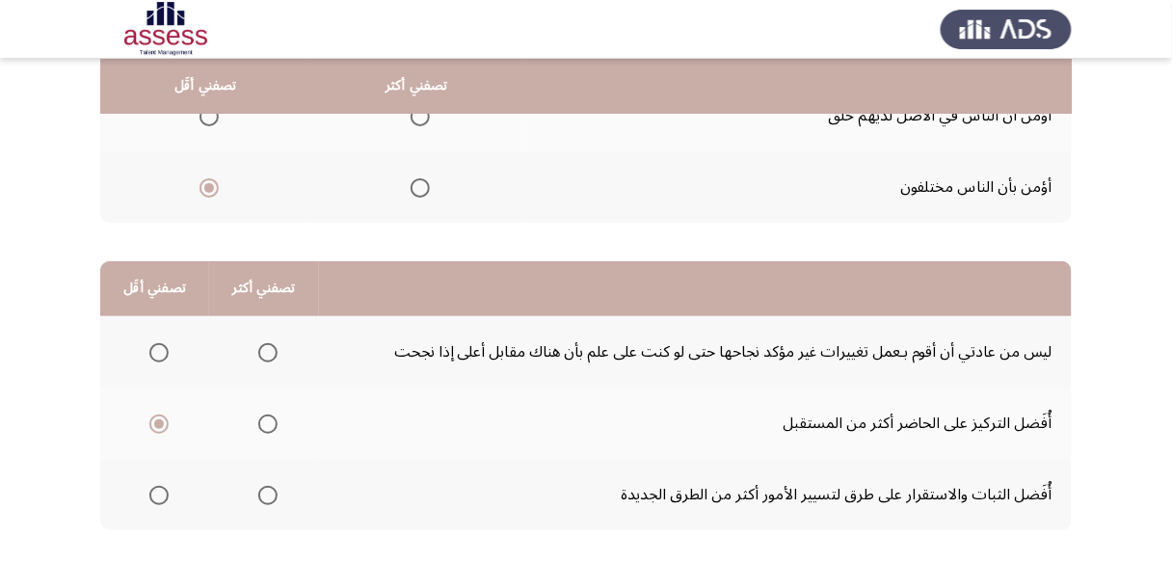
click at [157, 346] on input "Select an option" at bounding box center [158, 352] width 19 height 19
click at [266, 423] on span "Select an option" at bounding box center [267, 423] width 19 height 19
click at [266, 423] on input "Select an option" at bounding box center [267, 423] width 19 height 19
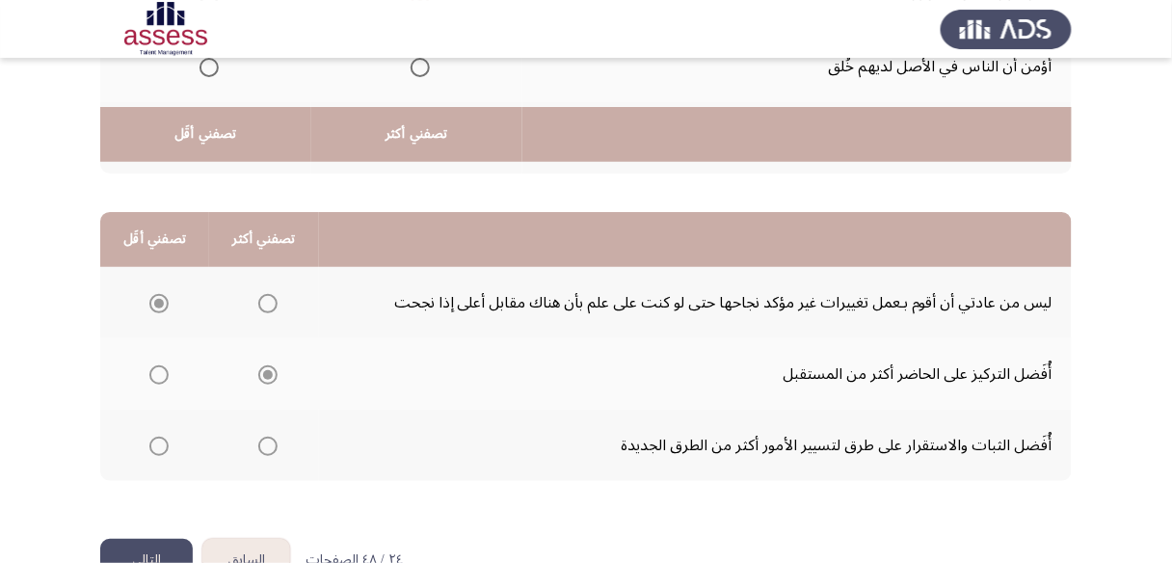
scroll to position [406, 0]
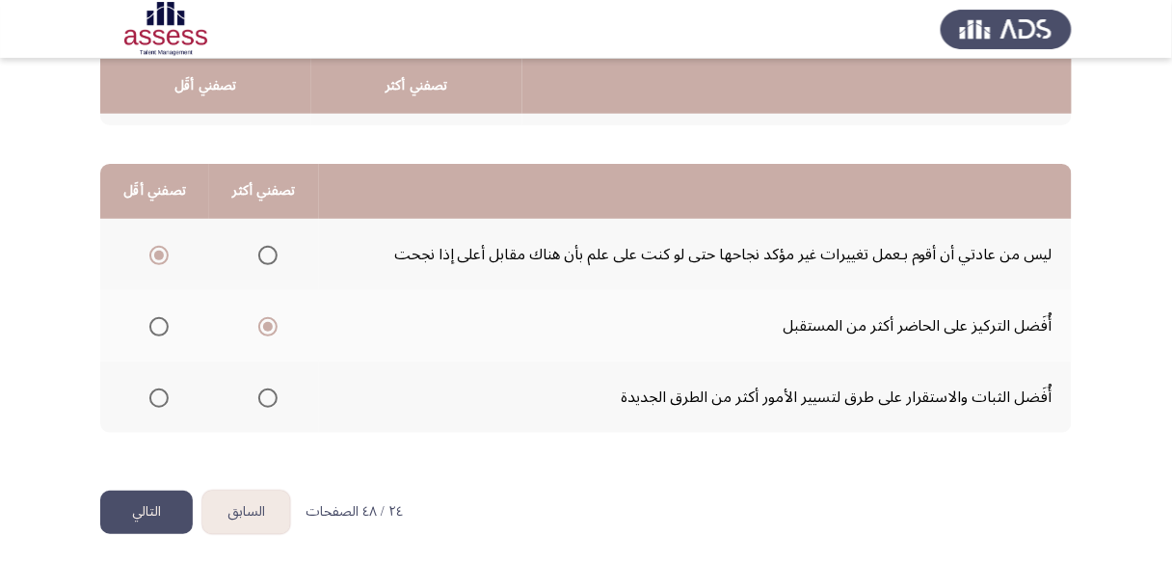
click at [154, 513] on button "التالي" at bounding box center [146, 512] width 93 height 43
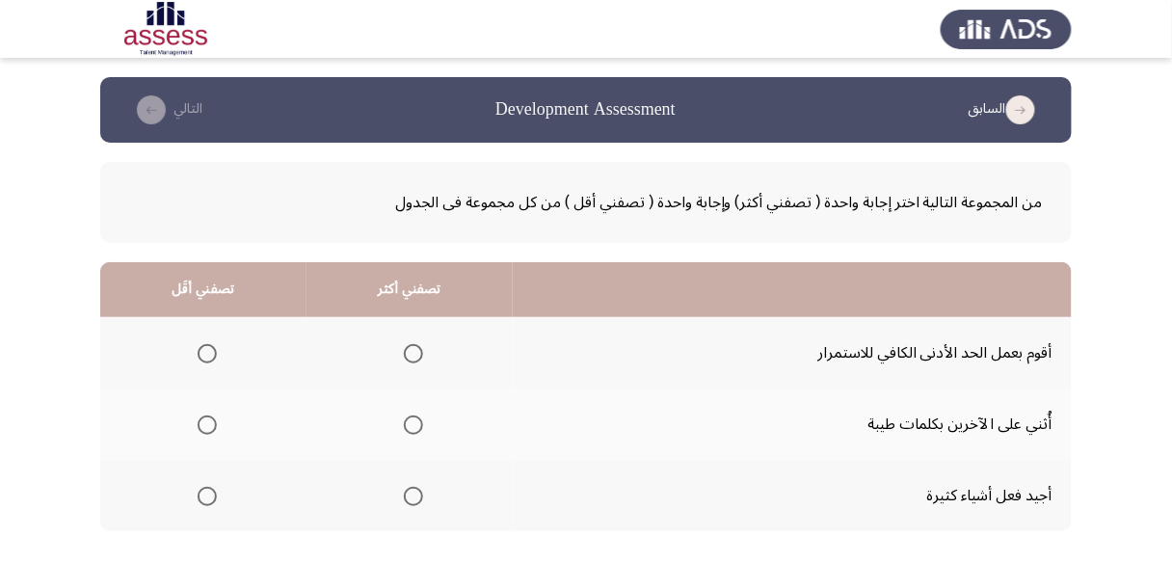
click at [204, 346] on span "Select an option" at bounding box center [207, 353] width 19 height 19
click at [204, 346] on input "Select an option" at bounding box center [207, 353] width 19 height 19
click at [412, 424] on span "Select an option" at bounding box center [413, 424] width 19 height 19
click at [412, 424] on input "Select an option" at bounding box center [413, 424] width 19 height 19
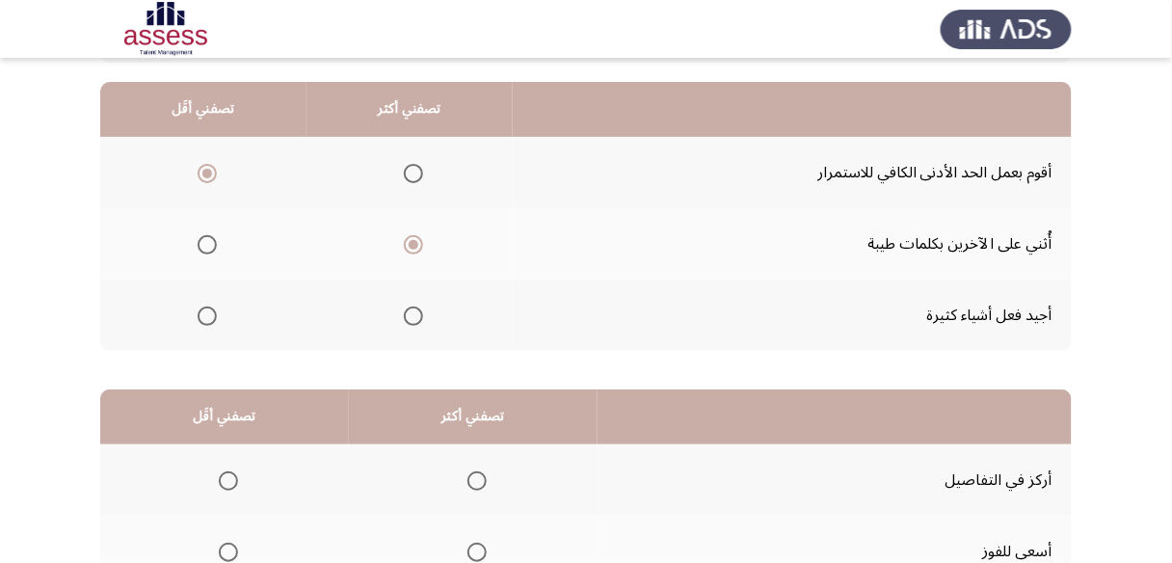
scroll to position [154, 0]
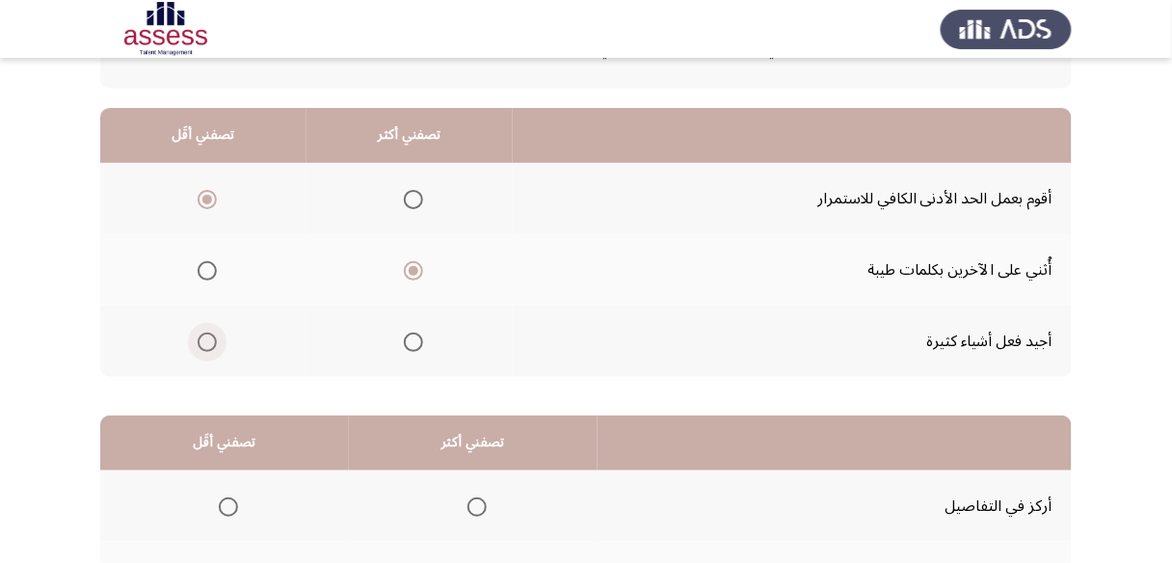
click at [208, 340] on span "Select an option" at bounding box center [207, 341] width 19 height 19
click at [208, 340] on input "Select an option" at bounding box center [207, 341] width 19 height 19
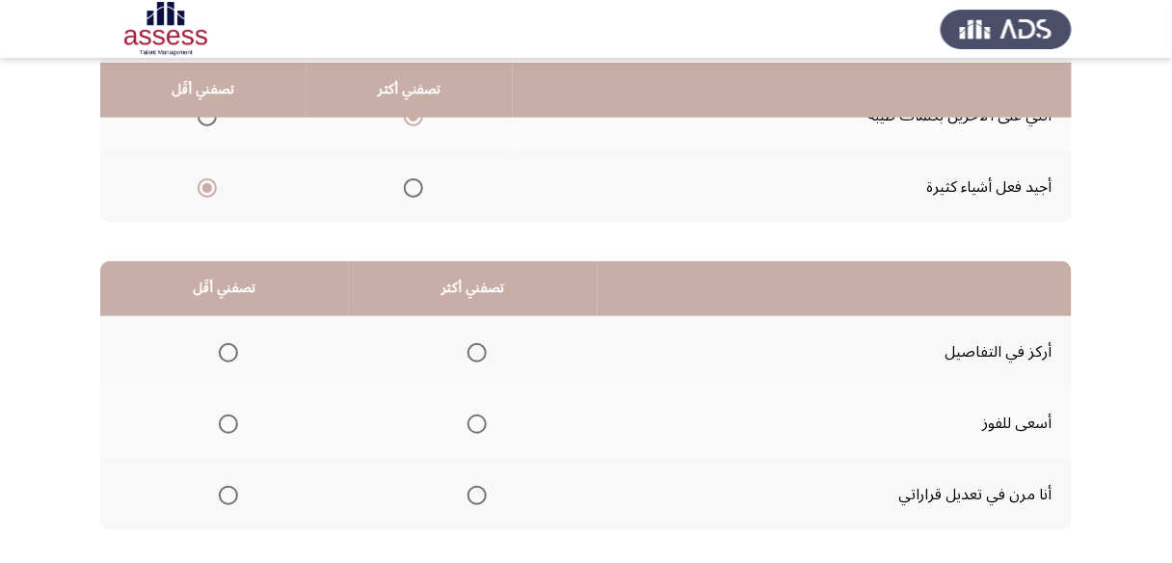
scroll to position [385, 0]
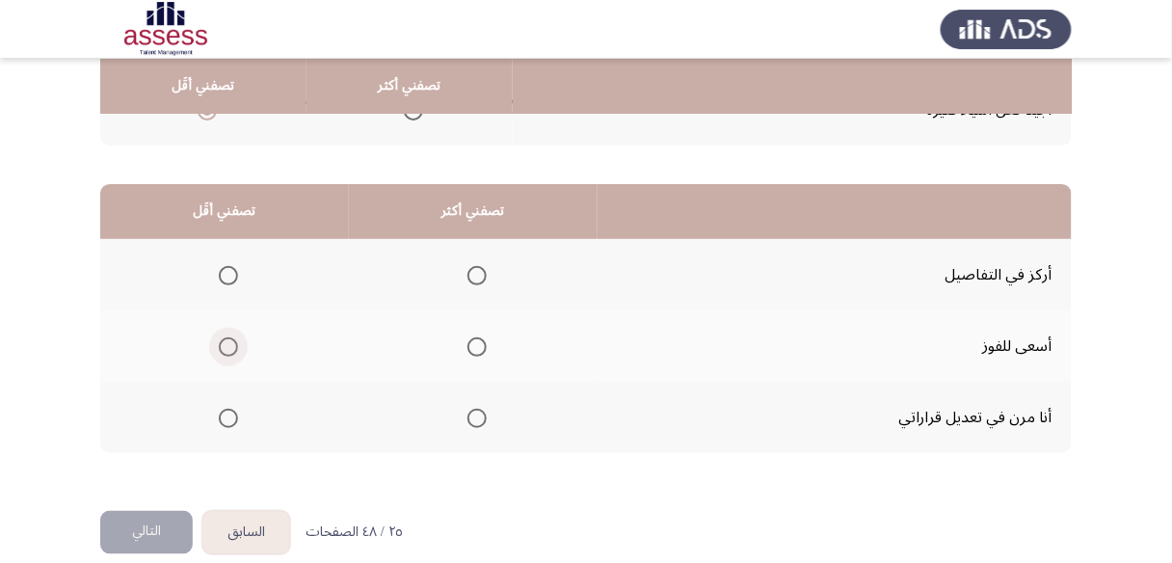
click at [227, 346] on span "Select an option" at bounding box center [228, 346] width 19 height 19
click at [227, 346] on input "Select an option" at bounding box center [228, 346] width 19 height 19
click at [471, 410] on span "Select an option" at bounding box center [476, 418] width 19 height 19
click at [471, 410] on input "Select an option" at bounding box center [476, 418] width 19 height 19
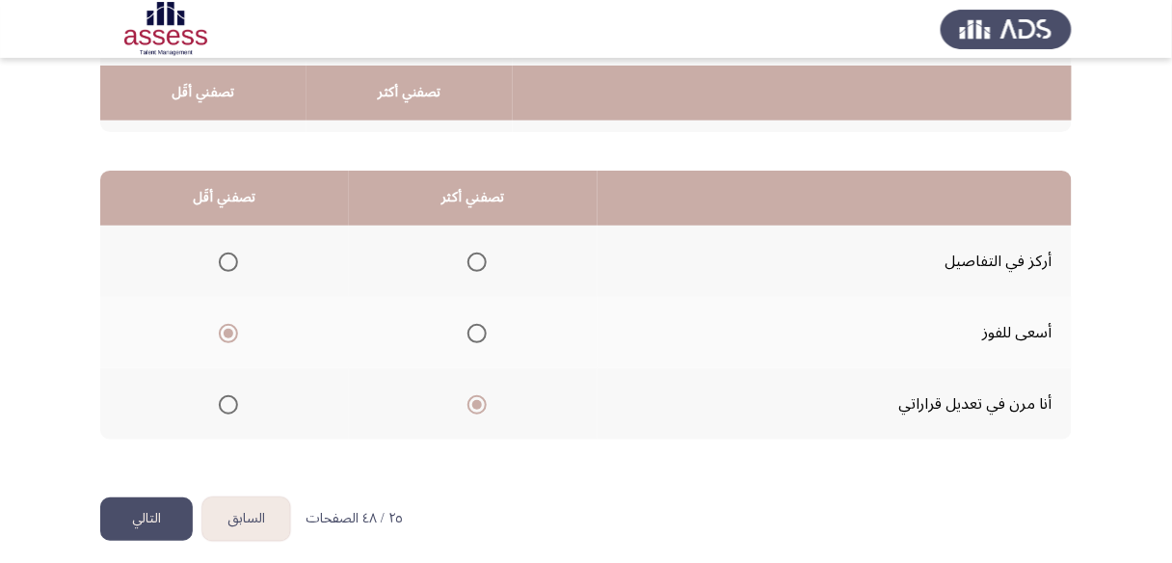
scroll to position [406, 0]
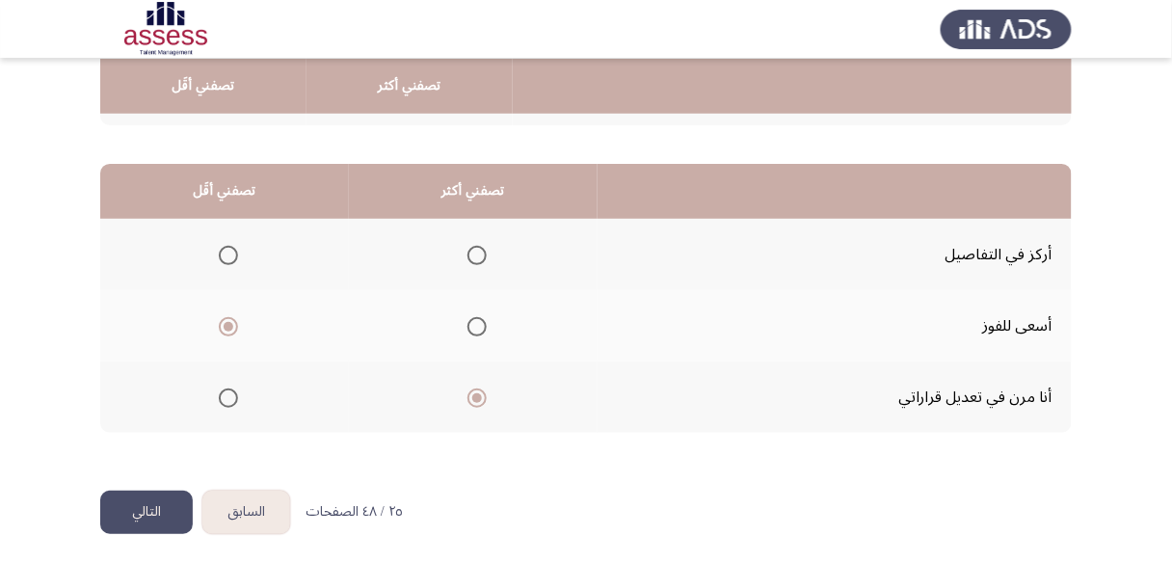
click at [150, 510] on button "التالي" at bounding box center [146, 512] width 93 height 43
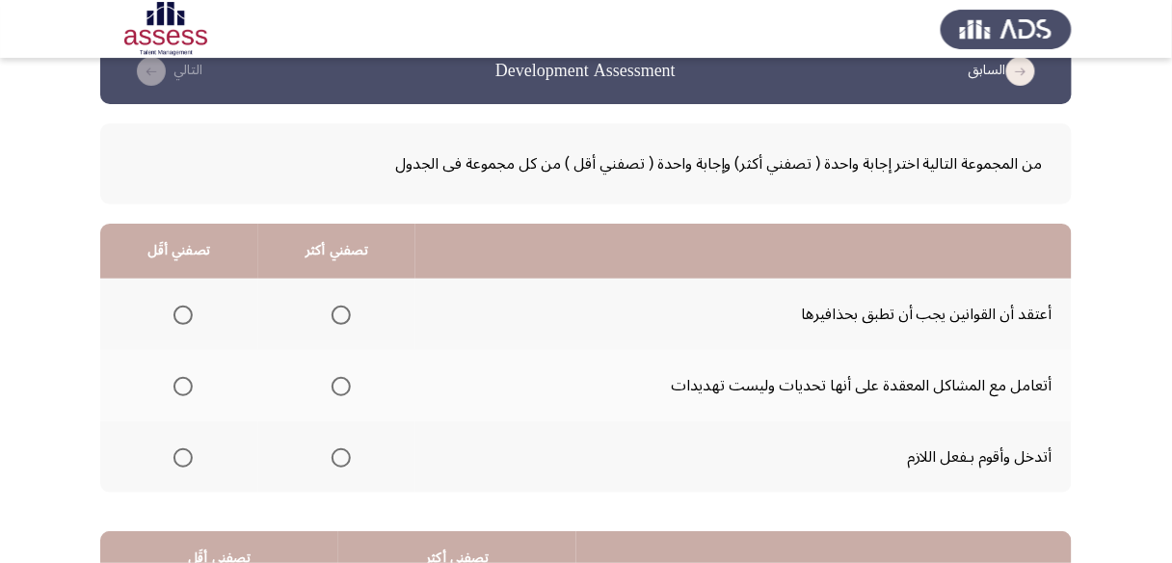
scroll to position [77, 0]
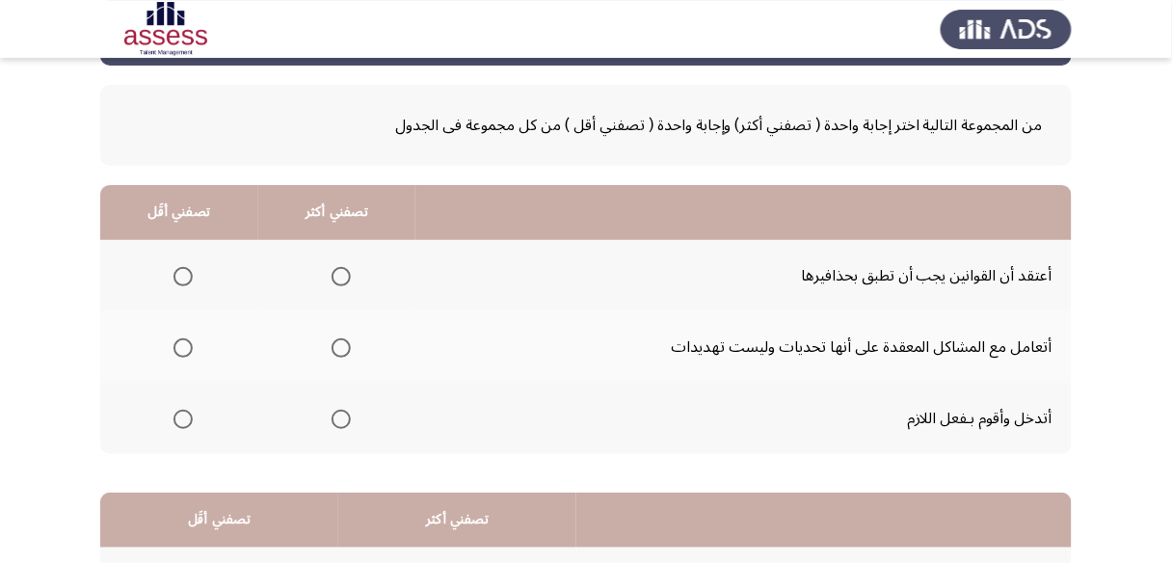
click at [181, 279] on span "Select an option" at bounding box center [182, 276] width 19 height 19
click at [181, 279] on input "Select an option" at bounding box center [182, 276] width 19 height 19
click at [341, 349] on span "Select an option" at bounding box center [341, 347] width 19 height 19
click at [341, 349] on input "Select an option" at bounding box center [341, 347] width 19 height 19
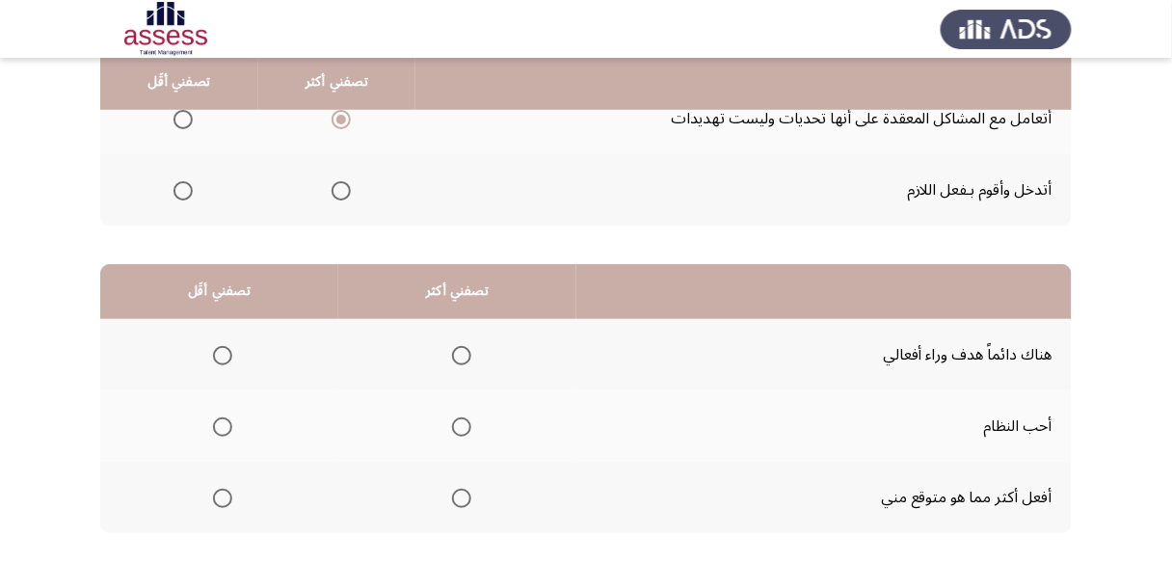
scroll to position [308, 0]
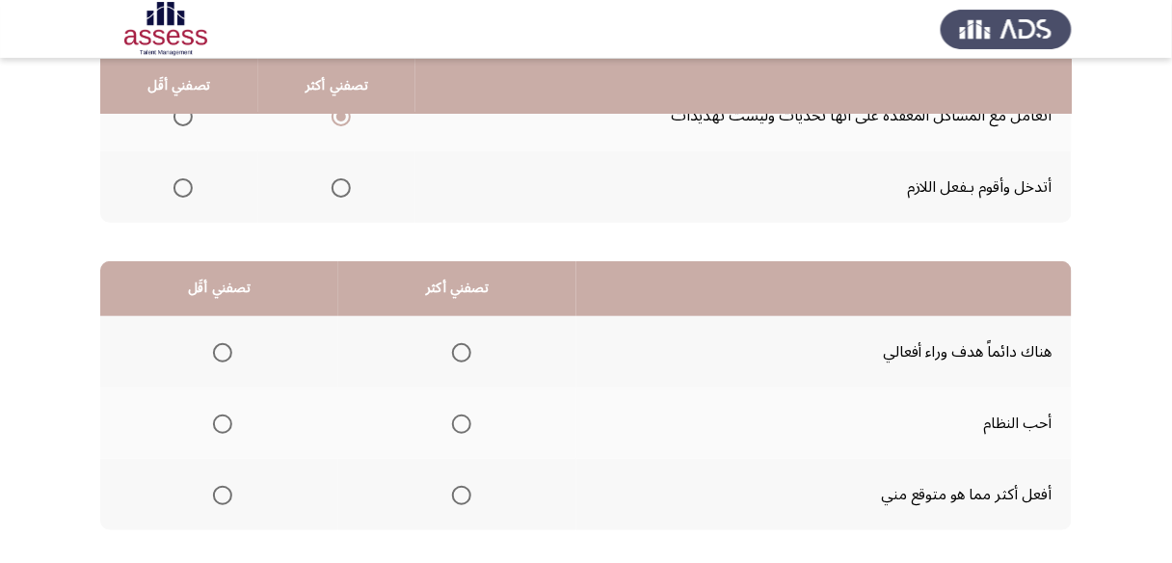
click at [221, 346] on span "Select an option" at bounding box center [222, 352] width 19 height 19
click at [221, 346] on input "Select an option" at bounding box center [222, 352] width 19 height 19
click at [454, 418] on span "Select an option" at bounding box center [461, 423] width 19 height 19
click at [454, 418] on input "Select an option" at bounding box center [461, 423] width 19 height 19
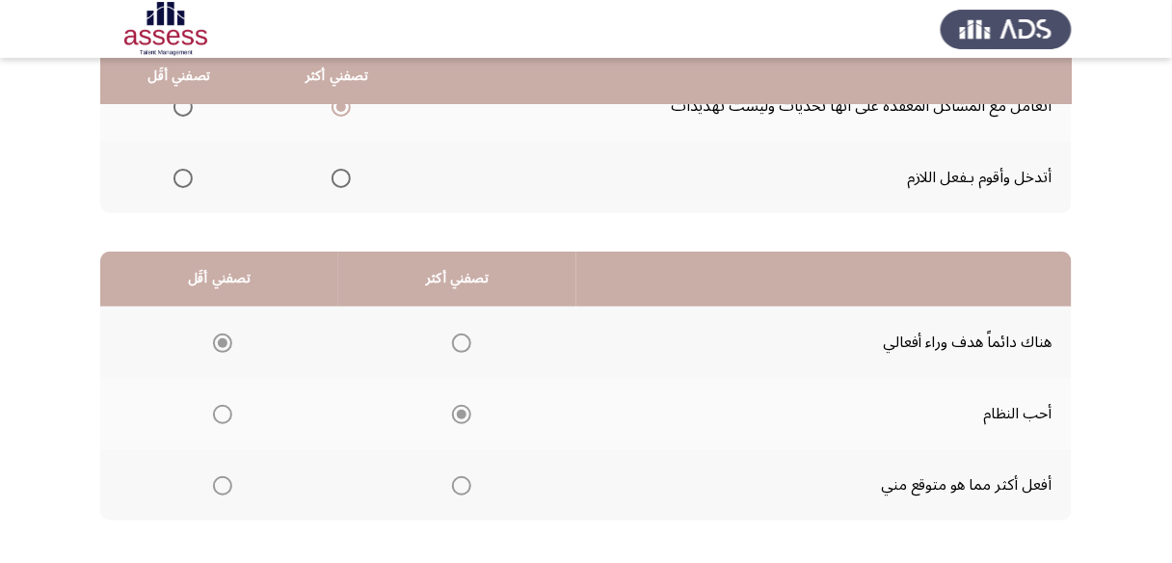
scroll to position [406, 0]
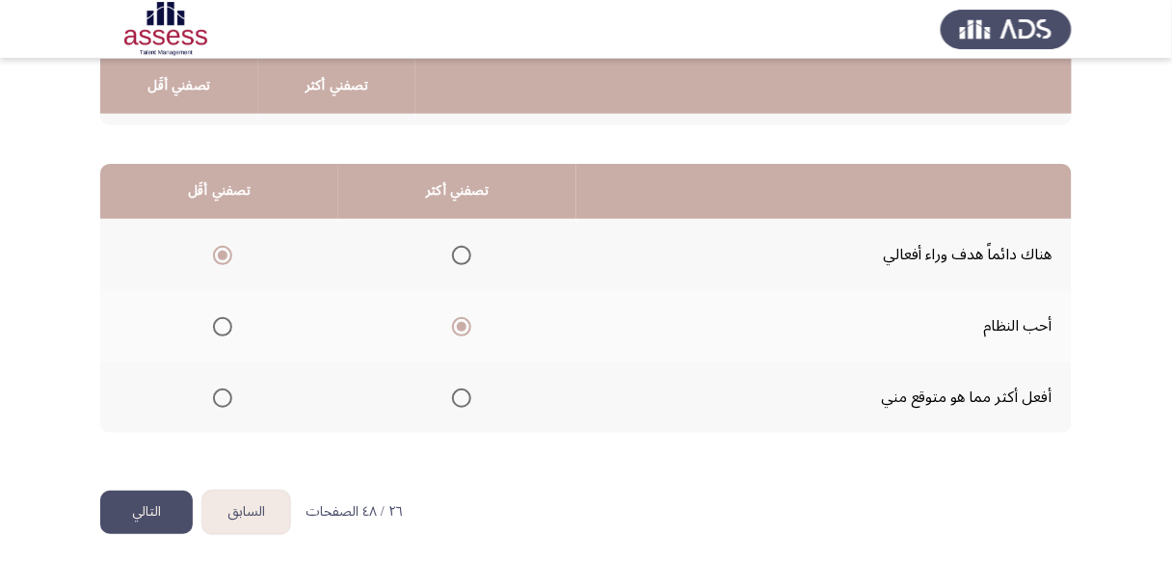
click at [137, 509] on button "التالي" at bounding box center [146, 512] width 93 height 43
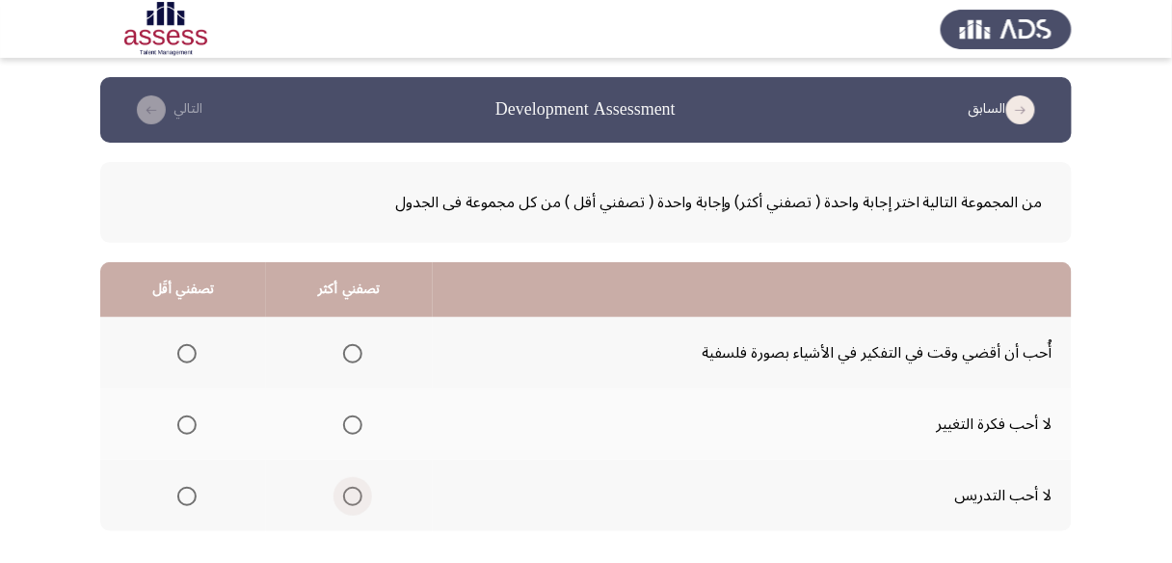
click at [356, 492] on span "Select an option" at bounding box center [352, 496] width 19 height 19
click at [356, 492] on input "Select an option" at bounding box center [352, 496] width 19 height 19
click at [359, 355] on span "Select an option" at bounding box center [352, 353] width 19 height 19
click at [359, 355] on input "Select an option" at bounding box center [352, 353] width 19 height 19
click at [185, 422] on span "Select an option" at bounding box center [186, 424] width 19 height 19
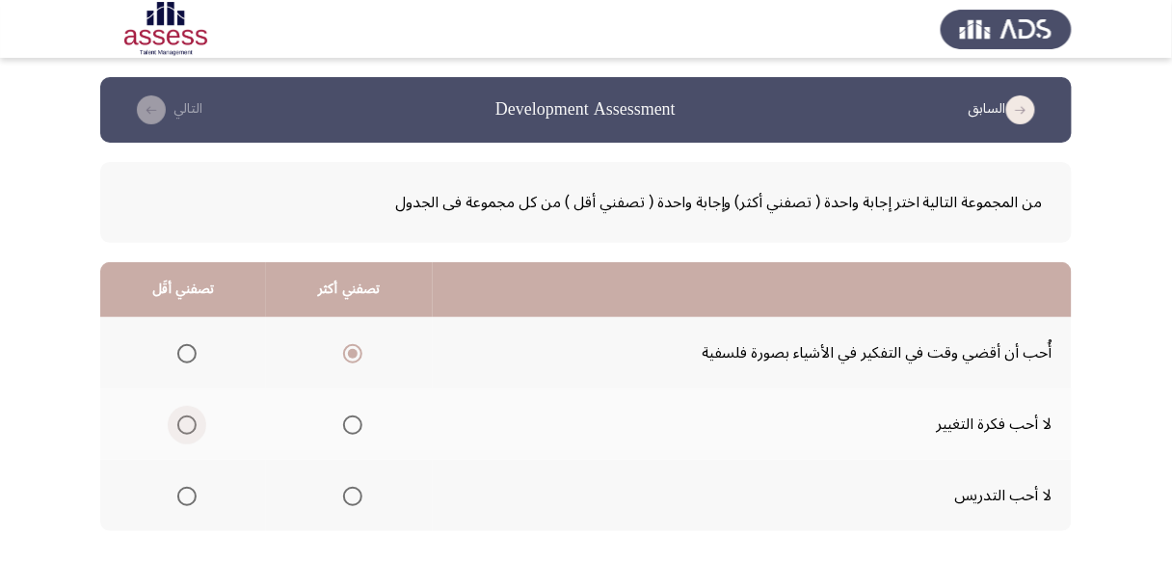
click at [185, 422] on input "Select an option" at bounding box center [186, 424] width 19 height 19
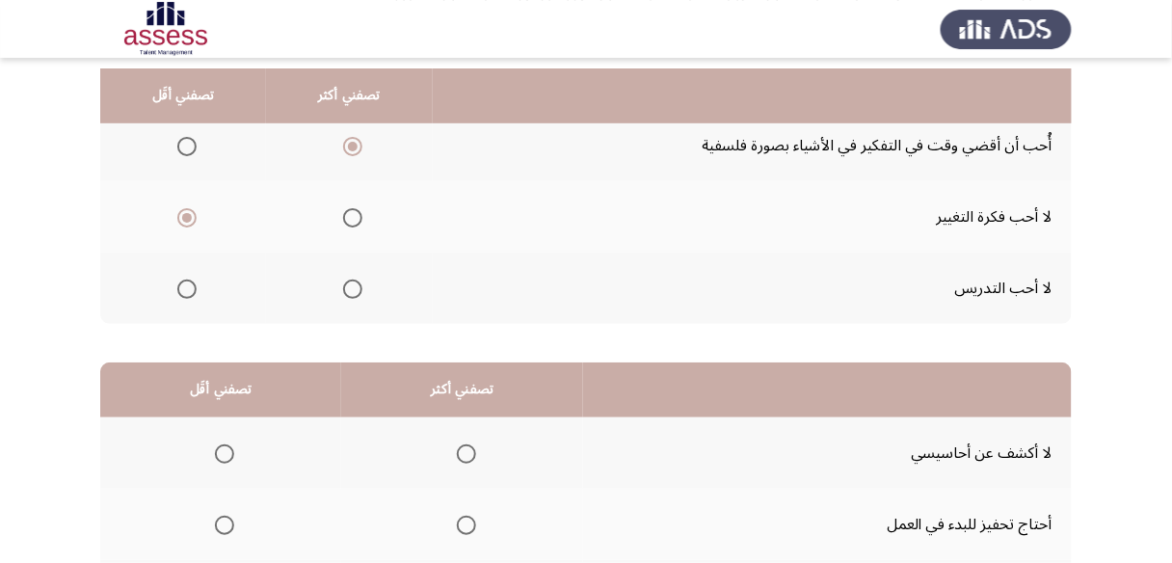
scroll to position [231, 0]
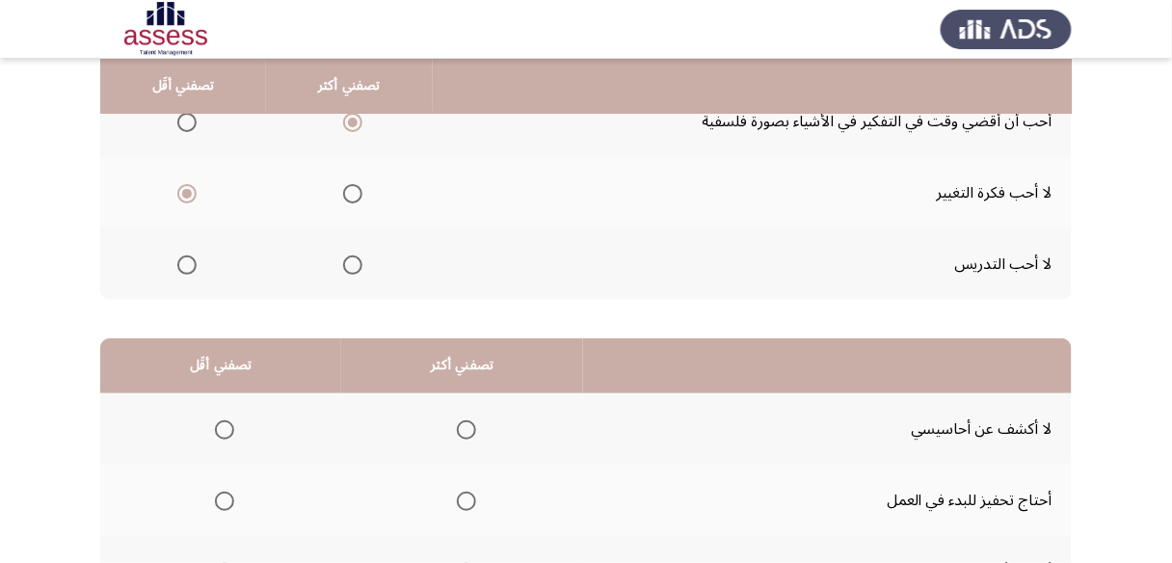
click at [182, 266] on span "Select an option" at bounding box center [186, 264] width 19 height 19
click at [182, 266] on input "Select an option" at bounding box center [186, 264] width 19 height 19
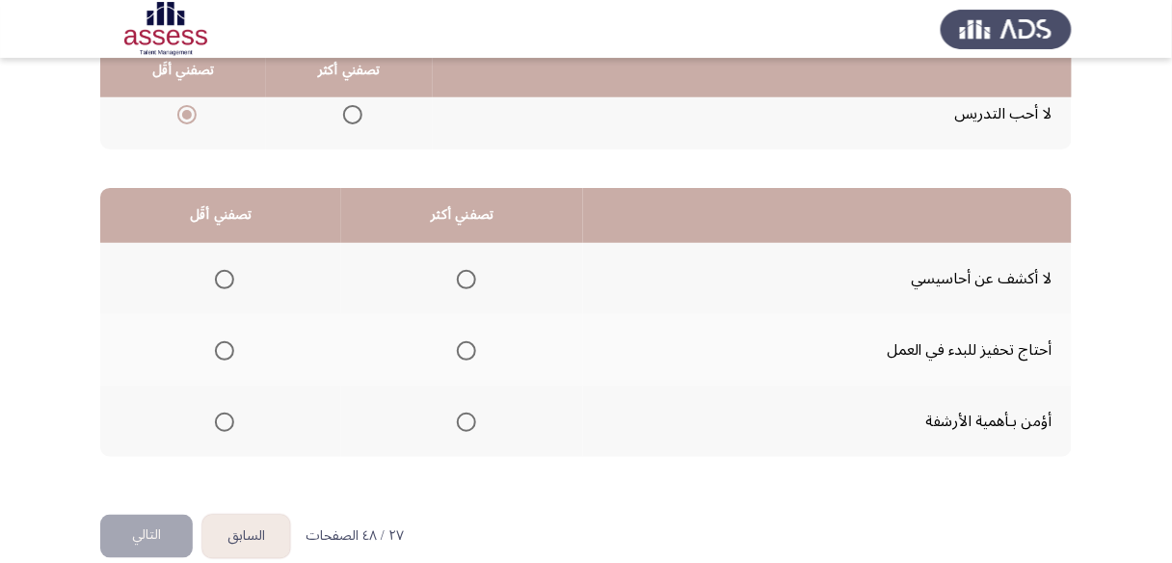
scroll to position [385, 0]
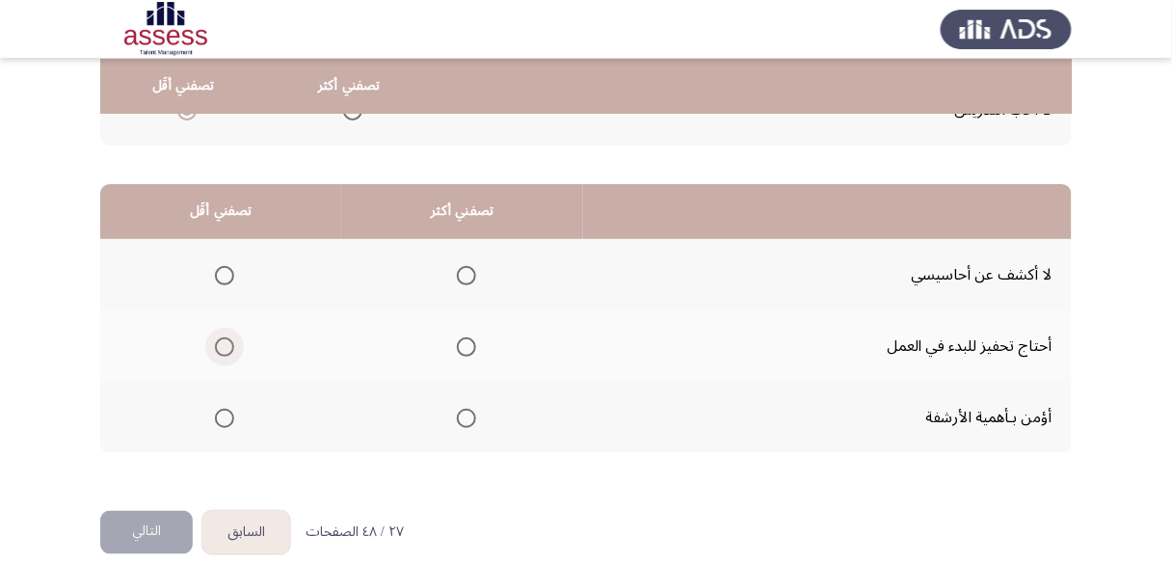
click at [226, 346] on span "Select an option" at bounding box center [224, 346] width 19 height 19
click at [226, 346] on input "Select an option" at bounding box center [224, 346] width 19 height 19
click at [464, 412] on span "Select an option" at bounding box center [466, 418] width 19 height 19
click at [464, 412] on input "Select an option" at bounding box center [466, 418] width 19 height 19
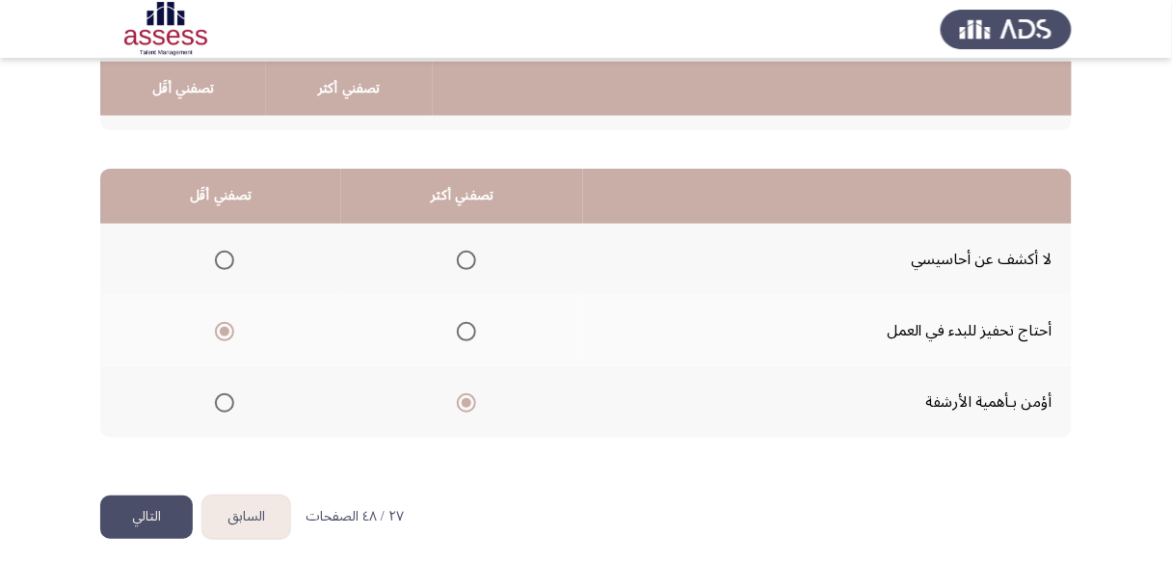
scroll to position [406, 0]
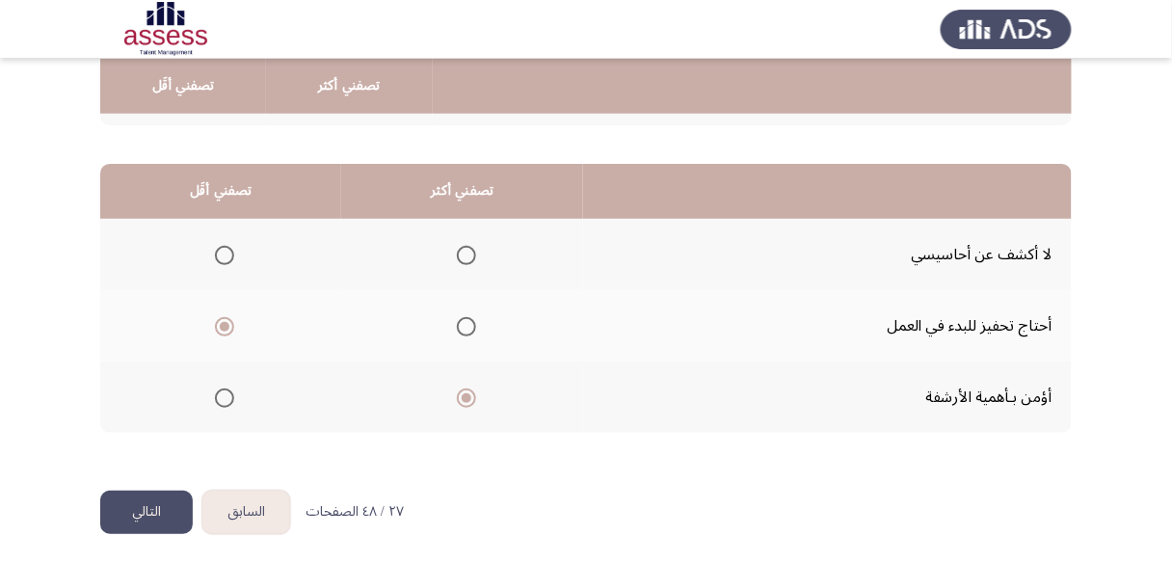
click at [148, 509] on button "التالي" at bounding box center [146, 512] width 93 height 43
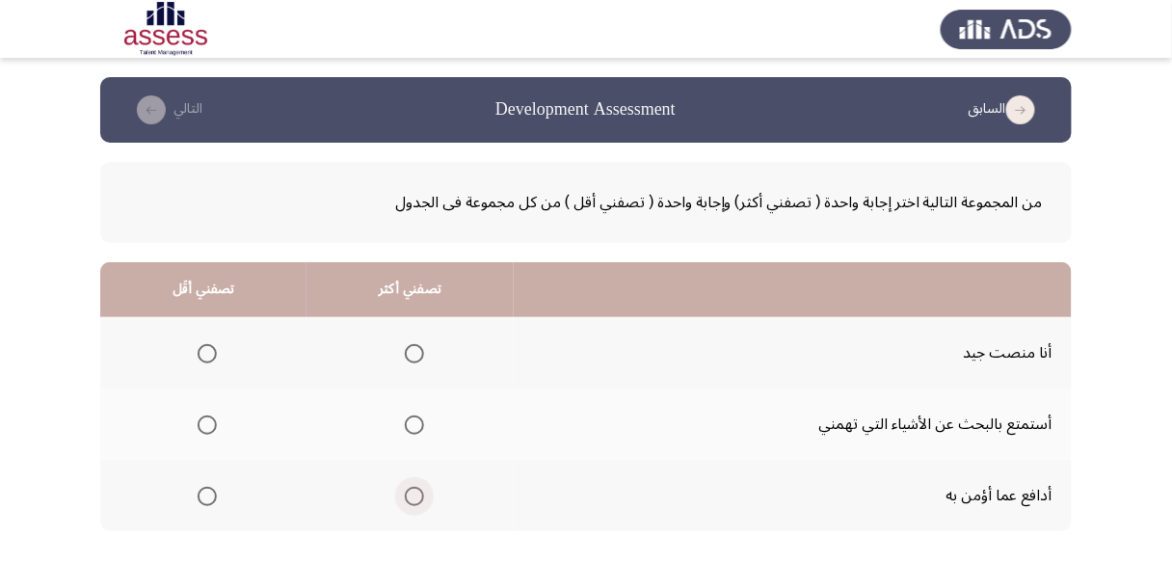
click at [415, 498] on span "Select an option" at bounding box center [414, 496] width 19 height 19
click at [415, 498] on input "Select an option" at bounding box center [414, 496] width 19 height 19
click at [201, 424] on span "Select an option" at bounding box center [207, 424] width 19 height 19
click at [201, 424] on input "Select an option" at bounding box center [207, 424] width 19 height 19
click at [412, 360] on span "Select an option" at bounding box center [414, 353] width 19 height 19
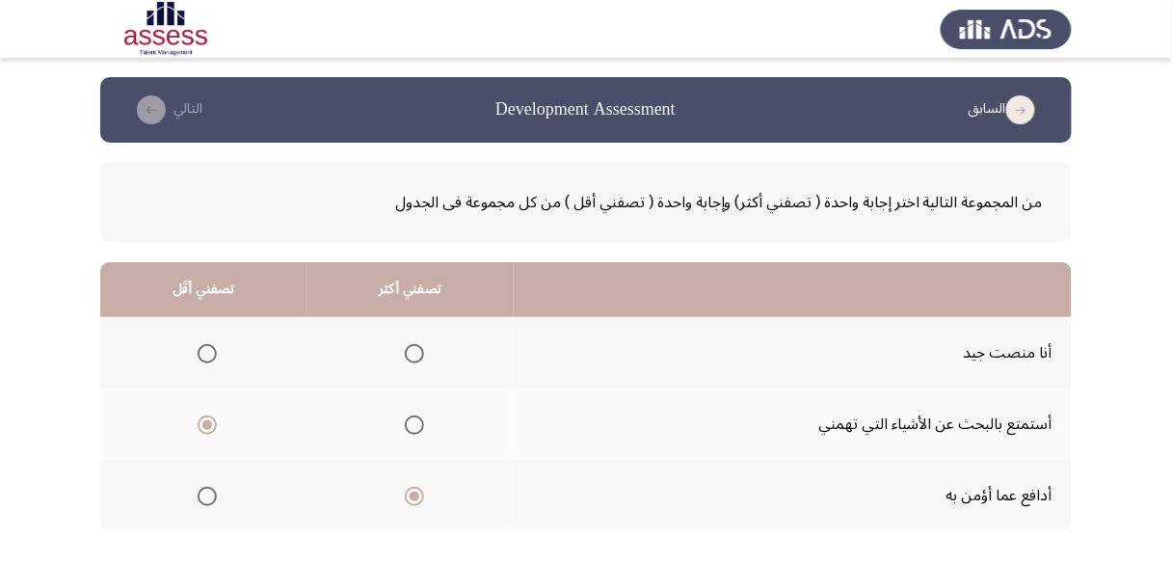
click at [412, 360] on input "Select an option" at bounding box center [414, 353] width 19 height 19
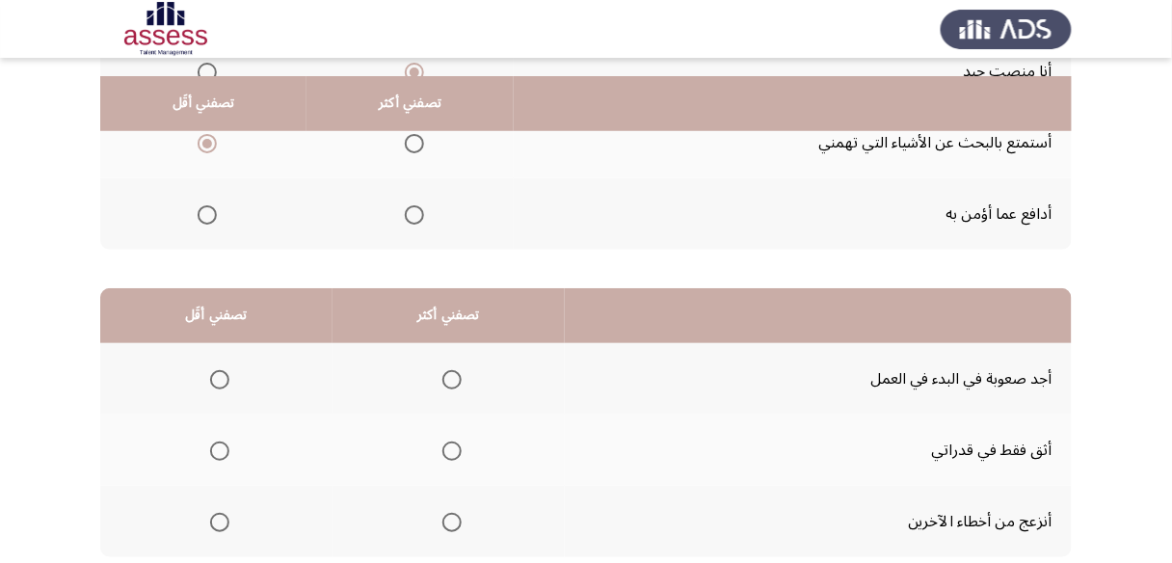
scroll to position [308, 0]
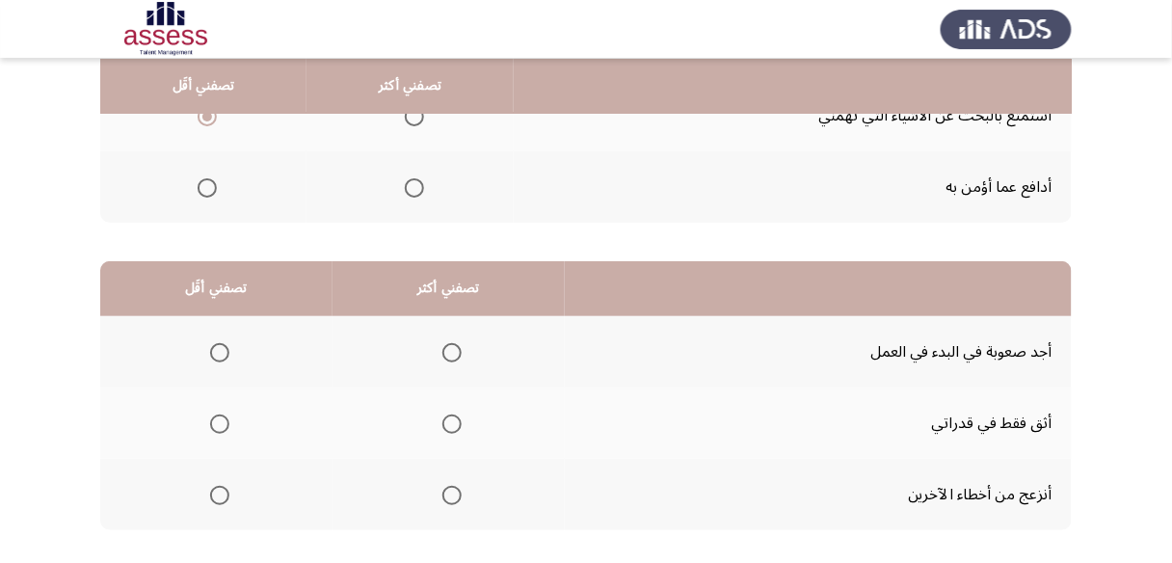
click at [453, 423] on span "Select an option" at bounding box center [451, 423] width 19 height 19
click at [453, 423] on input "Select an option" at bounding box center [451, 423] width 19 height 19
click at [443, 486] on span "Select an option" at bounding box center [451, 495] width 19 height 19
click at [443, 486] on input "Select an option" at bounding box center [451, 495] width 19 height 19
click at [213, 346] on span "Select an option" at bounding box center [219, 352] width 19 height 19
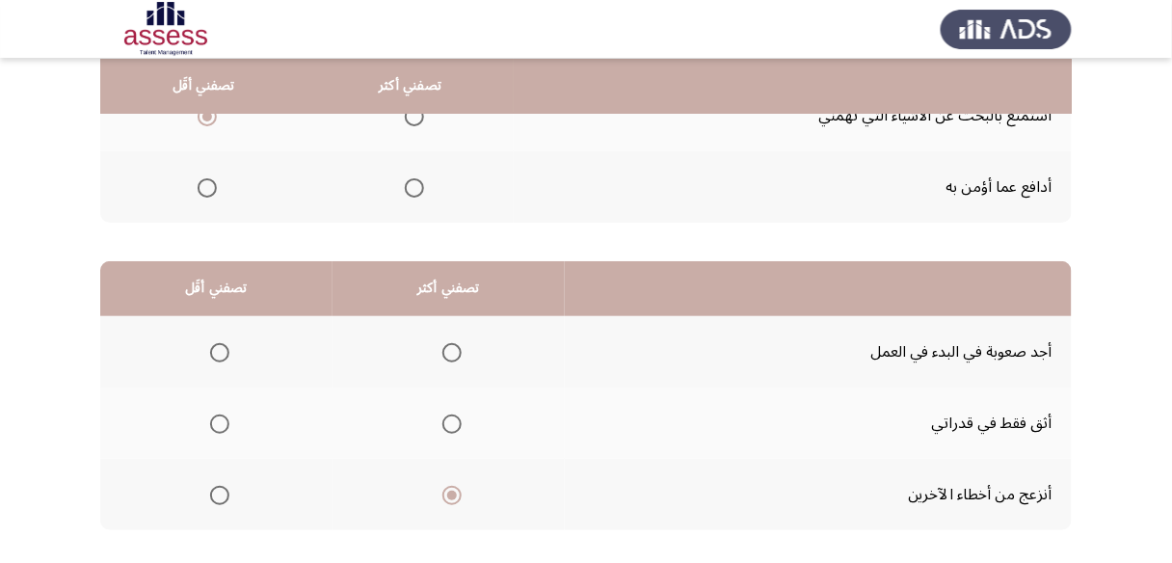
click at [213, 346] on input "Select an option" at bounding box center [219, 352] width 19 height 19
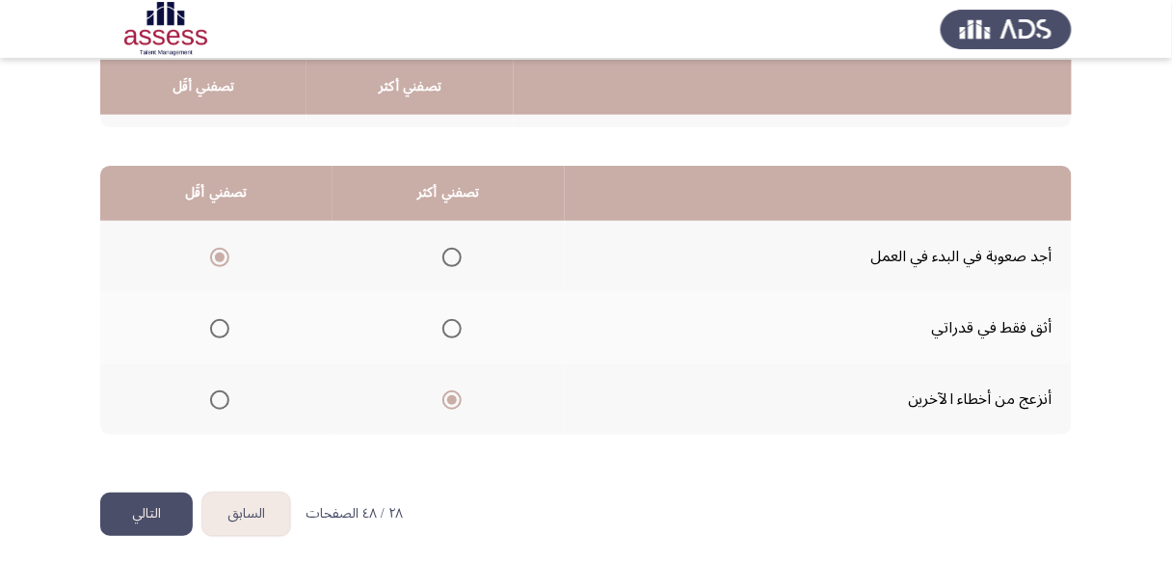
scroll to position [406, 0]
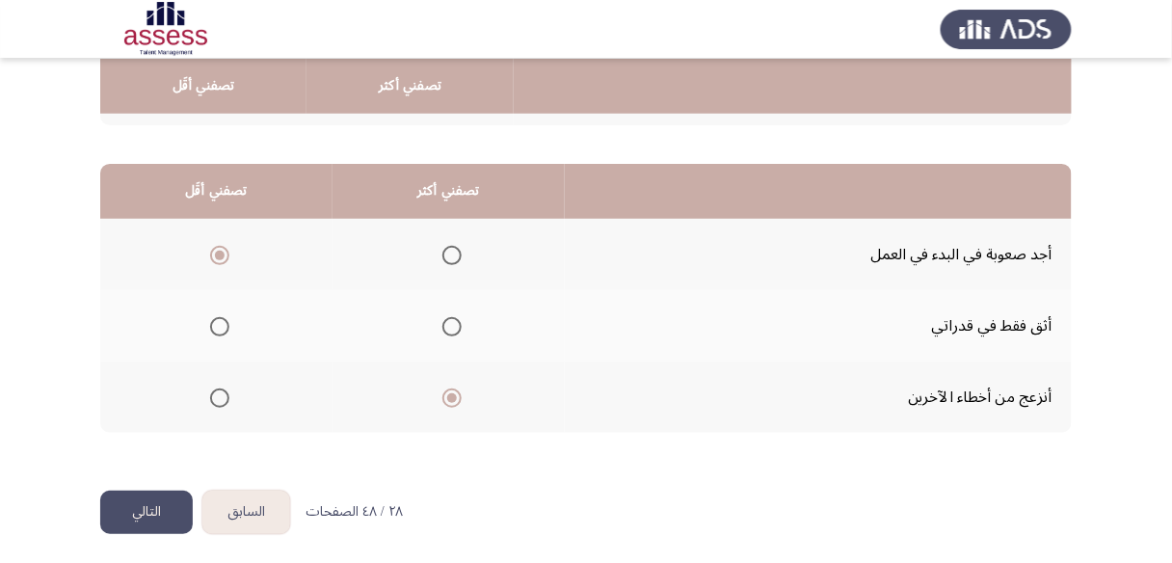
click at [146, 498] on button "التالي" at bounding box center [146, 512] width 93 height 43
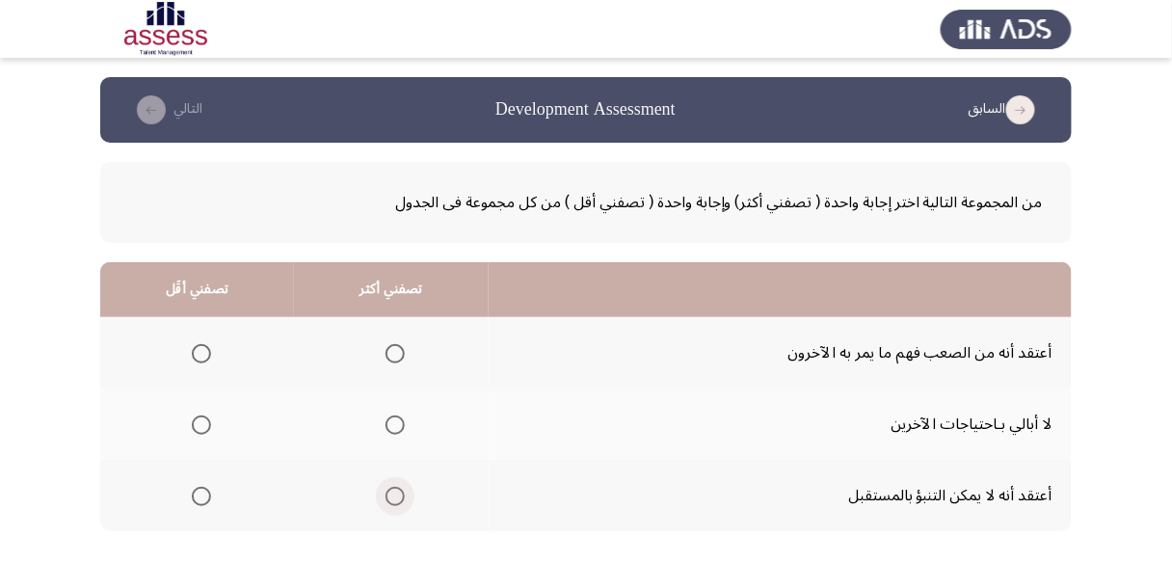
click at [403, 491] on span "Select an option" at bounding box center [394, 496] width 19 height 19
click at [403, 491] on input "Select an option" at bounding box center [394, 496] width 19 height 19
click at [195, 419] on span "Select an option" at bounding box center [201, 424] width 19 height 19
click at [195, 419] on input "Select an option" at bounding box center [201, 424] width 19 height 19
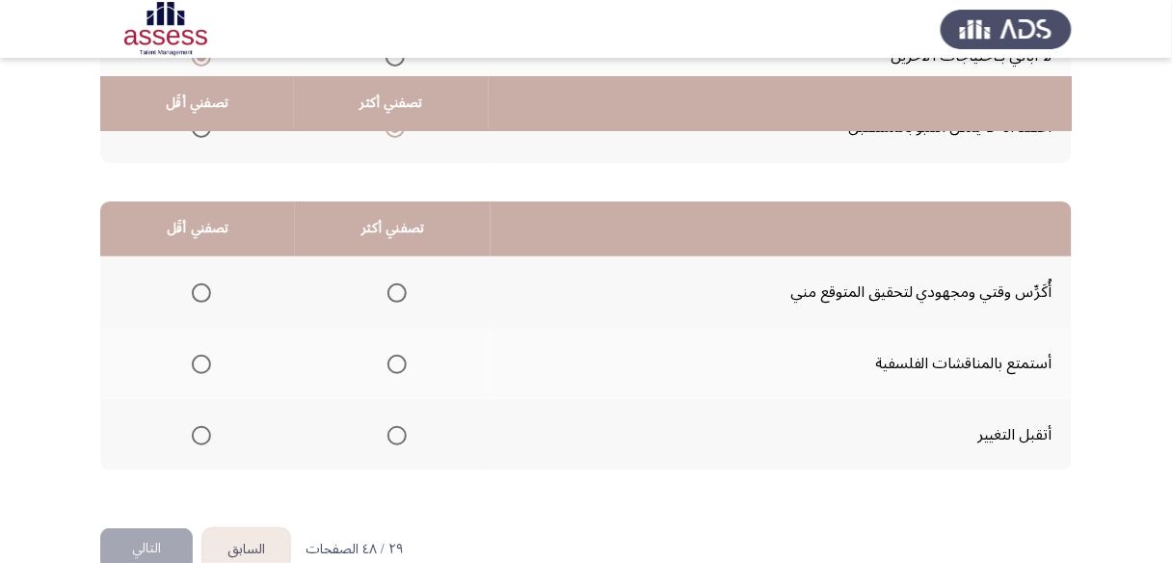
scroll to position [385, 0]
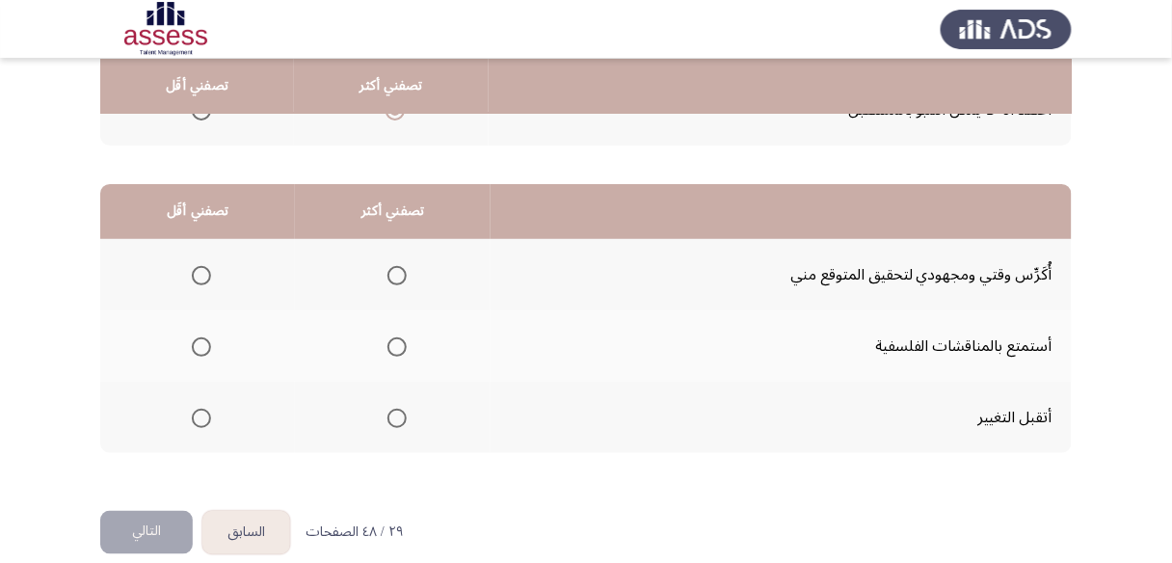
click at [401, 344] on span "Select an option" at bounding box center [396, 346] width 19 height 19
click at [401, 344] on input "Select an option" at bounding box center [396, 346] width 19 height 19
click at [200, 271] on span "Select an option" at bounding box center [201, 275] width 19 height 19
click at [200, 271] on input "Select an option" at bounding box center [201, 275] width 19 height 19
click at [397, 411] on span "Select an option" at bounding box center [396, 418] width 19 height 19
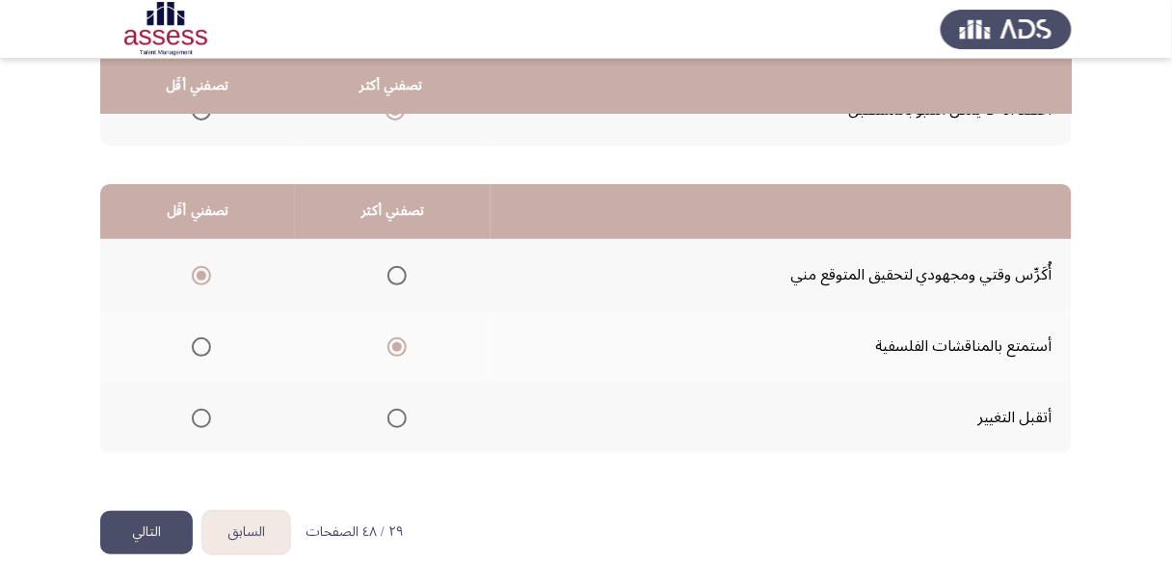
click at [397, 411] on input "Select an option" at bounding box center [396, 418] width 19 height 19
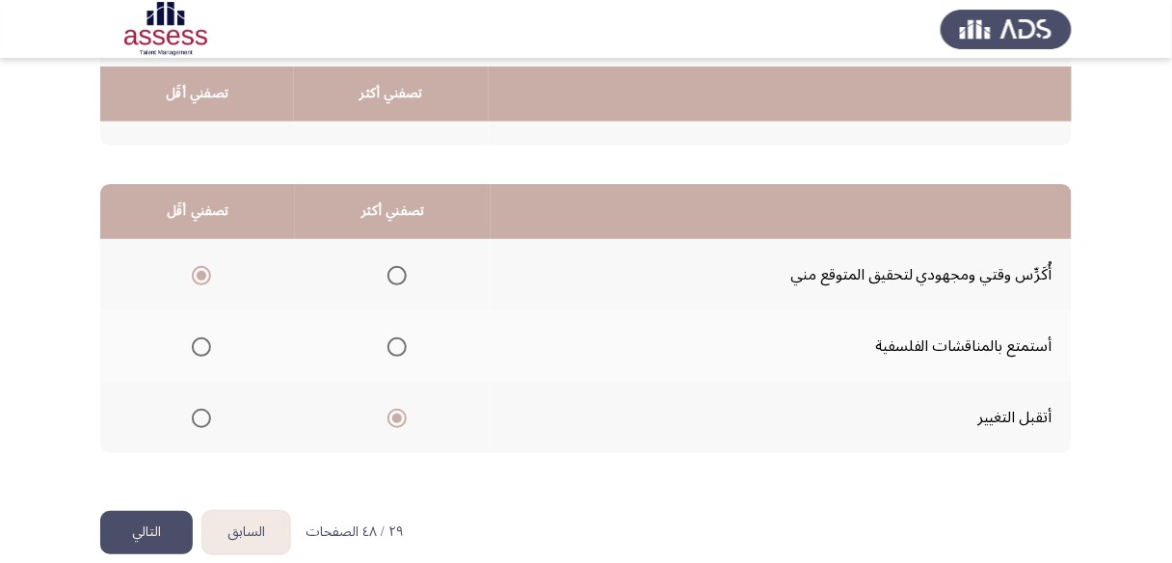
scroll to position [406, 0]
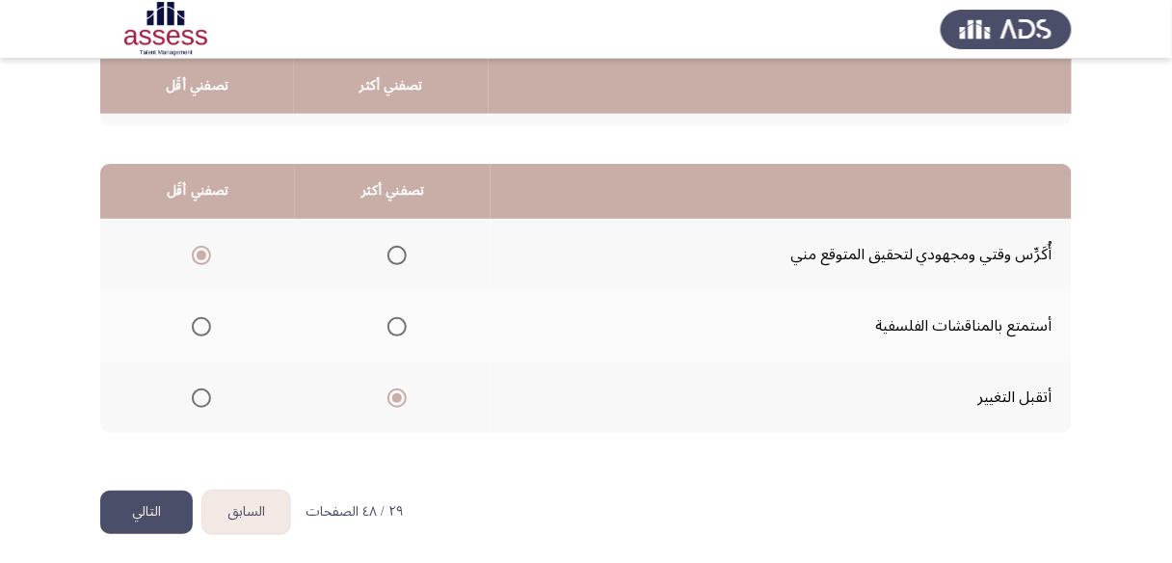
click at [396, 324] on span "Select an option" at bounding box center [396, 326] width 19 height 19
click at [396, 324] on input "Select an option" at bounding box center [396, 326] width 19 height 19
click at [149, 498] on button "التالي" at bounding box center [146, 512] width 93 height 43
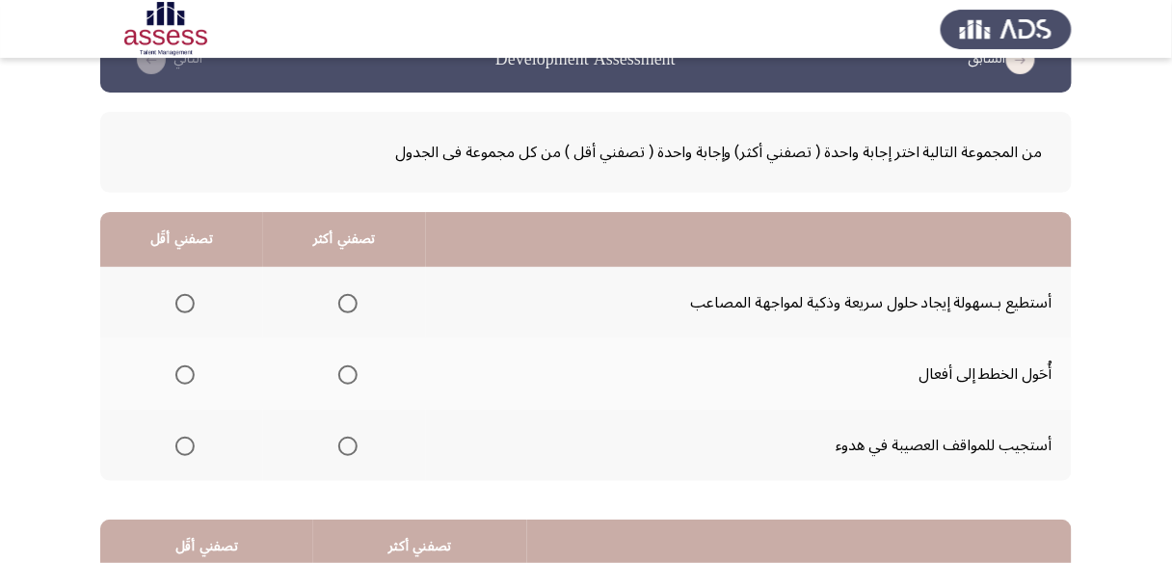
scroll to position [77, 0]
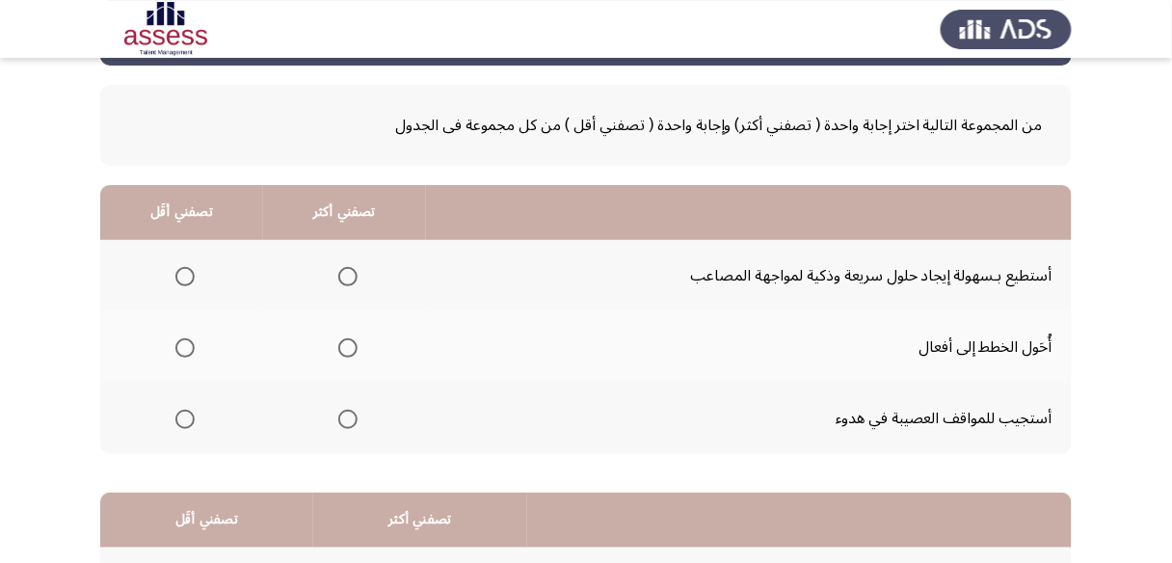
click at [343, 341] on span "Select an option" at bounding box center [347, 347] width 19 height 19
click at [343, 341] on input "Select an option" at bounding box center [347, 347] width 19 height 19
click at [187, 273] on span "Select an option" at bounding box center [184, 276] width 19 height 19
click at [187, 273] on input "Select an option" at bounding box center [184, 276] width 19 height 19
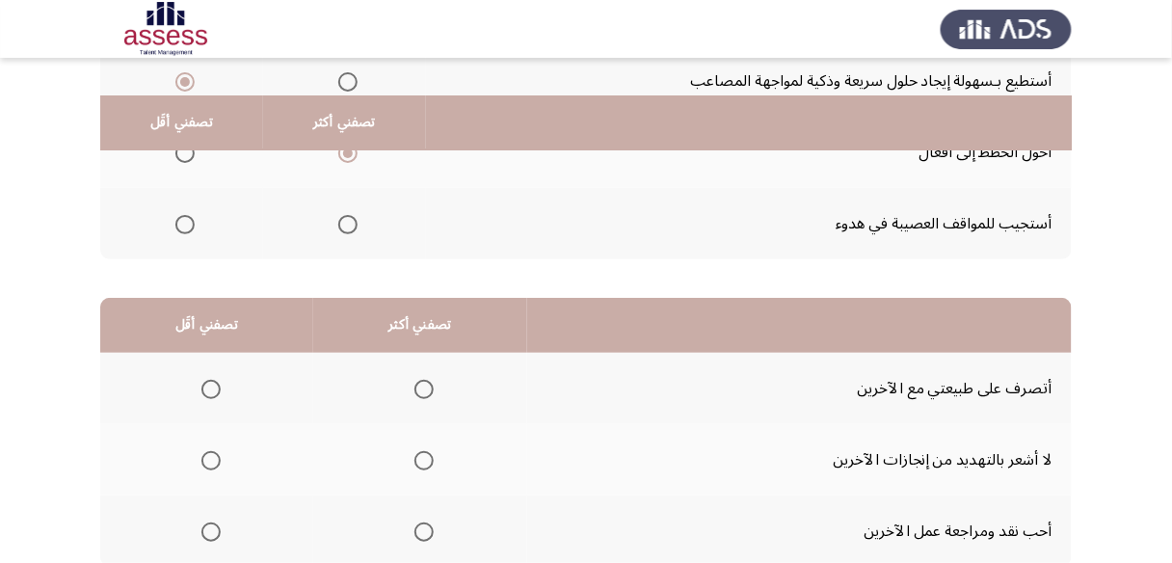
scroll to position [308, 0]
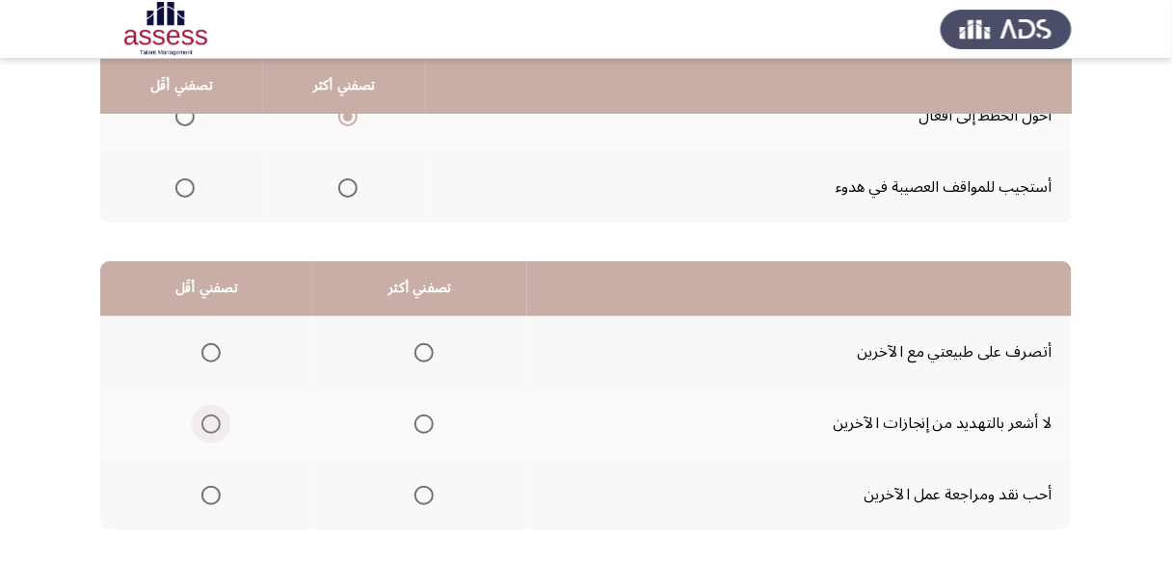
click at [208, 419] on span "Select an option" at bounding box center [210, 423] width 19 height 19
click at [208, 419] on input "Select an option" at bounding box center [210, 423] width 19 height 19
click at [428, 489] on span "Select an option" at bounding box center [423, 495] width 19 height 19
click at [428, 489] on input "Select an option" at bounding box center [423, 495] width 19 height 19
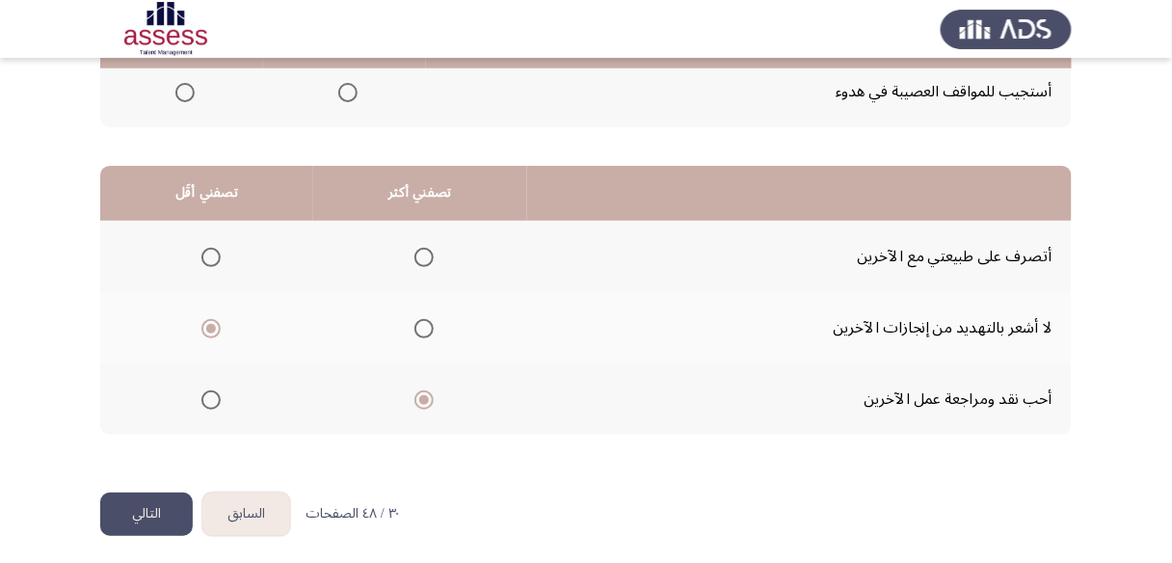
scroll to position [406, 0]
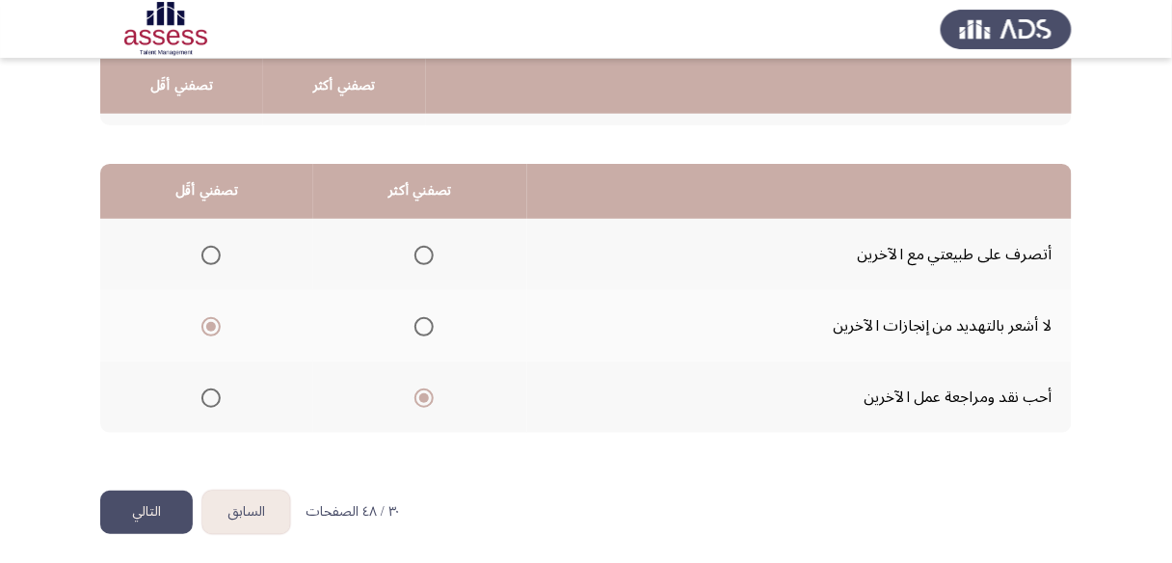
click at [140, 510] on button "التالي" at bounding box center [146, 512] width 93 height 43
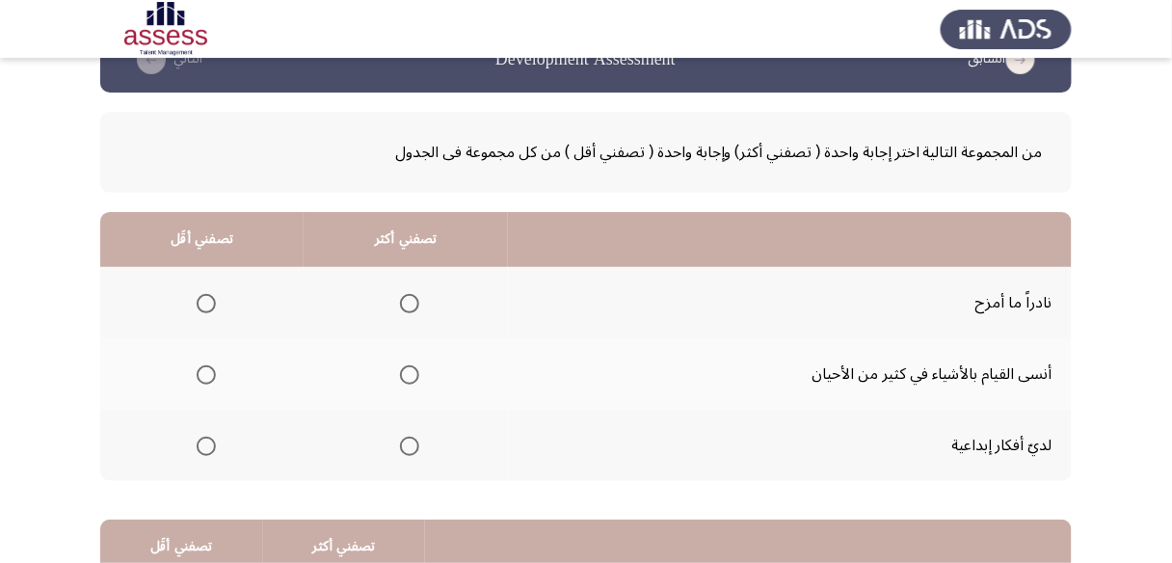
scroll to position [77, 0]
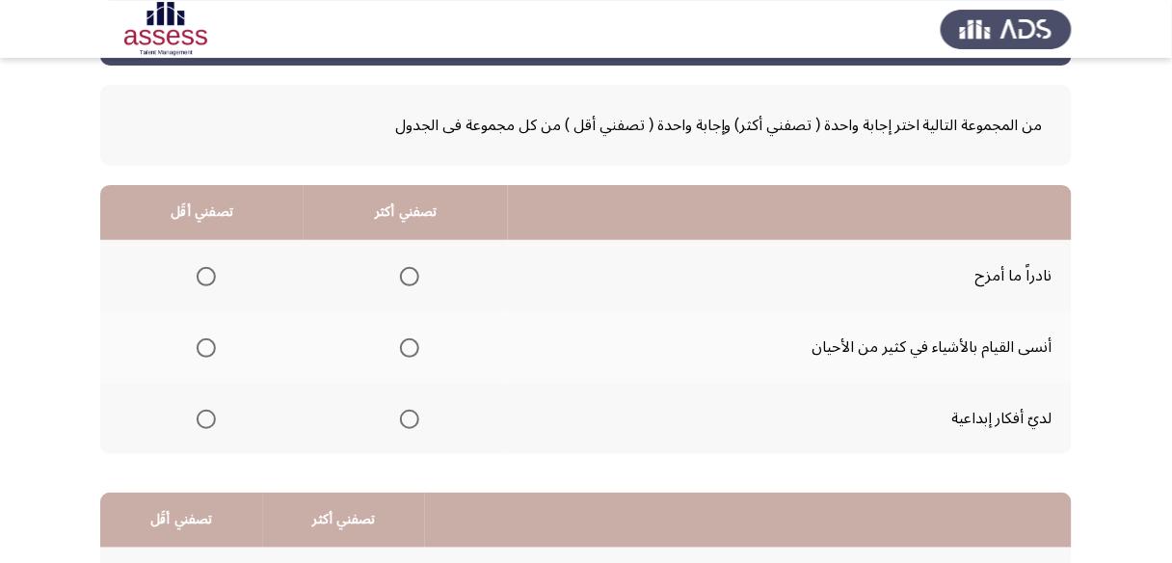
click at [205, 346] on span "Select an option" at bounding box center [206, 347] width 19 height 19
click at [205, 346] on input "Select an option" at bounding box center [206, 347] width 19 height 19
click at [406, 423] on span "Select an option" at bounding box center [409, 419] width 19 height 19
click at [406, 423] on input "Select an option" at bounding box center [409, 419] width 19 height 19
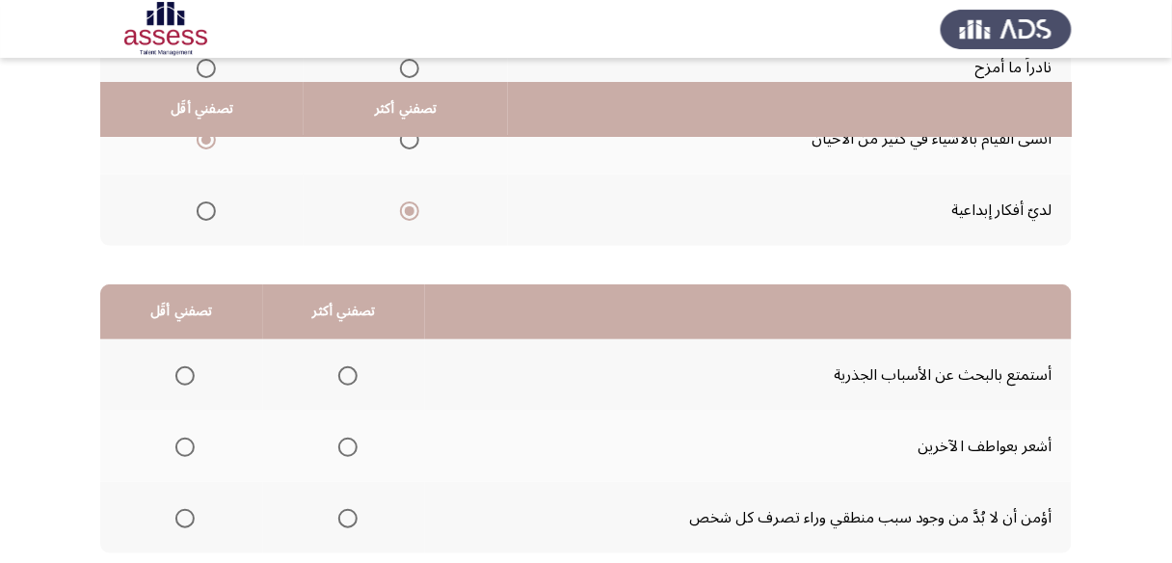
scroll to position [308, 0]
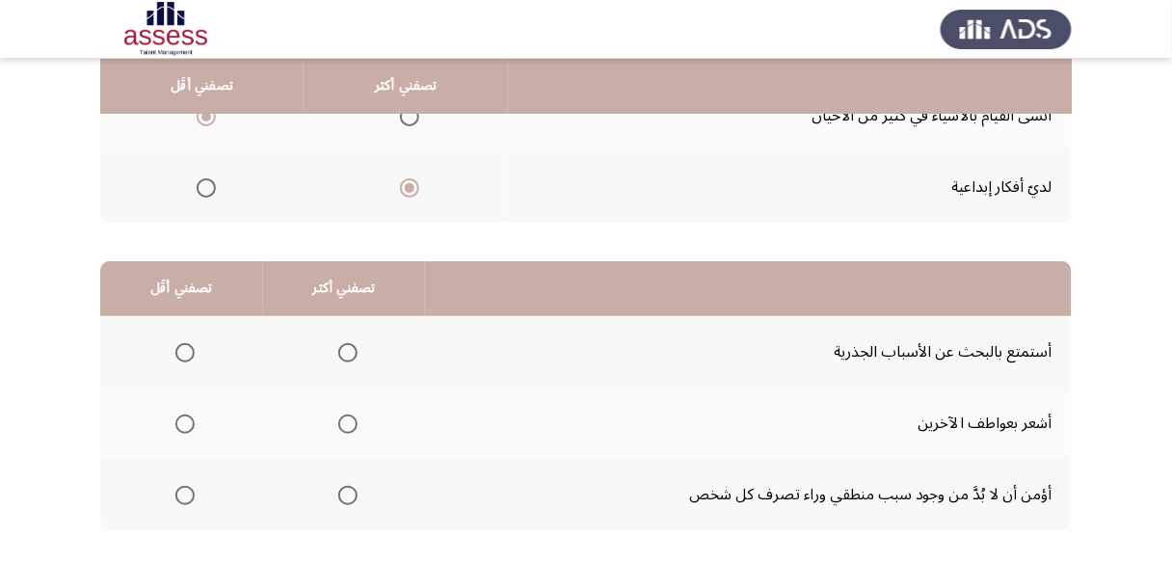
click at [346, 353] on span "Select an option" at bounding box center [347, 352] width 19 height 19
click at [346, 353] on input "Select an option" at bounding box center [347, 352] width 19 height 19
click at [182, 493] on span "Select an option" at bounding box center [184, 495] width 19 height 19
click at [182, 493] on input "Select an option" at bounding box center [184, 495] width 19 height 19
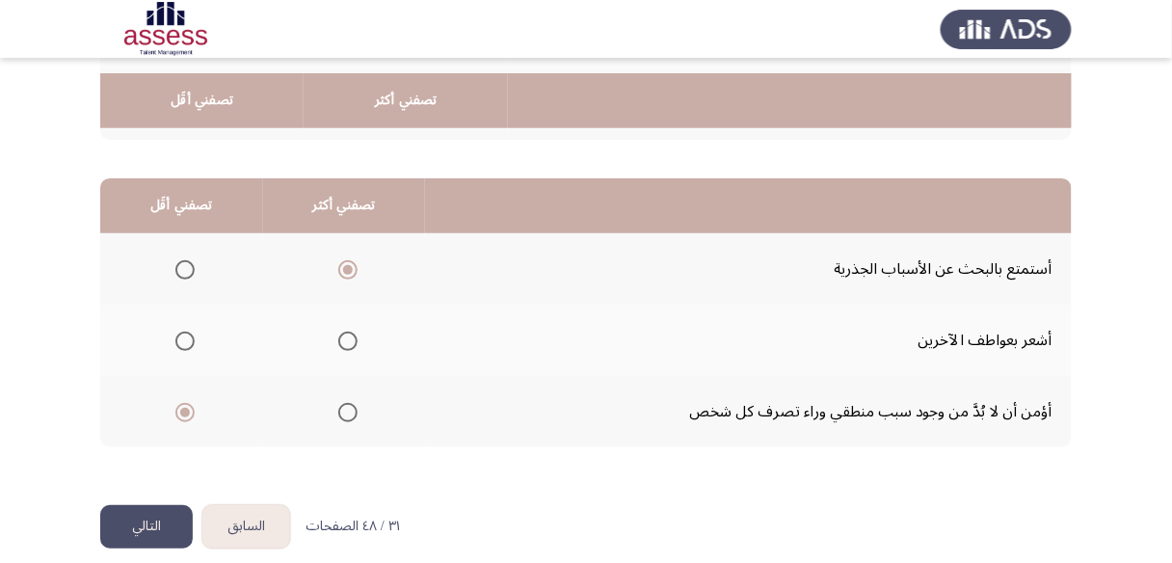
scroll to position [406, 0]
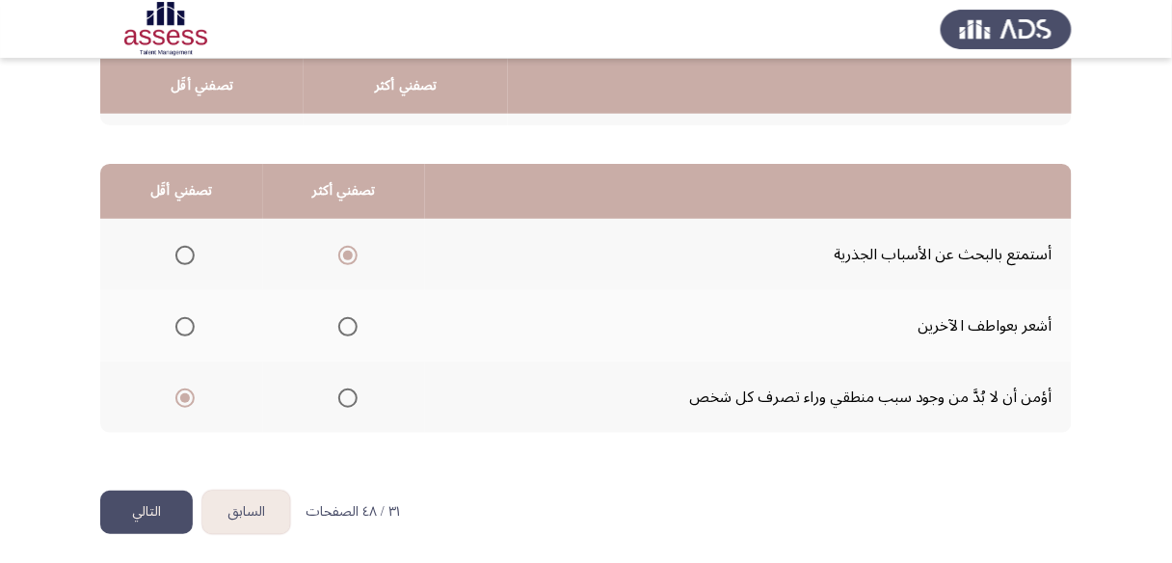
click at [152, 502] on button "التالي" at bounding box center [146, 512] width 93 height 43
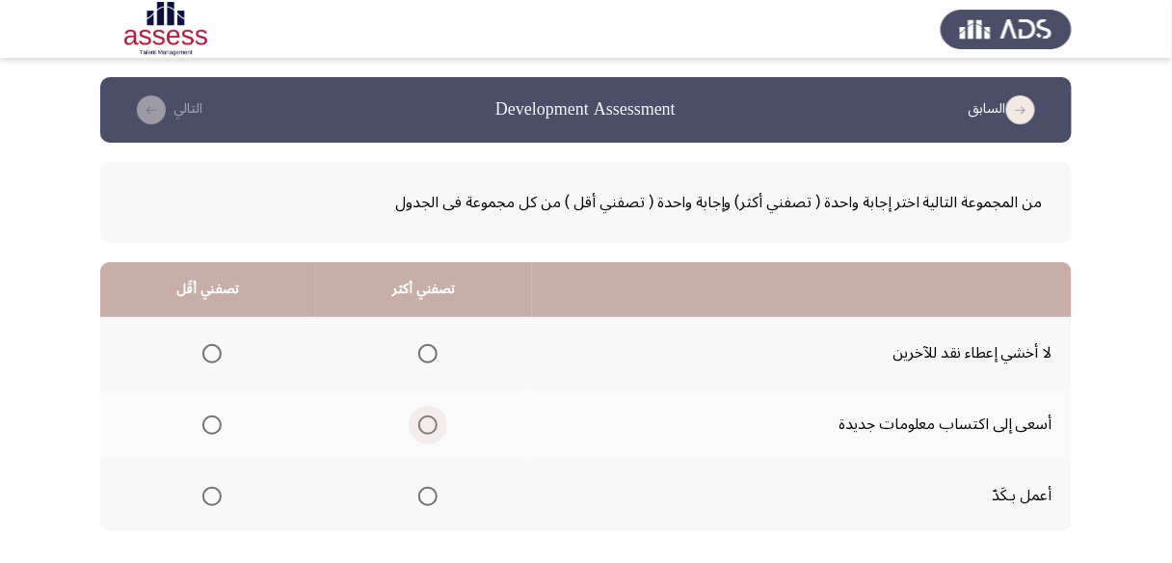
click at [426, 420] on span "Select an option" at bounding box center [427, 424] width 19 height 19
click at [426, 420] on input "Select an option" at bounding box center [427, 424] width 19 height 19
click at [203, 353] on span "Select an option" at bounding box center [211, 353] width 19 height 19
click at [203, 353] on input "Select an option" at bounding box center [211, 353] width 19 height 19
click at [219, 487] on span "Select an option" at bounding box center [211, 496] width 19 height 19
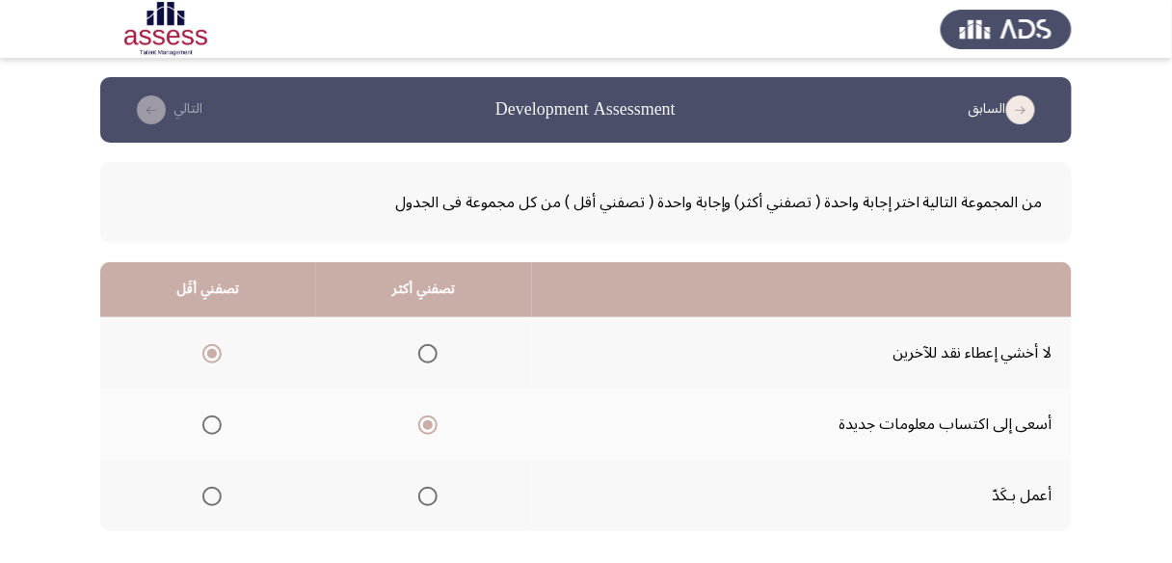
click at [219, 487] on input "Select an option" at bounding box center [211, 496] width 19 height 19
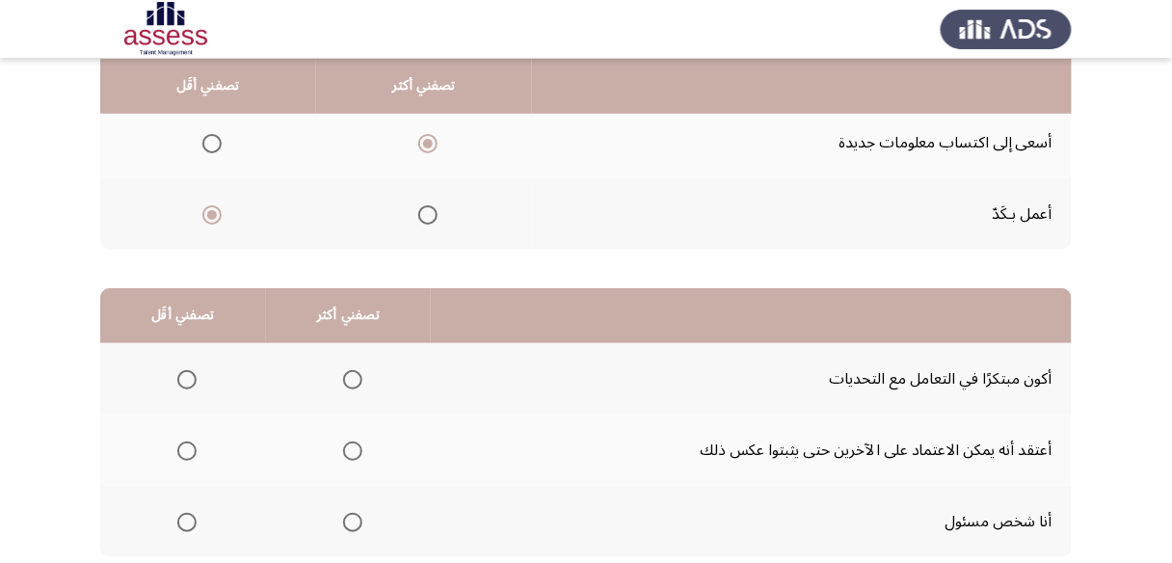
scroll to position [308, 0]
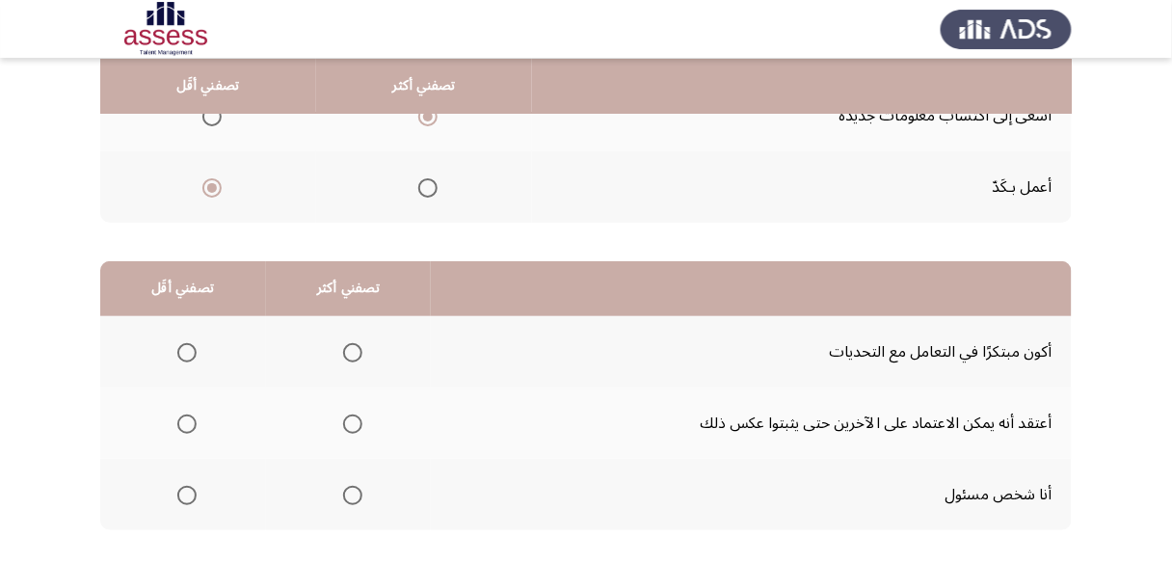
click at [187, 351] on span "Select an option" at bounding box center [186, 352] width 19 height 19
click at [187, 351] on input "Select an option" at bounding box center [186, 352] width 19 height 19
click at [351, 491] on span "Select an option" at bounding box center [352, 495] width 19 height 19
click at [351, 491] on input "Select an option" at bounding box center [352, 495] width 19 height 19
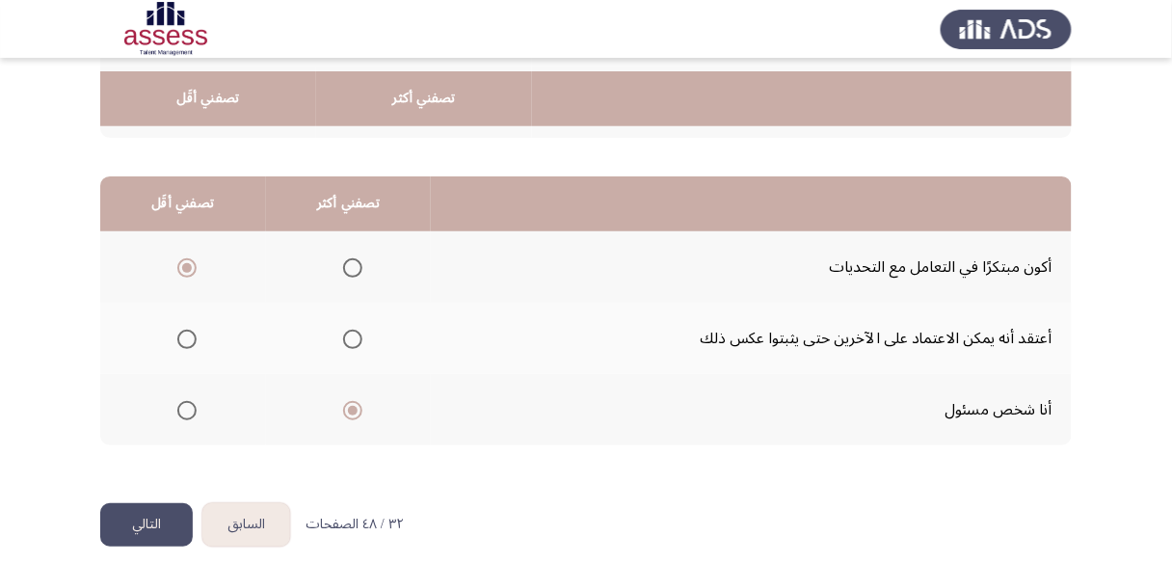
scroll to position [406, 0]
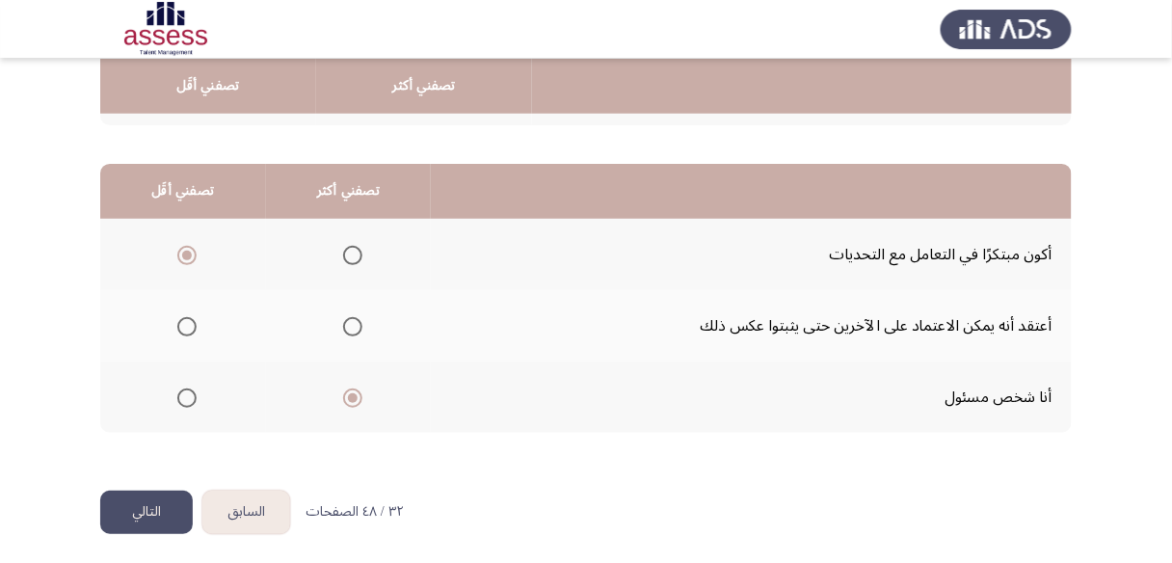
click at [162, 508] on button "التالي" at bounding box center [146, 512] width 93 height 43
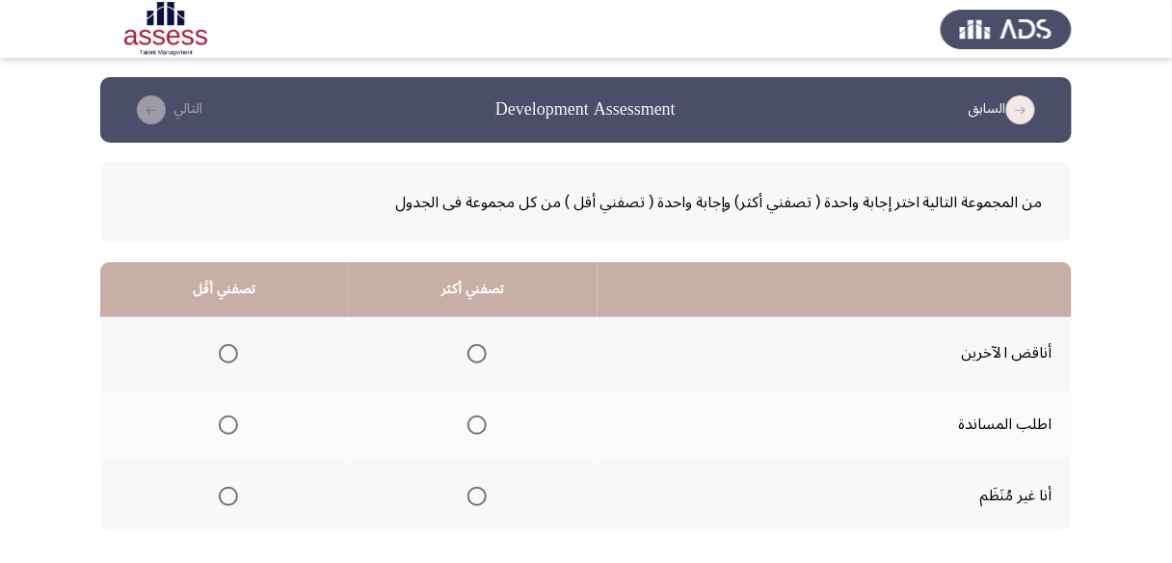
click at [227, 487] on span "Select an option" at bounding box center [228, 496] width 19 height 19
click at [227, 487] on input "Select an option" at bounding box center [228, 496] width 19 height 19
click at [469, 425] on span "Select an option" at bounding box center [476, 424] width 19 height 19
click at [469, 425] on input "Select an option" at bounding box center [476, 424] width 19 height 19
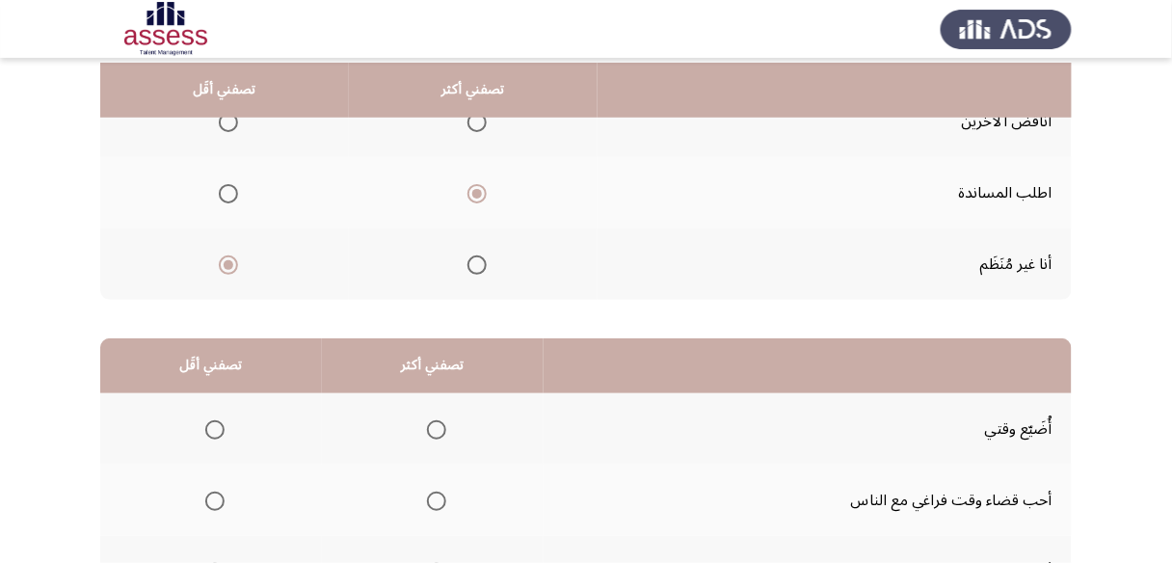
scroll to position [308, 0]
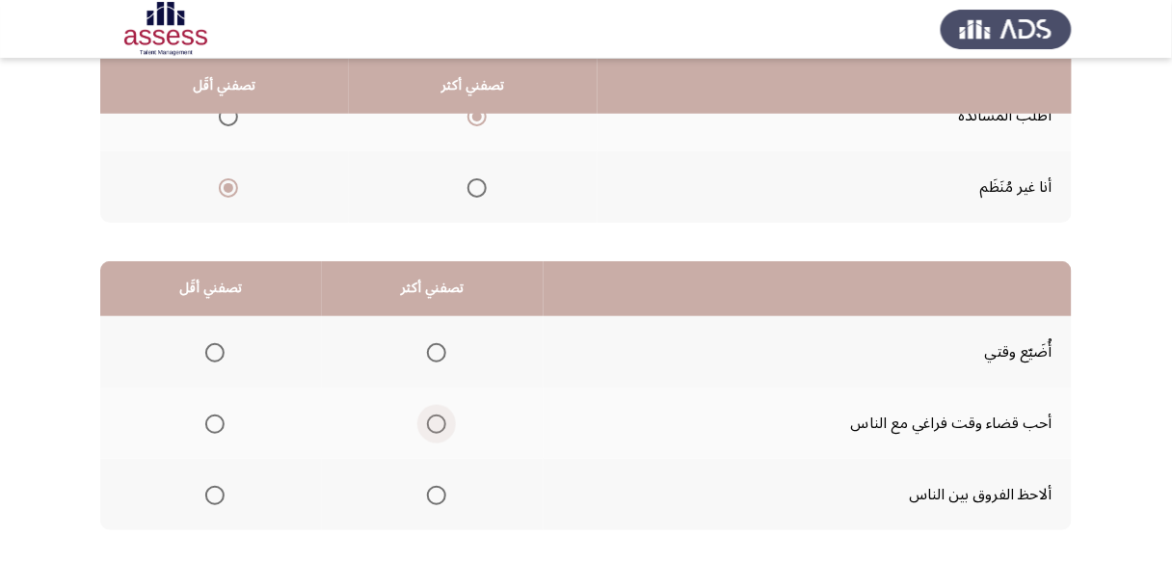
click at [433, 422] on span "Select an option" at bounding box center [436, 423] width 19 height 19
click at [433, 422] on input "Select an option" at bounding box center [436, 423] width 19 height 19
click at [219, 346] on span "Select an option" at bounding box center [214, 352] width 19 height 19
click at [219, 346] on input "Select an option" at bounding box center [214, 352] width 19 height 19
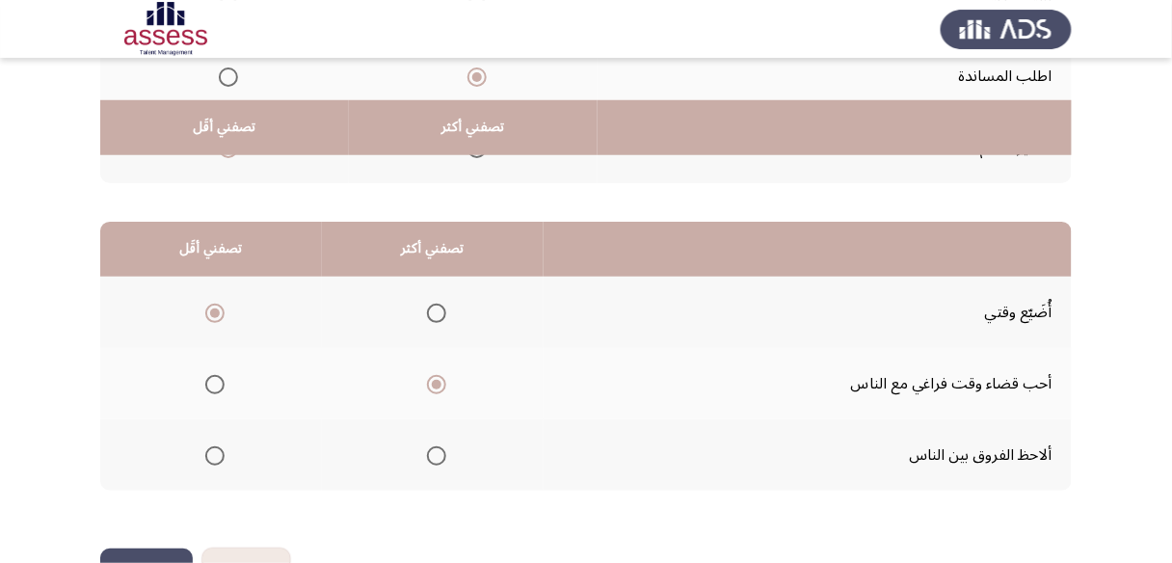
scroll to position [406, 0]
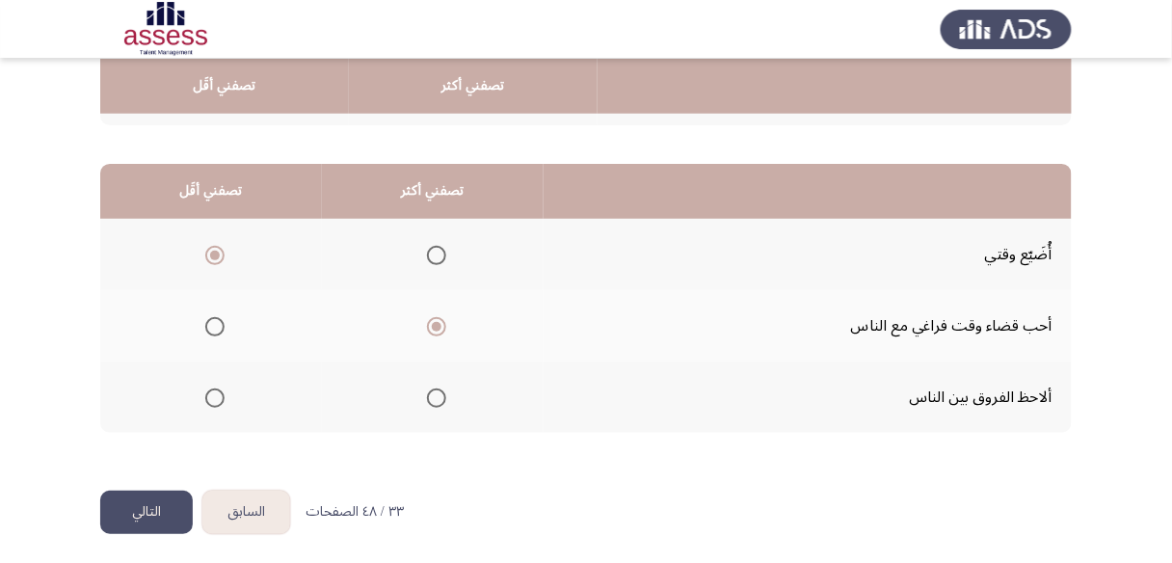
click at [151, 513] on button "التالي" at bounding box center [146, 512] width 93 height 43
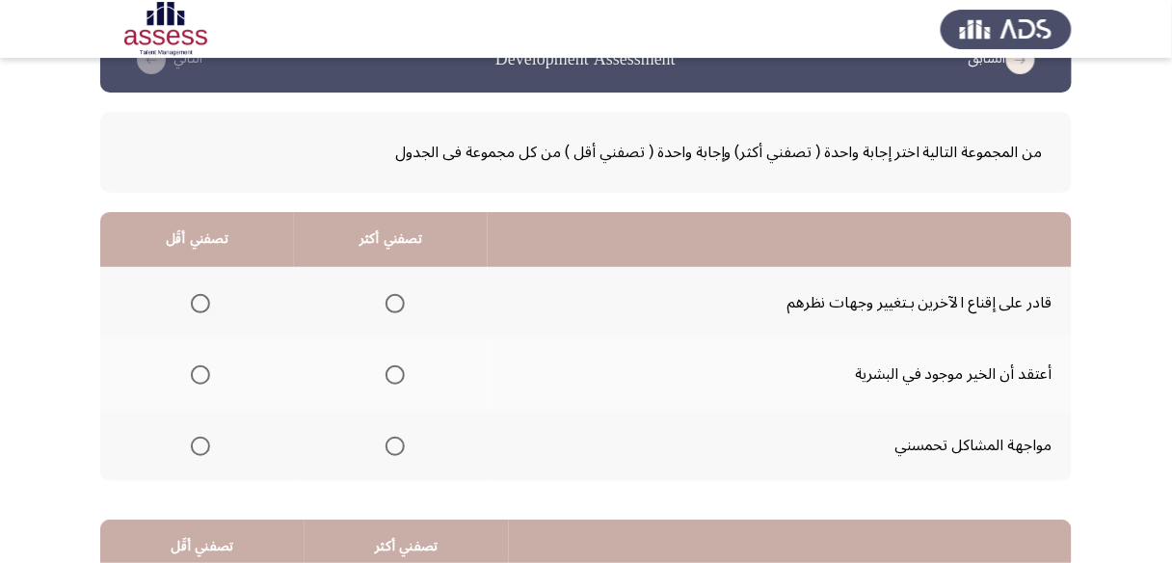
scroll to position [77, 0]
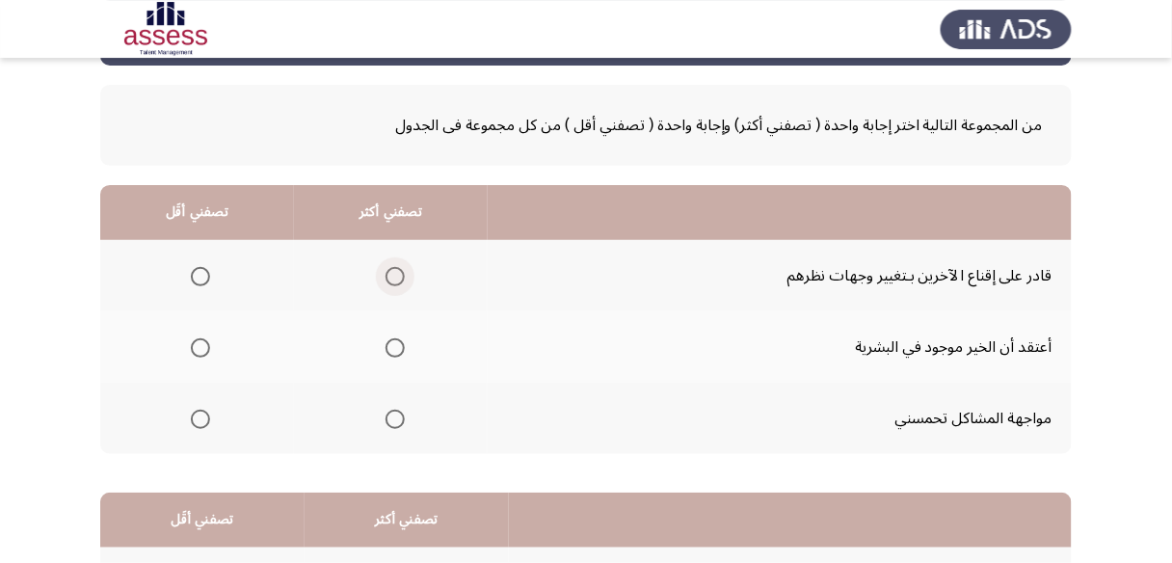
click at [388, 279] on span "Select an option" at bounding box center [394, 276] width 19 height 19
click at [388, 279] on input "Select an option" at bounding box center [394, 276] width 19 height 19
click at [193, 344] on span "Select an option" at bounding box center [200, 347] width 19 height 19
click at [193, 344] on input "Select an option" at bounding box center [200, 347] width 19 height 19
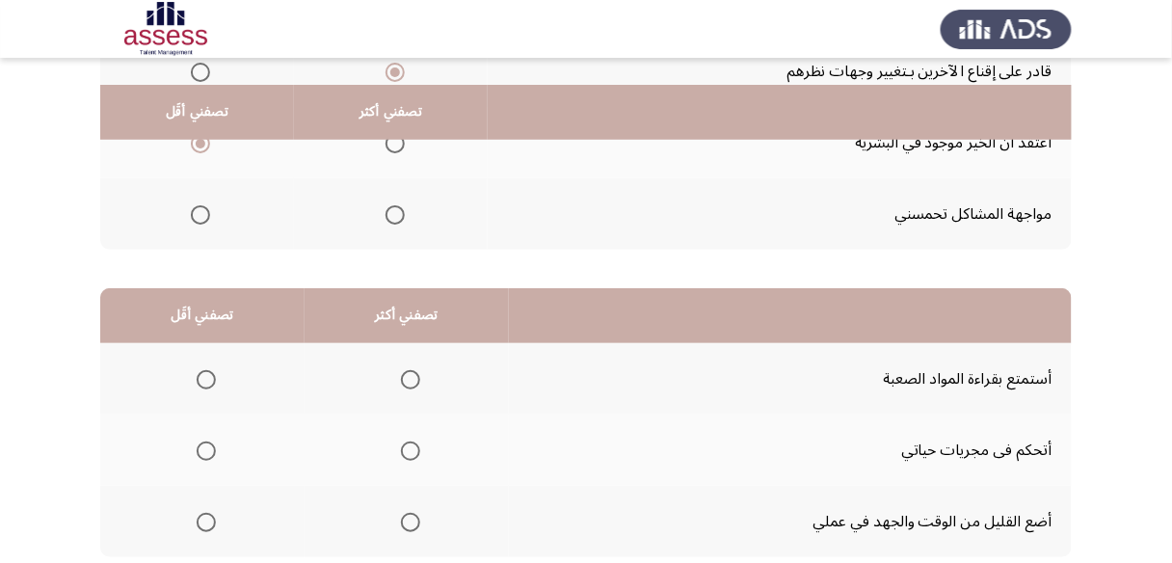
scroll to position [308, 0]
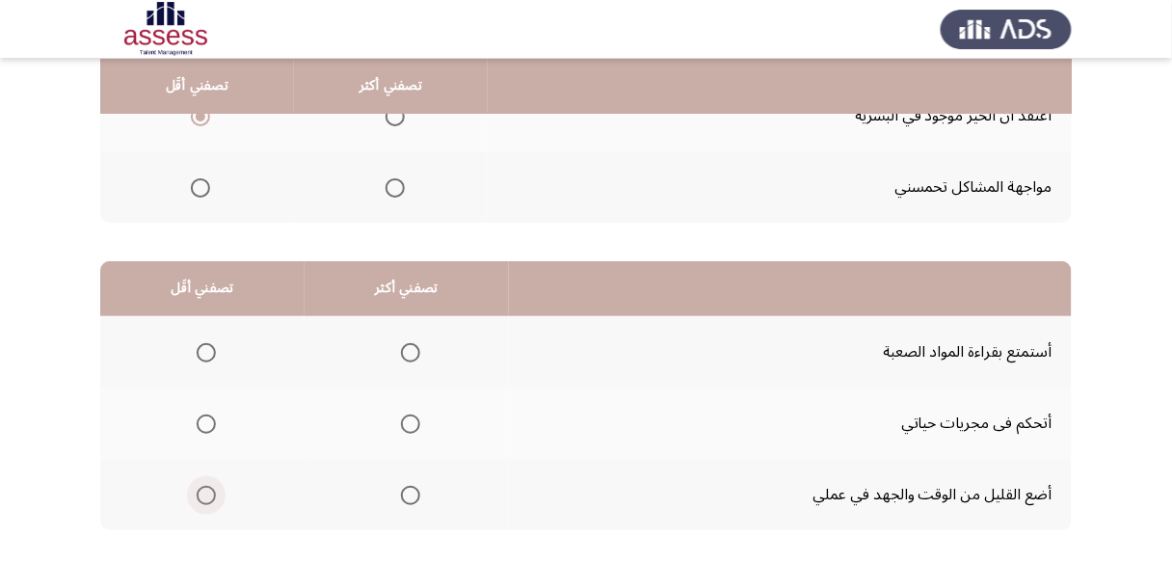
click at [207, 489] on span "Select an option" at bounding box center [206, 495] width 19 height 19
click at [207, 489] on input "Select an option" at bounding box center [206, 495] width 19 height 19
click at [409, 353] on span "Select an option" at bounding box center [410, 352] width 19 height 19
click at [409, 353] on input "Select an option" at bounding box center [410, 352] width 19 height 19
click at [410, 421] on span "Select an option" at bounding box center [410, 423] width 19 height 19
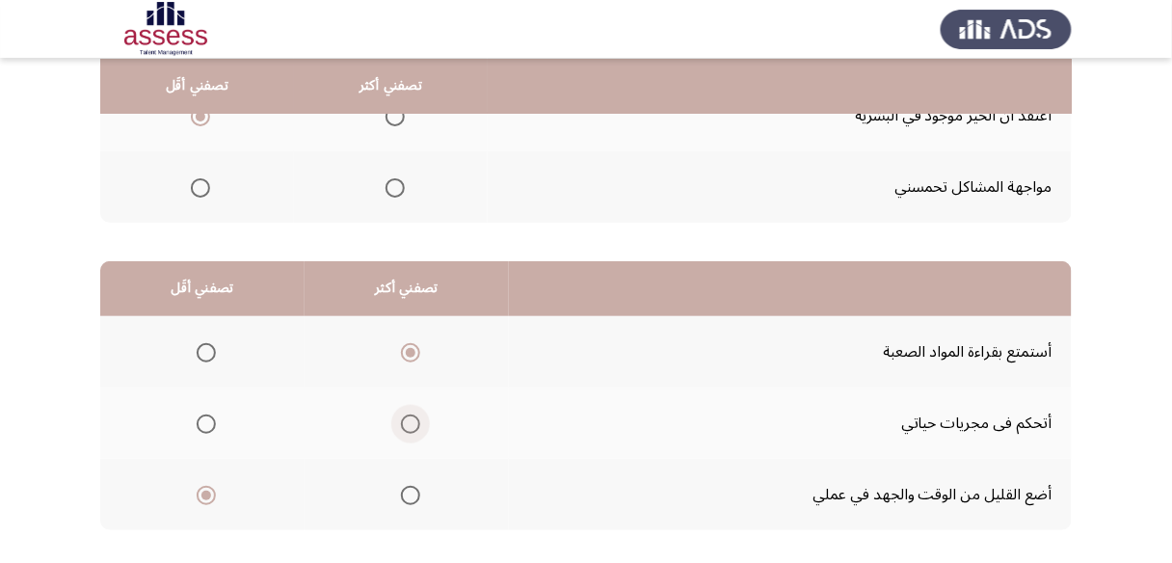
click at [410, 421] on input "Select an option" at bounding box center [410, 423] width 19 height 19
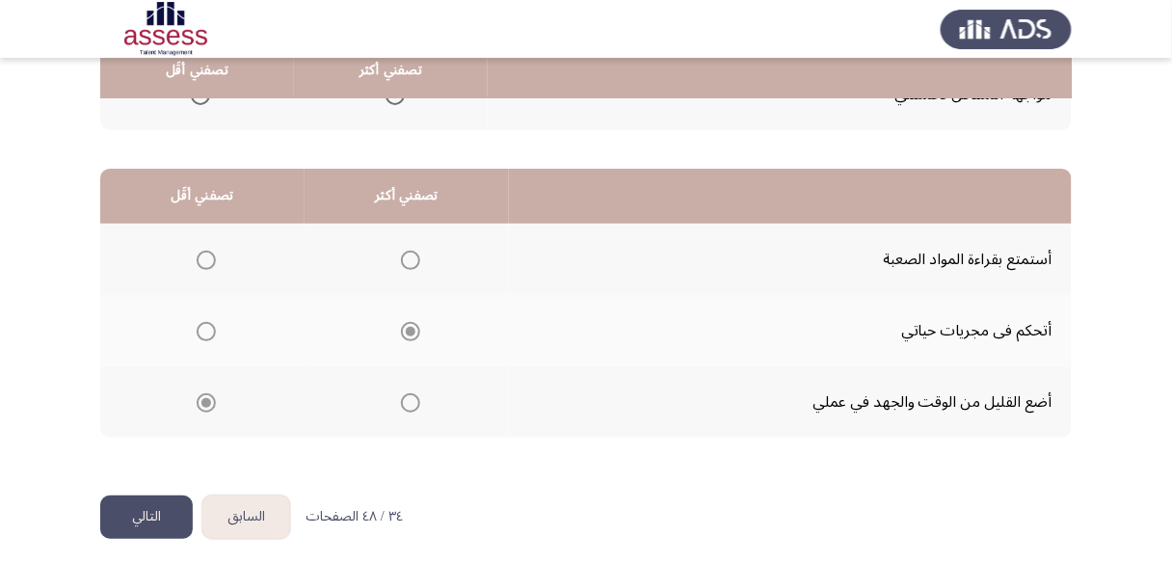
scroll to position [406, 0]
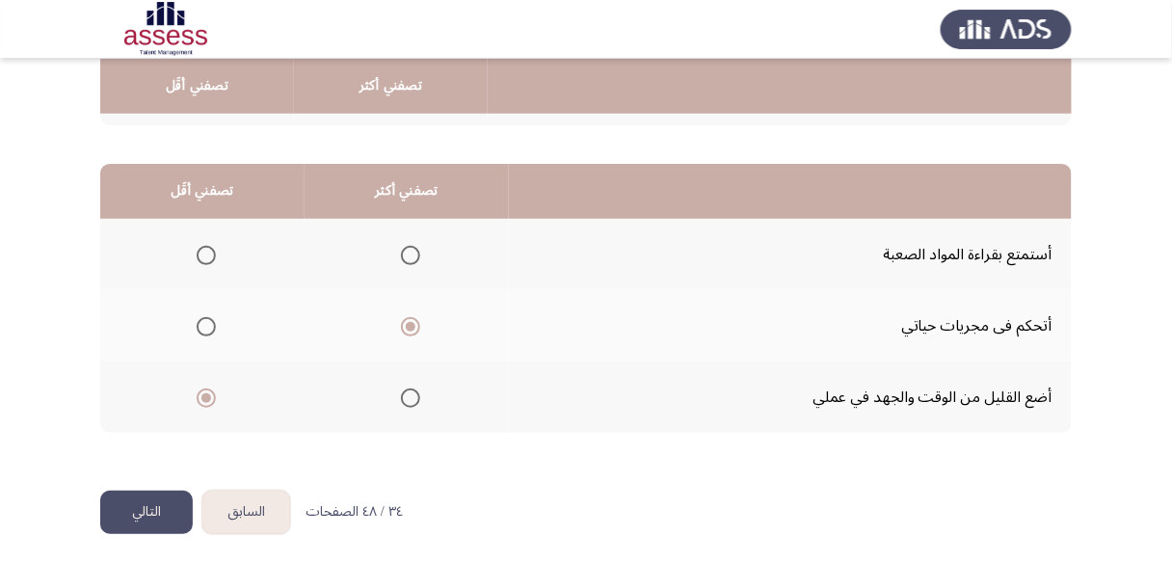
click at [177, 504] on button "التالي" at bounding box center [146, 512] width 93 height 43
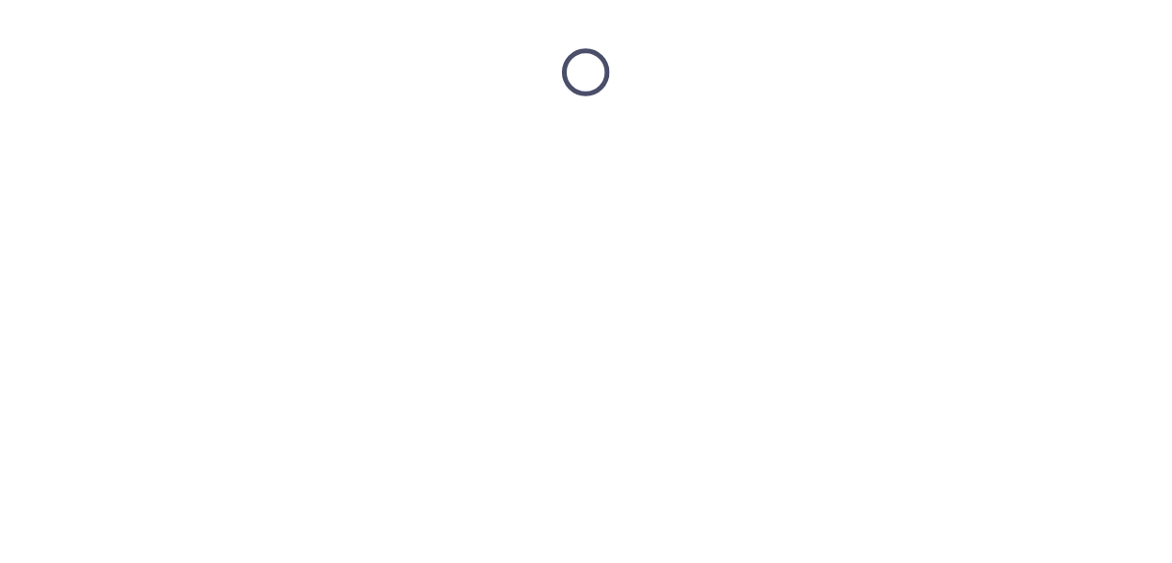
scroll to position [0, 0]
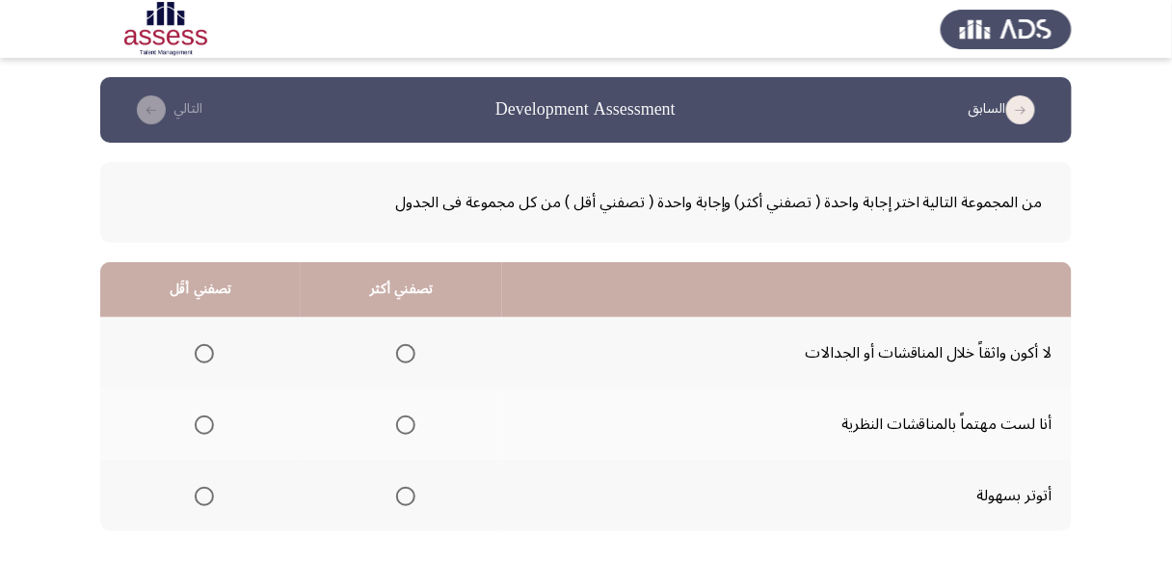
click at [402, 421] on span "Select an option" at bounding box center [405, 424] width 19 height 19
click at [402, 421] on input "Select an option" at bounding box center [405, 424] width 19 height 19
click at [205, 492] on span "Select an option" at bounding box center [204, 496] width 19 height 19
click at [205, 492] on input "Select an option" at bounding box center [204, 496] width 19 height 19
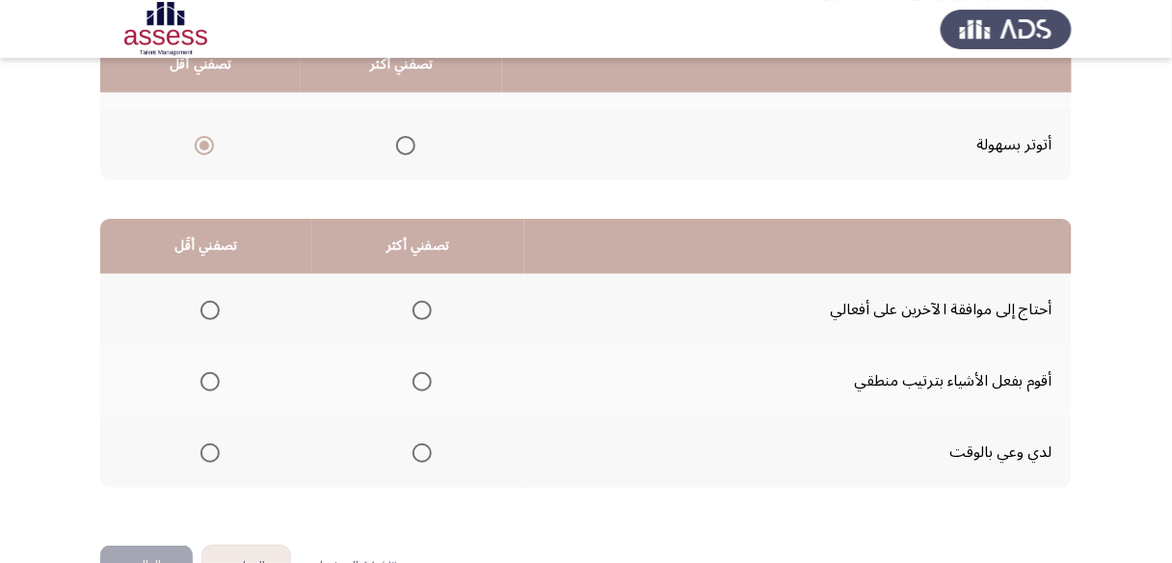
scroll to position [385, 0]
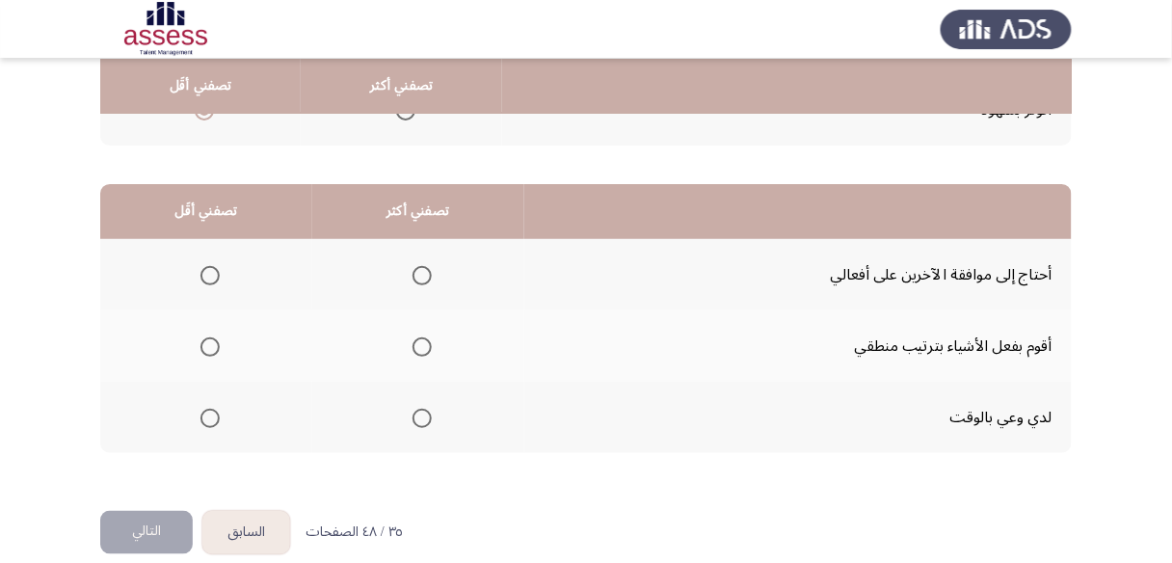
click at [423, 342] on span "Select an option" at bounding box center [421, 346] width 19 height 19
click at [423, 342] on input "Select an option" at bounding box center [421, 346] width 19 height 19
click at [216, 276] on span "Select an option" at bounding box center [209, 275] width 19 height 19
click at [216, 276] on input "Select an option" at bounding box center [209, 275] width 19 height 19
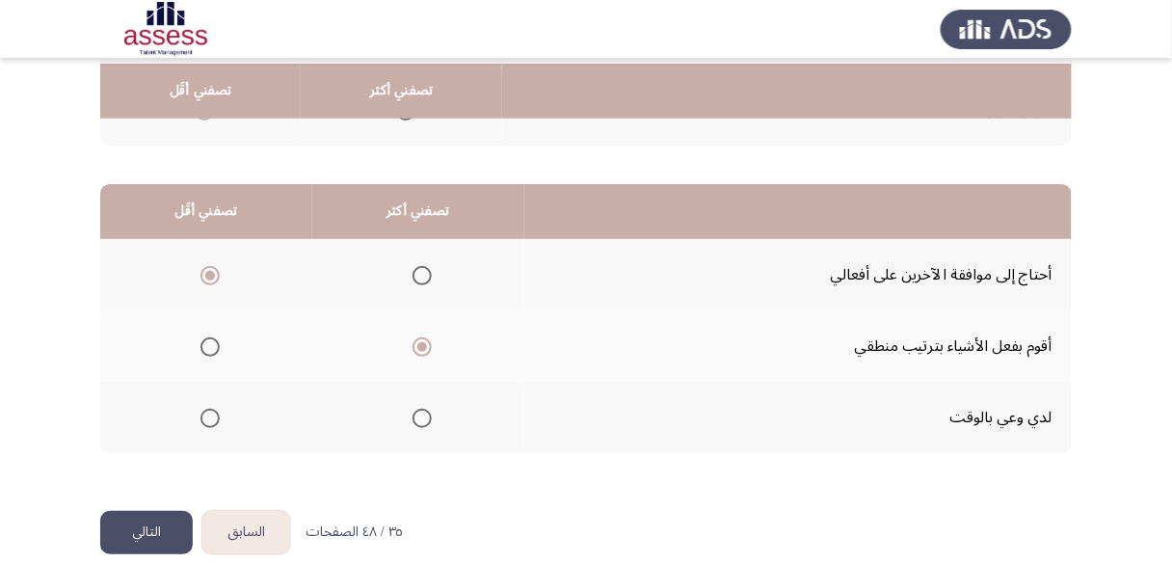
scroll to position [406, 0]
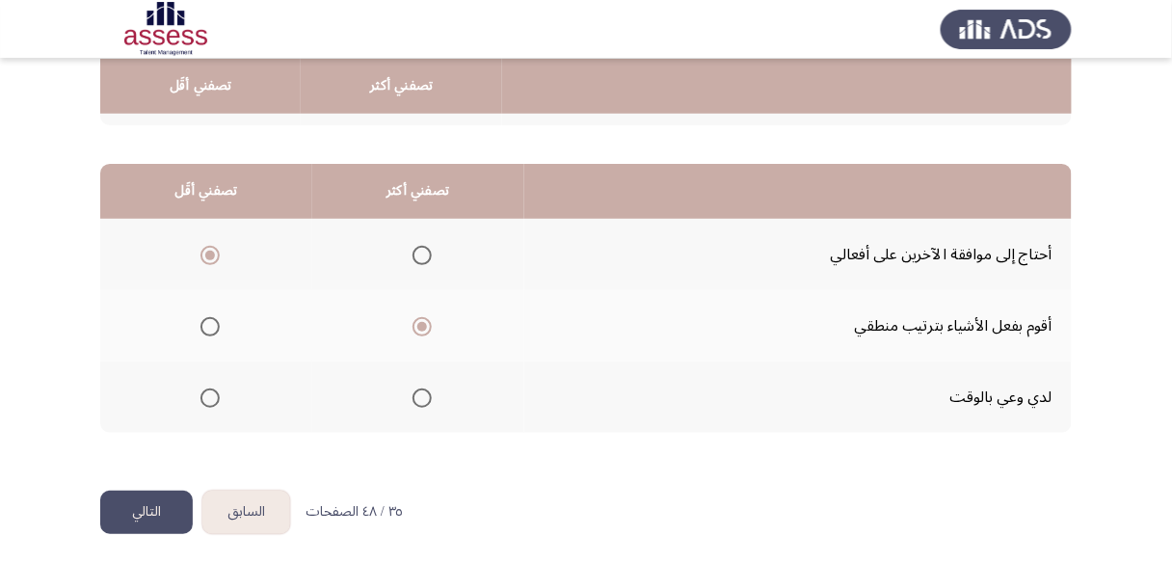
click at [153, 509] on button "التالي" at bounding box center [146, 512] width 93 height 43
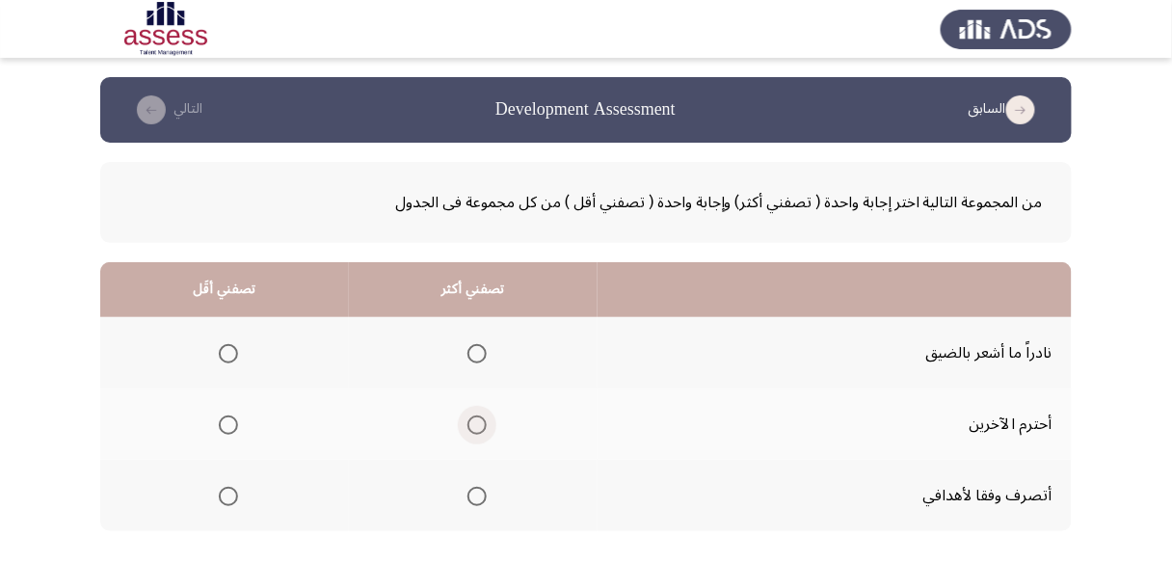
click at [474, 425] on span "Select an option" at bounding box center [476, 424] width 19 height 19
click at [474, 425] on input "Select an option" at bounding box center [476, 424] width 19 height 19
click at [232, 355] on span "Select an option" at bounding box center [228, 353] width 19 height 19
click at [232, 355] on input "Select an option" at bounding box center [228, 353] width 19 height 19
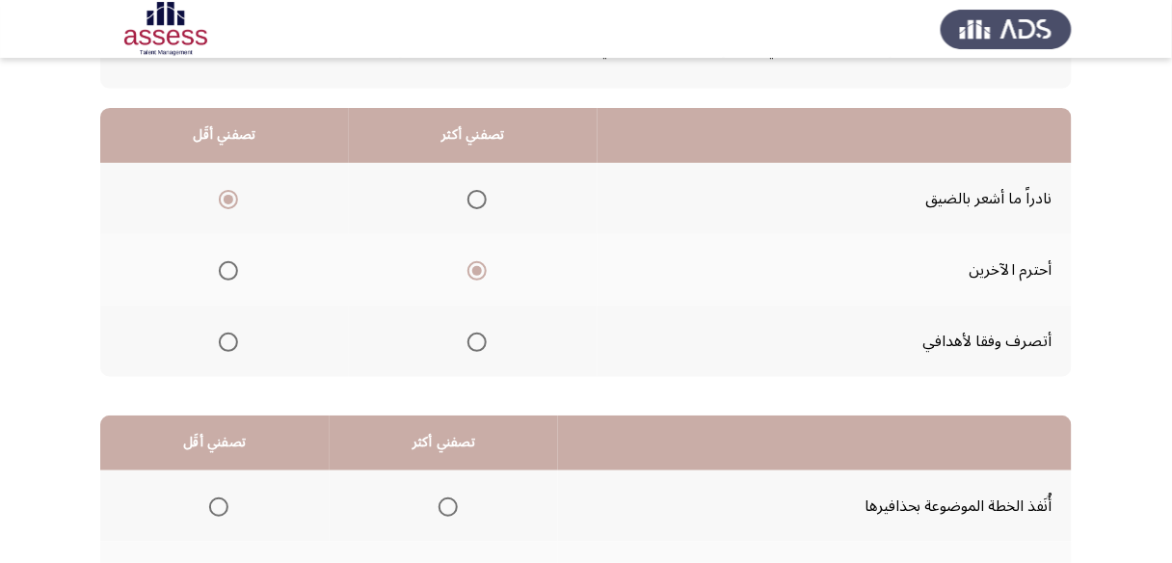
scroll to position [231, 0]
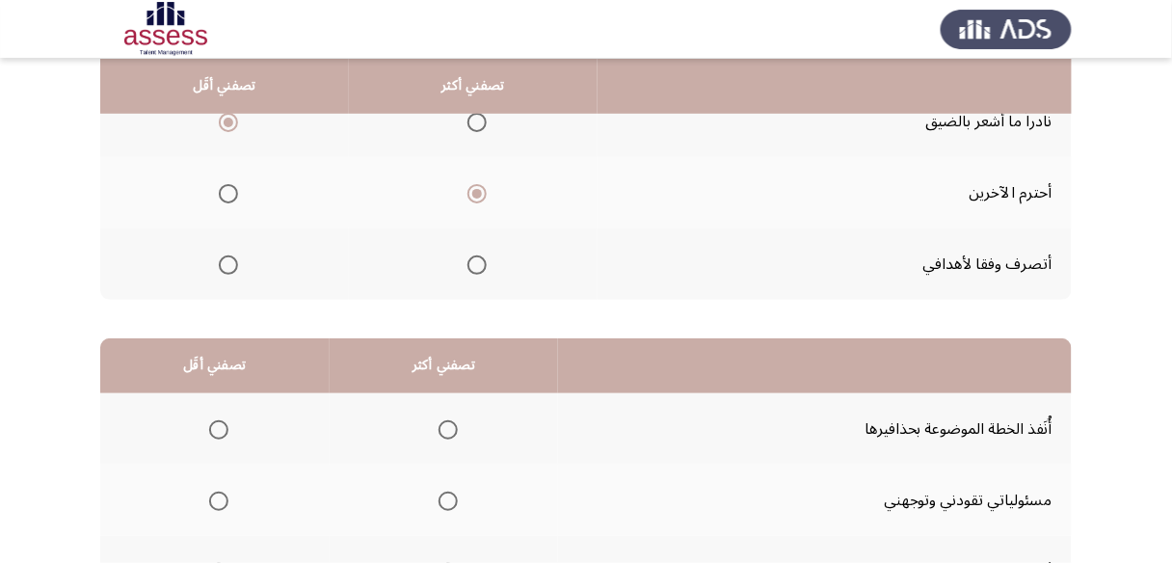
click at [220, 263] on span "Select an option" at bounding box center [228, 264] width 19 height 19
click at [220, 263] on input "Select an option" at bounding box center [228, 264] width 19 height 19
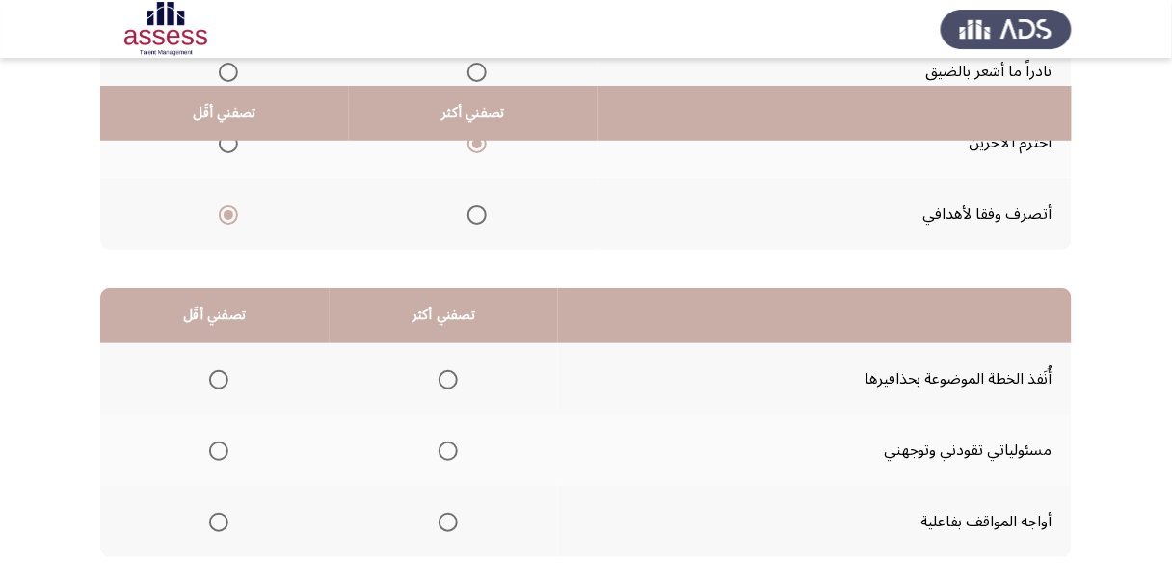
scroll to position [308, 0]
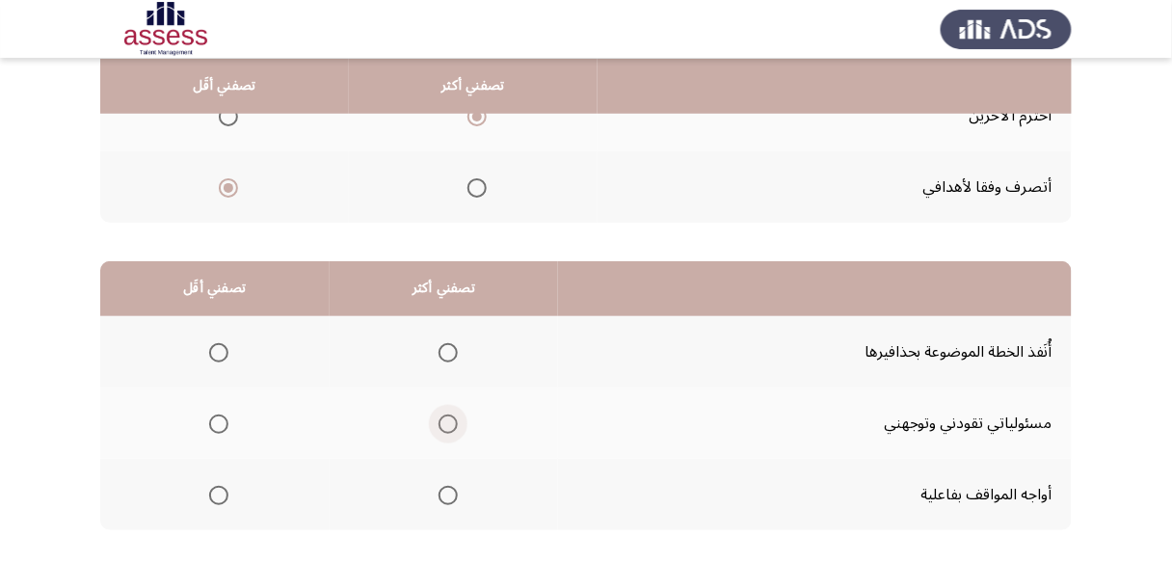
click at [443, 420] on span "Select an option" at bounding box center [447, 423] width 19 height 19
click at [443, 420] on input "Select an option" at bounding box center [447, 423] width 19 height 19
click at [213, 344] on span "Select an option" at bounding box center [218, 352] width 19 height 19
click at [213, 344] on input "Select an option" at bounding box center [218, 352] width 19 height 19
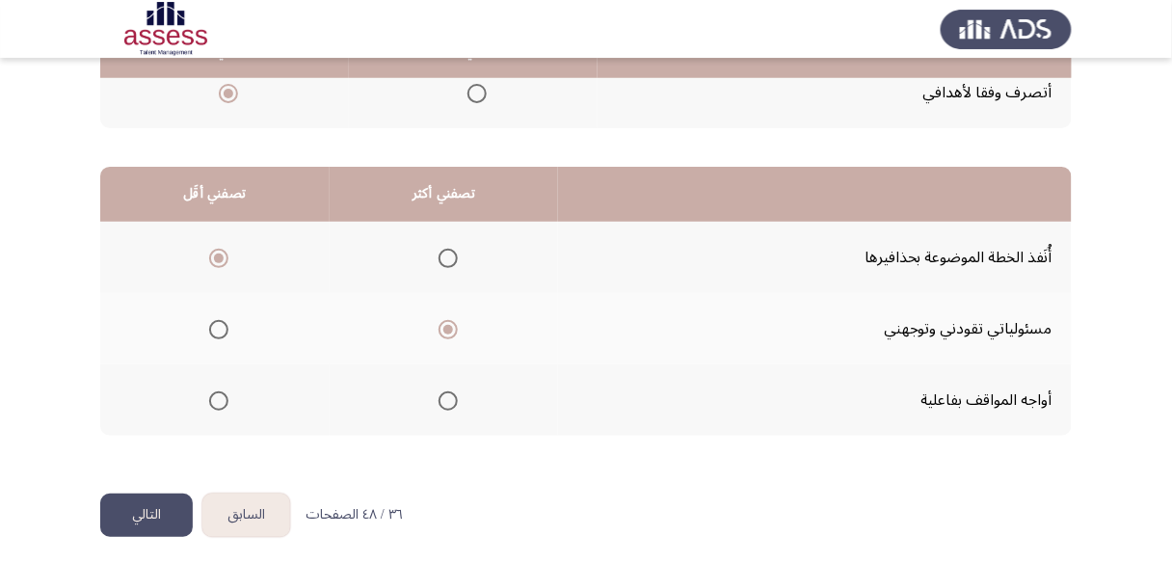
scroll to position [406, 0]
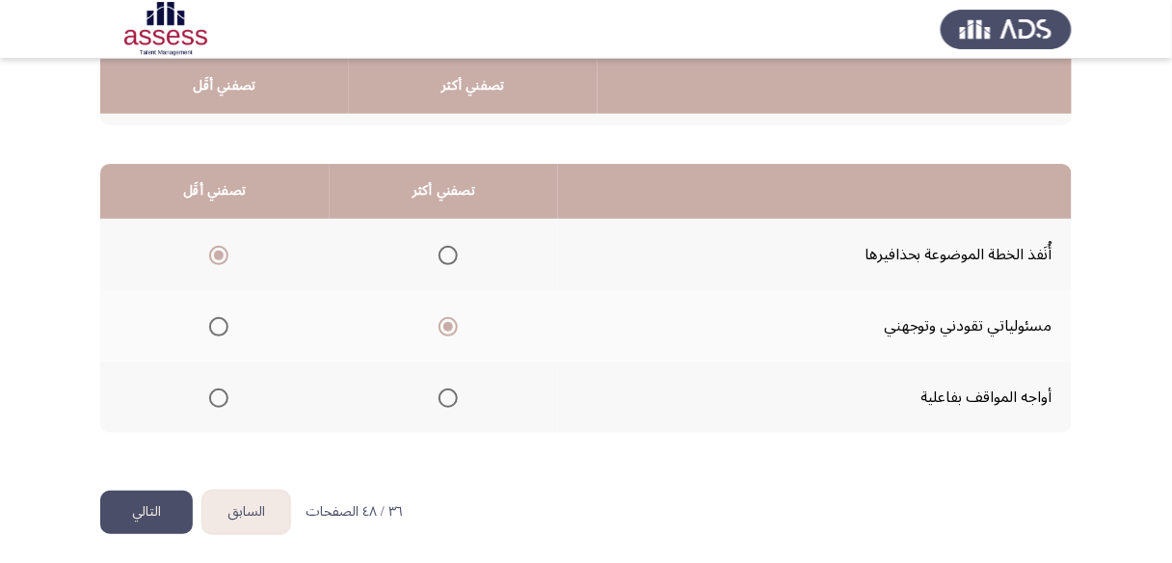
click at [157, 501] on button "التالي" at bounding box center [146, 512] width 93 height 43
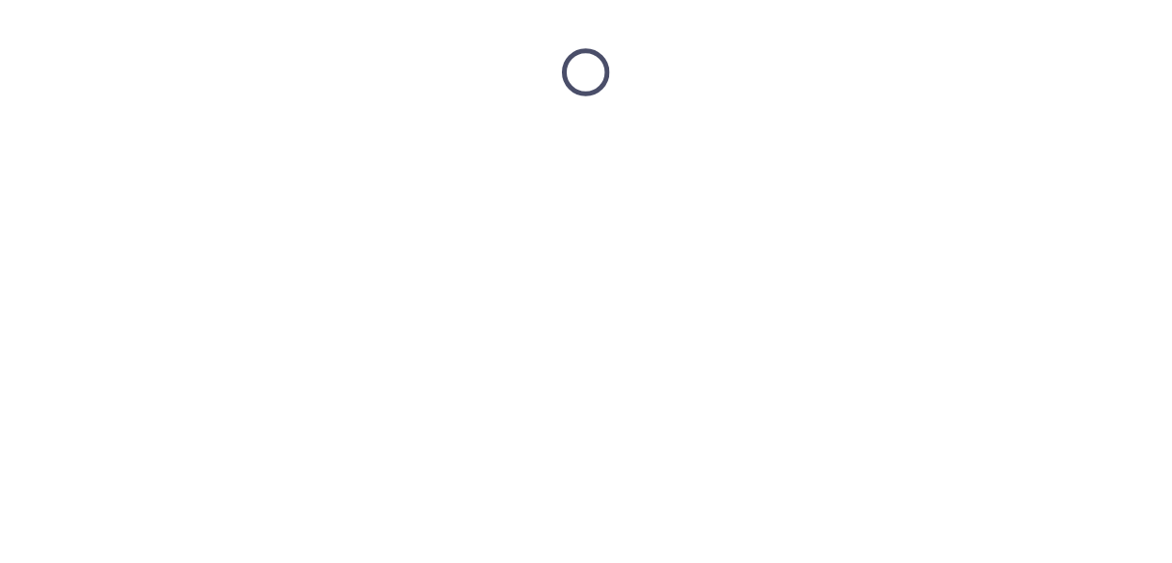
scroll to position [0, 0]
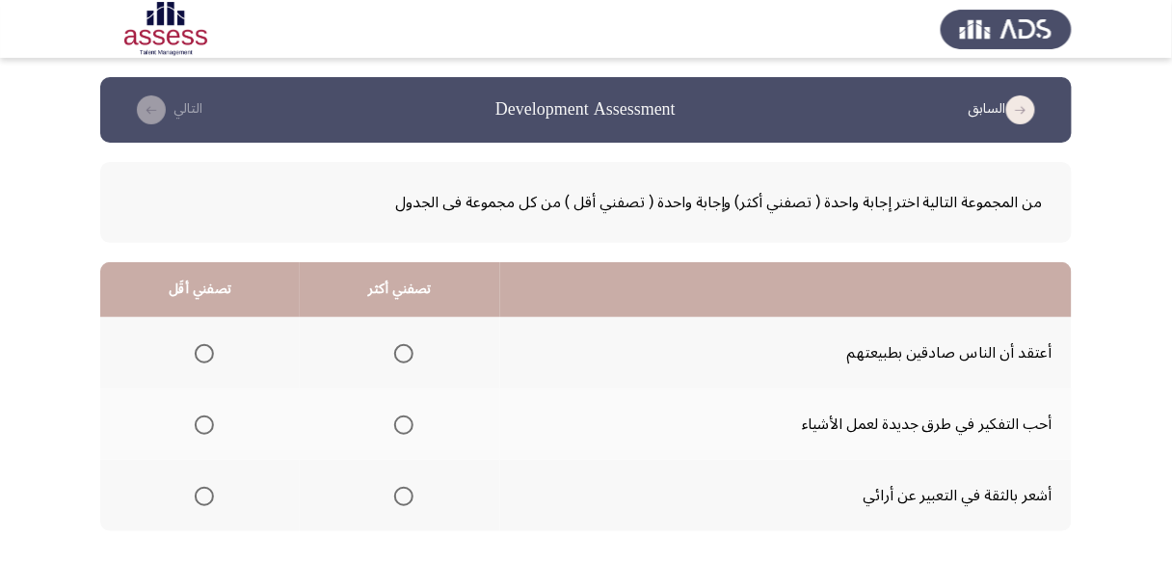
click at [395, 491] on span "Select an option" at bounding box center [403, 496] width 19 height 19
click at [395, 491] on input "Select an option" at bounding box center [403, 496] width 19 height 19
click at [200, 351] on span "Select an option" at bounding box center [204, 353] width 19 height 19
click at [200, 351] on input "Select an option" at bounding box center [204, 353] width 19 height 19
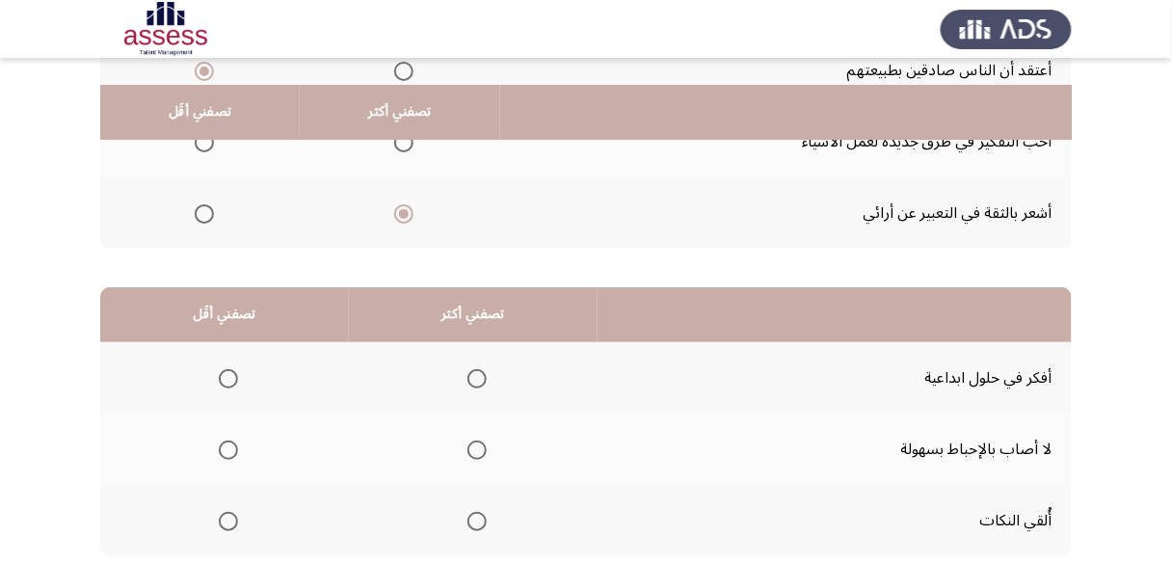
scroll to position [308, 0]
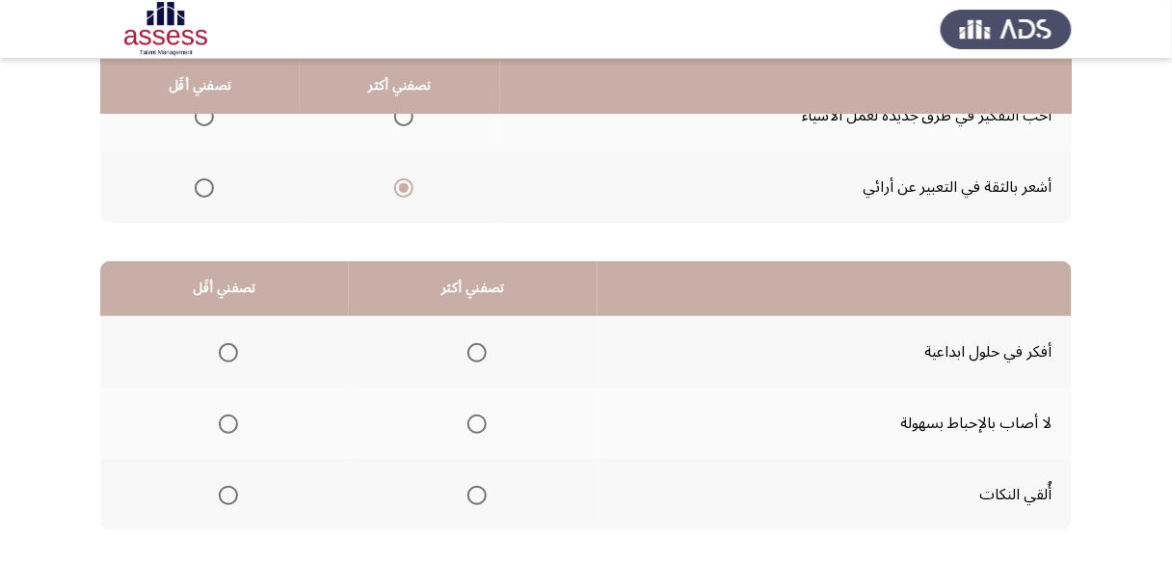
click at [476, 420] on span "Select an option" at bounding box center [476, 423] width 19 height 19
click at [476, 420] on input "Select an option" at bounding box center [476, 423] width 19 height 19
click at [231, 488] on span "Select an option" at bounding box center [228, 495] width 19 height 19
click at [231, 488] on input "Select an option" at bounding box center [228, 495] width 19 height 19
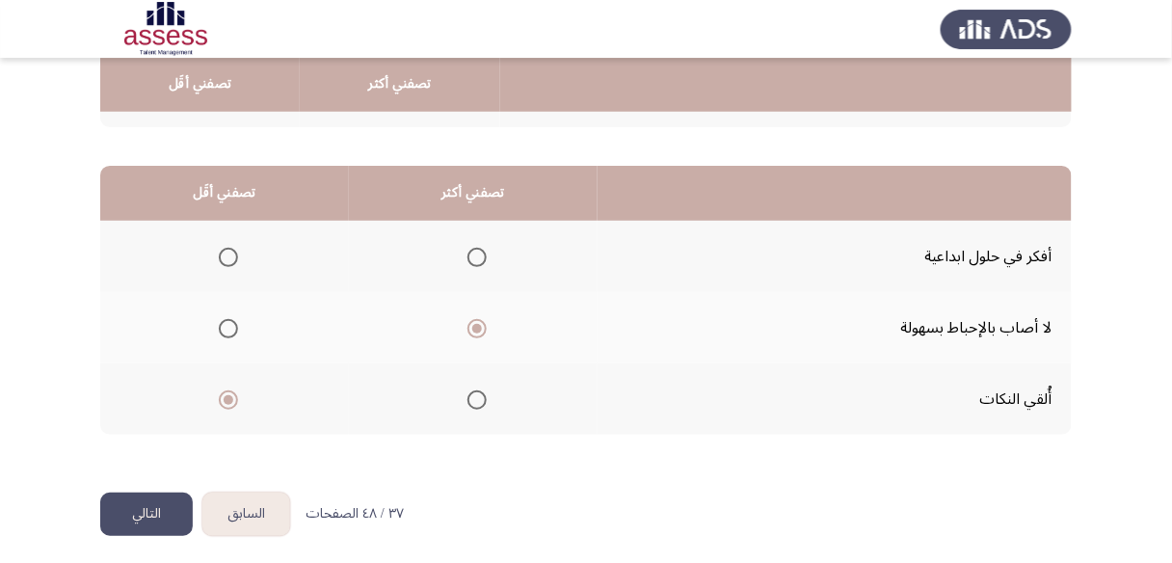
scroll to position [406, 0]
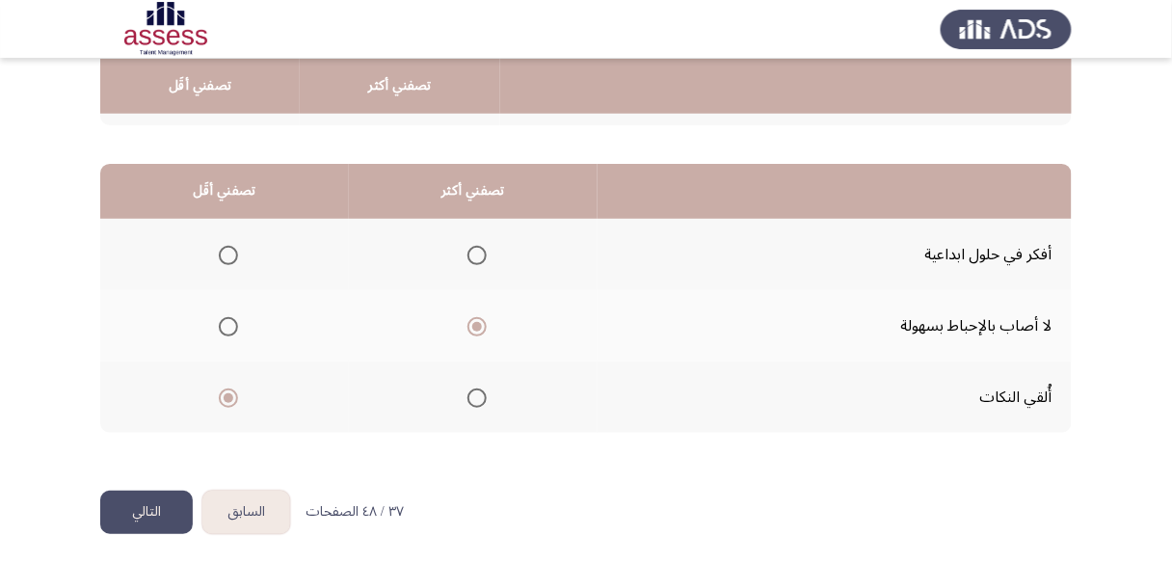
click at [164, 505] on button "التالي" at bounding box center [146, 512] width 93 height 43
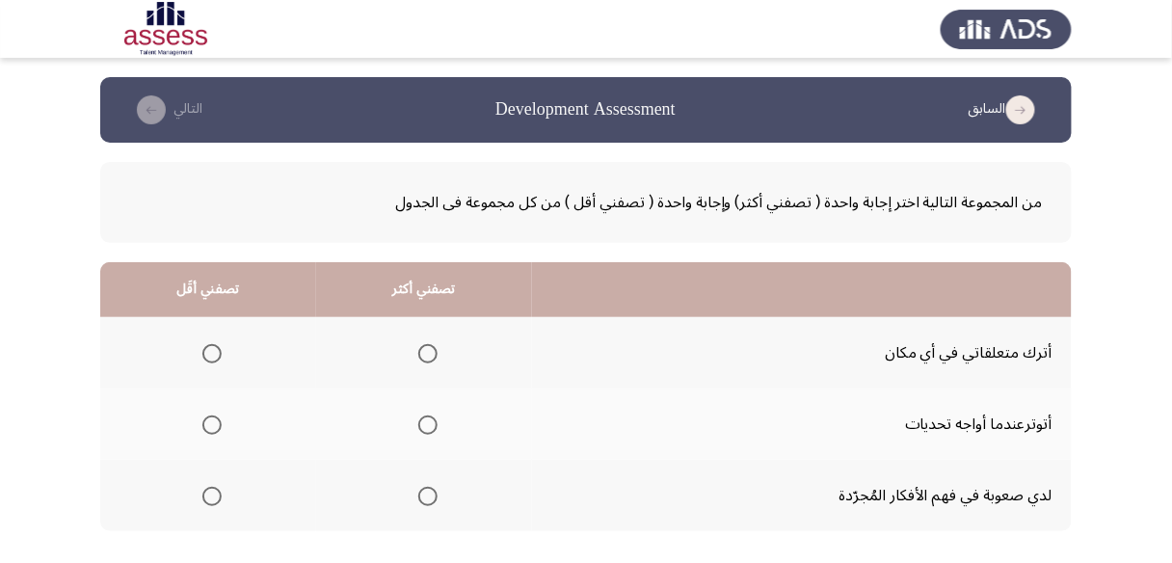
click at [426, 352] on span "Select an option" at bounding box center [427, 353] width 19 height 19
click at [426, 352] on input "Select an option" at bounding box center [427, 353] width 19 height 19
click at [213, 426] on span "Select an option" at bounding box center [211, 424] width 19 height 19
click at [213, 426] on input "Select an option" at bounding box center [211, 424] width 19 height 19
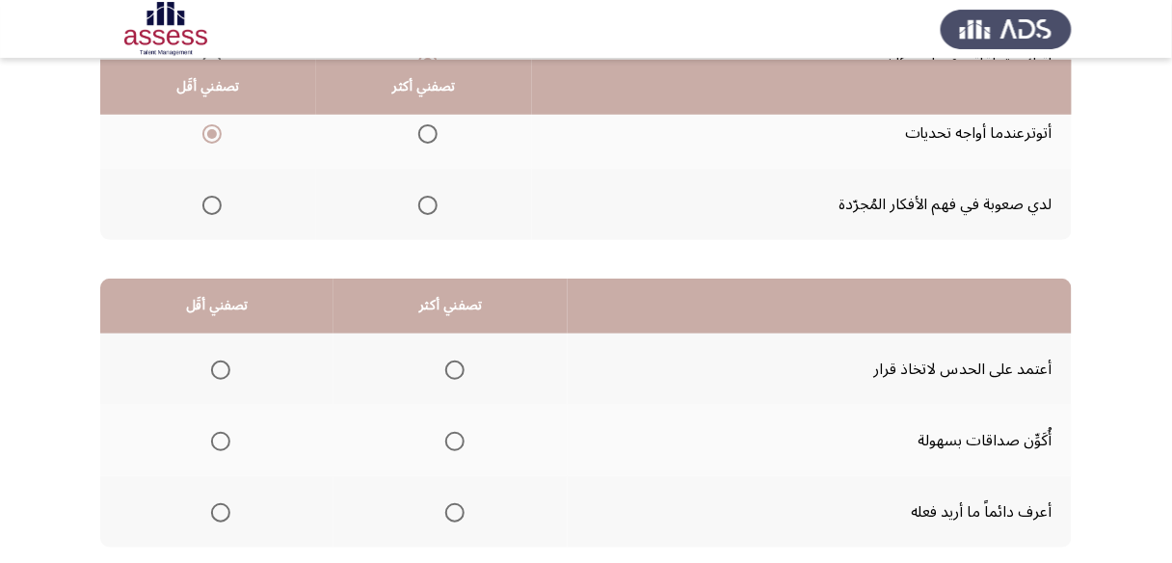
scroll to position [308, 0]
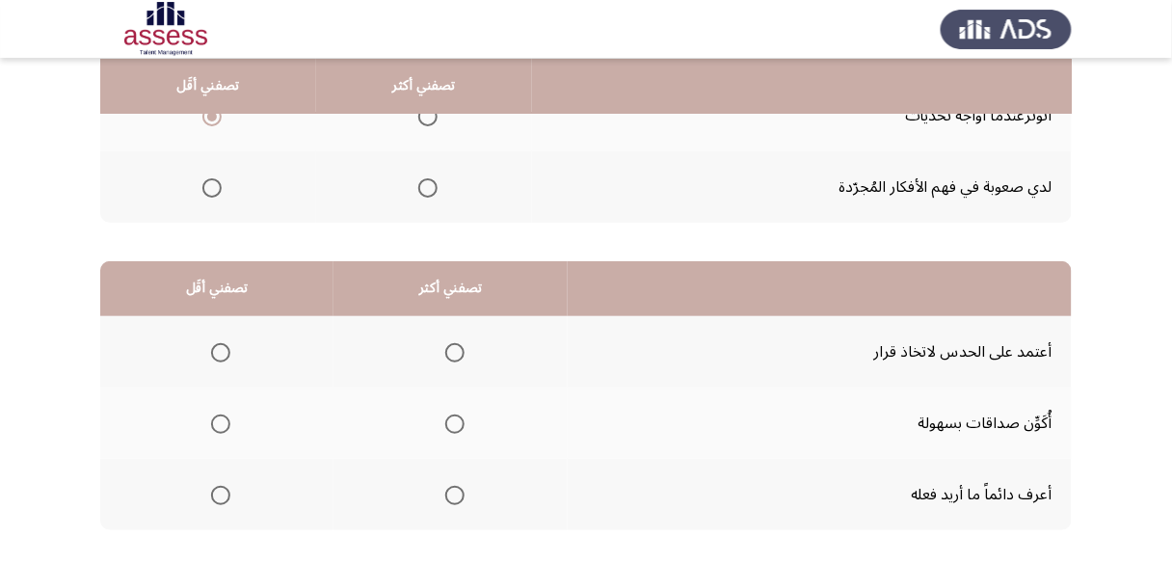
click at [461, 420] on span "Select an option" at bounding box center [454, 423] width 19 height 19
click at [461, 420] on input "Select an option" at bounding box center [454, 423] width 19 height 19
click at [217, 350] on span "Select an option" at bounding box center [220, 352] width 19 height 19
click at [217, 350] on input "Select an option" at bounding box center [220, 352] width 19 height 19
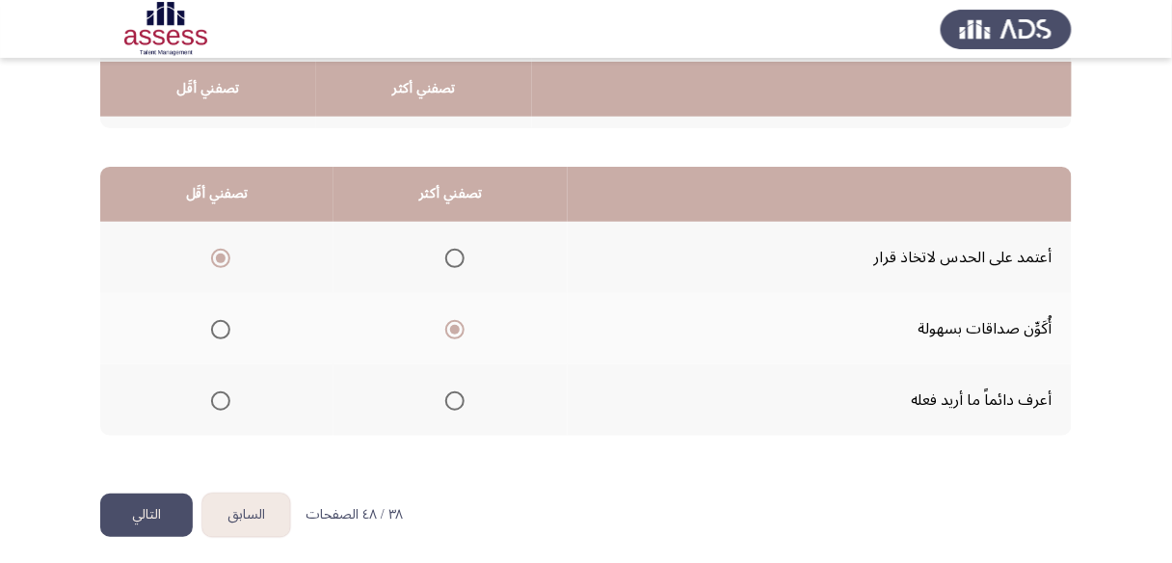
scroll to position [406, 0]
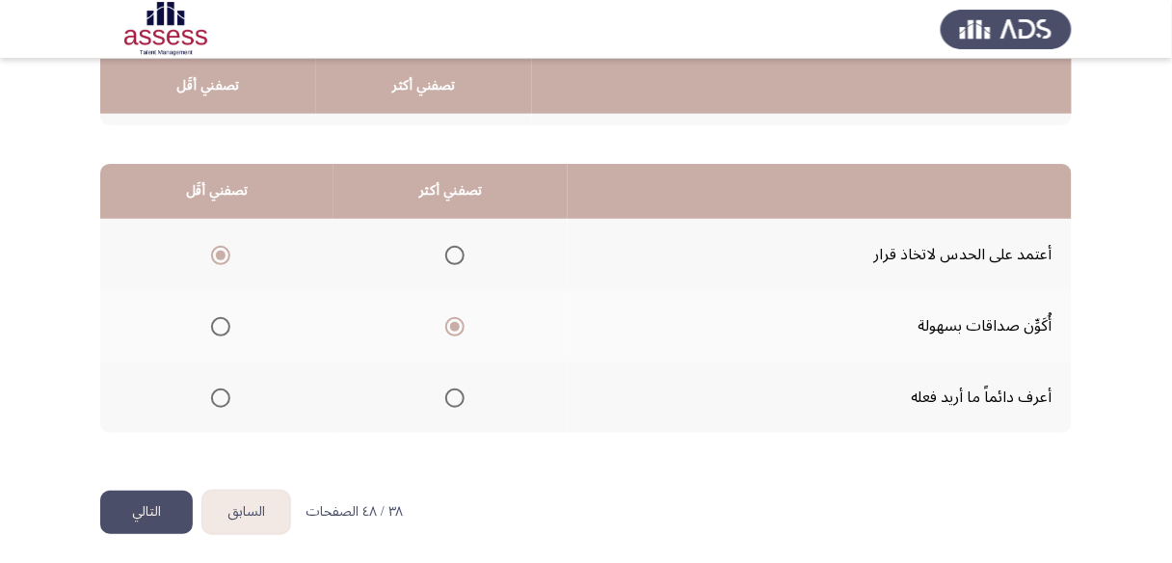
click at [453, 399] on span "Select an option" at bounding box center [454, 397] width 19 height 19
click at [453, 399] on input "Select an option" at bounding box center [454, 397] width 19 height 19
click at [162, 501] on button "التالي" at bounding box center [146, 512] width 93 height 43
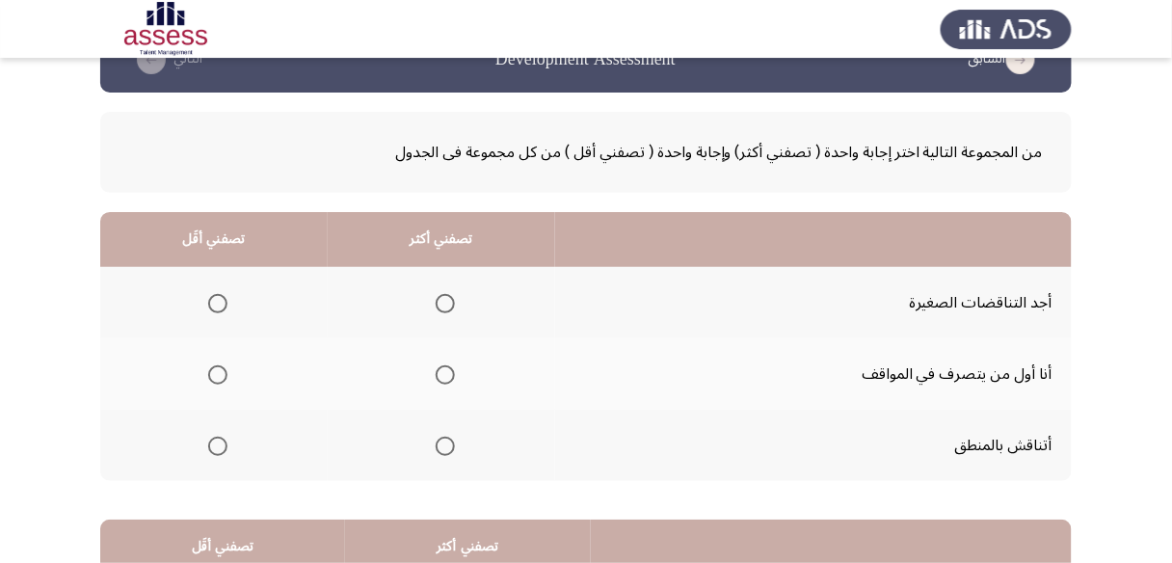
scroll to position [77, 0]
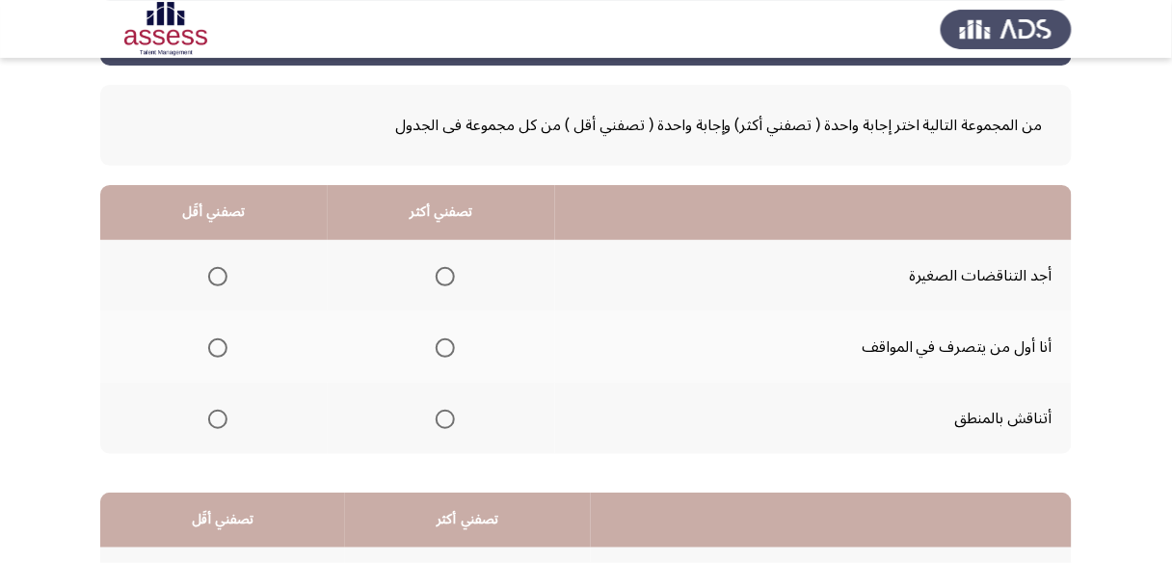
click at [448, 414] on span "Select an option" at bounding box center [445, 419] width 19 height 19
click at [448, 414] on input "Select an option" at bounding box center [445, 419] width 19 height 19
click at [217, 278] on span "Select an option" at bounding box center [217, 276] width 19 height 19
click at [217, 278] on input "Select an option" at bounding box center [217, 276] width 19 height 19
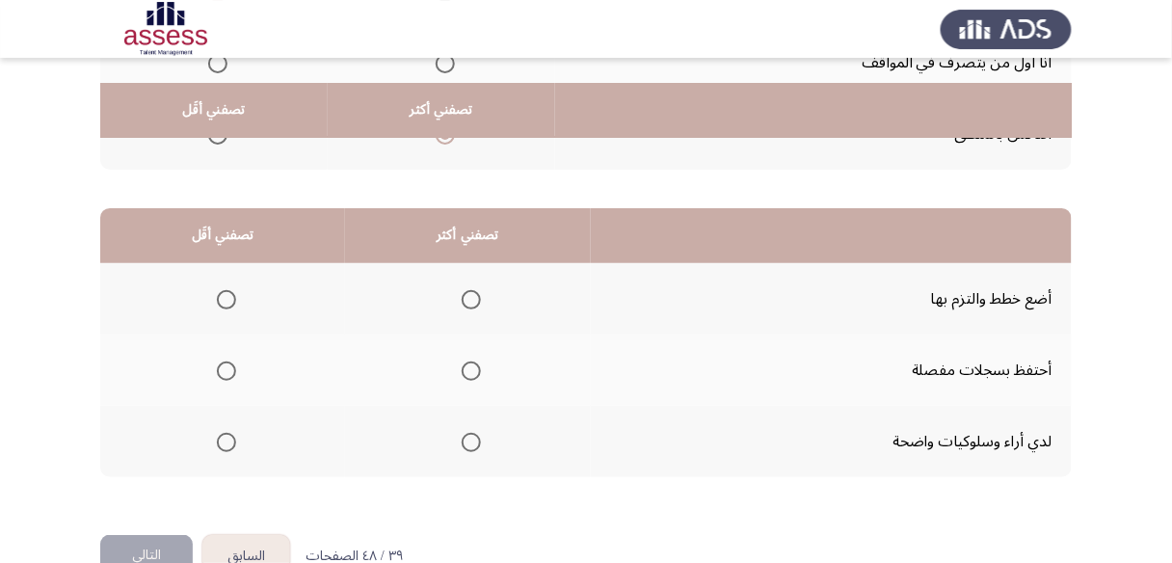
scroll to position [385, 0]
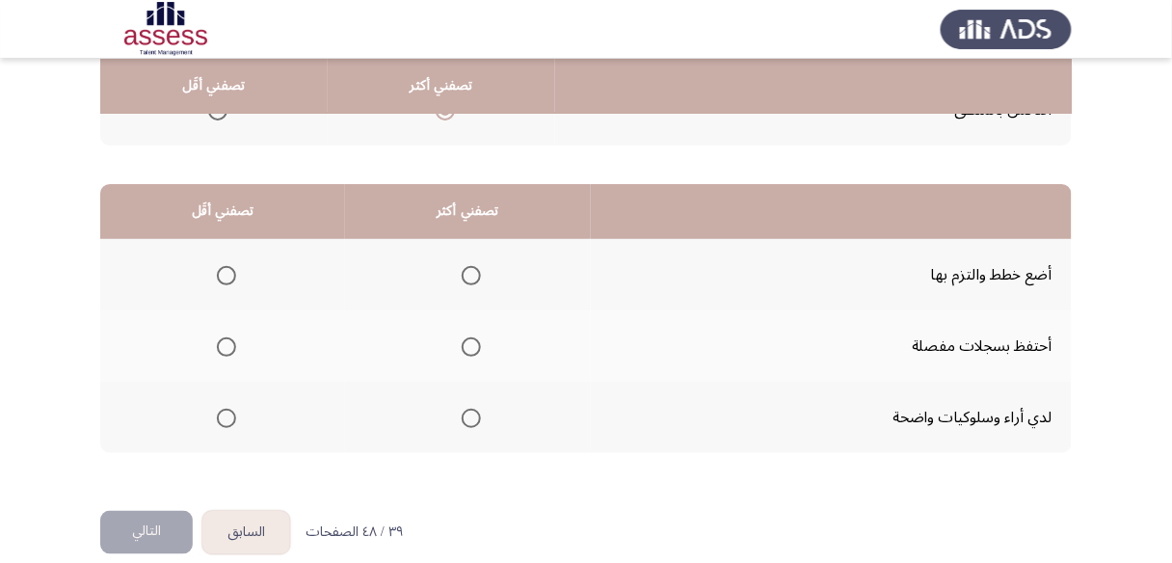
click at [464, 271] on span "Select an option" at bounding box center [471, 275] width 19 height 19
click at [464, 271] on input "Select an option" at bounding box center [471, 275] width 19 height 19
click at [470, 416] on span "Select an option" at bounding box center [471, 418] width 19 height 19
click at [470, 416] on input "Select an option" at bounding box center [471, 418] width 19 height 19
click at [226, 337] on span "Select an option" at bounding box center [226, 346] width 19 height 19
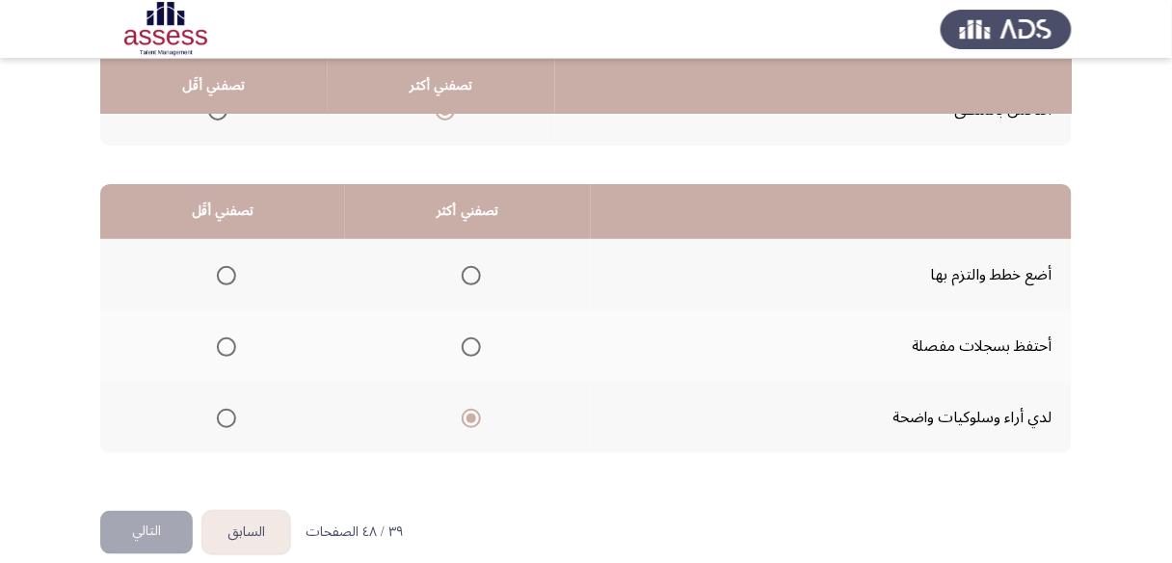
click at [226, 337] on input "Select an option" at bounding box center [226, 346] width 19 height 19
click at [224, 271] on span "Select an option" at bounding box center [226, 275] width 19 height 19
click at [224, 271] on input "Select an option" at bounding box center [226, 275] width 19 height 19
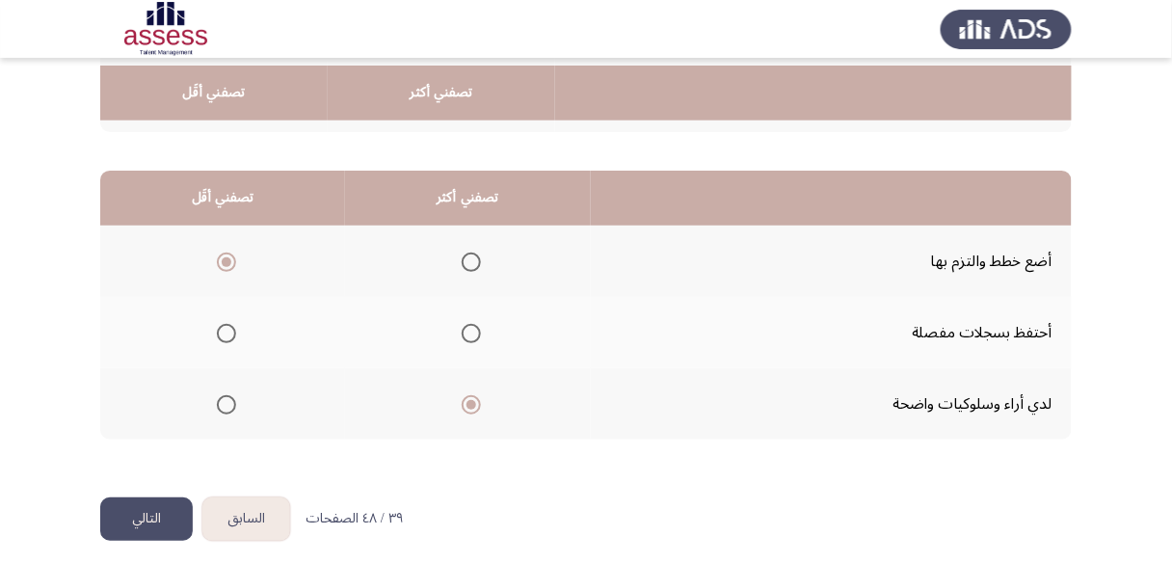
scroll to position [406, 0]
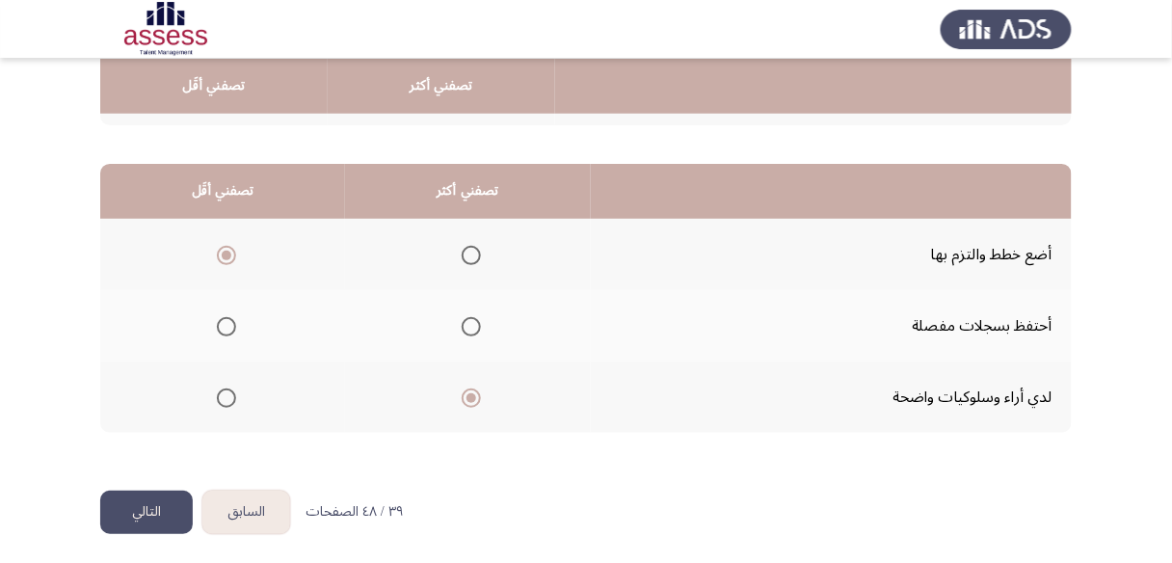
click at [159, 503] on button "التالي" at bounding box center [146, 512] width 93 height 43
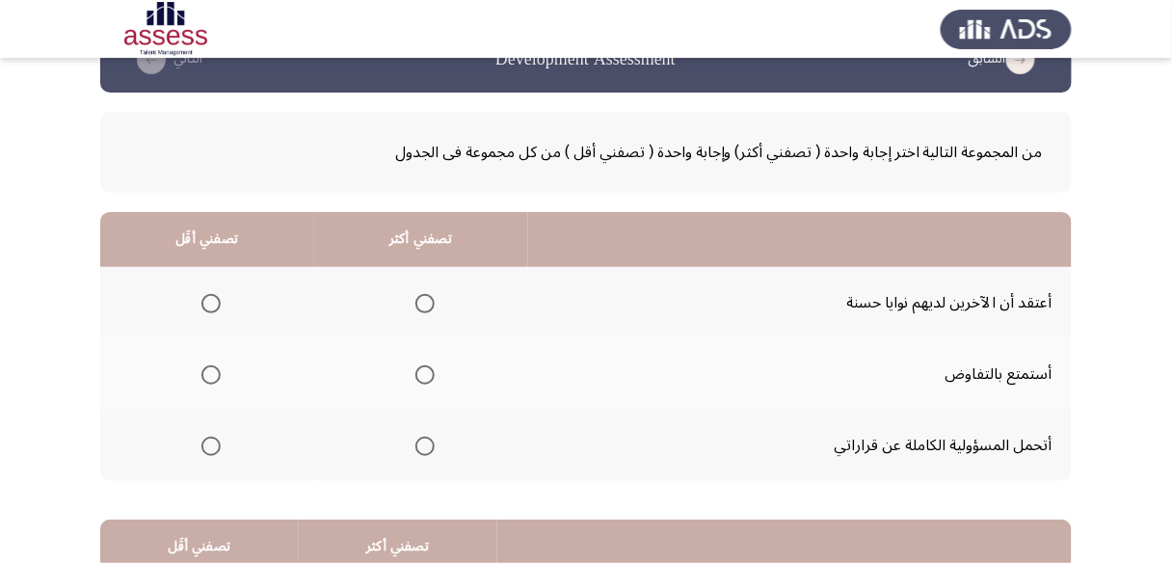
scroll to position [77, 0]
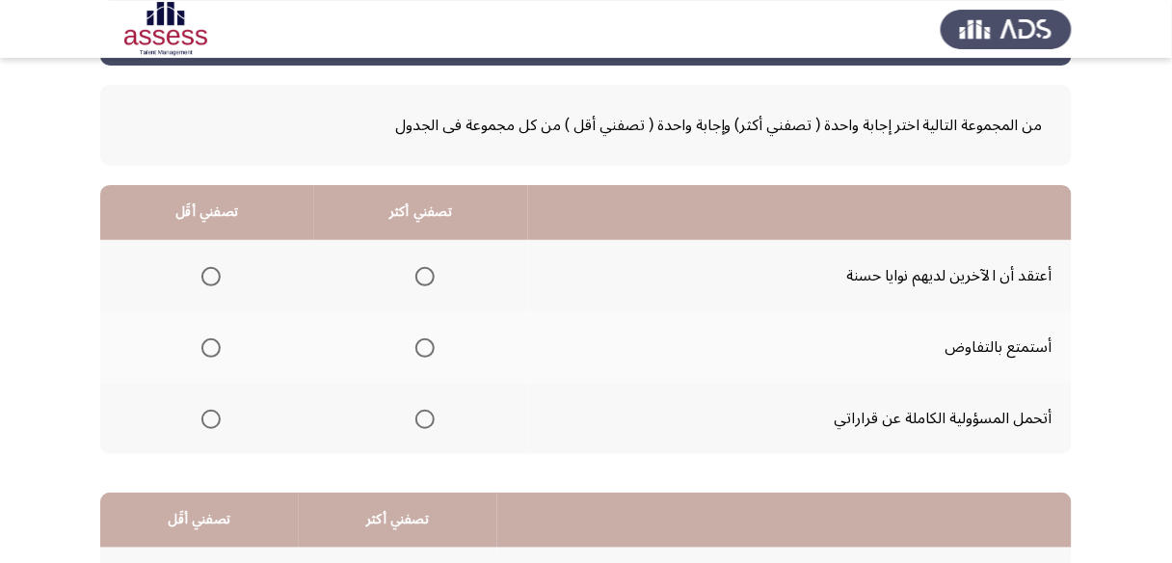
click at [419, 423] on span "Select an option" at bounding box center [424, 419] width 19 height 19
click at [419, 423] on input "Select an option" at bounding box center [424, 419] width 19 height 19
click at [212, 279] on span "Select an option" at bounding box center [210, 276] width 19 height 19
click at [212, 279] on input "Select an option" at bounding box center [210, 276] width 19 height 19
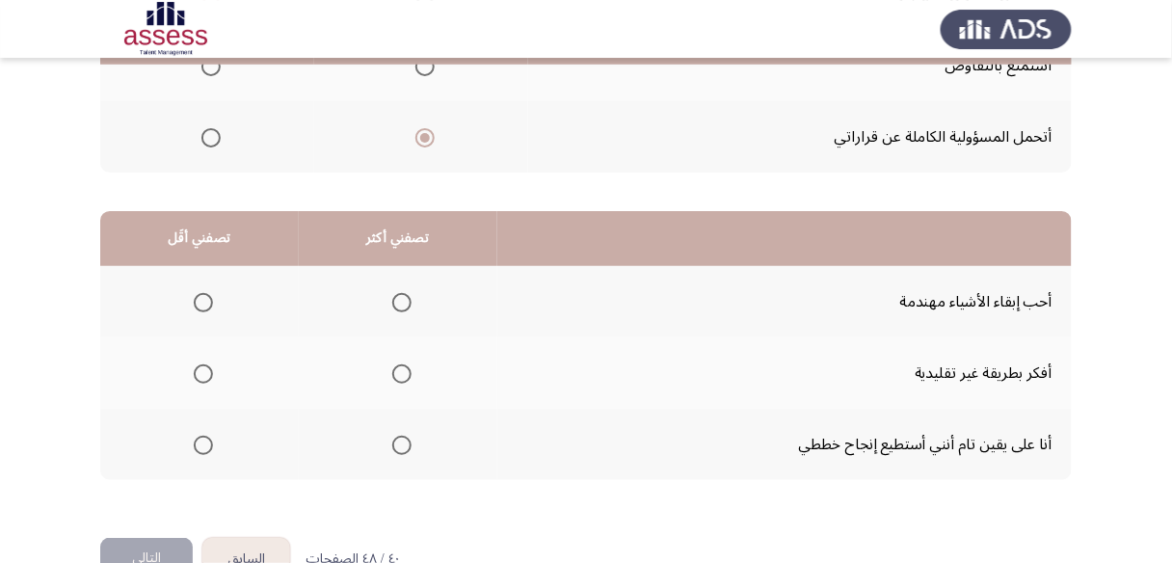
scroll to position [385, 0]
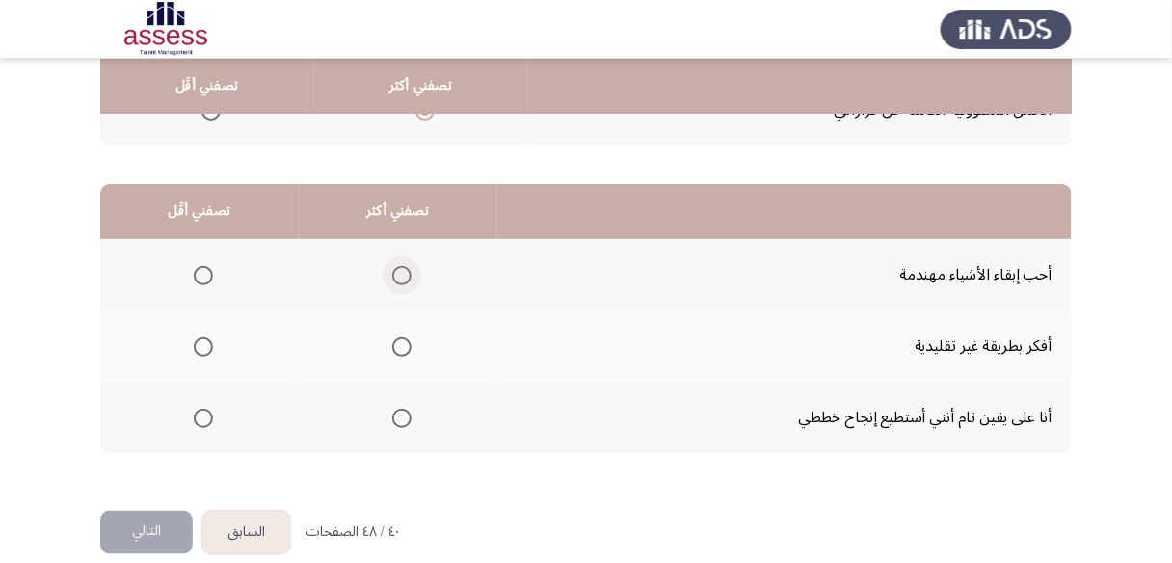
click at [404, 271] on span "Select an option" at bounding box center [401, 275] width 19 height 19
click at [404, 271] on input "Select an option" at bounding box center [401, 275] width 19 height 19
click at [205, 347] on span "Select an option" at bounding box center [203, 346] width 19 height 19
click at [205, 347] on input "Select an option" at bounding box center [203, 346] width 19 height 19
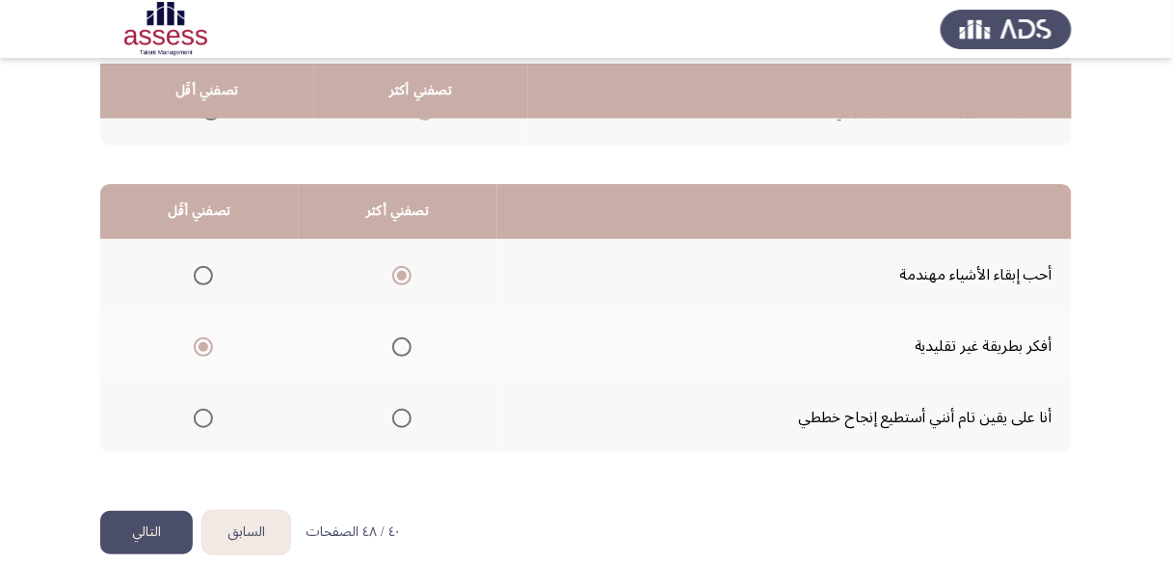
scroll to position [406, 0]
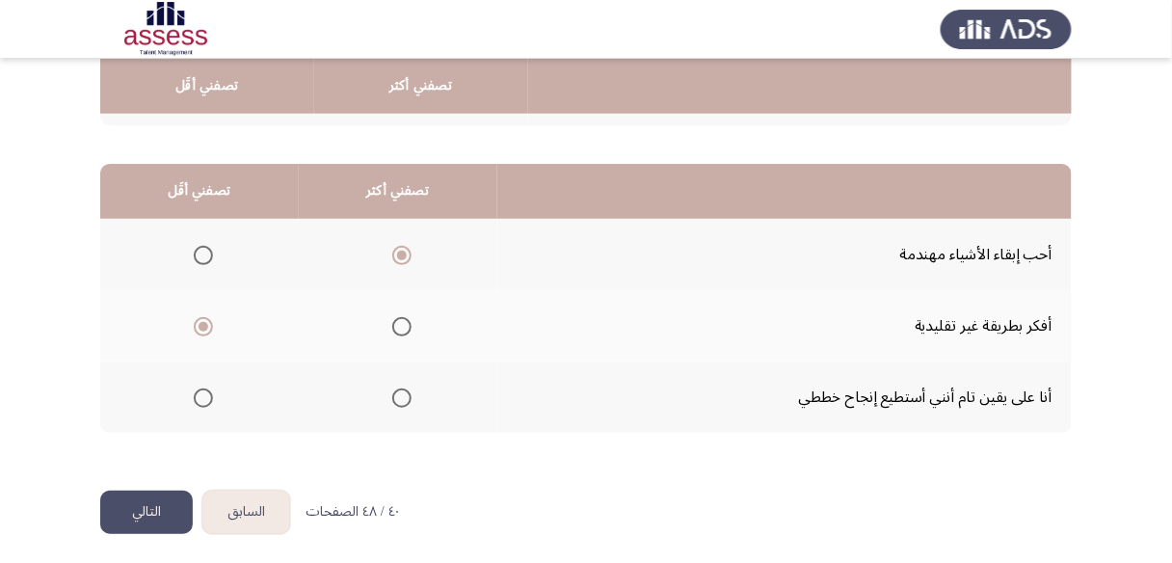
click at [393, 389] on span "Select an option" at bounding box center [401, 397] width 19 height 19
click at [393, 389] on input "Select an option" at bounding box center [401, 397] width 19 height 19
click at [145, 509] on button "التالي" at bounding box center [146, 512] width 93 height 43
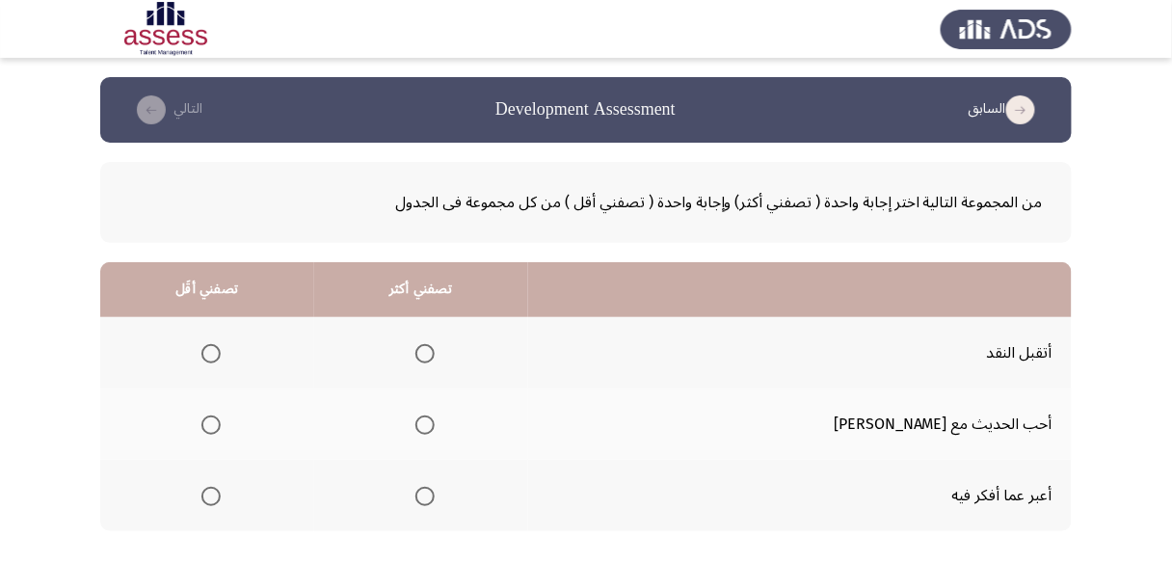
scroll to position [77, 0]
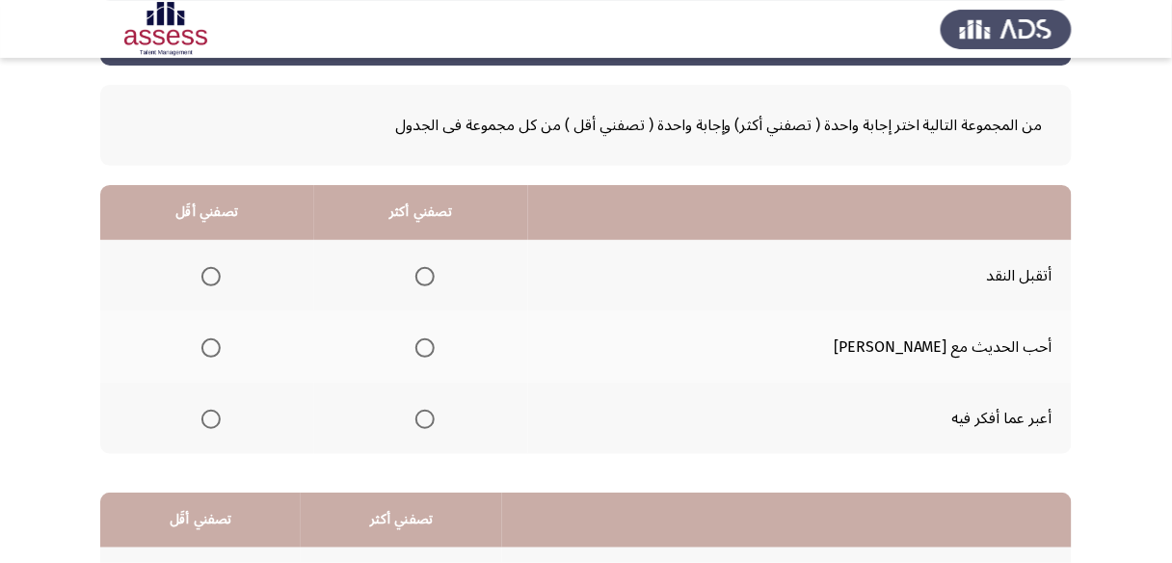
click at [435, 281] on span "Select an option" at bounding box center [424, 276] width 19 height 19
click at [435, 281] on input "Select an option" at bounding box center [424, 276] width 19 height 19
click at [435, 414] on span "Select an option" at bounding box center [424, 419] width 19 height 19
click at [435, 414] on input "Select an option" at bounding box center [424, 419] width 19 height 19
click at [221, 275] on span "Select an option" at bounding box center [210, 276] width 19 height 19
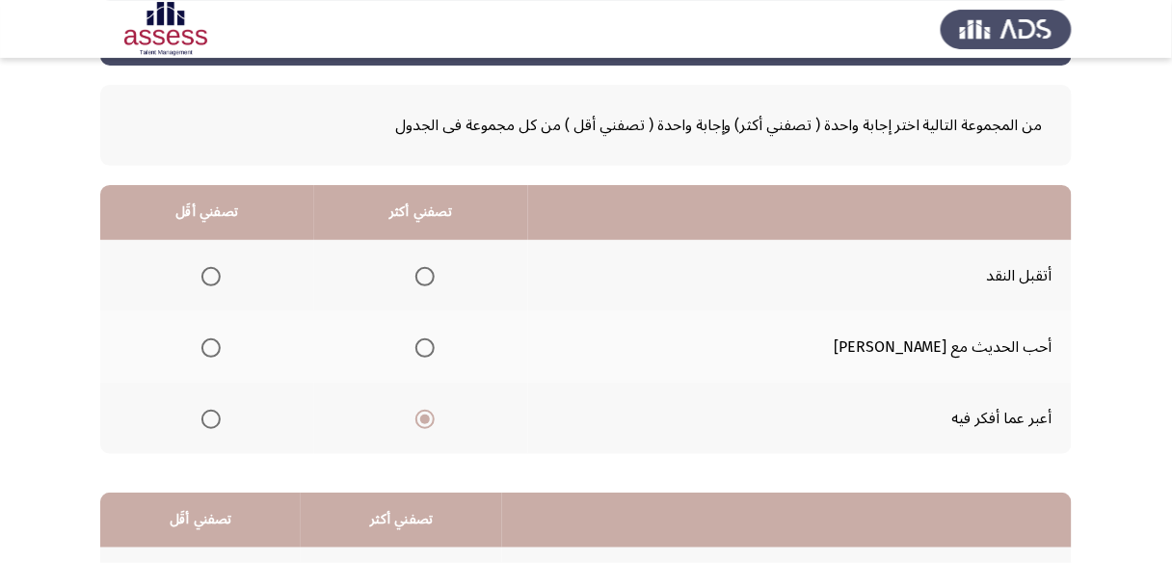
click at [221, 275] on input "Select an option" at bounding box center [210, 276] width 19 height 19
click at [213, 344] on label "Select an option" at bounding box center [207, 347] width 27 height 19
click at [213, 344] on input "Select an option" at bounding box center [210, 347] width 19 height 19
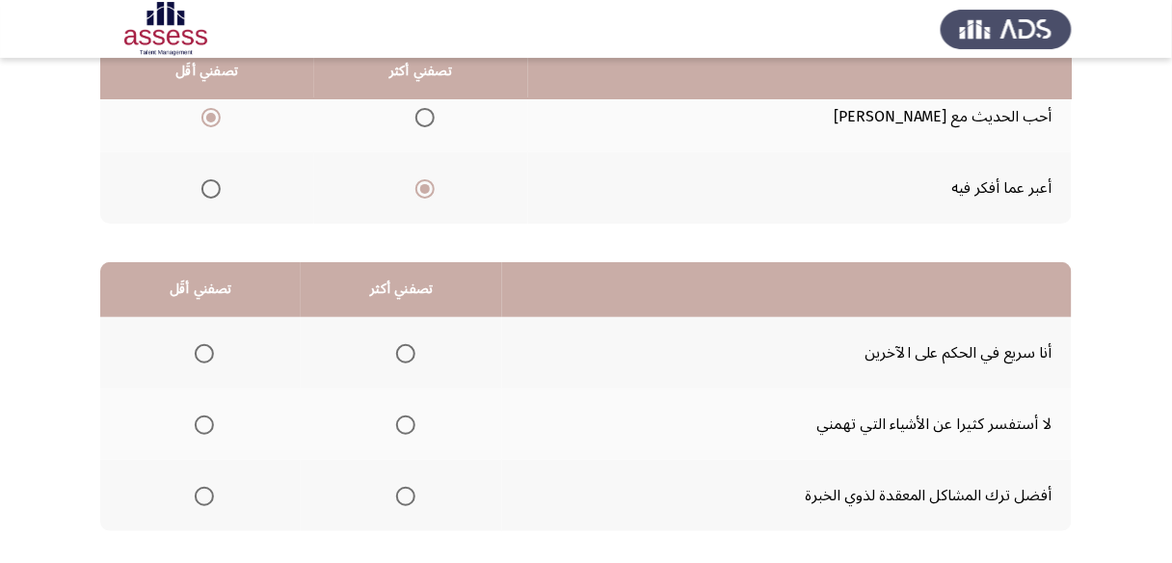
scroll to position [308, 0]
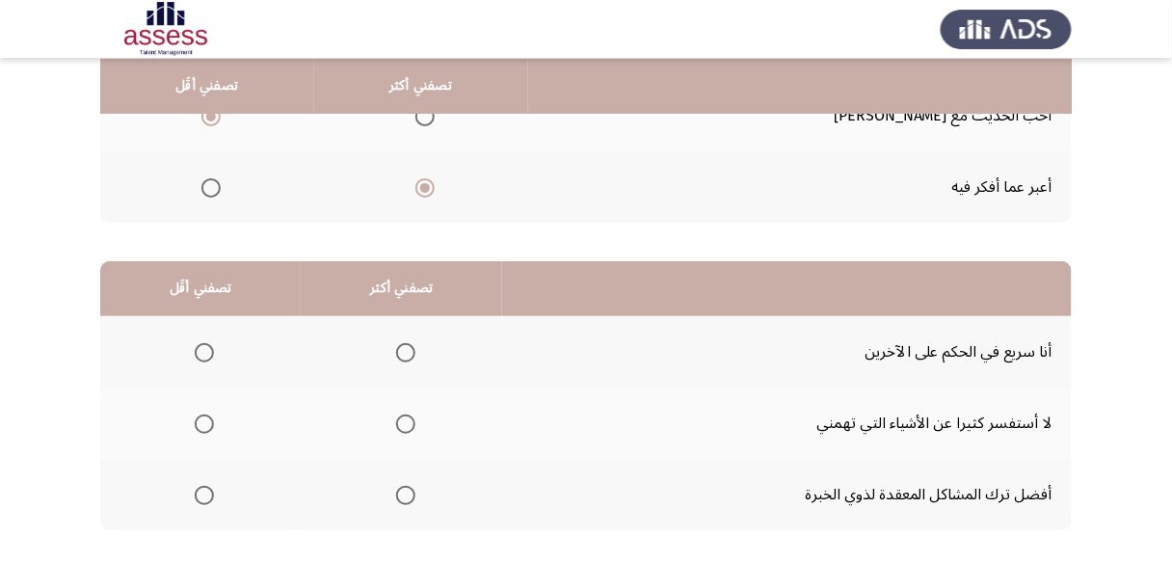
click at [406, 490] on span "Select an option" at bounding box center [405, 495] width 19 height 19
click at [406, 490] on input "Select an option" at bounding box center [405, 495] width 19 height 19
click at [198, 352] on span "Select an option" at bounding box center [204, 352] width 19 height 19
click at [198, 352] on input "Select an option" at bounding box center [204, 352] width 19 height 19
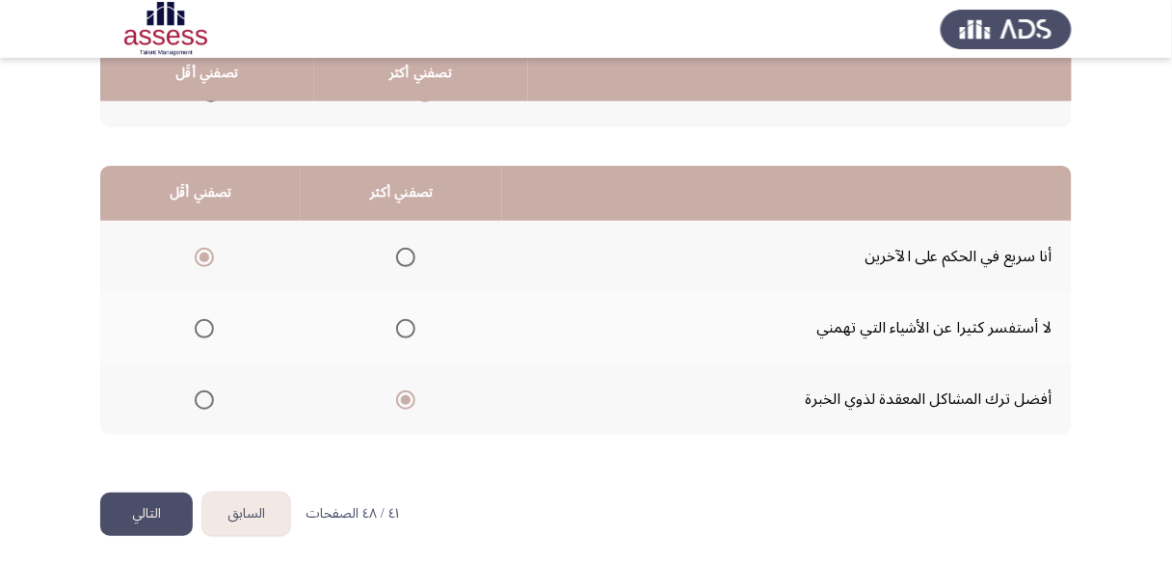
scroll to position [406, 0]
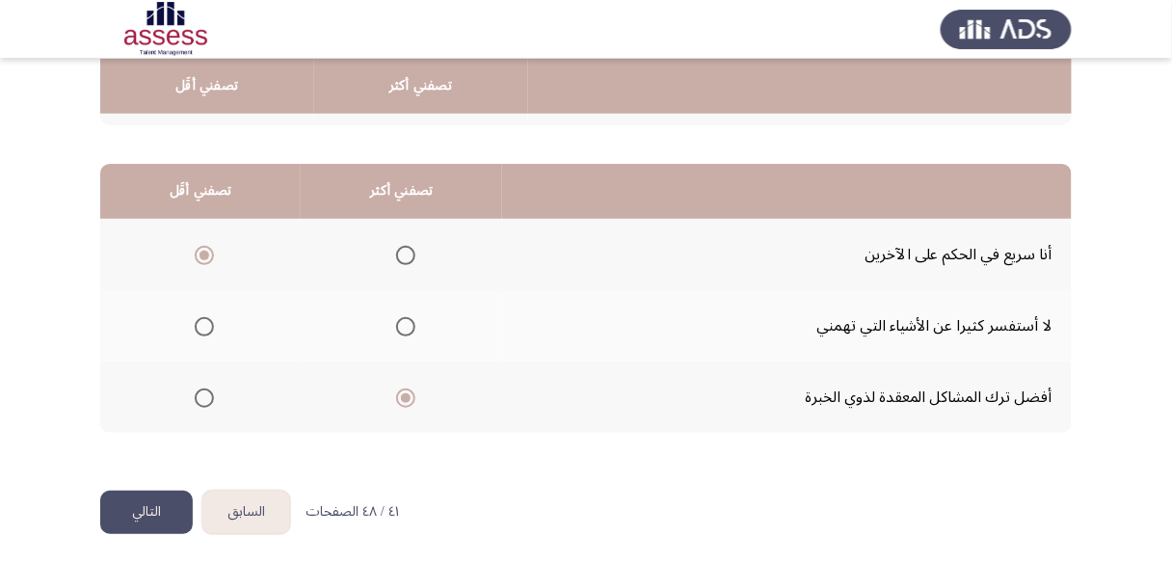
click at [133, 505] on button "التالي" at bounding box center [146, 512] width 93 height 43
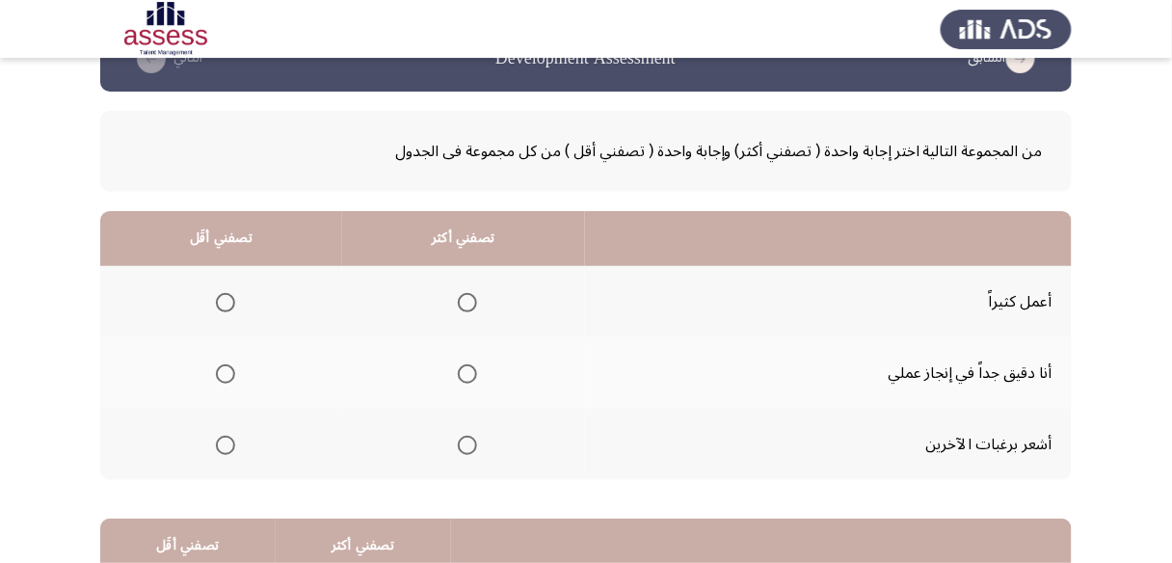
scroll to position [77, 0]
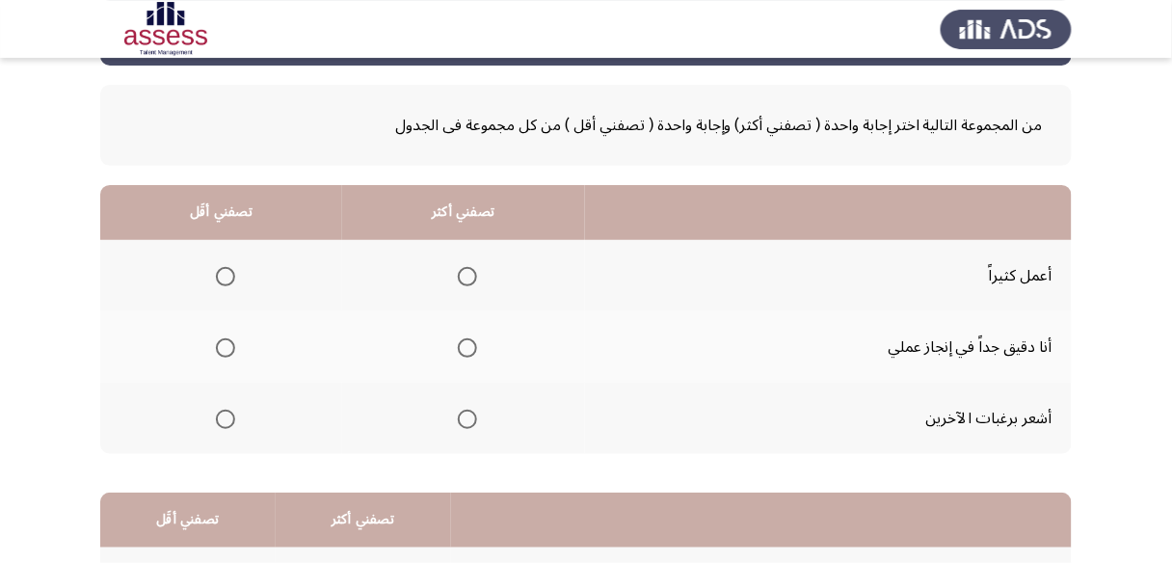
click at [227, 274] on span "Select an option" at bounding box center [225, 276] width 19 height 19
click at [227, 274] on input "Select an option" at bounding box center [225, 276] width 19 height 19
click at [459, 342] on span "Select an option" at bounding box center [467, 347] width 19 height 19
click at [459, 342] on input "Select an option" at bounding box center [467, 347] width 19 height 19
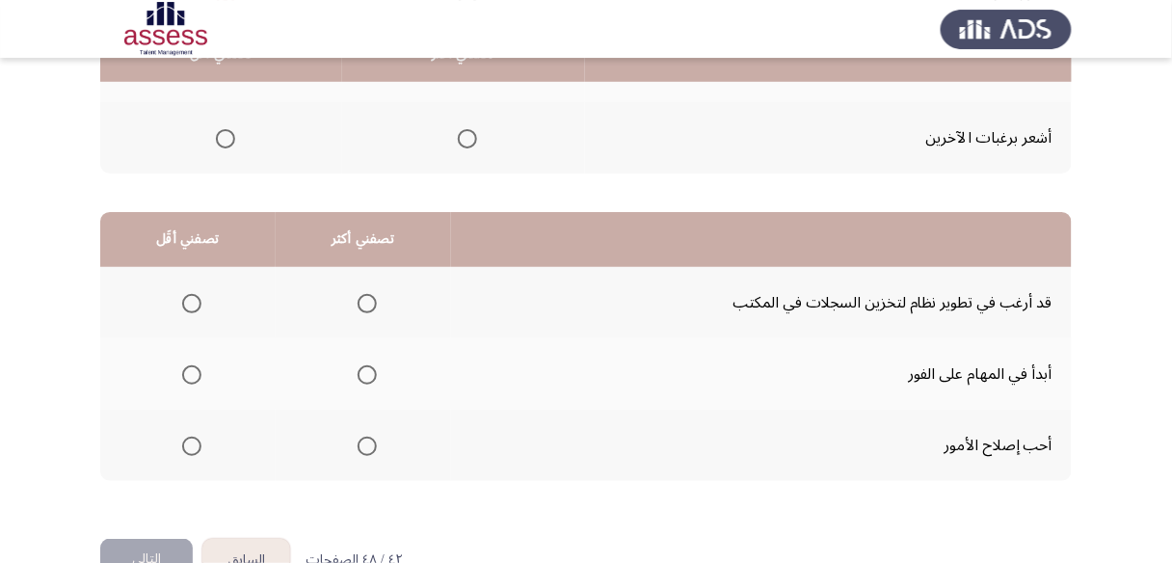
scroll to position [385, 0]
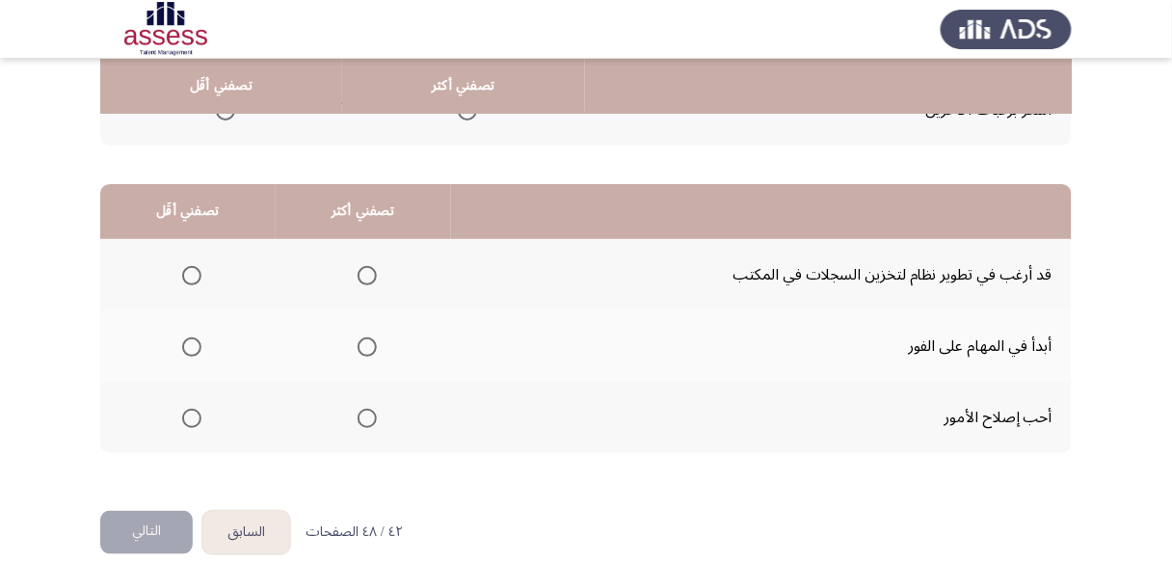
click at [362, 274] on span "Select an option" at bounding box center [367, 275] width 19 height 19
click at [362, 274] on input "Select an option" at bounding box center [367, 275] width 19 height 19
click at [195, 345] on span "Select an option" at bounding box center [191, 346] width 19 height 19
click at [195, 345] on input "Select an option" at bounding box center [191, 346] width 19 height 19
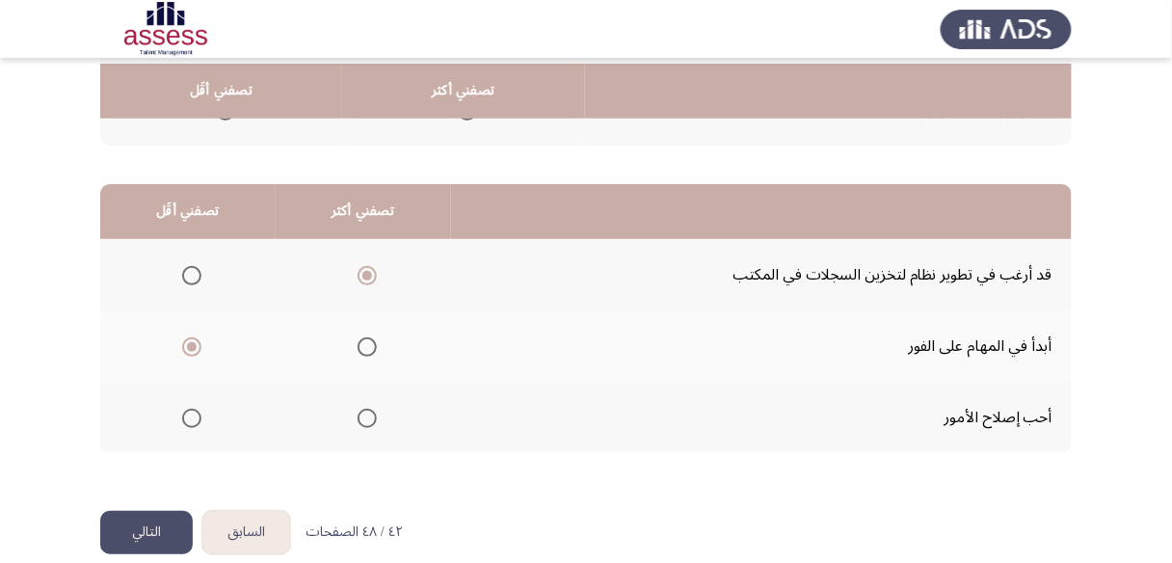
scroll to position [406, 0]
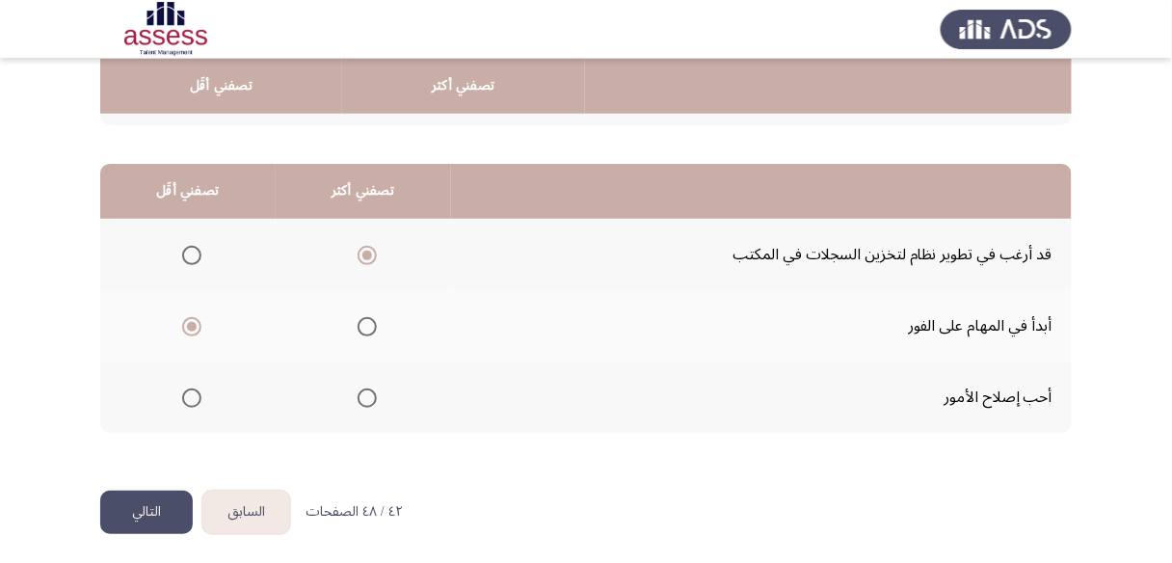
click at [153, 502] on button "التالي" at bounding box center [146, 512] width 93 height 43
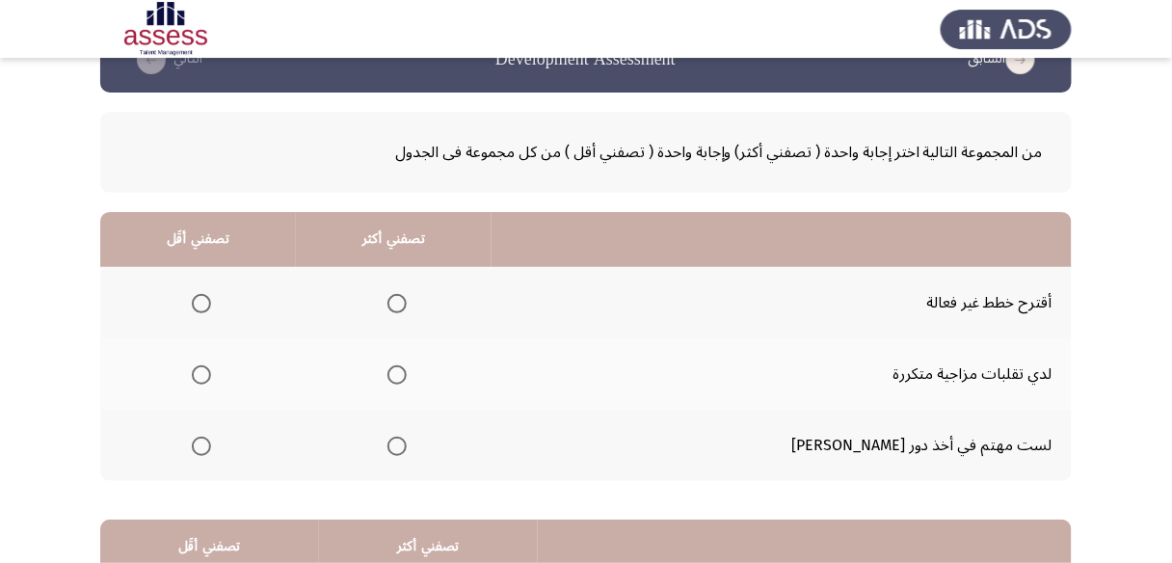
scroll to position [77, 0]
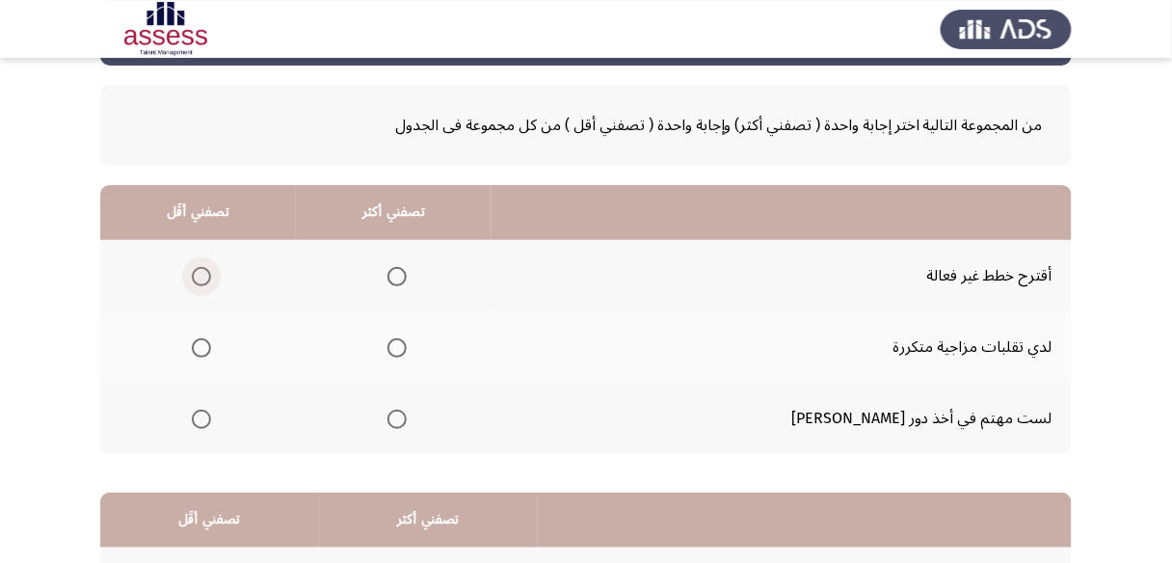
click at [211, 272] on span "Select an option" at bounding box center [201, 276] width 19 height 19
click at [211, 272] on input "Select an option" at bounding box center [201, 276] width 19 height 19
click at [407, 412] on span "Select an option" at bounding box center [396, 419] width 19 height 19
click at [407, 412] on input "Select an option" at bounding box center [396, 419] width 19 height 19
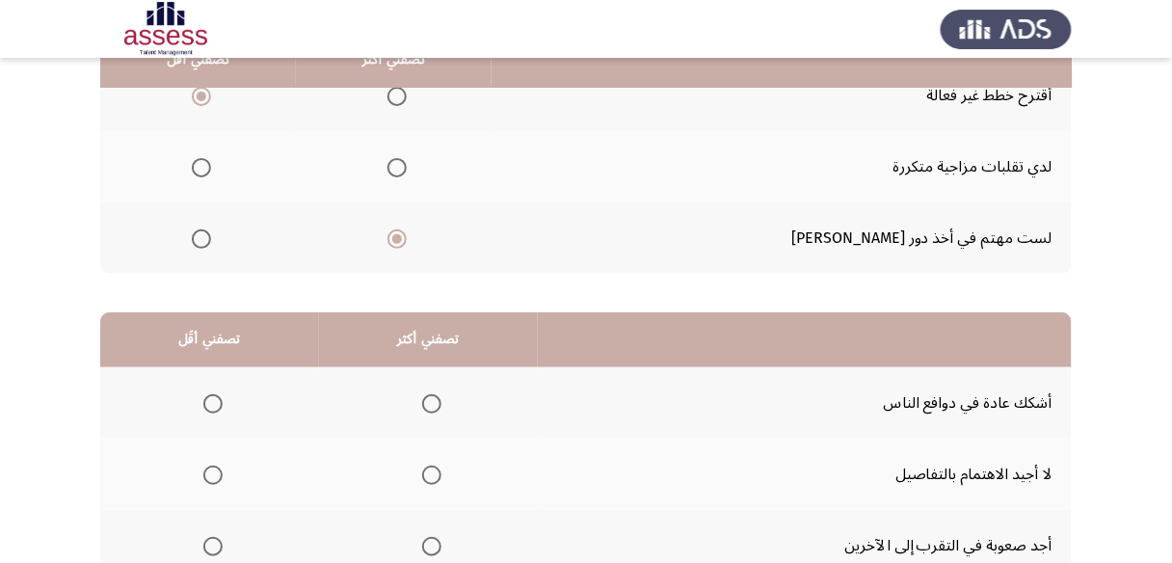
scroll to position [231, 0]
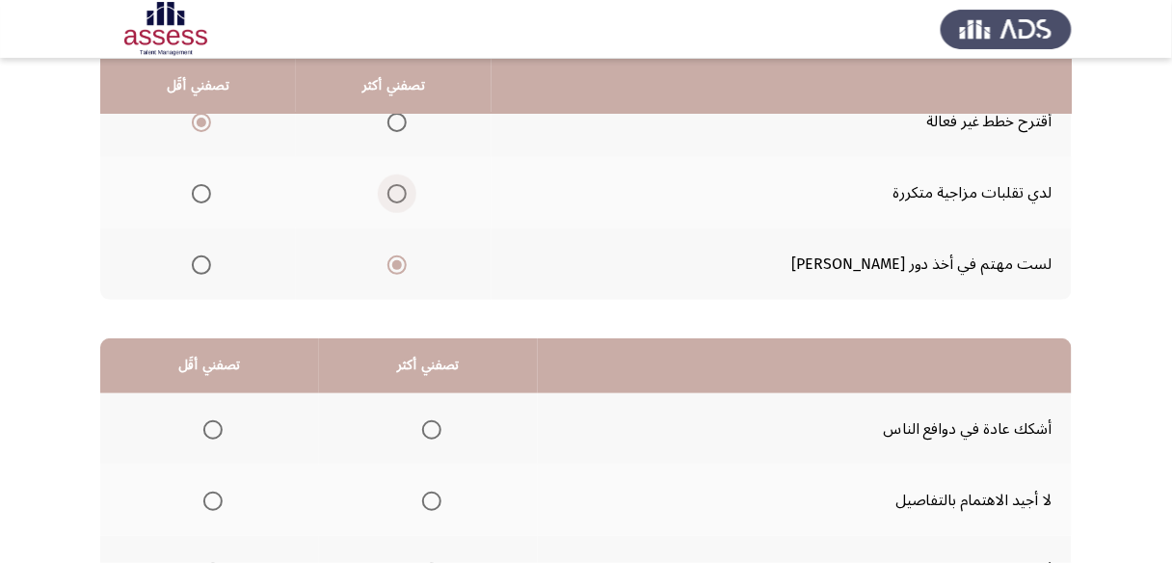
click at [407, 193] on span "Select an option" at bounding box center [396, 193] width 19 height 19
click at [407, 193] on input "Select an option" at bounding box center [396, 193] width 19 height 19
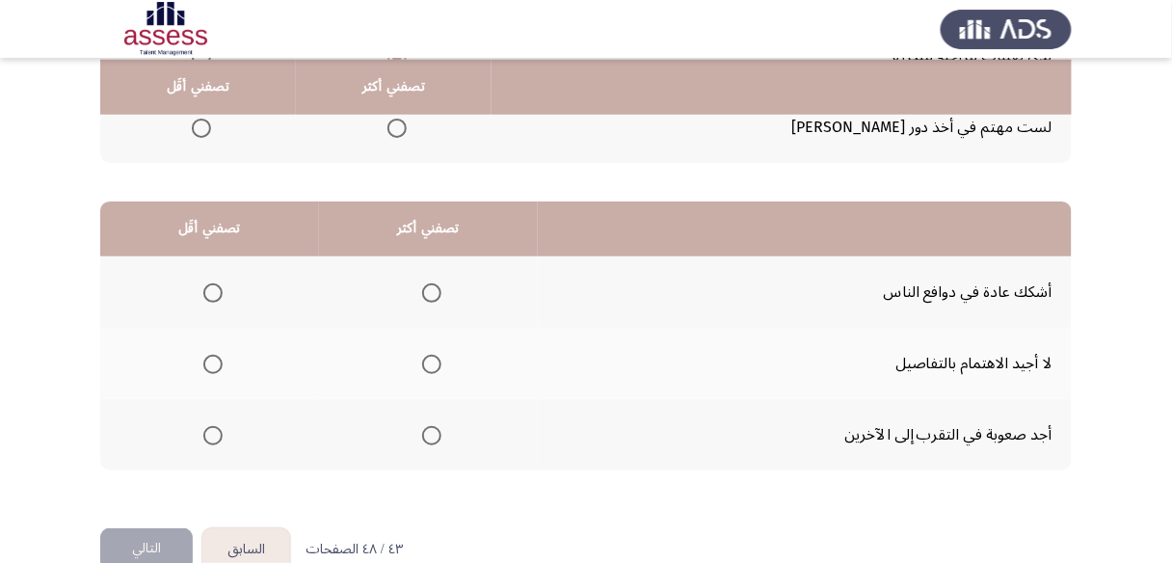
scroll to position [385, 0]
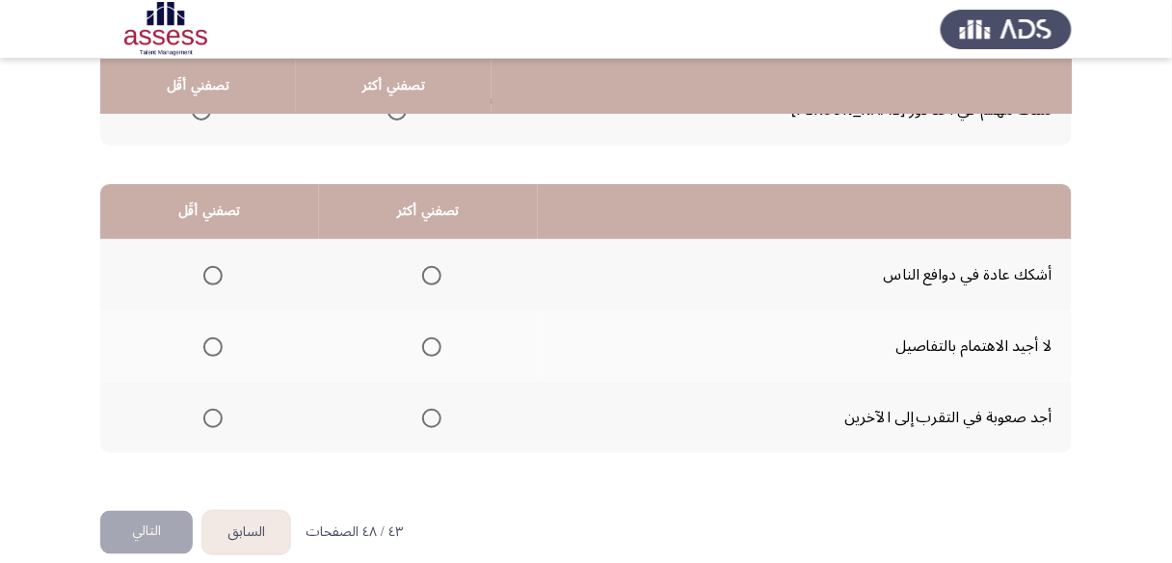
click at [429, 339] on span "Select an option" at bounding box center [431, 346] width 19 height 19
click at [429, 339] on input "Select an option" at bounding box center [431, 346] width 19 height 19
click at [208, 412] on span "Select an option" at bounding box center [212, 418] width 19 height 19
click at [208, 412] on input "Select an option" at bounding box center [212, 418] width 19 height 19
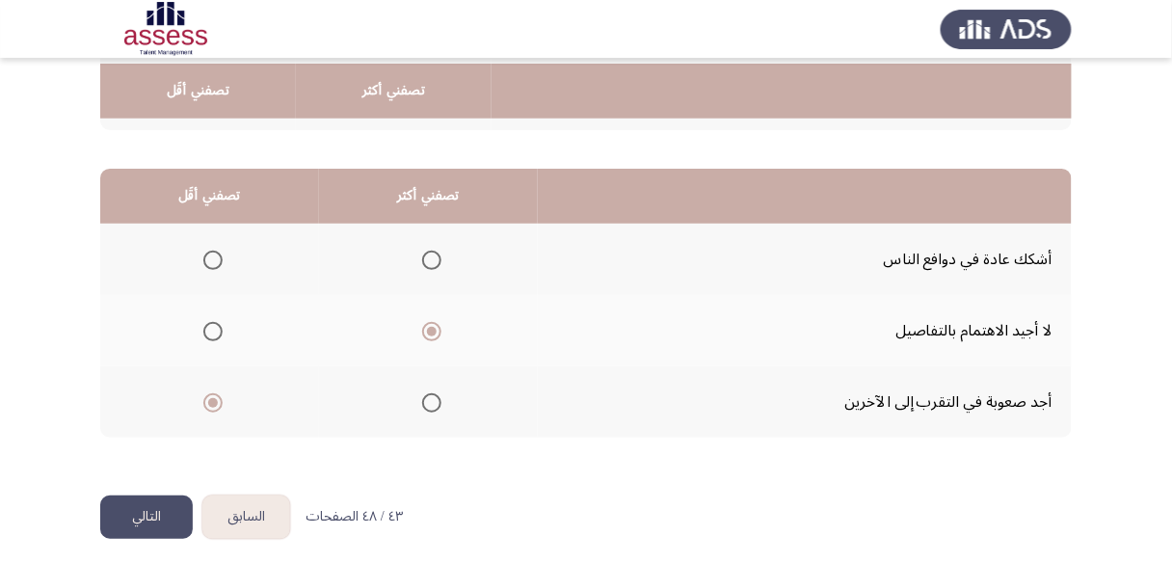
scroll to position [406, 0]
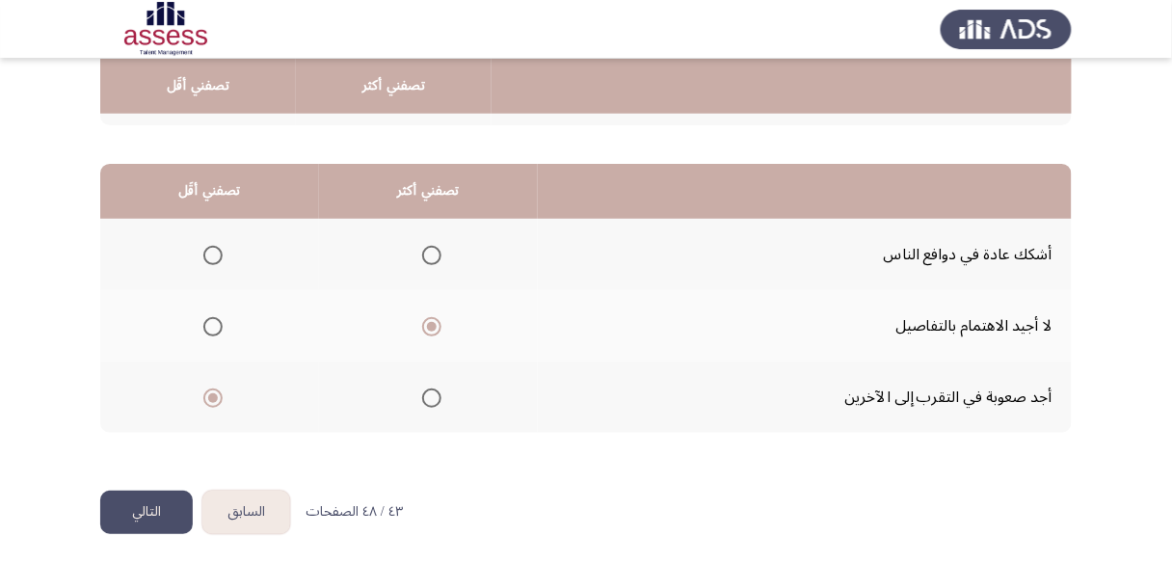
click at [162, 506] on button "التالي" at bounding box center [146, 512] width 93 height 43
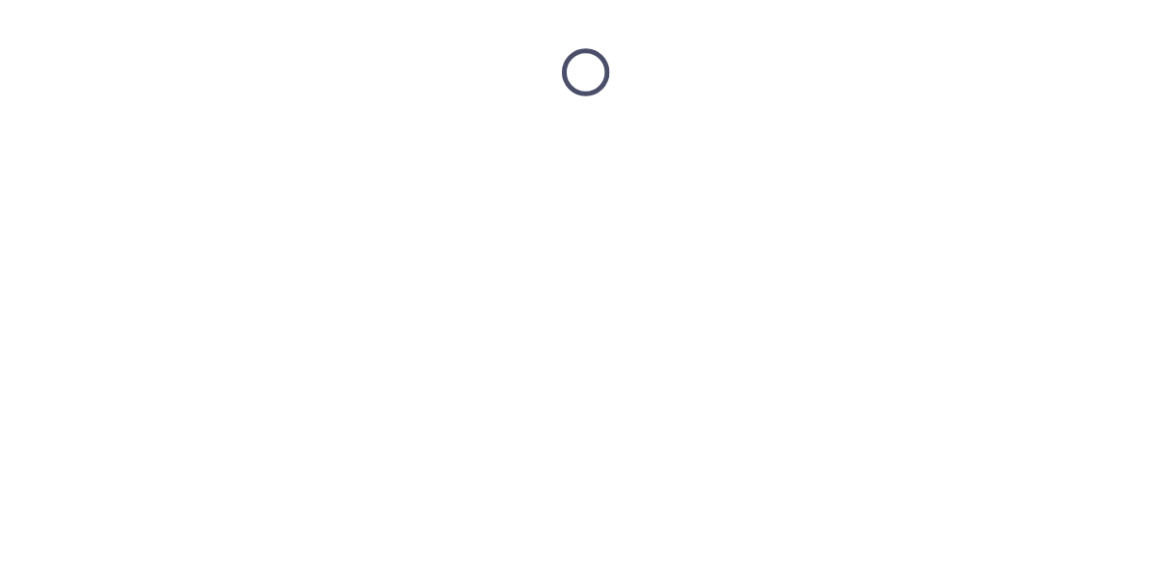
scroll to position [0, 0]
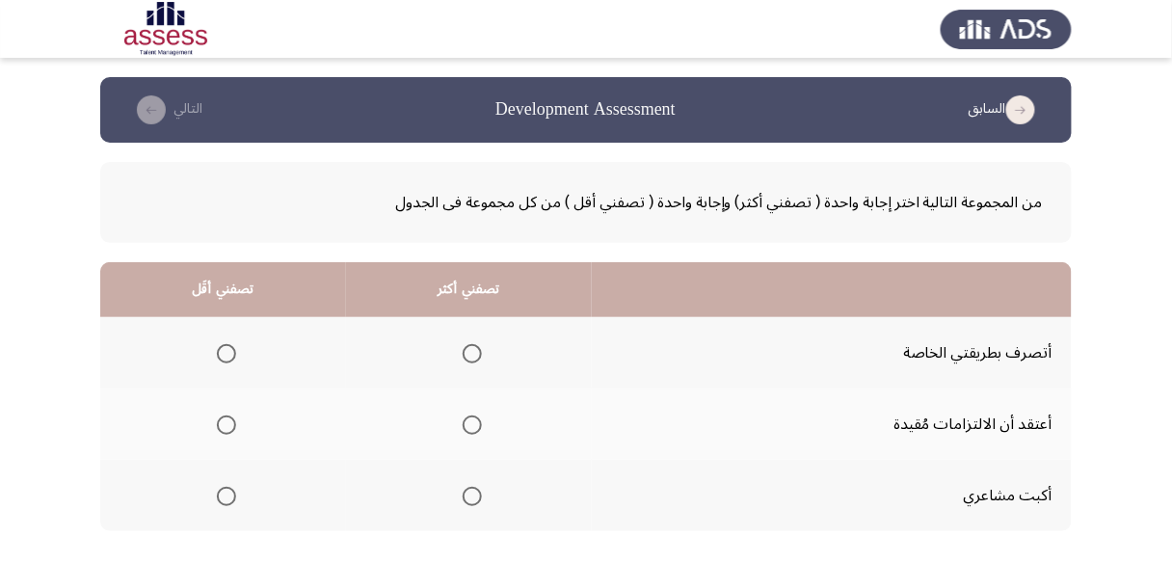
click at [480, 359] on span "Select an option" at bounding box center [472, 353] width 19 height 19
click at [480, 359] on input "Select an option" at bounding box center [472, 353] width 19 height 19
click at [474, 432] on span "Select an option" at bounding box center [472, 424] width 19 height 19
click at [474, 432] on input "Select an option" at bounding box center [472, 424] width 19 height 19
click at [226, 497] on span "Select an option" at bounding box center [226, 496] width 19 height 19
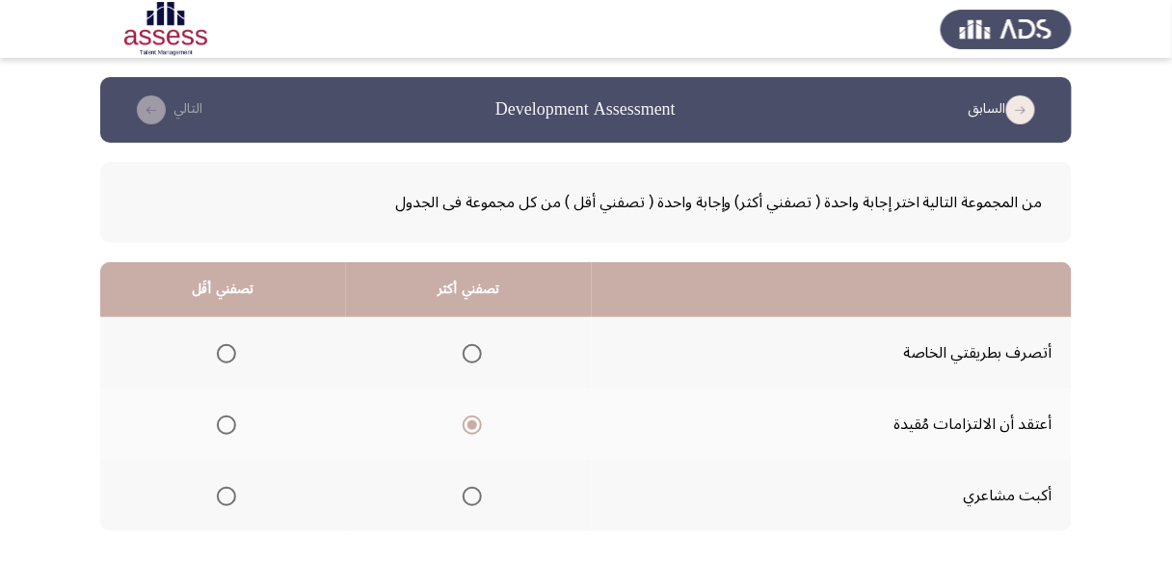
click at [226, 497] on input "Select an option" at bounding box center [226, 496] width 19 height 19
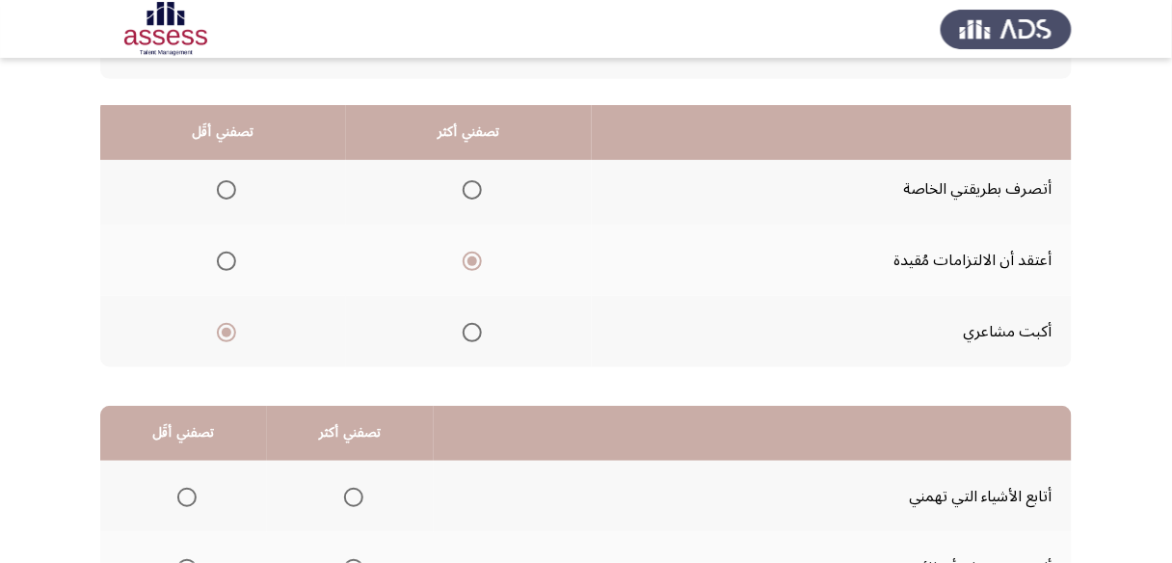
scroll to position [154, 0]
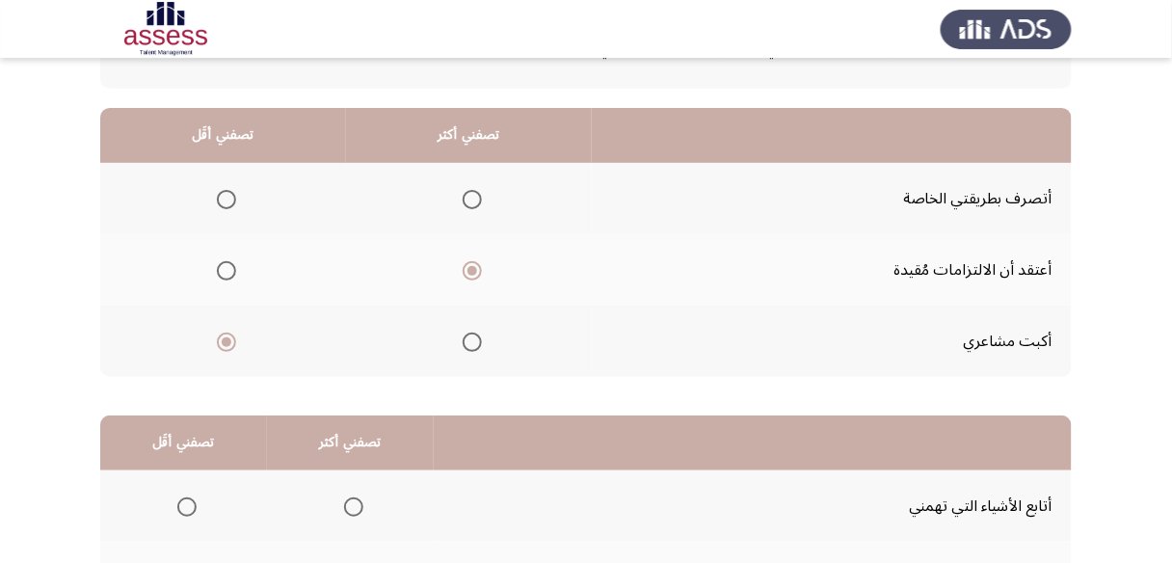
click at [227, 203] on span "Select an option" at bounding box center [226, 199] width 19 height 19
click at [227, 203] on input "Select an option" at bounding box center [226, 199] width 19 height 19
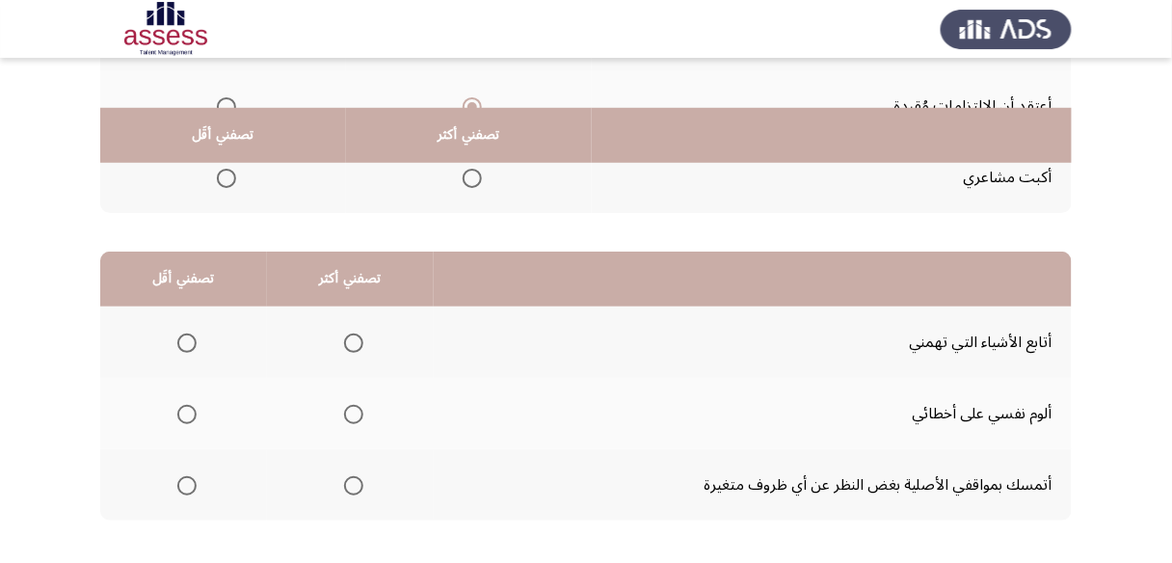
scroll to position [385, 0]
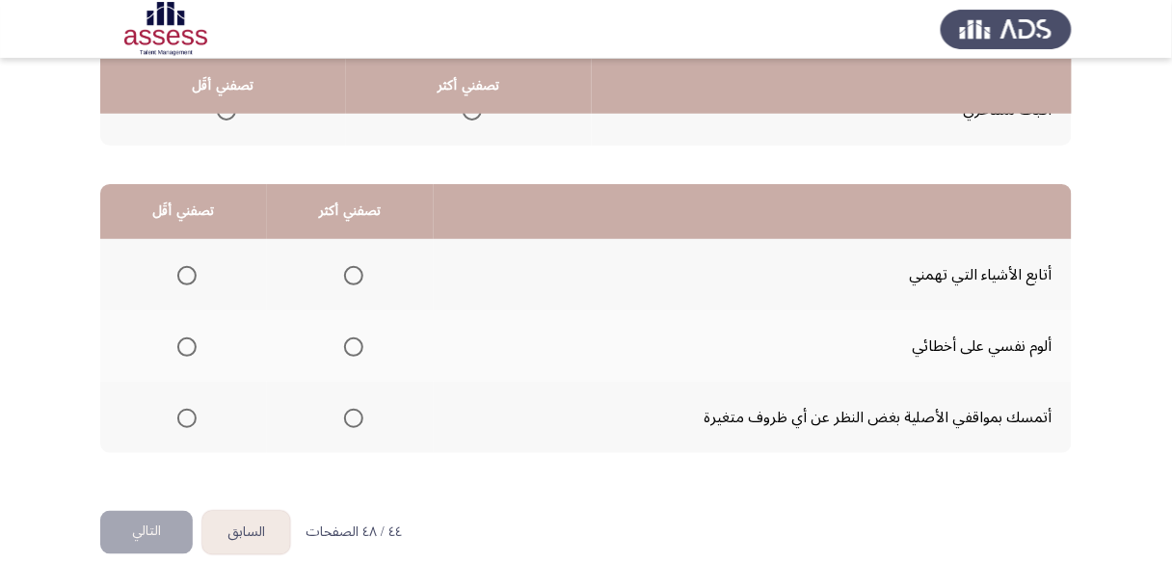
click at [187, 411] on span "Select an option" at bounding box center [186, 418] width 19 height 19
click at [187, 411] on input "Select an option" at bounding box center [186, 418] width 19 height 19
click at [353, 343] on span "Select an option" at bounding box center [353, 346] width 19 height 19
click at [353, 343] on input "Select an option" at bounding box center [353, 346] width 19 height 19
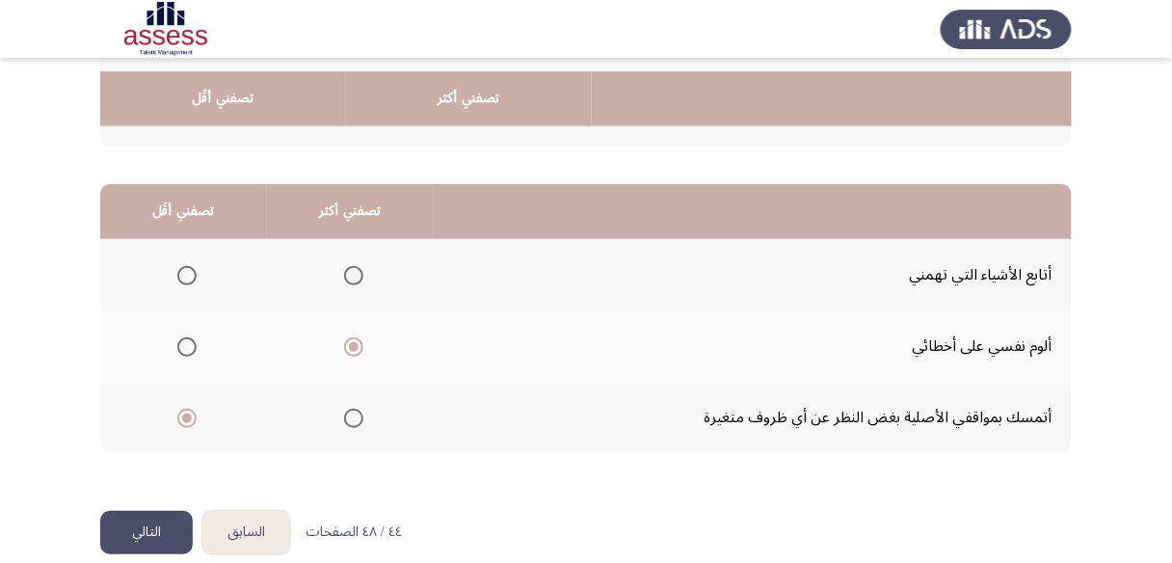
scroll to position [406, 0]
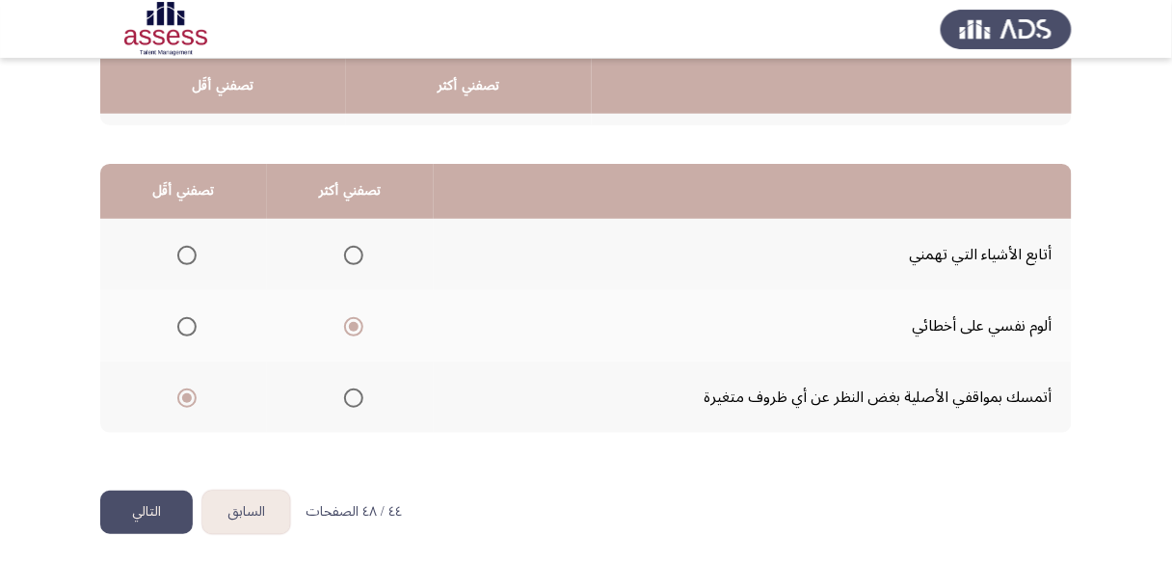
click at [163, 492] on button "التالي" at bounding box center [146, 512] width 93 height 43
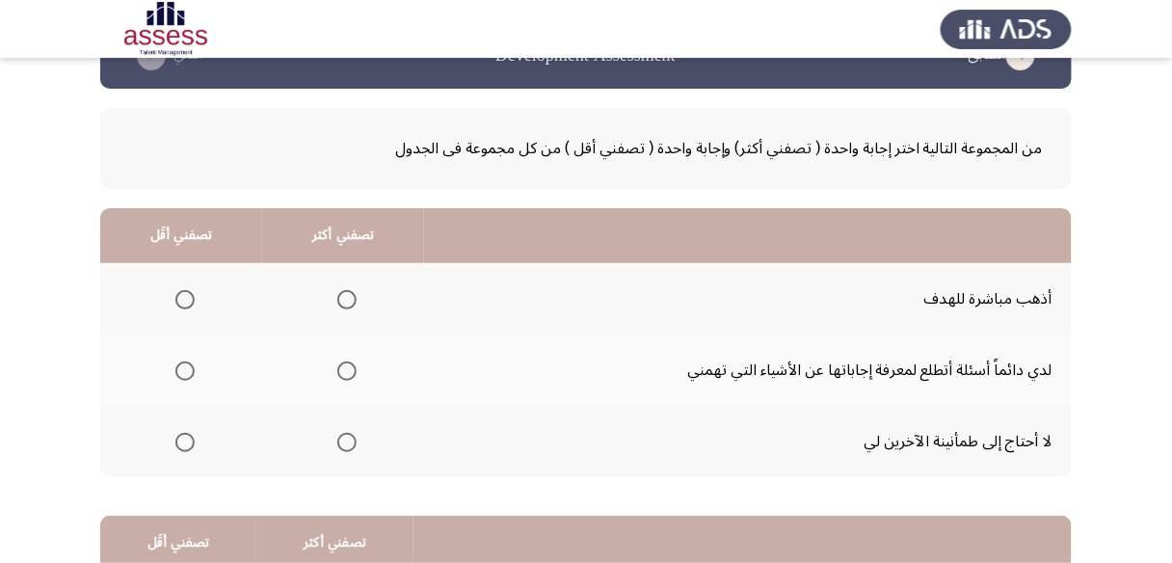
scroll to position [77, 0]
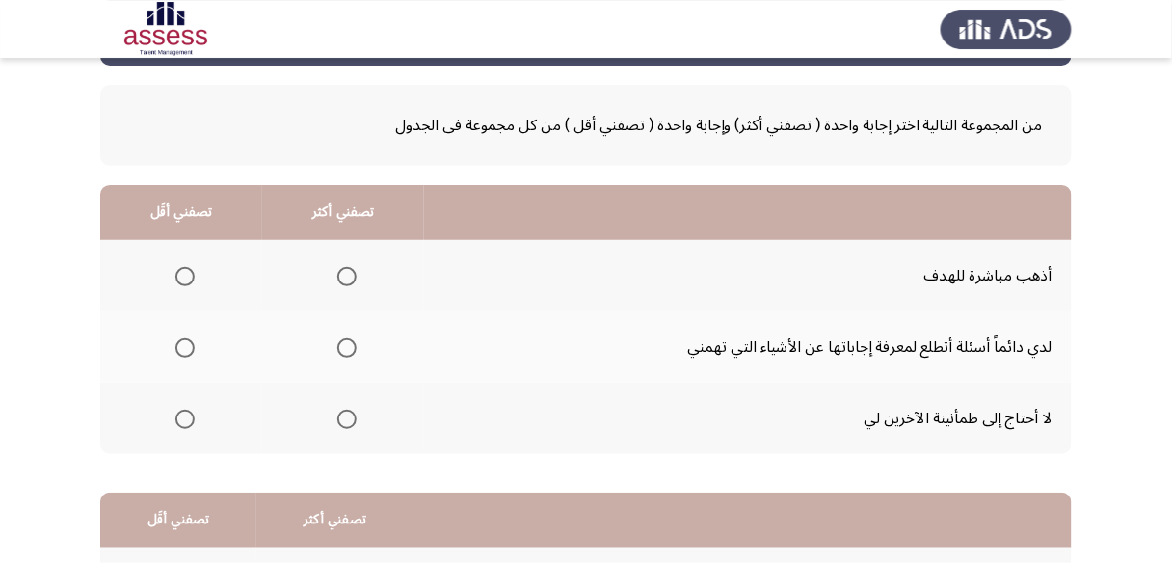
click at [347, 278] on span "Select an option" at bounding box center [346, 276] width 19 height 19
click at [347, 278] on input "Select an option" at bounding box center [346, 276] width 19 height 19
click at [181, 417] on span "Select an option" at bounding box center [184, 419] width 19 height 19
click at [181, 417] on input "Select an option" at bounding box center [184, 419] width 19 height 19
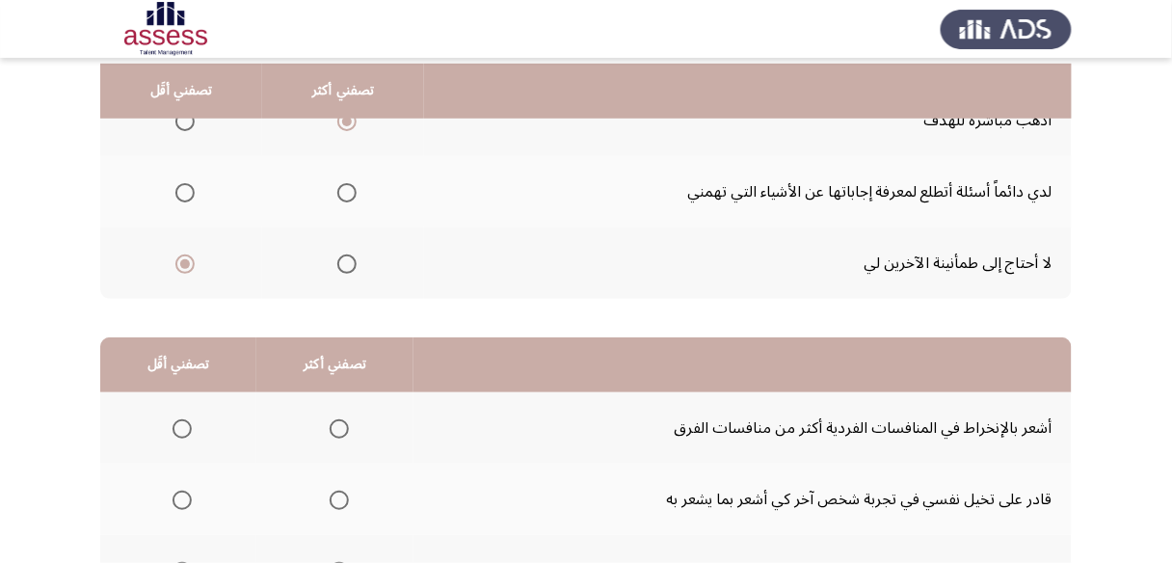
scroll to position [308, 0]
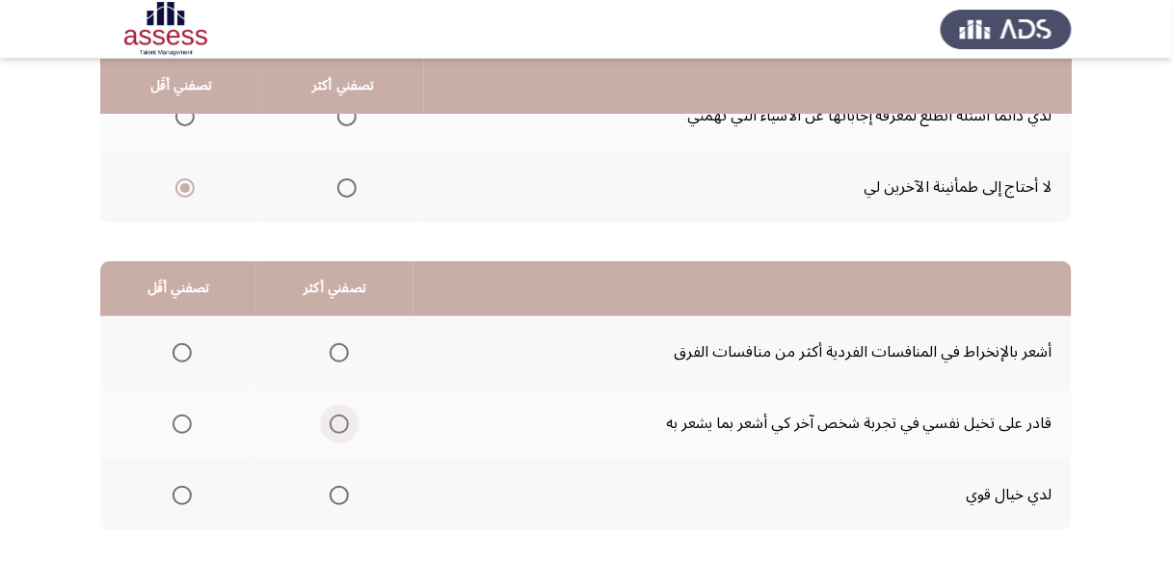
click at [341, 422] on span "Select an option" at bounding box center [339, 423] width 19 height 19
click at [341, 422] on input "Select an option" at bounding box center [339, 423] width 19 height 19
click at [191, 490] on span "Select an option" at bounding box center [182, 495] width 19 height 19
click at [191, 490] on input "Select an option" at bounding box center [182, 495] width 19 height 19
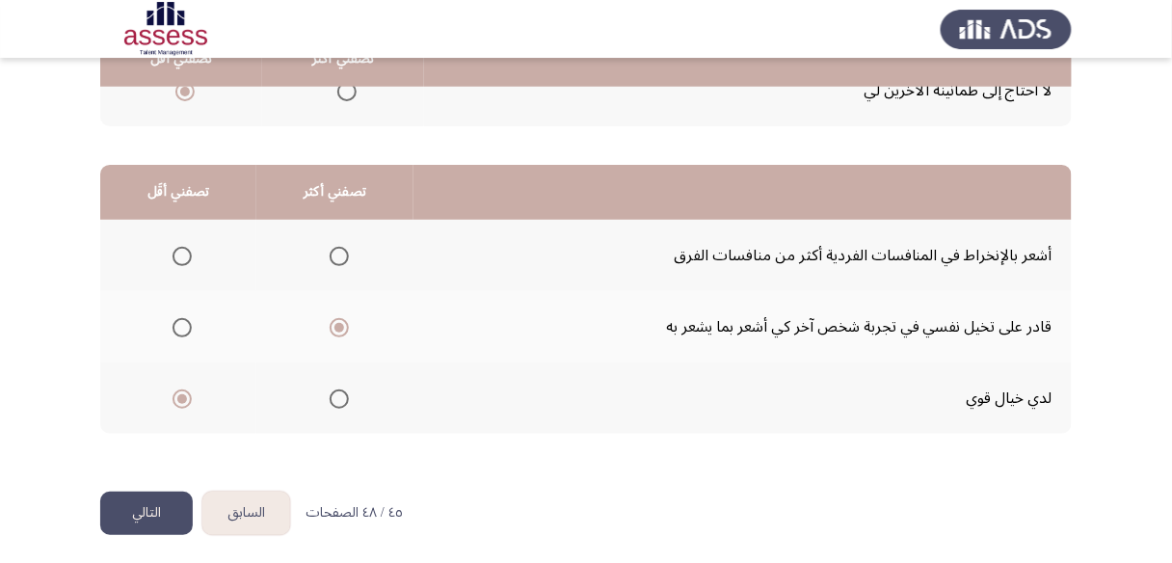
scroll to position [406, 0]
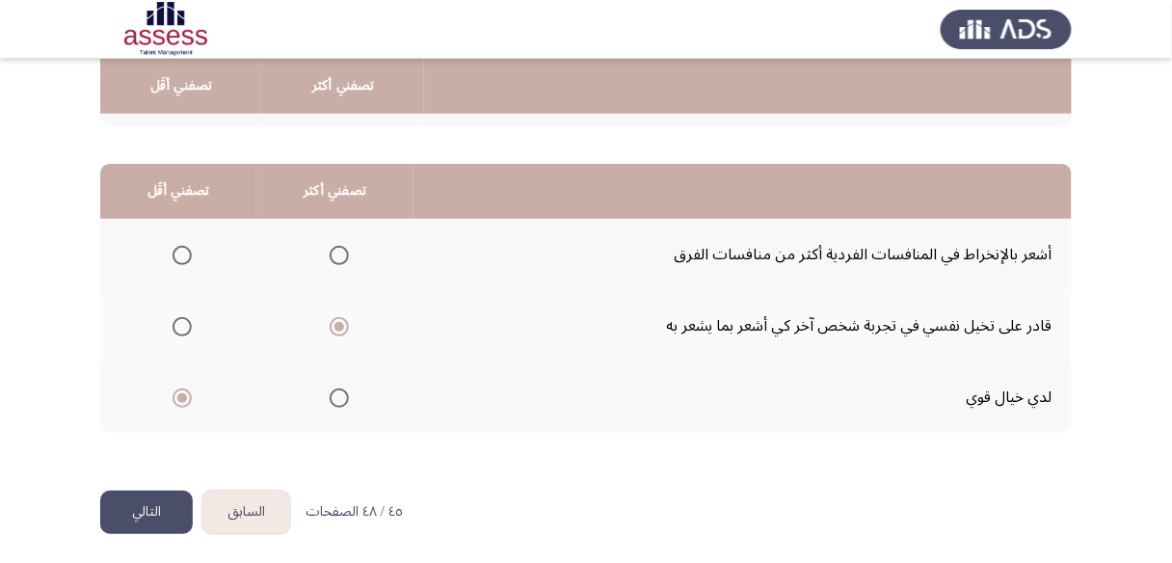
click at [174, 256] on span "Select an option" at bounding box center [182, 255] width 19 height 19
click at [174, 256] on input "Select an option" at bounding box center [182, 255] width 19 height 19
click at [151, 508] on button "التالي" at bounding box center [146, 512] width 93 height 43
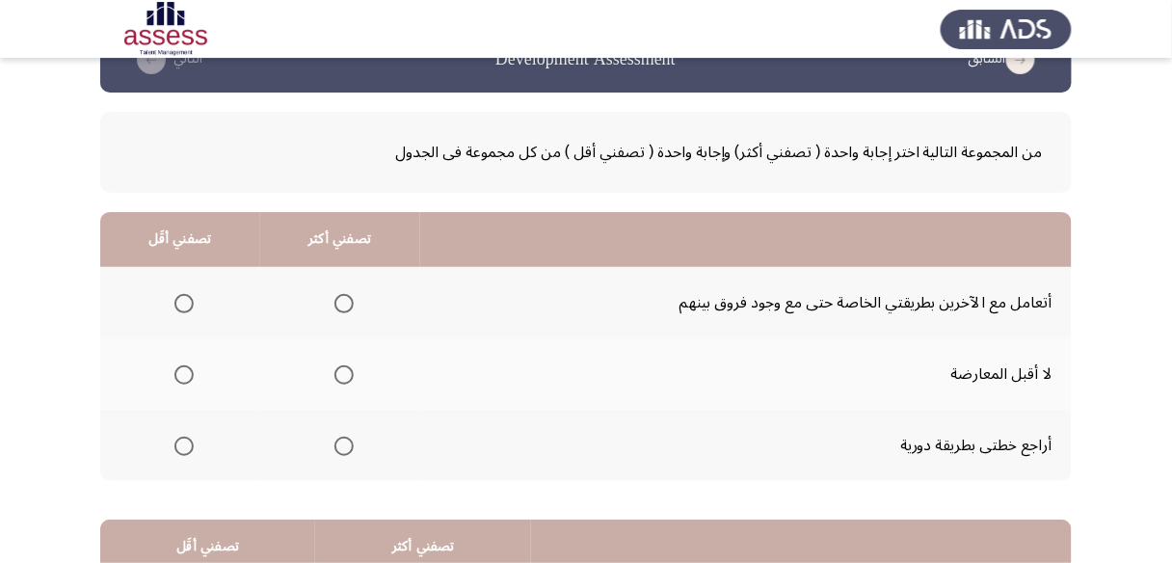
scroll to position [77, 0]
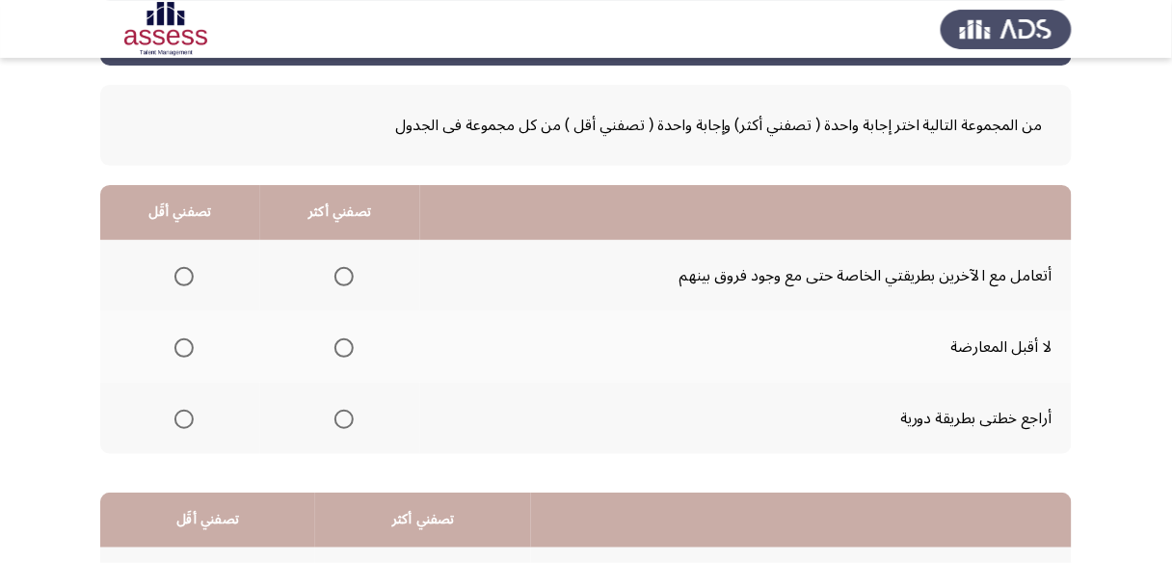
click at [177, 346] on span "Select an option" at bounding box center [183, 347] width 19 height 19
click at [177, 346] on input "Select an option" at bounding box center [183, 347] width 19 height 19
click at [340, 413] on span "Select an option" at bounding box center [343, 419] width 19 height 19
click at [340, 413] on input "Select an option" at bounding box center [343, 419] width 19 height 19
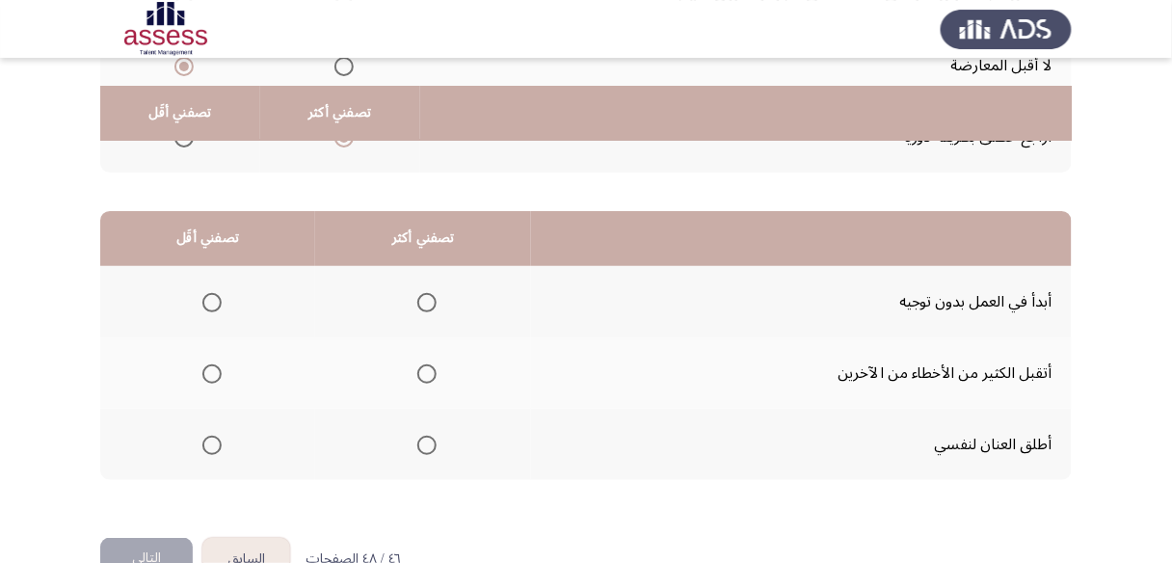
scroll to position [385, 0]
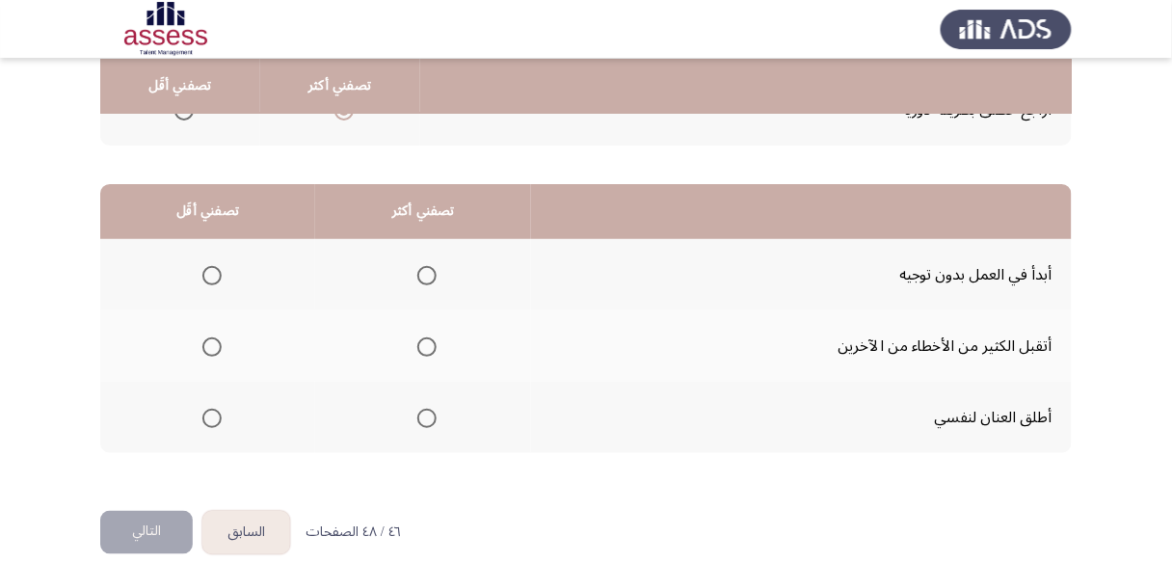
click at [215, 413] on span "Select an option" at bounding box center [211, 418] width 19 height 19
click at [215, 413] on input "Select an option" at bounding box center [211, 418] width 19 height 19
click at [426, 337] on span "Select an option" at bounding box center [426, 346] width 19 height 19
click at [426, 337] on input "Select an option" at bounding box center [426, 346] width 19 height 19
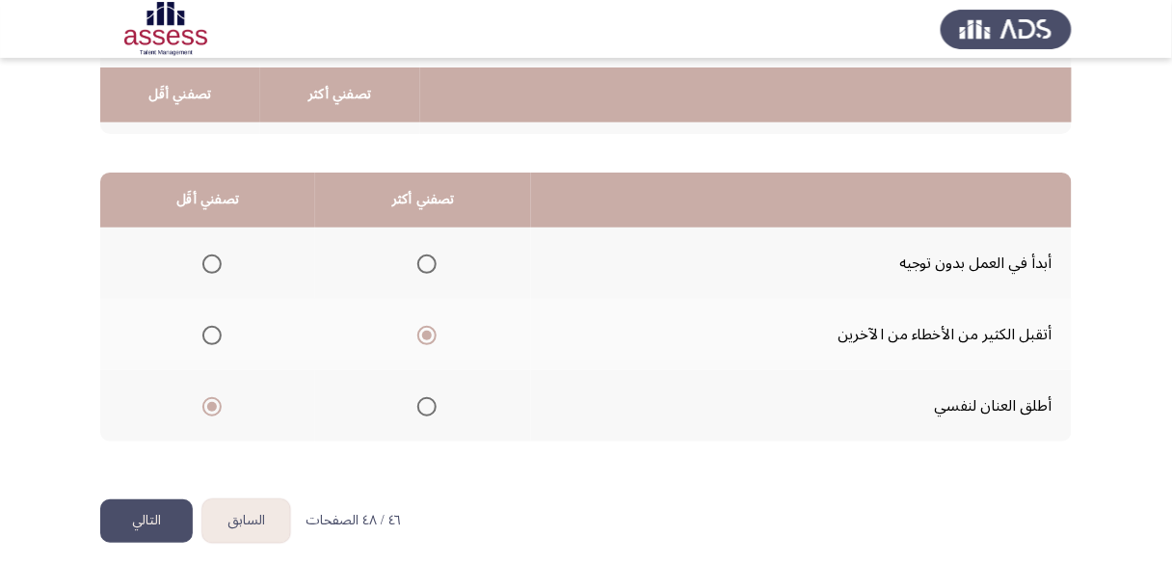
scroll to position [406, 0]
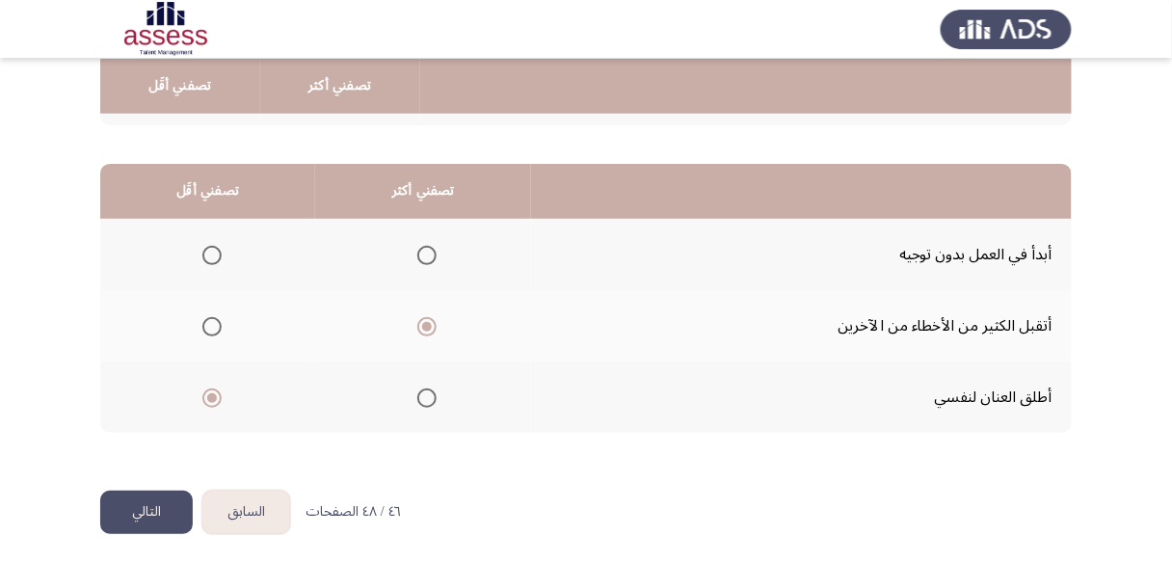
click at [146, 505] on button "التالي" at bounding box center [146, 512] width 93 height 43
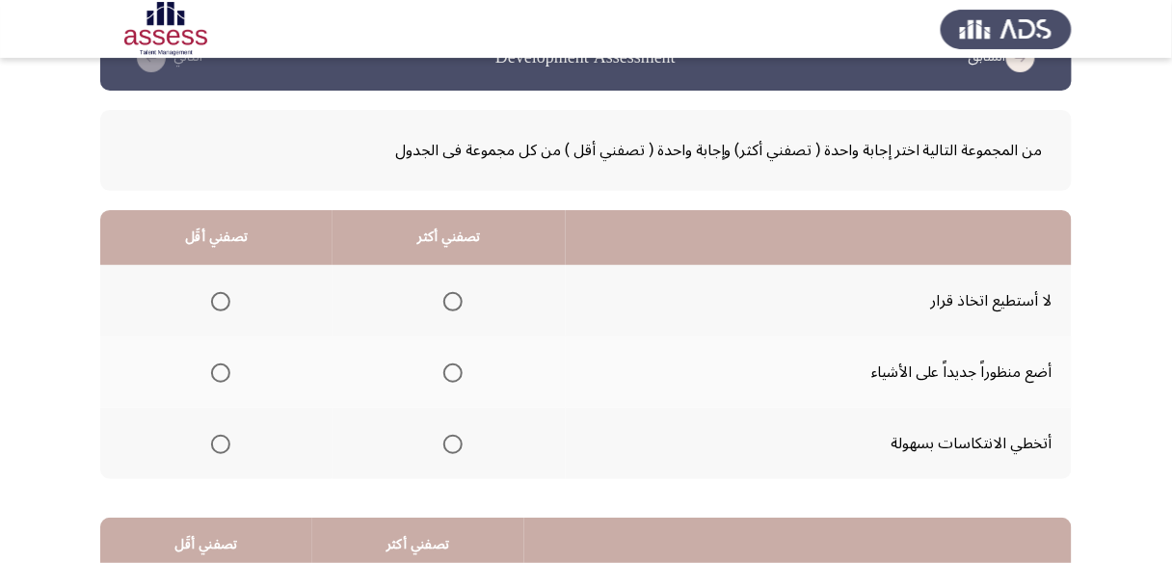
scroll to position [77, 0]
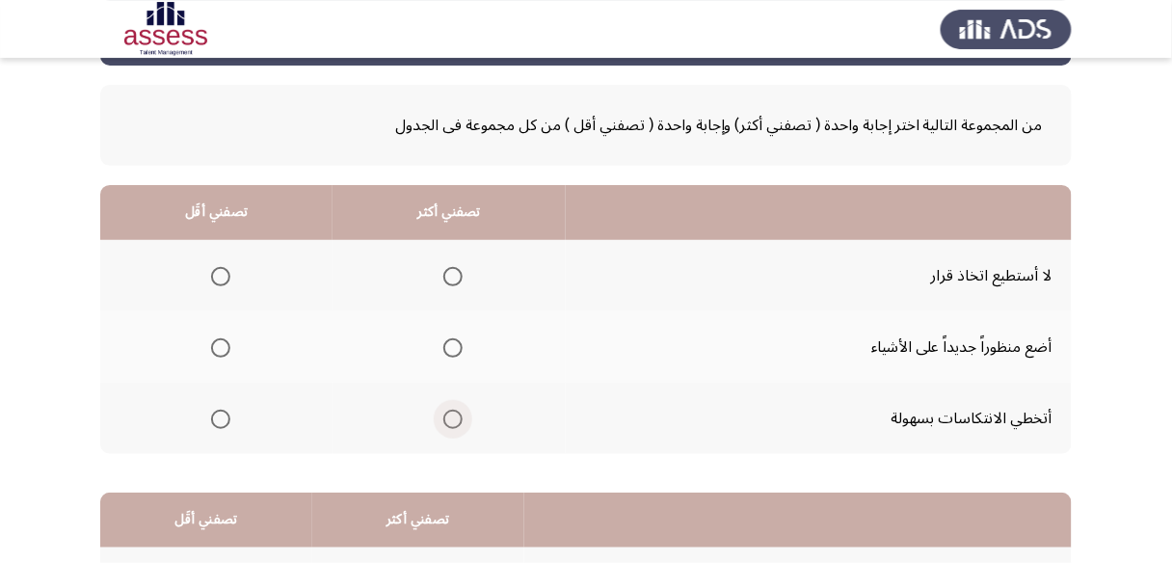
click at [452, 412] on span "Select an option" at bounding box center [452, 419] width 19 height 19
click at [452, 412] on input "Select an option" at bounding box center [452, 419] width 19 height 19
click at [217, 274] on span "Select an option" at bounding box center [220, 276] width 19 height 19
click at [217, 274] on input "Select an option" at bounding box center [220, 276] width 19 height 19
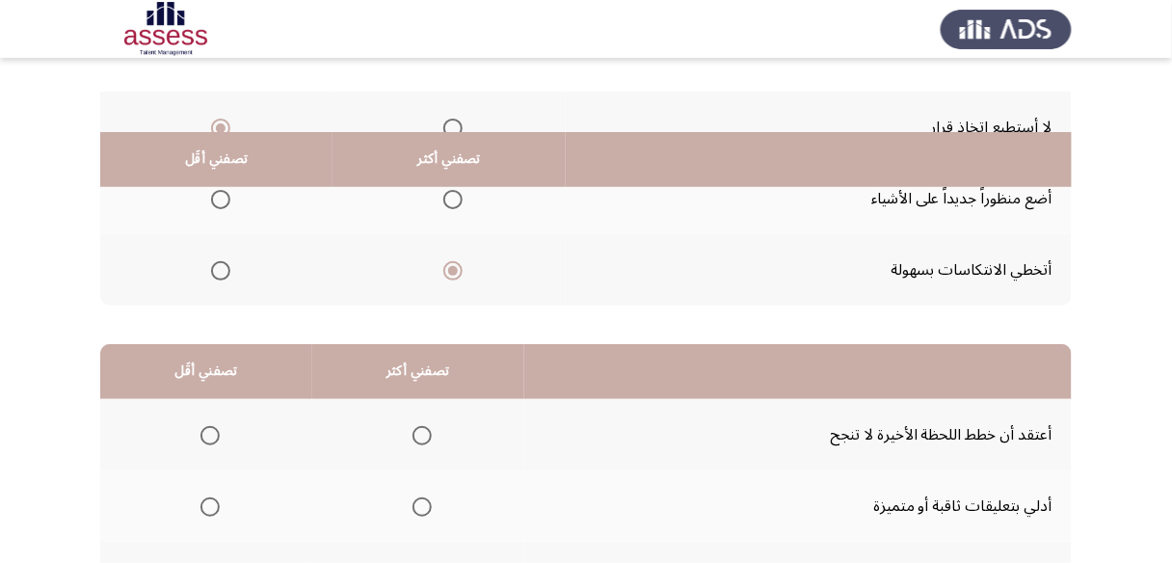
scroll to position [308, 0]
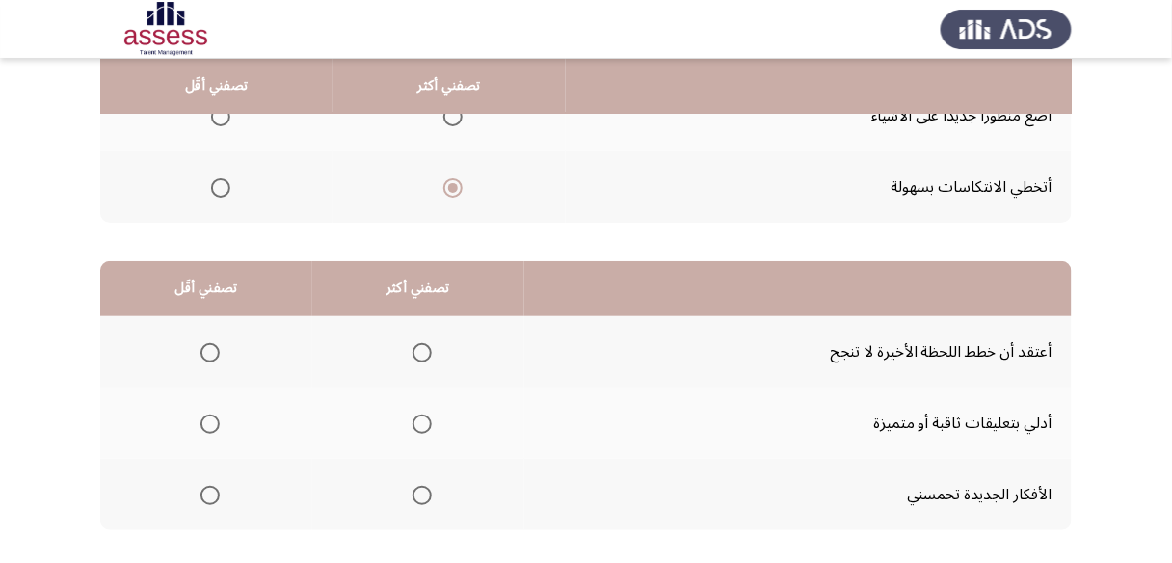
click at [219, 488] on th at bounding box center [206, 494] width 212 height 71
click at [209, 489] on span "Select an option" at bounding box center [209, 495] width 19 height 19
click at [209, 489] on input "Select an option" at bounding box center [209, 495] width 19 height 19
click at [212, 344] on span "Select an option" at bounding box center [209, 352] width 19 height 19
click at [212, 344] on input "Select an option" at bounding box center [209, 352] width 19 height 19
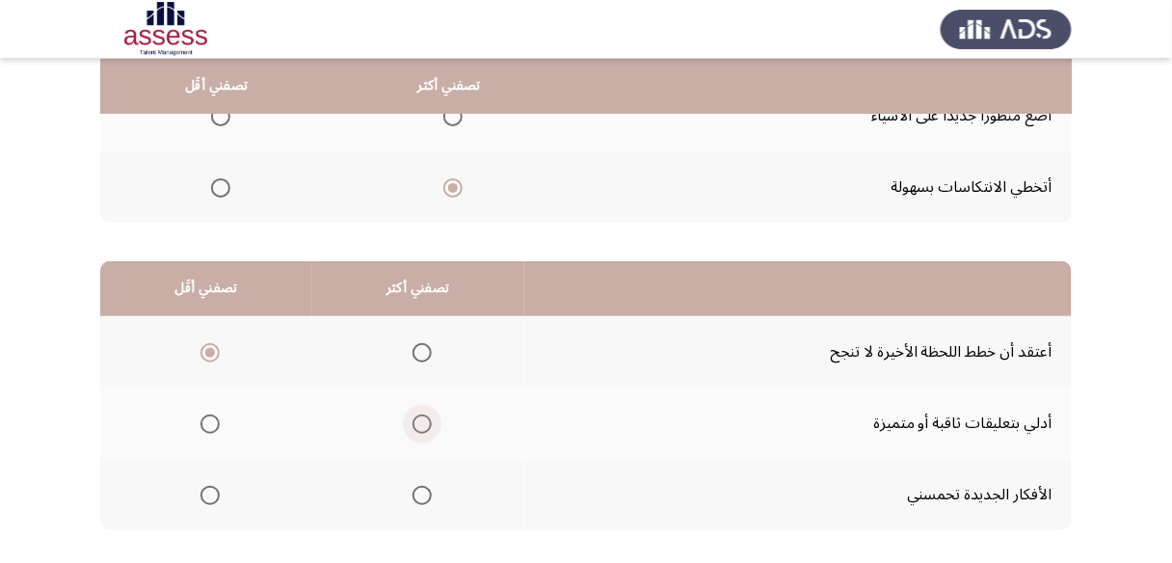
click at [422, 419] on span "Select an option" at bounding box center [421, 423] width 19 height 19
click at [422, 419] on input "Select an option" at bounding box center [421, 423] width 19 height 19
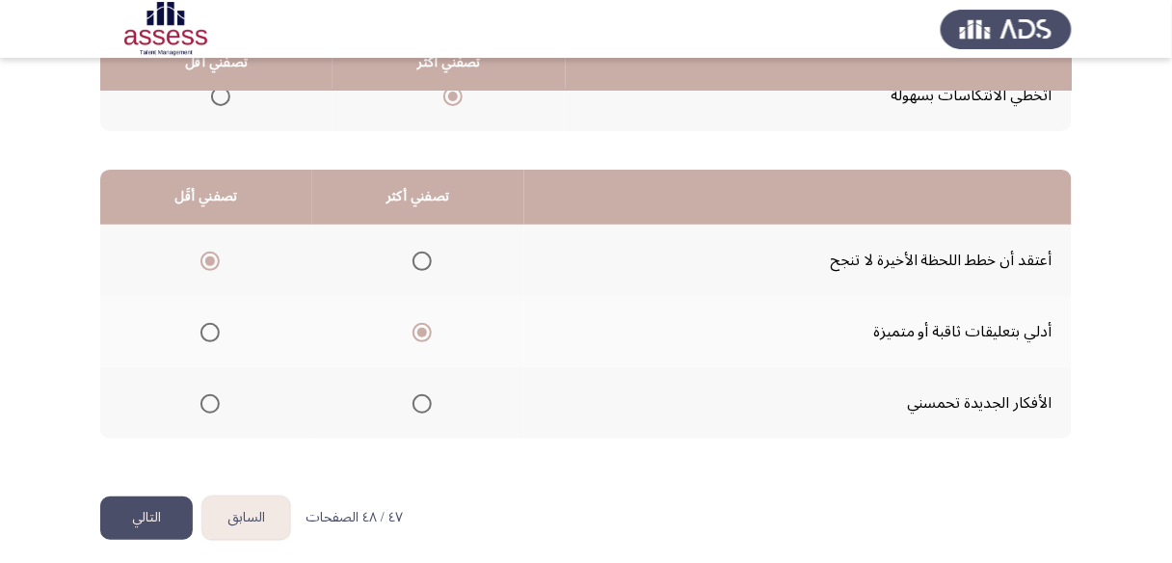
scroll to position [406, 0]
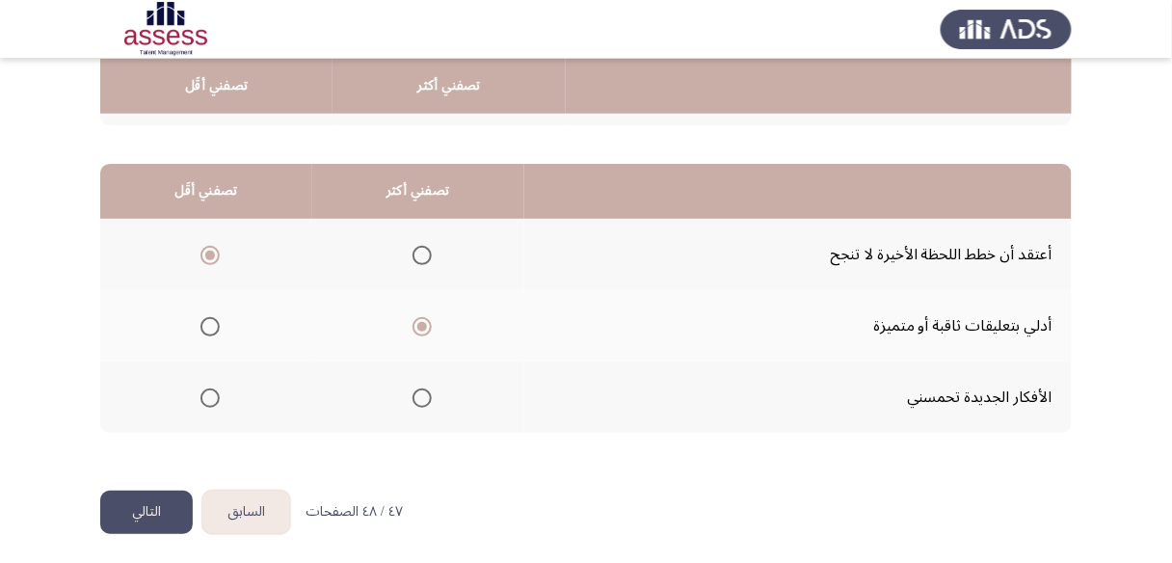
click at [153, 505] on button "التالي" at bounding box center [146, 512] width 93 height 43
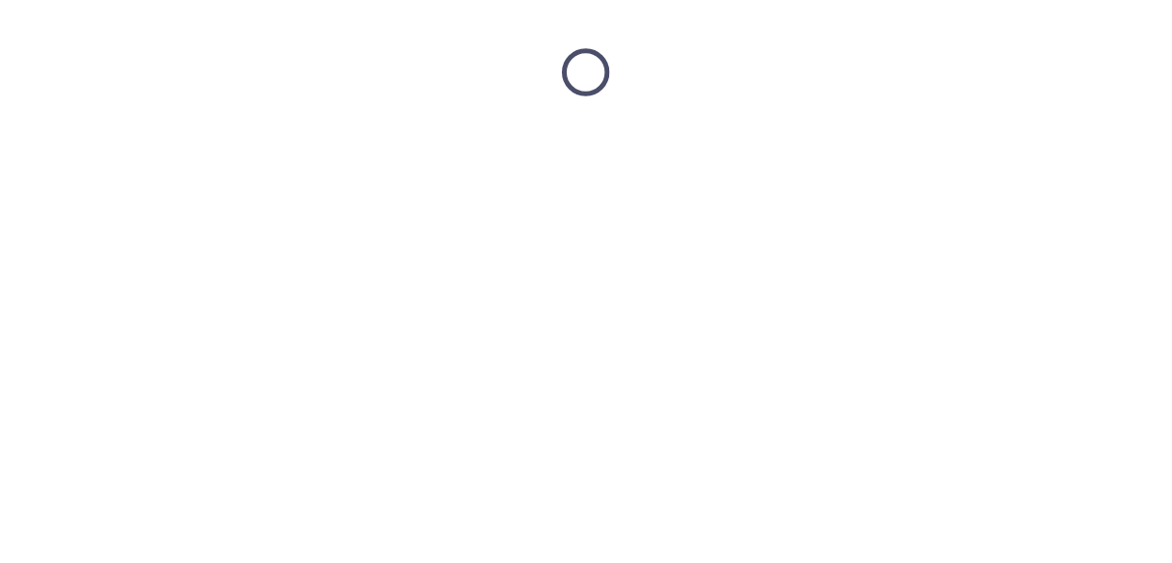
scroll to position [0, 0]
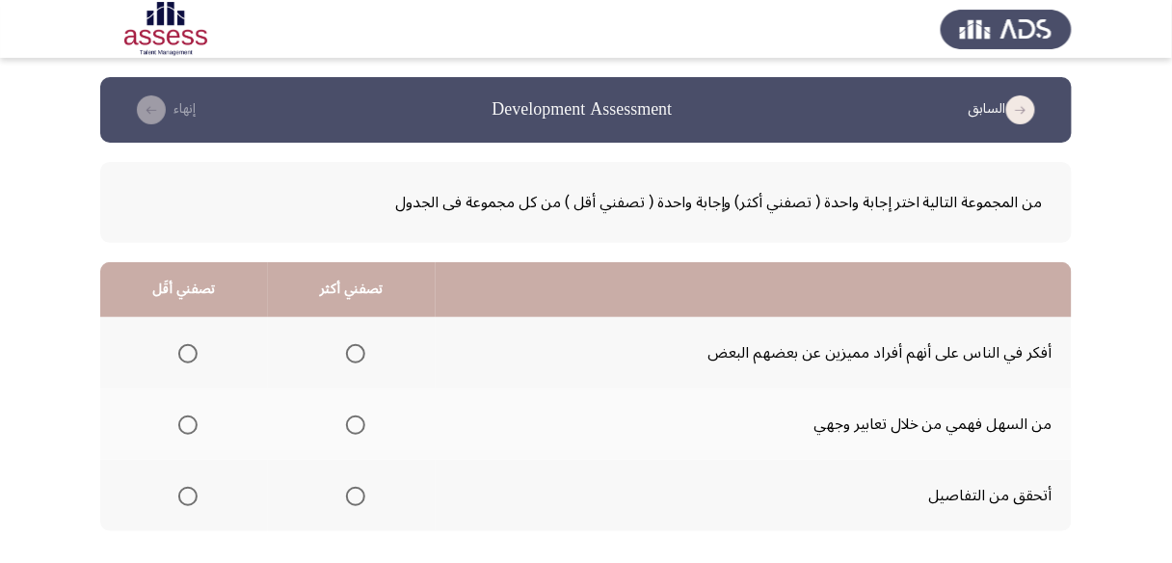
click at [351, 495] on span "Select an option" at bounding box center [355, 496] width 19 height 19
click at [351, 495] on input "Select an option" at bounding box center [355, 496] width 19 height 19
click at [188, 351] on span "Select an option" at bounding box center [187, 353] width 19 height 19
click at [188, 351] on input "Select an option" at bounding box center [187, 353] width 19 height 19
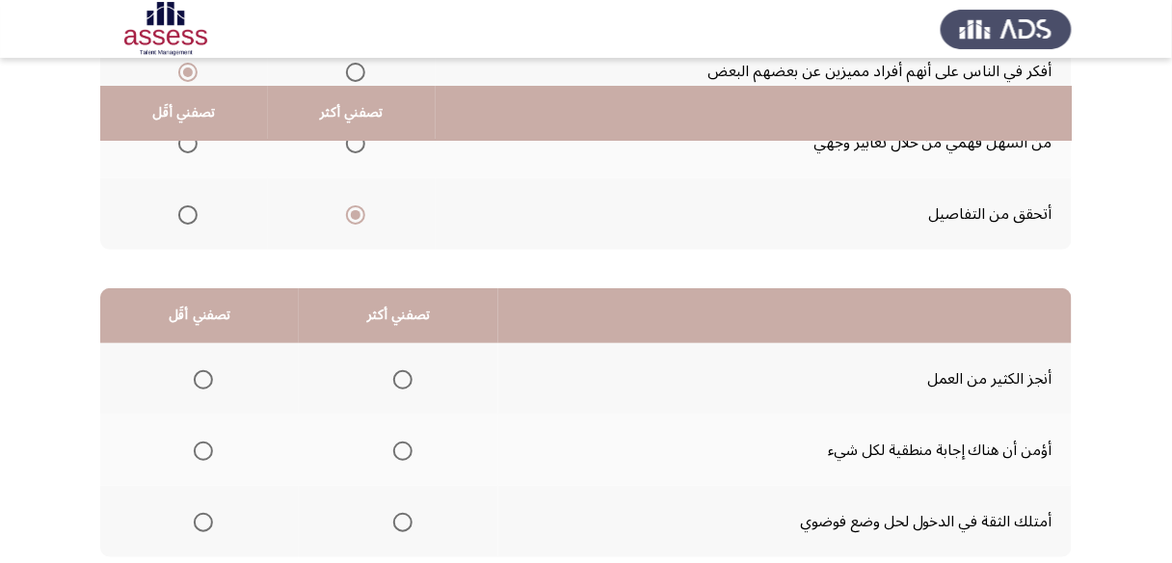
scroll to position [308, 0]
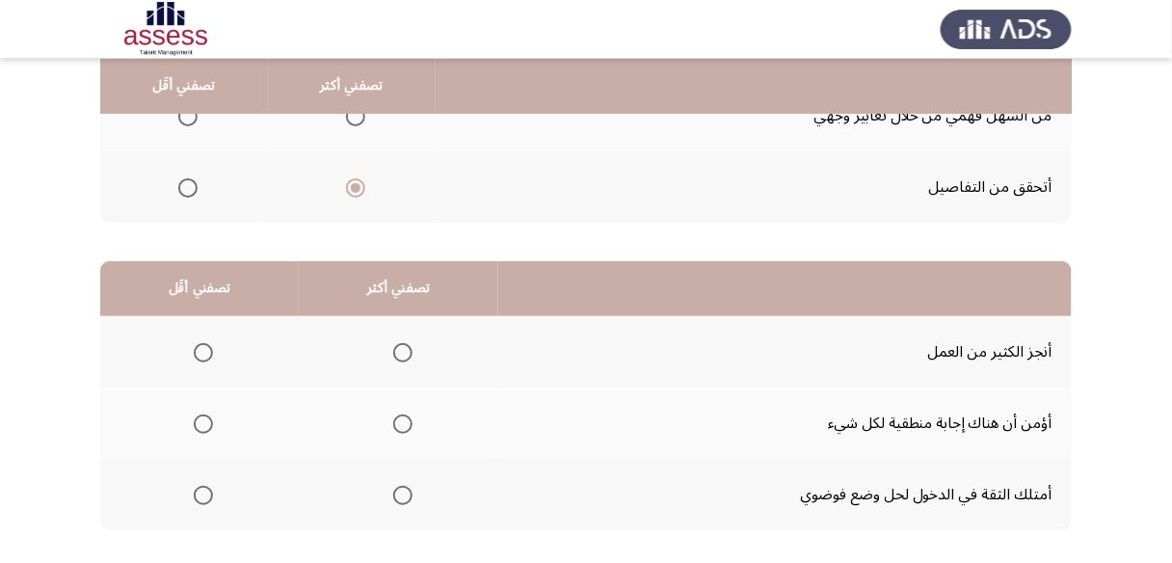
click at [398, 489] on span "Select an option" at bounding box center [402, 495] width 19 height 19
click at [398, 489] on input "Select an option" at bounding box center [402, 495] width 19 height 19
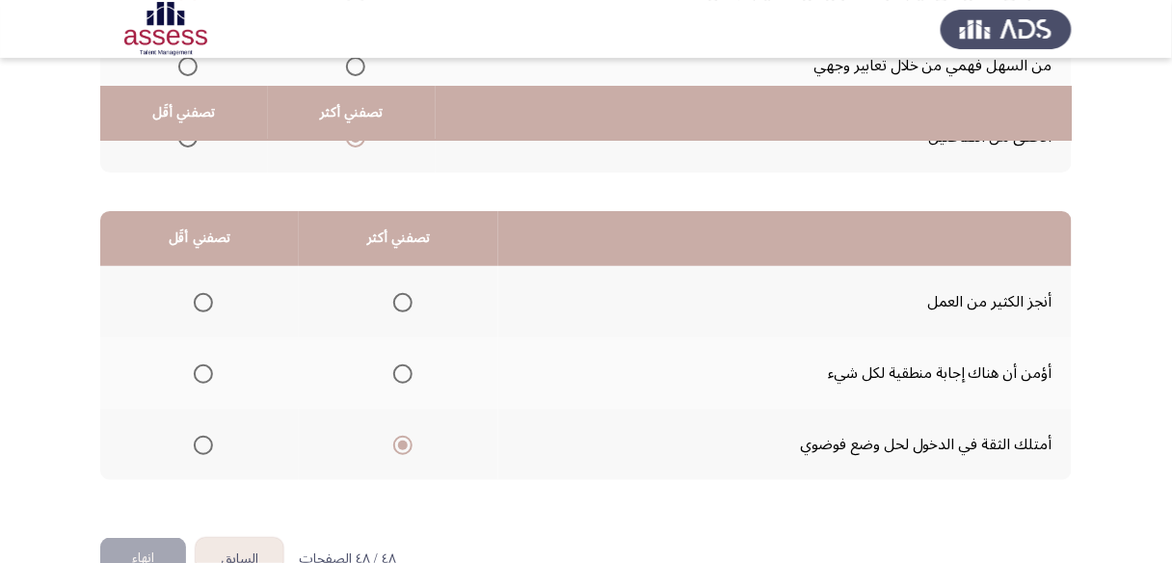
scroll to position [385, 0]
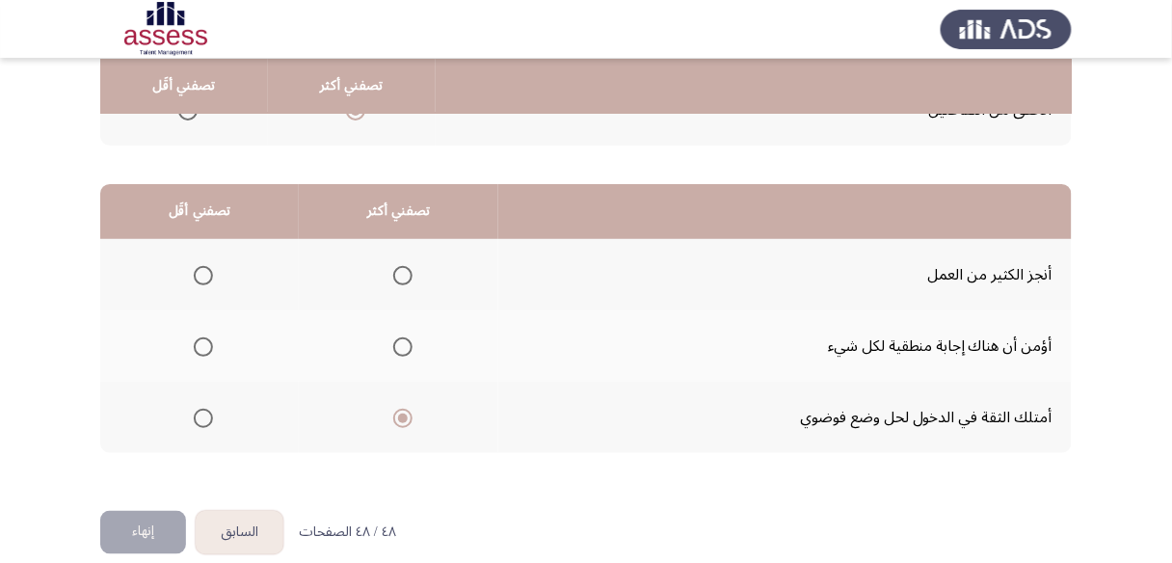
click at [200, 267] on span "Select an option" at bounding box center [203, 275] width 19 height 19
click at [200, 267] on input "Select an option" at bounding box center [203, 275] width 19 height 19
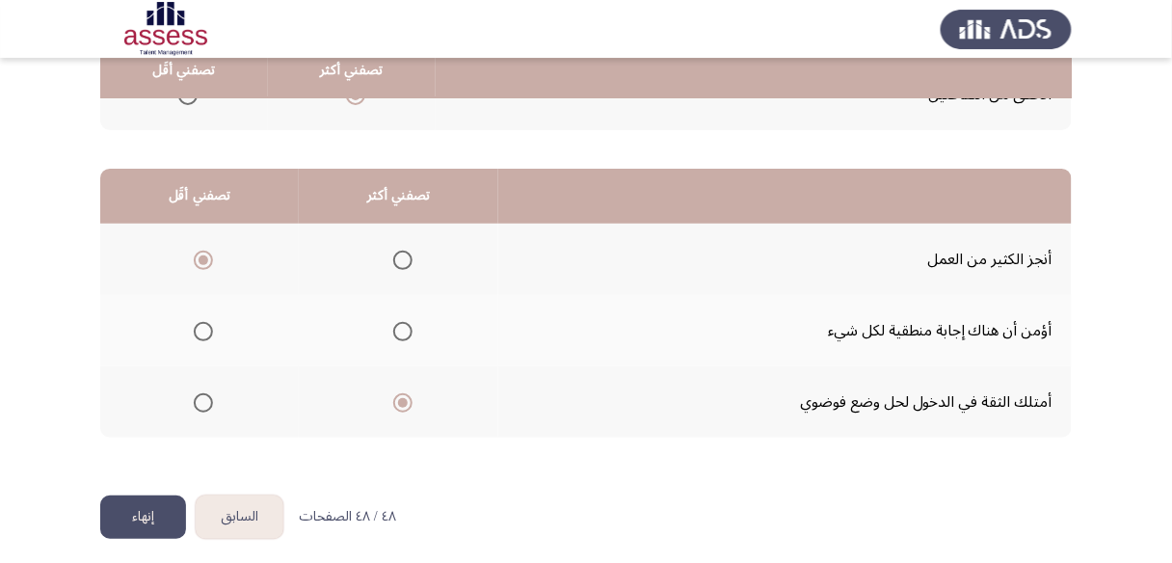
scroll to position [406, 0]
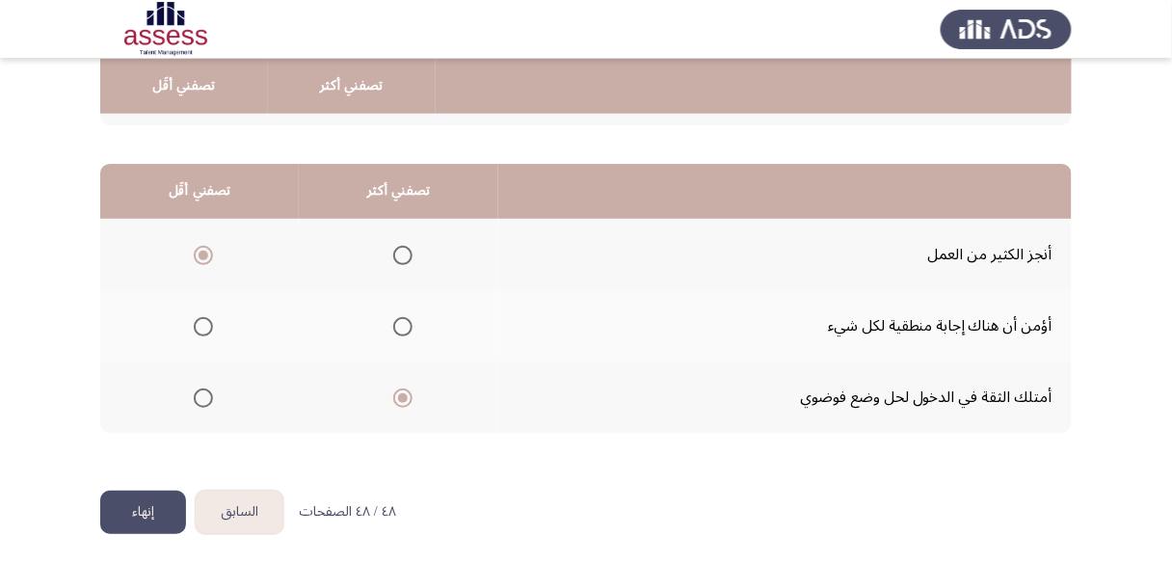
click at [157, 509] on button "إنهاء" at bounding box center [143, 512] width 86 height 43
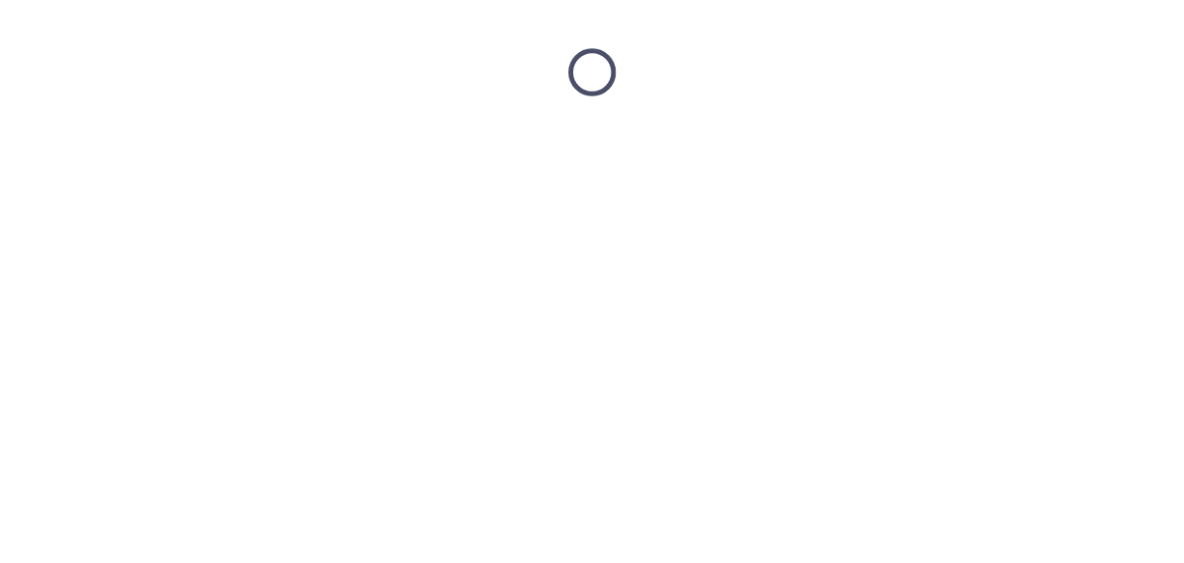
scroll to position [0, 0]
